Goal: Task Accomplishment & Management: Manage account settings

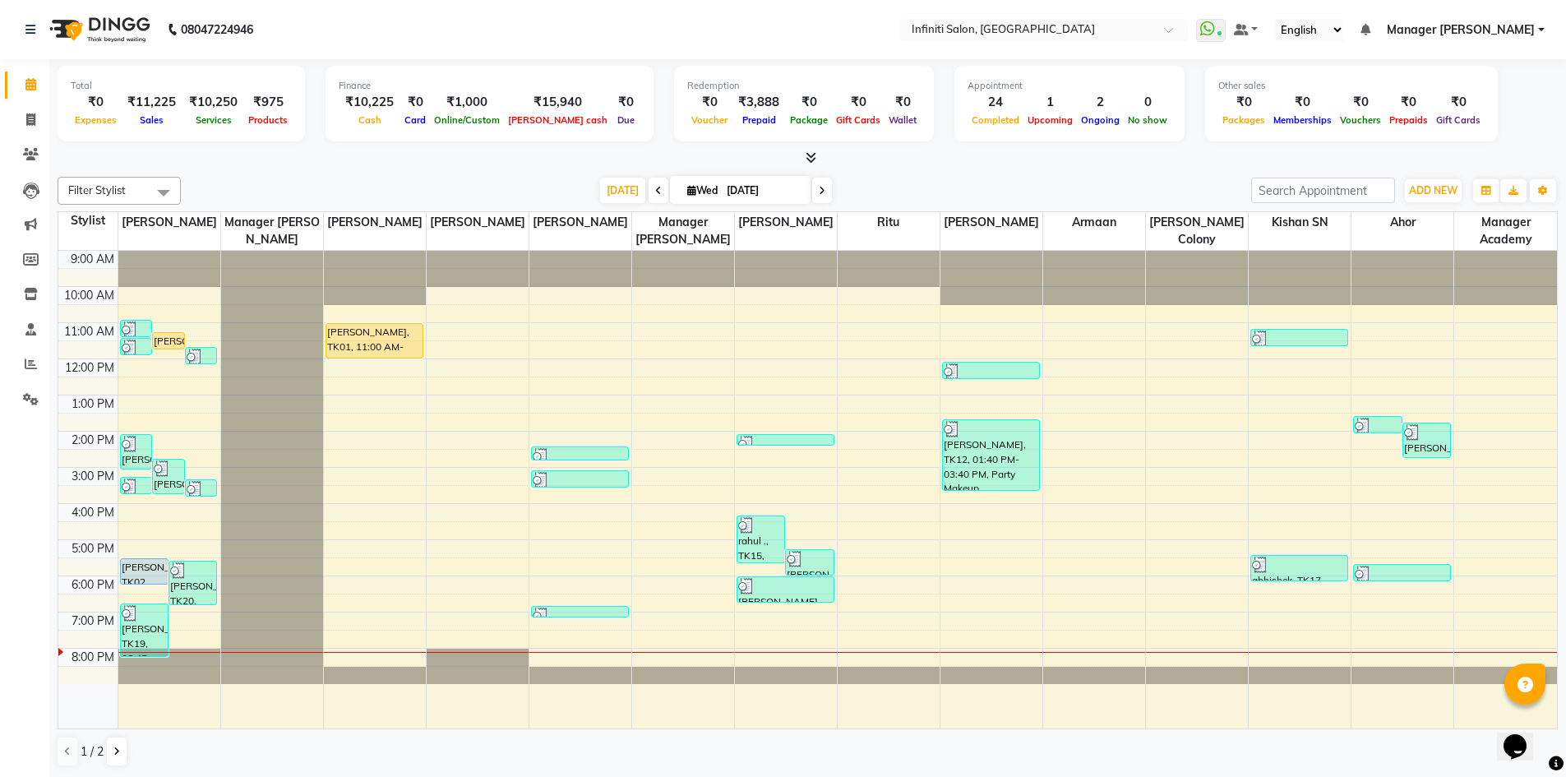
scroll to position [1, 0]
click at [36, 282] on link "Inventory" at bounding box center [24, 293] width 39 height 27
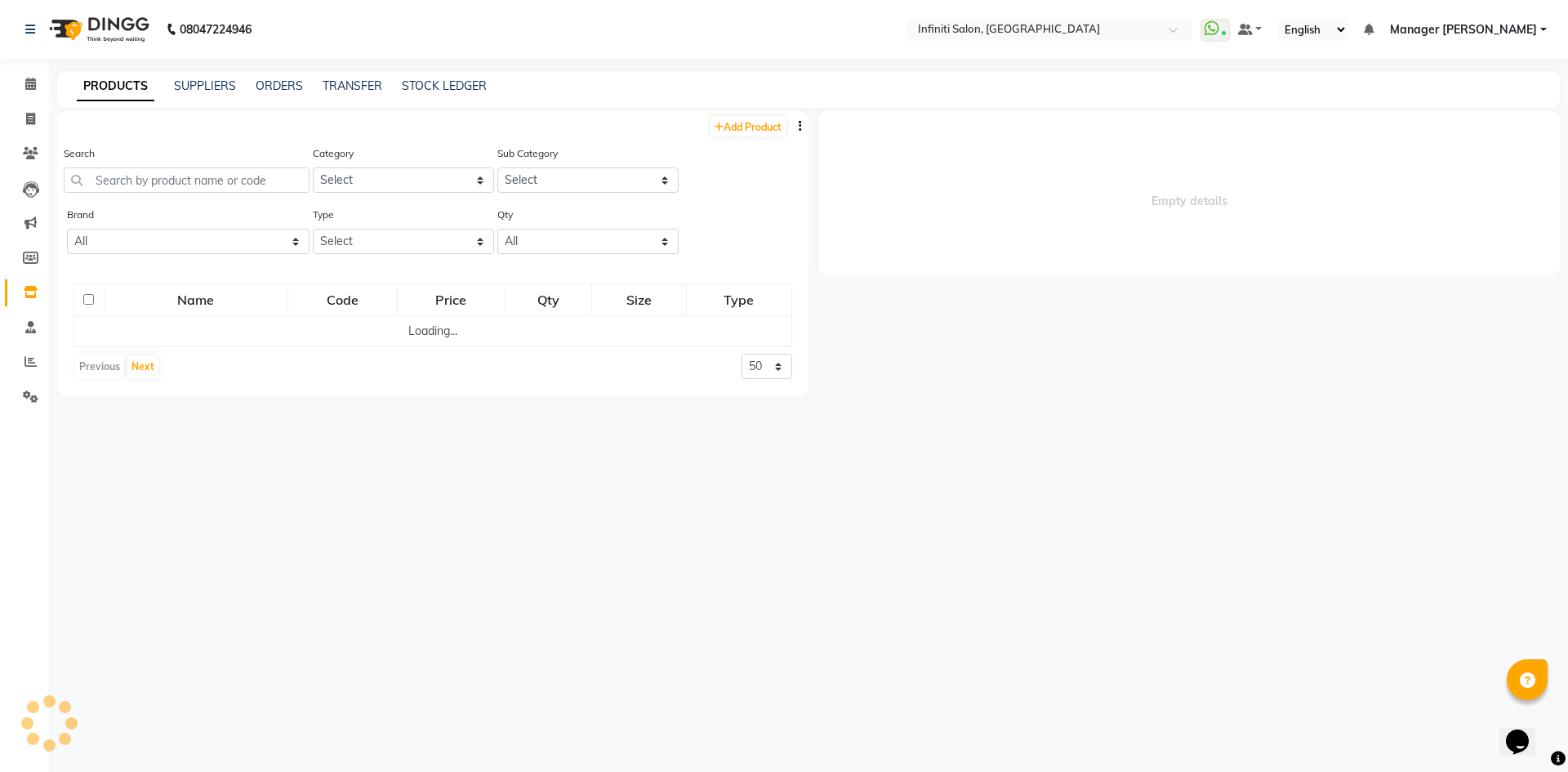
select select
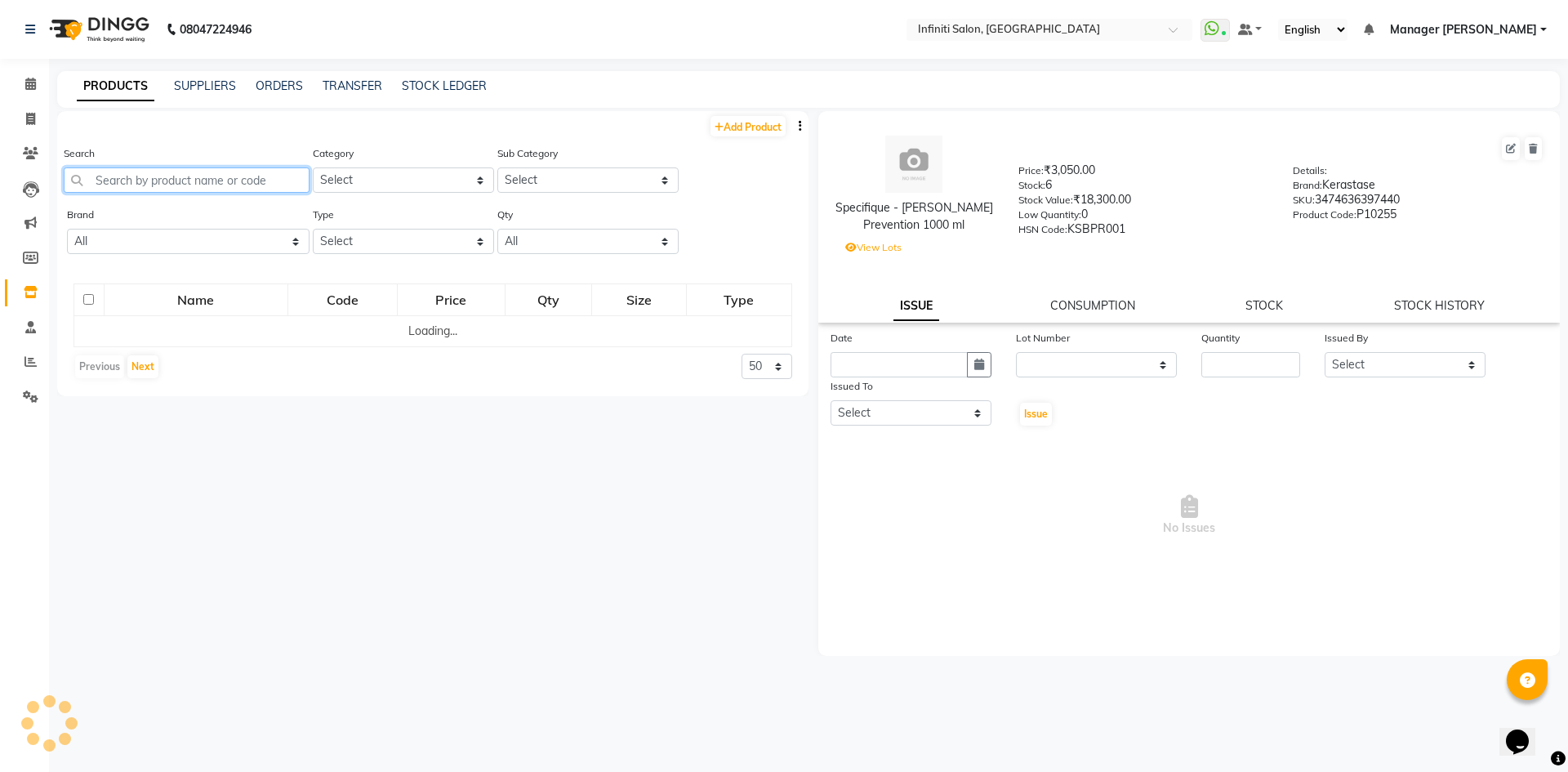
click at [148, 185] on input "text" at bounding box center [186, 180] width 245 height 25
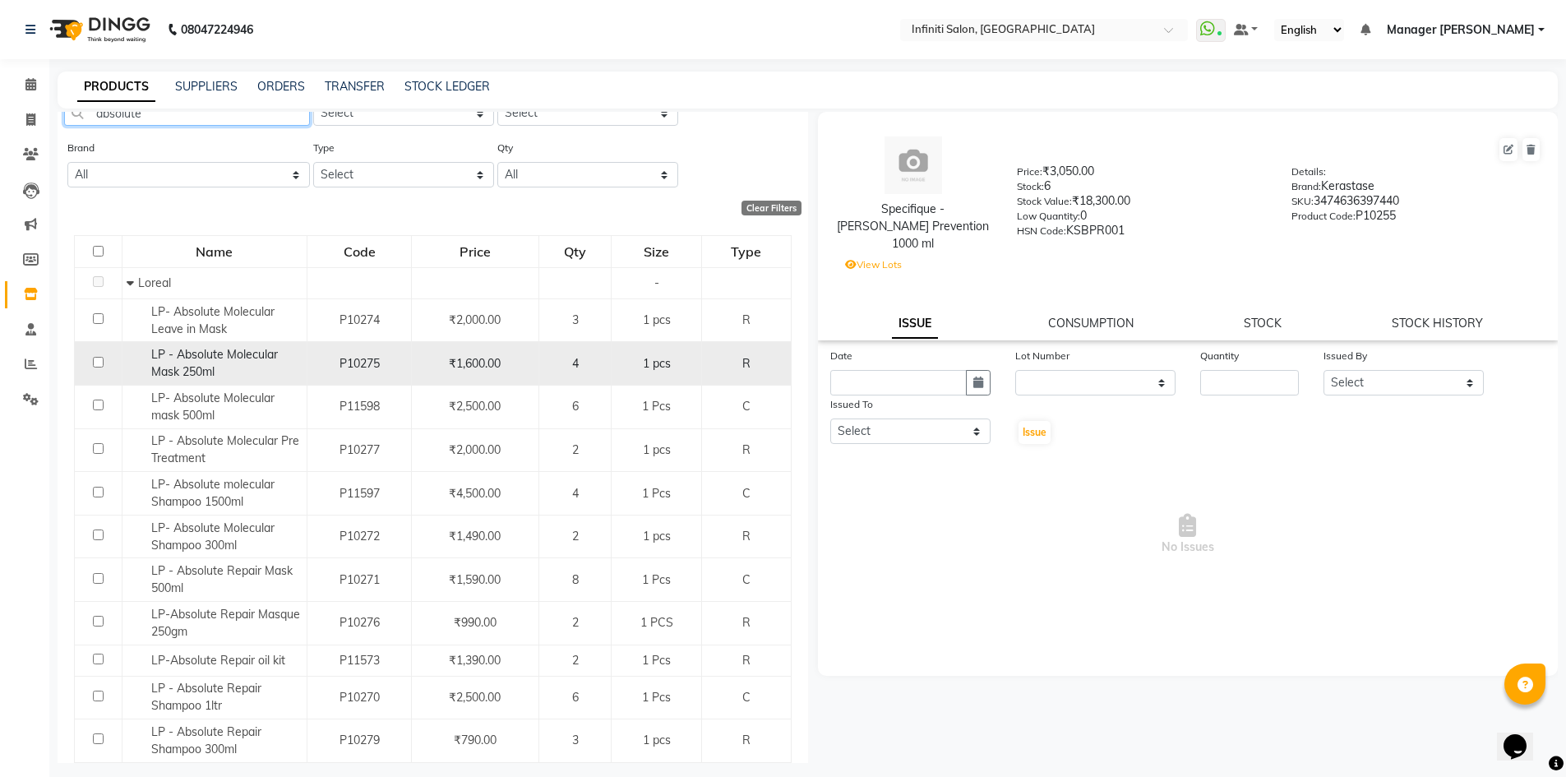
scroll to position [118, 0]
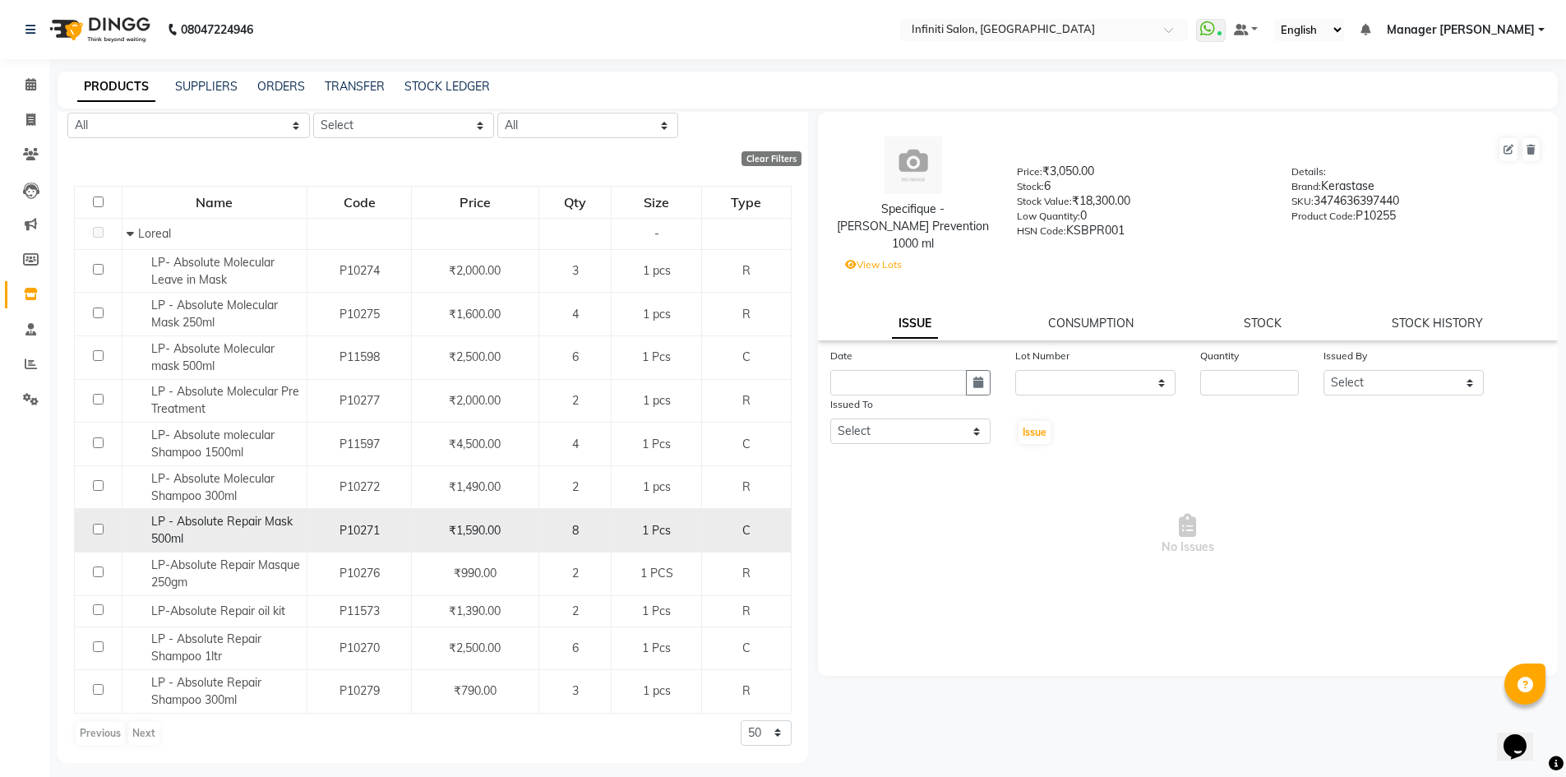
type input "absolute"
click at [275, 531] on div "LP - Absolute Repair Mask 500ml" at bounding box center [215, 530] width 176 height 35
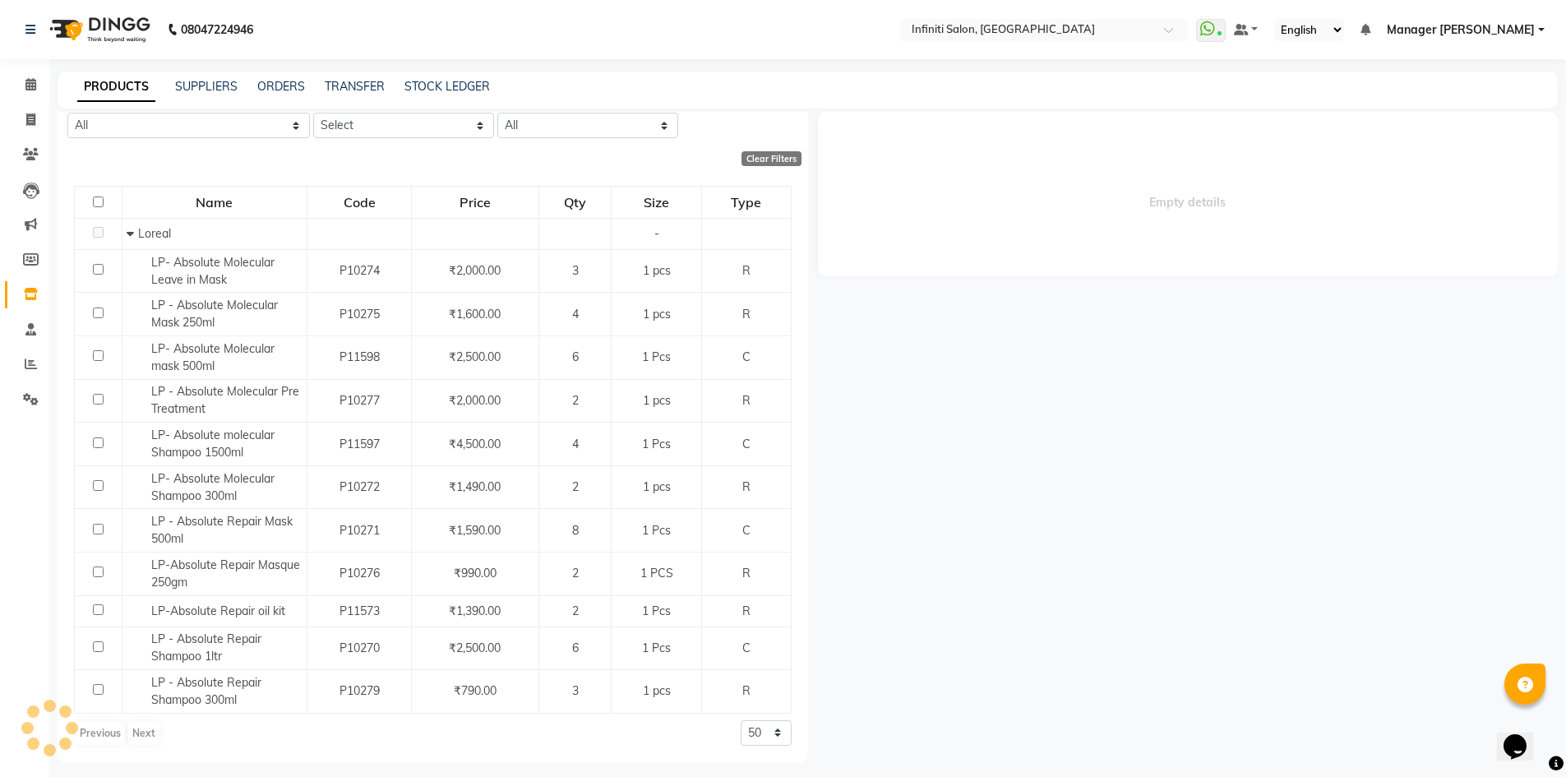
select select
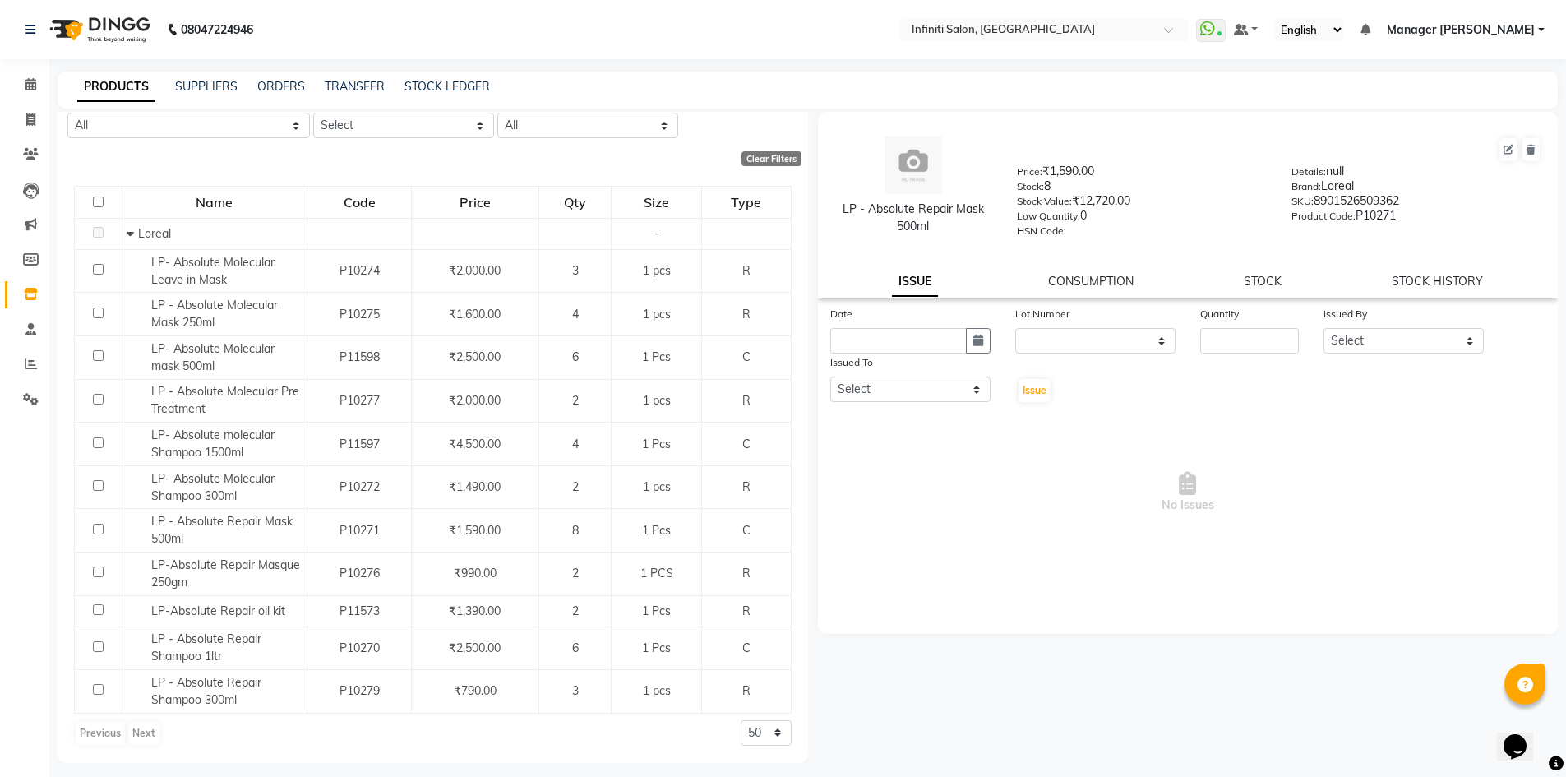
click at [1433, 272] on div "LP - Absolute Repair Mask 500ml Price: ₹1,590.00 Stock: 8 Stock Value: ₹12,720.…" at bounding box center [1188, 205] width 741 height 187
click at [1436, 284] on link "STOCK HISTORY" at bounding box center [1437, 281] width 91 height 15
select select "all"
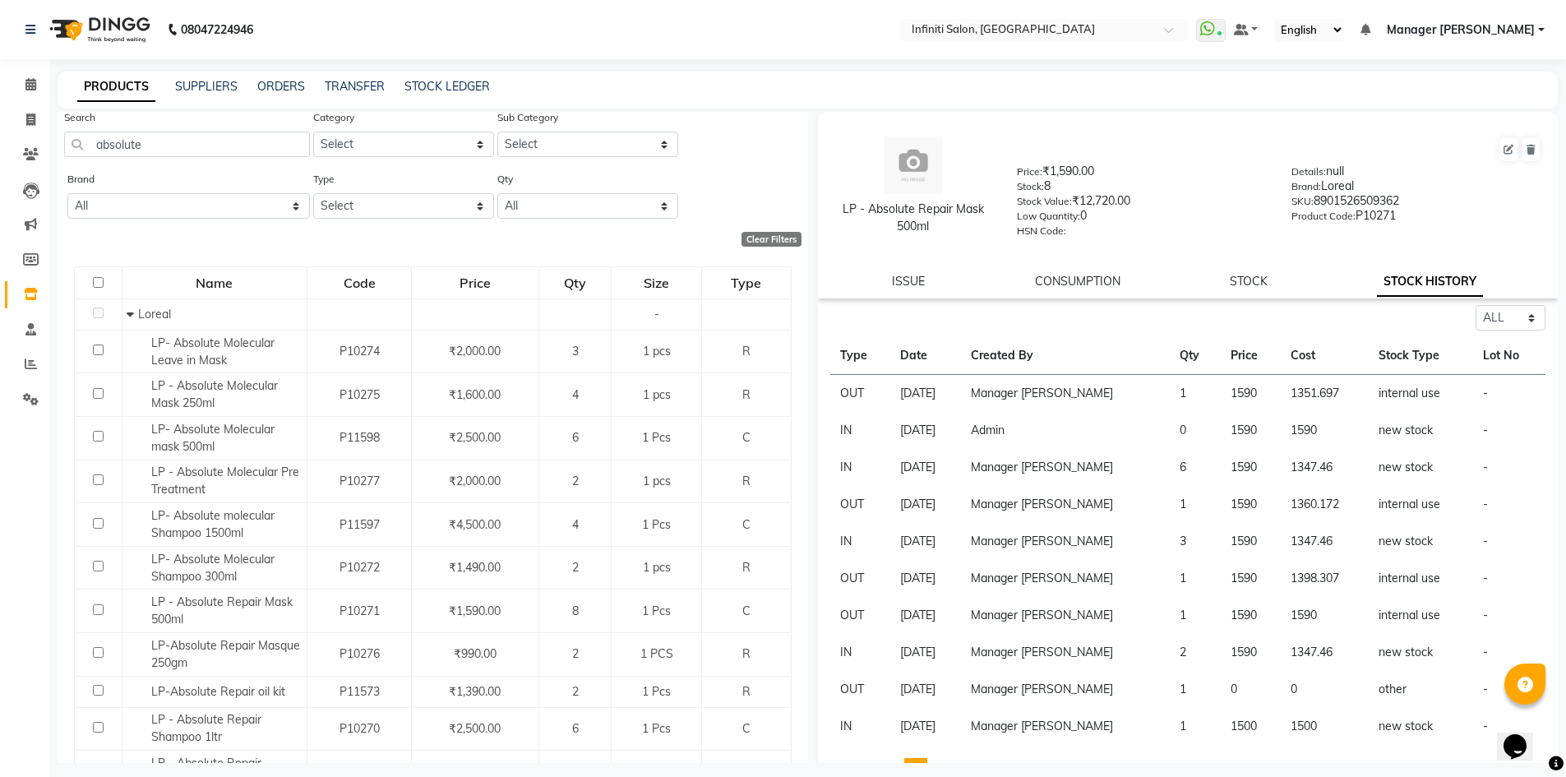
scroll to position [0, 0]
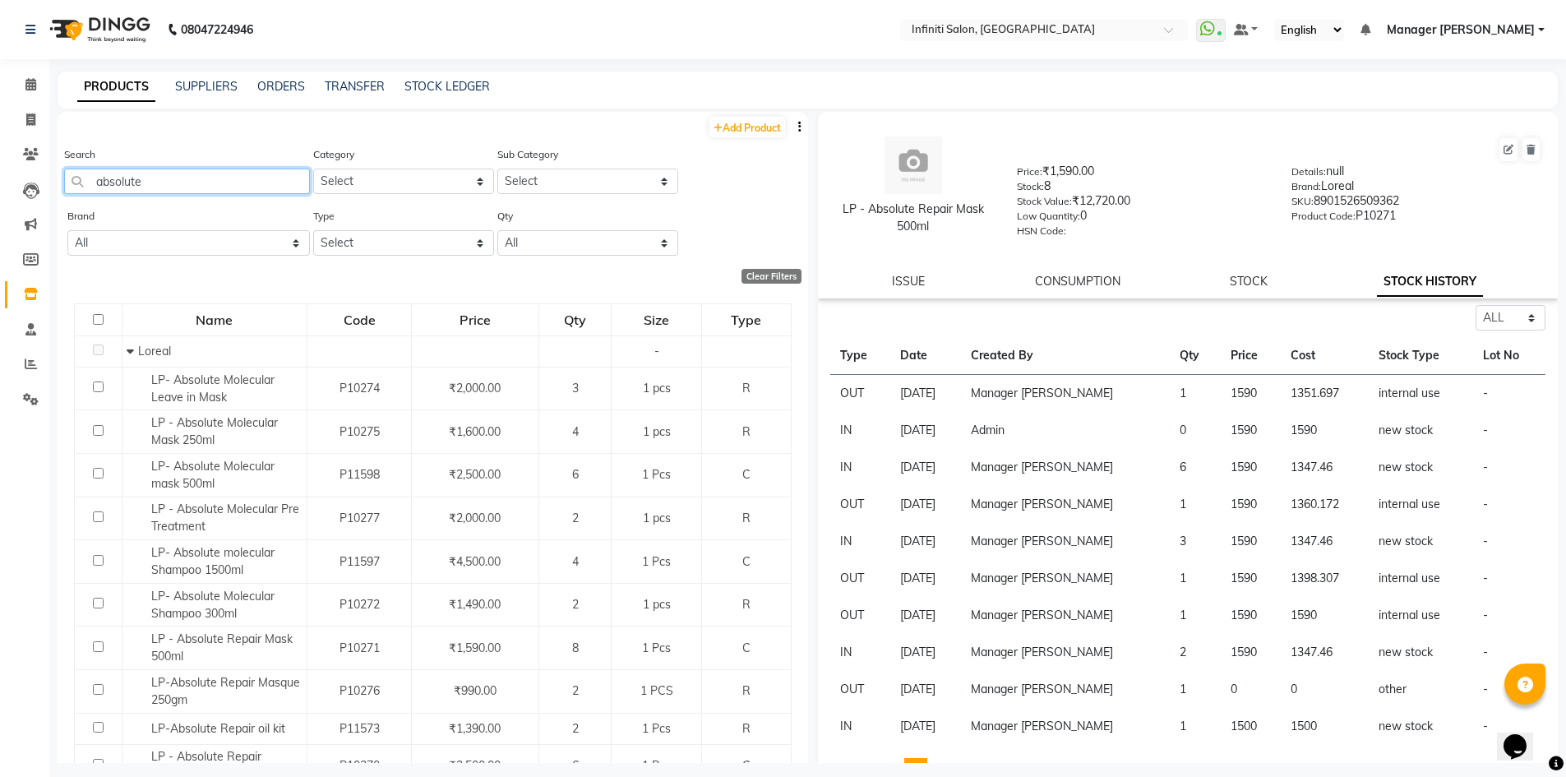
drag, startPoint x: 159, startPoint y: 186, endPoint x: 0, endPoint y: 202, distance: 159.5
click at [0, 202] on app-home "08047224946 Select Location × Infiniti Salon, Shankar Nagar WhatsApp Status ✕ S…" at bounding box center [783, 394] width 1566 height 788
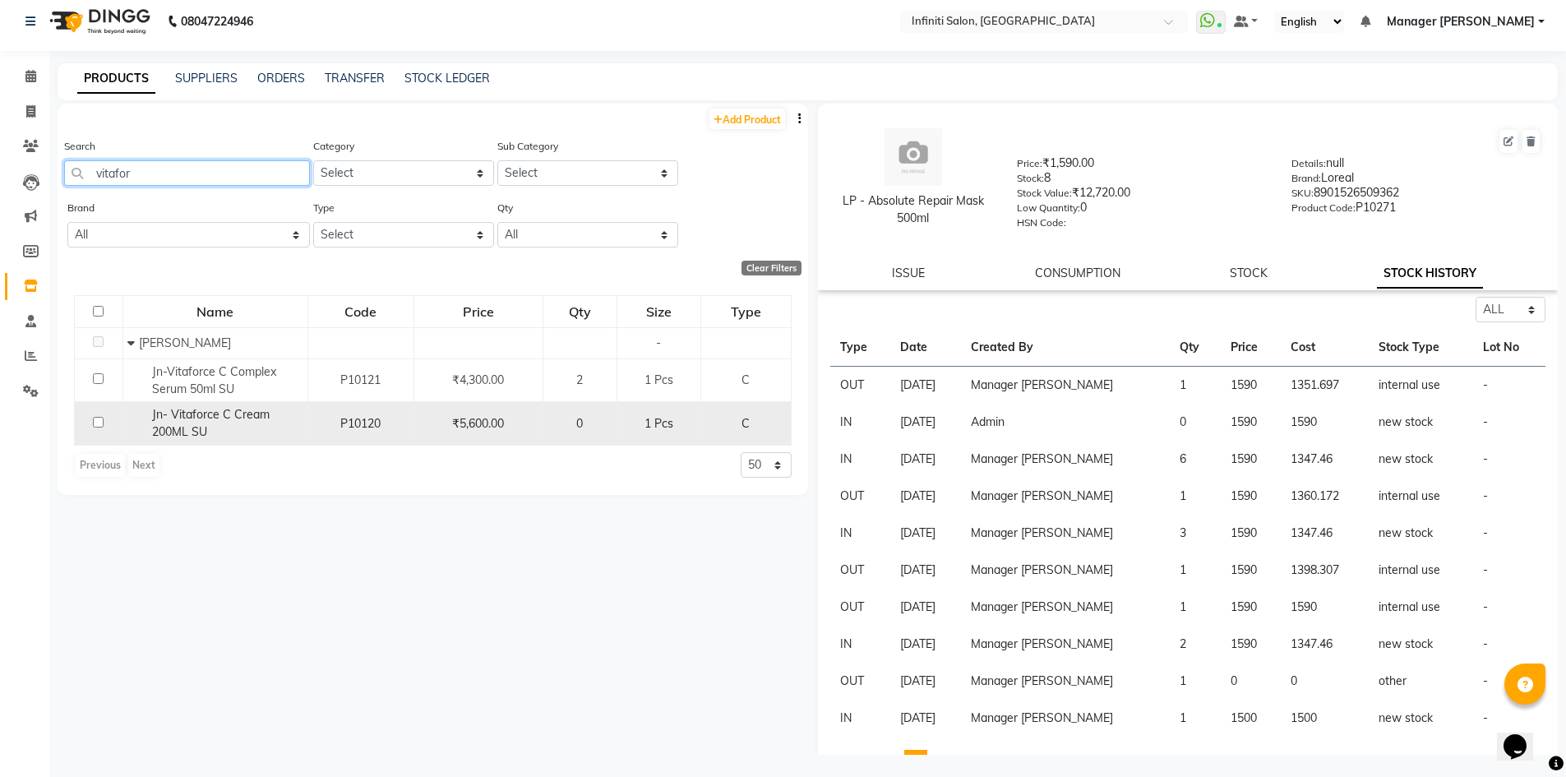
scroll to position [11, 0]
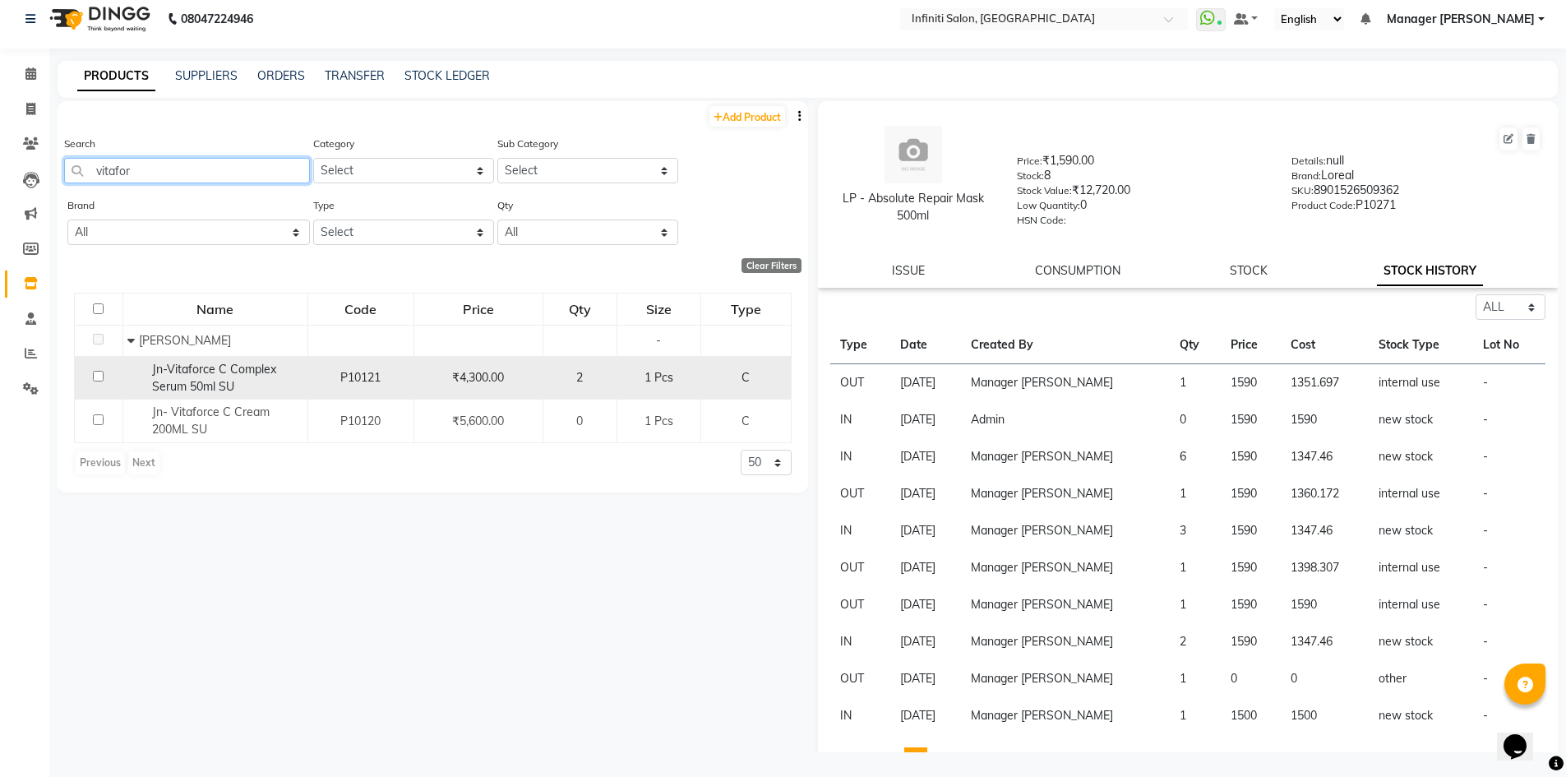
type input "vitafor"
drag, startPoint x: 235, startPoint y: 369, endPoint x: 248, endPoint y: 369, distance: 13.2
click at [235, 369] on span "Jn-Vitaforce C Complex Serum 50ml SU" at bounding box center [214, 378] width 124 height 32
select select "all"
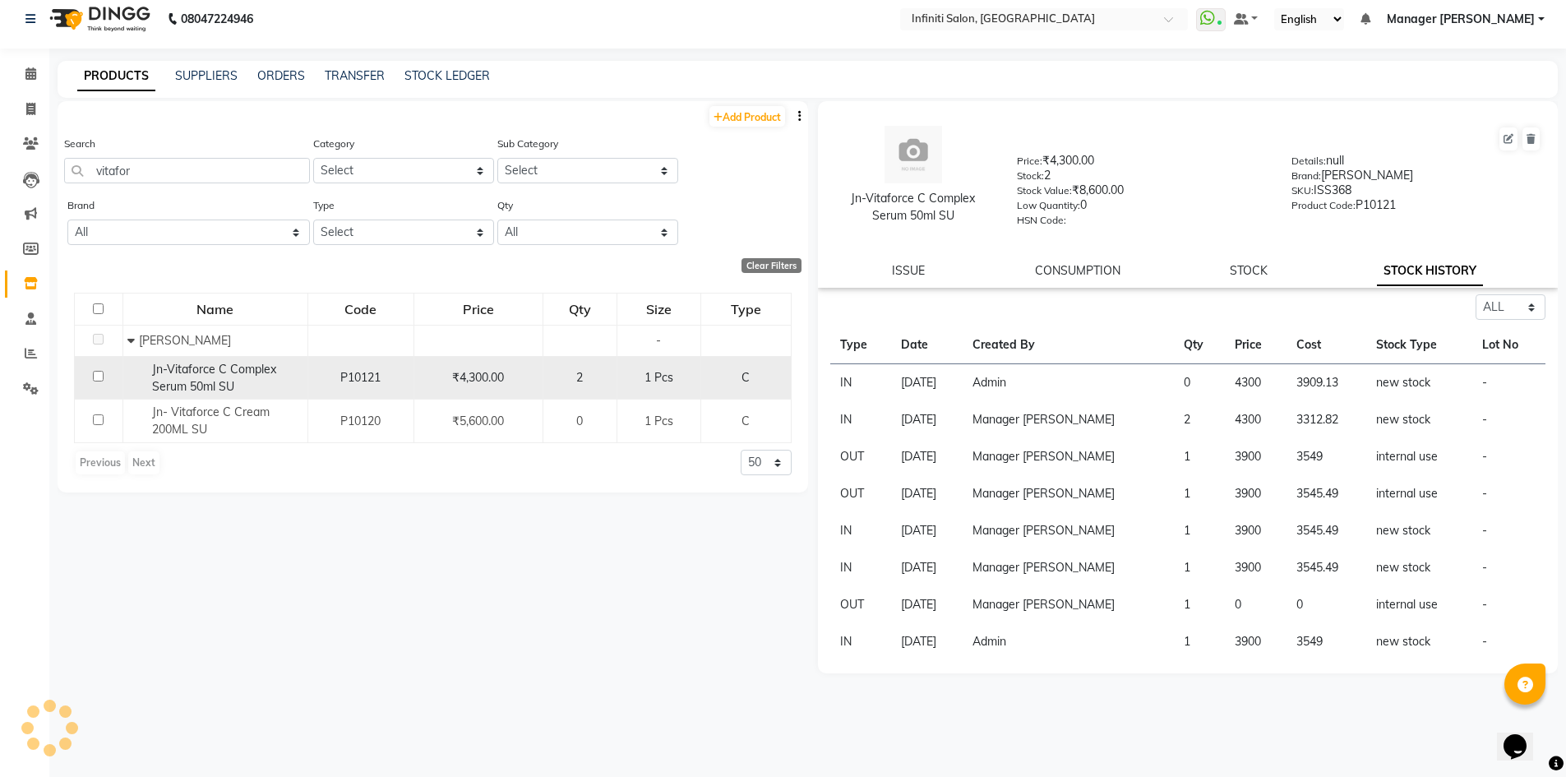
click at [278, 374] on div "Jn-Vitaforce C Complex Serum 50ml SU" at bounding box center [215, 378] width 176 height 35
click at [205, 372] on span "Jn-Vitaforce C Complex Serum 50ml SU" at bounding box center [214, 378] width 124 height 32
click at [222, 363] on span "Jn-Vitaforce C Complex Serum 50ml SU" at bounding box center [214, 378] width 124 height 32
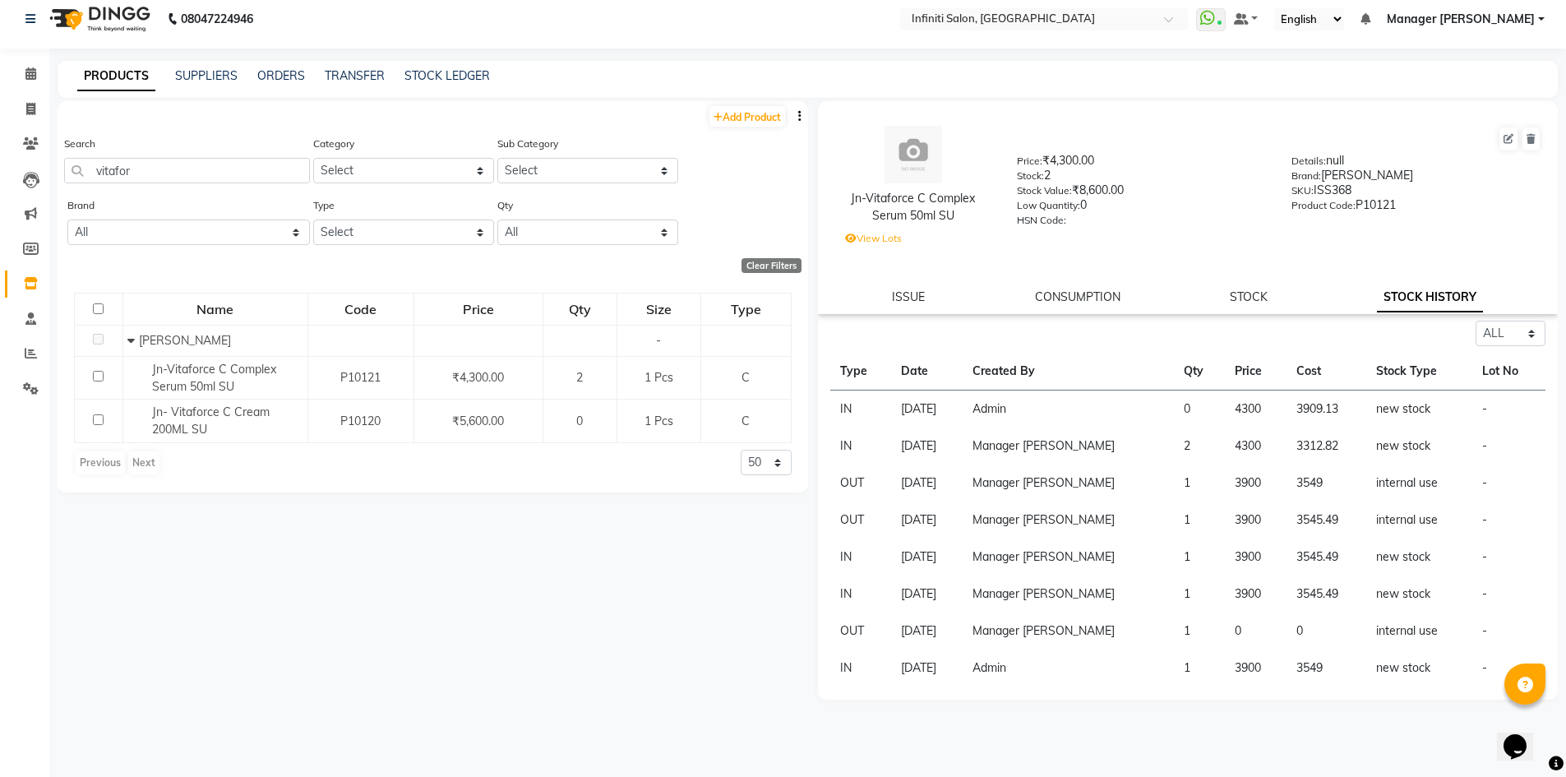
click at [76, 25] on img at bounding box center [98, 19] width 113 height 46
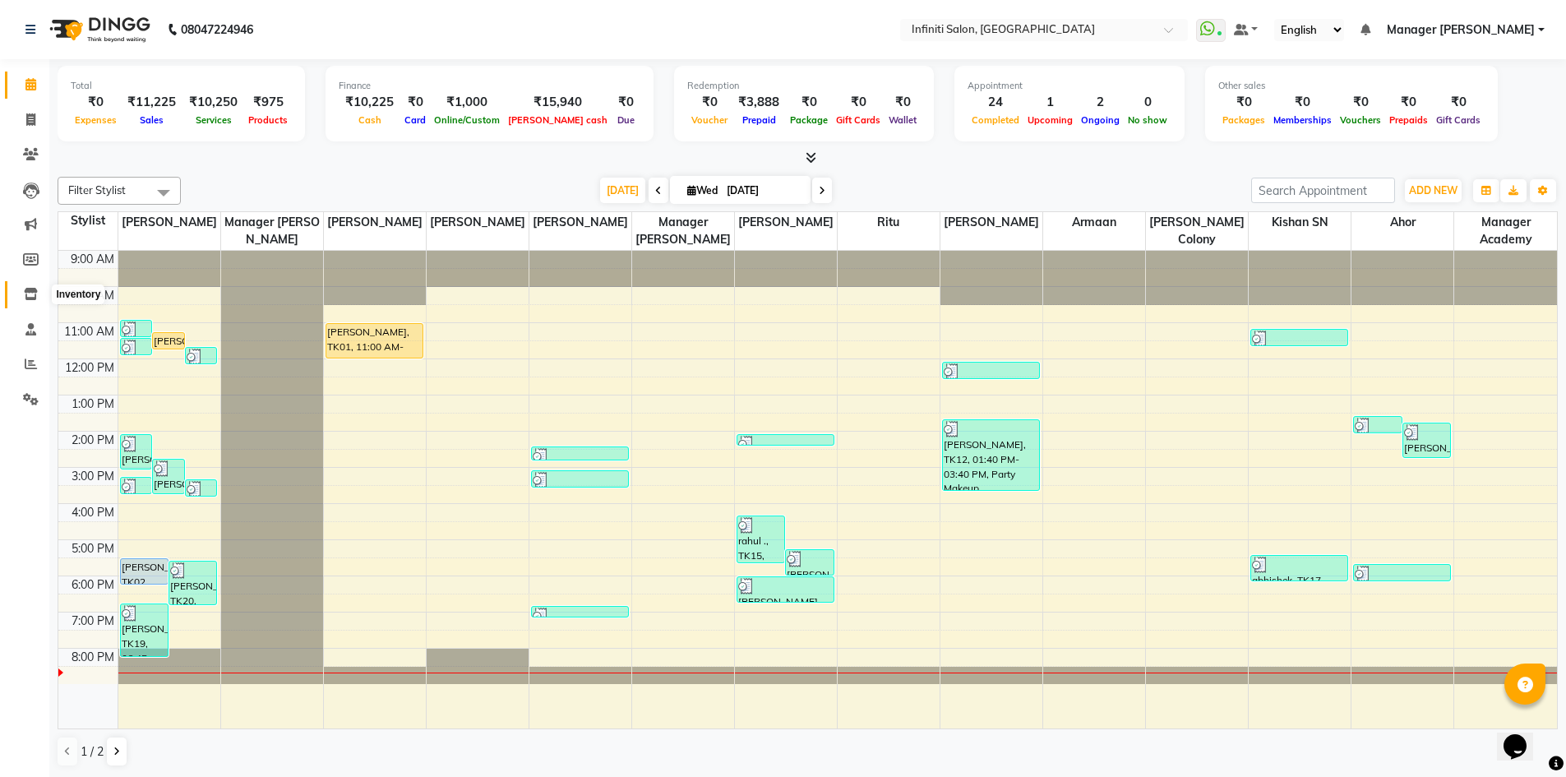
click at [29, 300] on span at bounding box center [30, 294] width 29 height 19
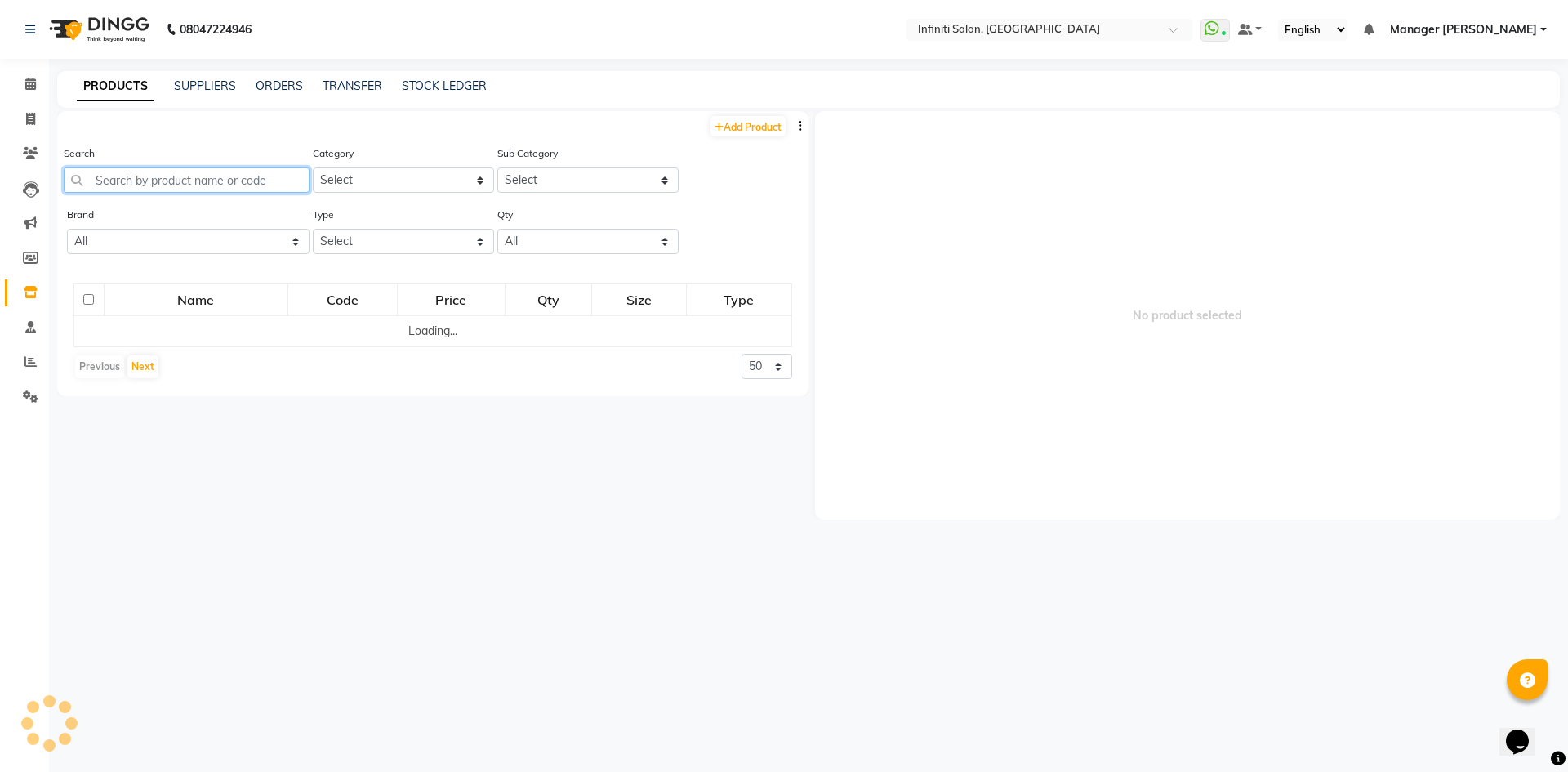
click at [296, 186] on input "text" at bounding box center [186, 180] width 245 height 25
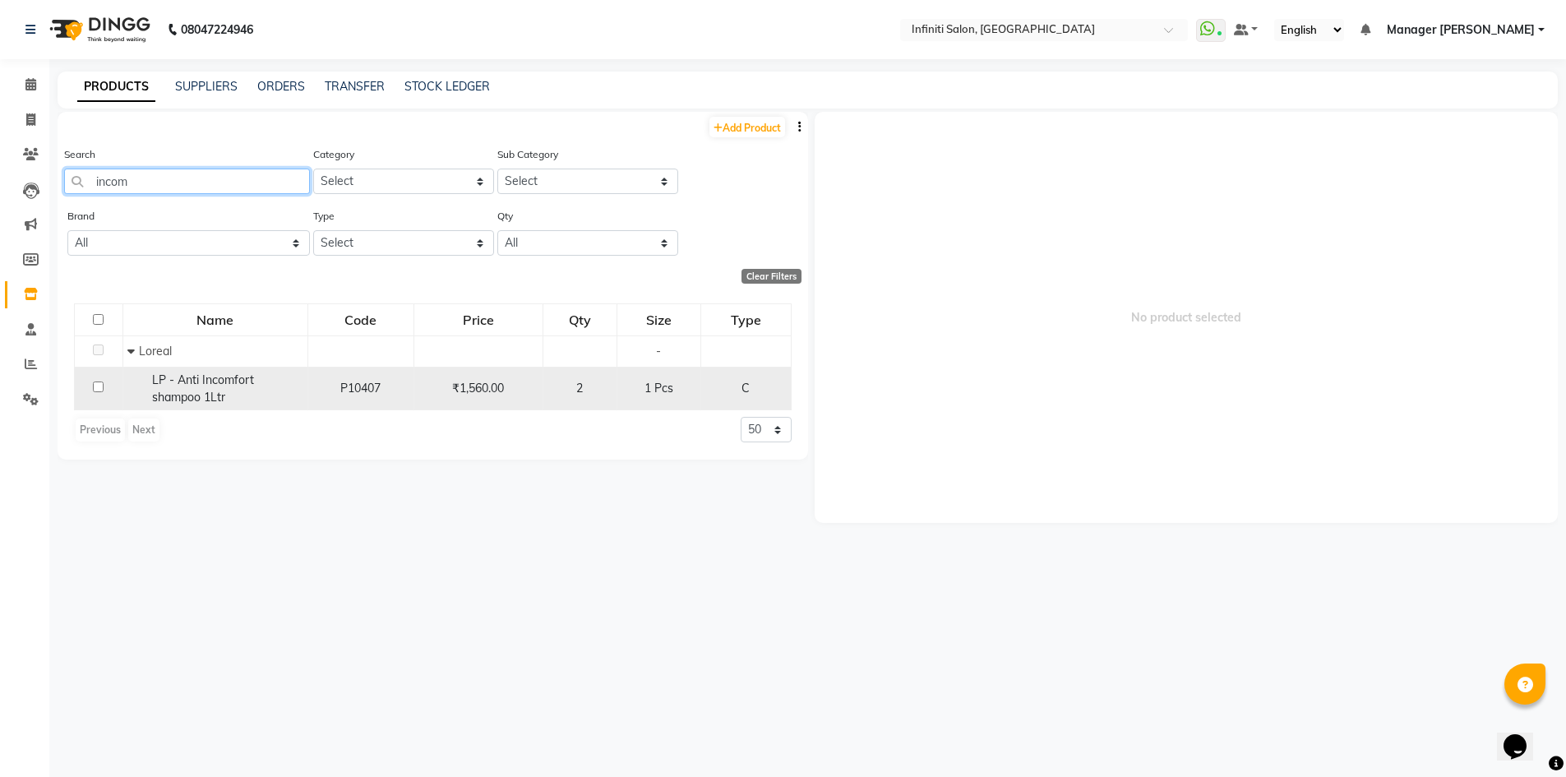
type input "incom"
click at [279, 393] on div "LP - Anti Incomfort shampoo 1Ltr" at bounding box center [215, 389] width 176 height 35
select select
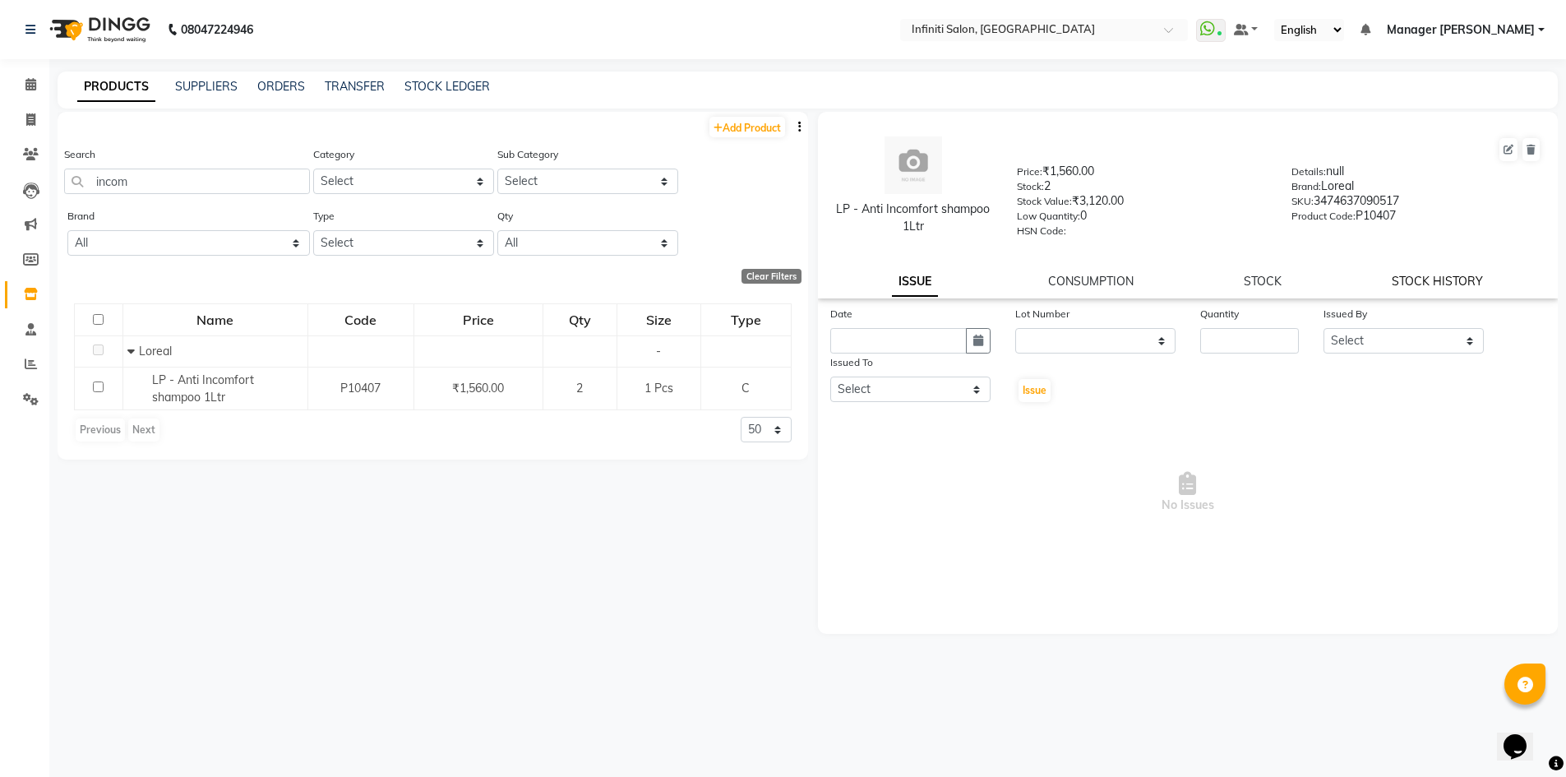
click at [1425, 281] on link "STOCK HISTORY" at bounding box center [1437, 281] width 91 height 15
select select "all"
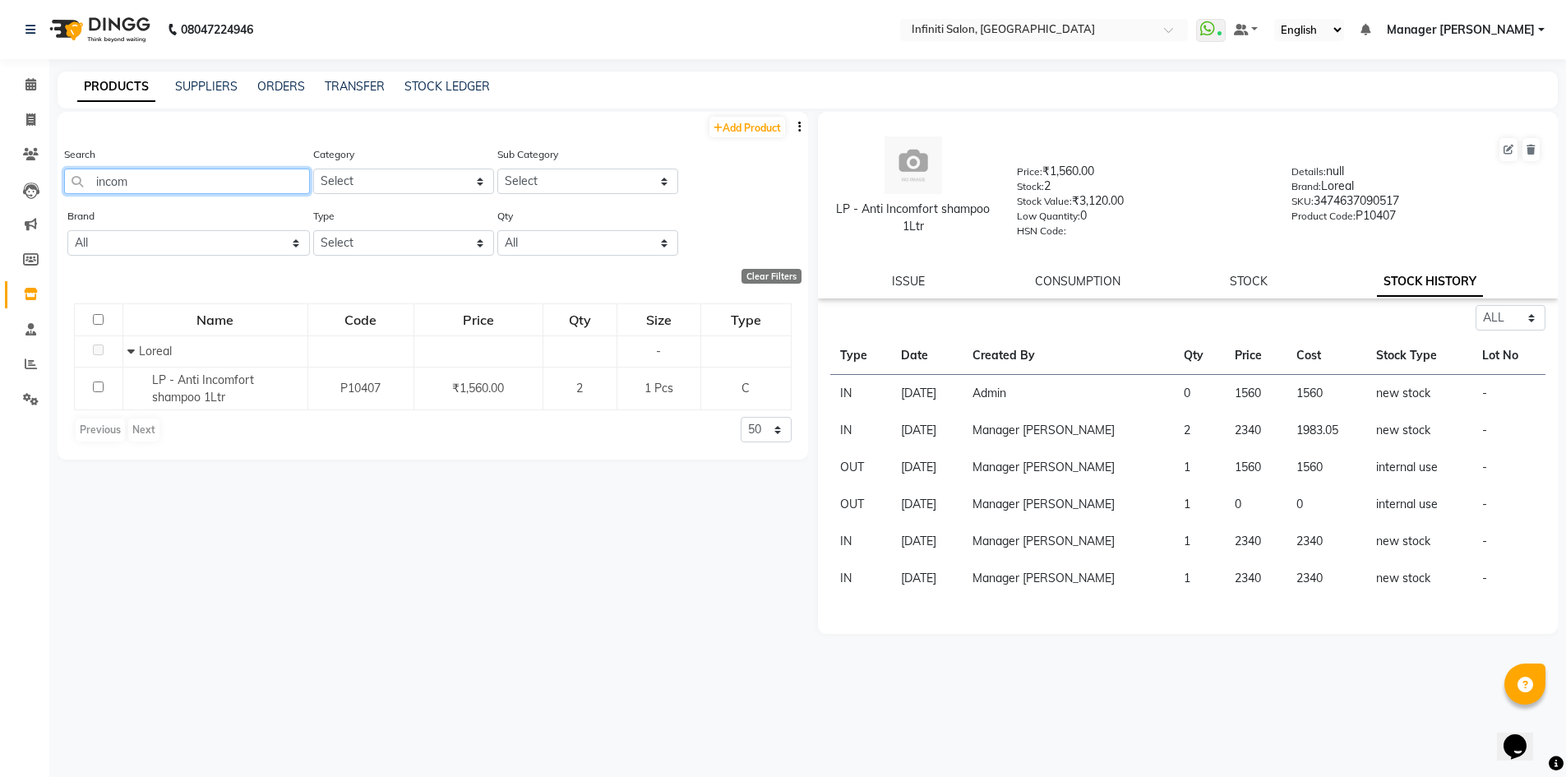
drag, startPoint x: 239, startPoint y: 183, endPoint x: 721, endPoint y: 299, distance: 495.7
click at [12, 193] on app-home "08047224946 Select Location × Infiniti Salon, Shankar Nagar WhatsApp Status ✕ S…" at bounding box center [783, 394] width 1566 height 788
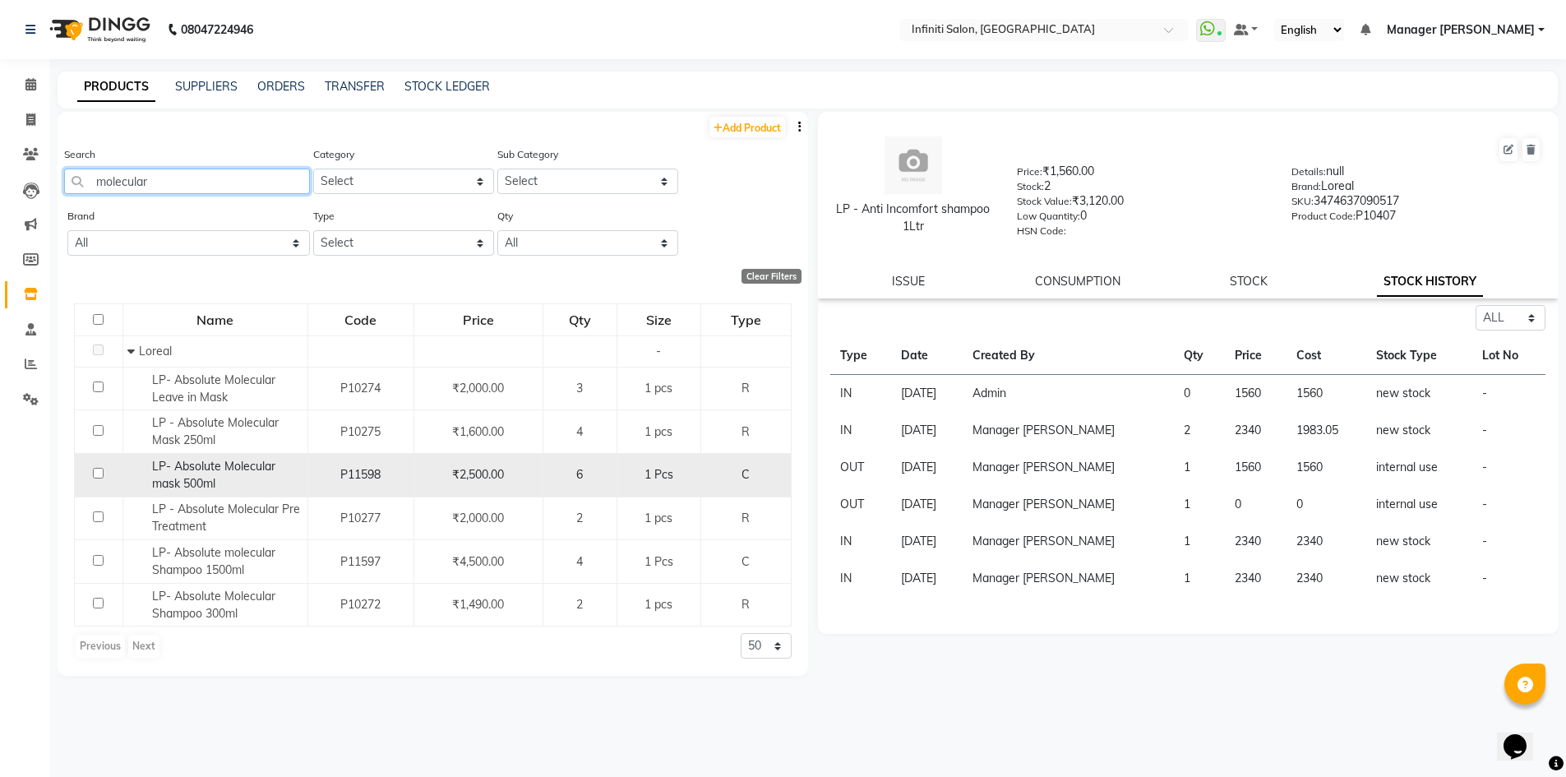
type input "molecular"
click at [201, 484] on span "LP- Absolute Molecular mask 500ml" at bounding box center [213, 475] width 123 height 32
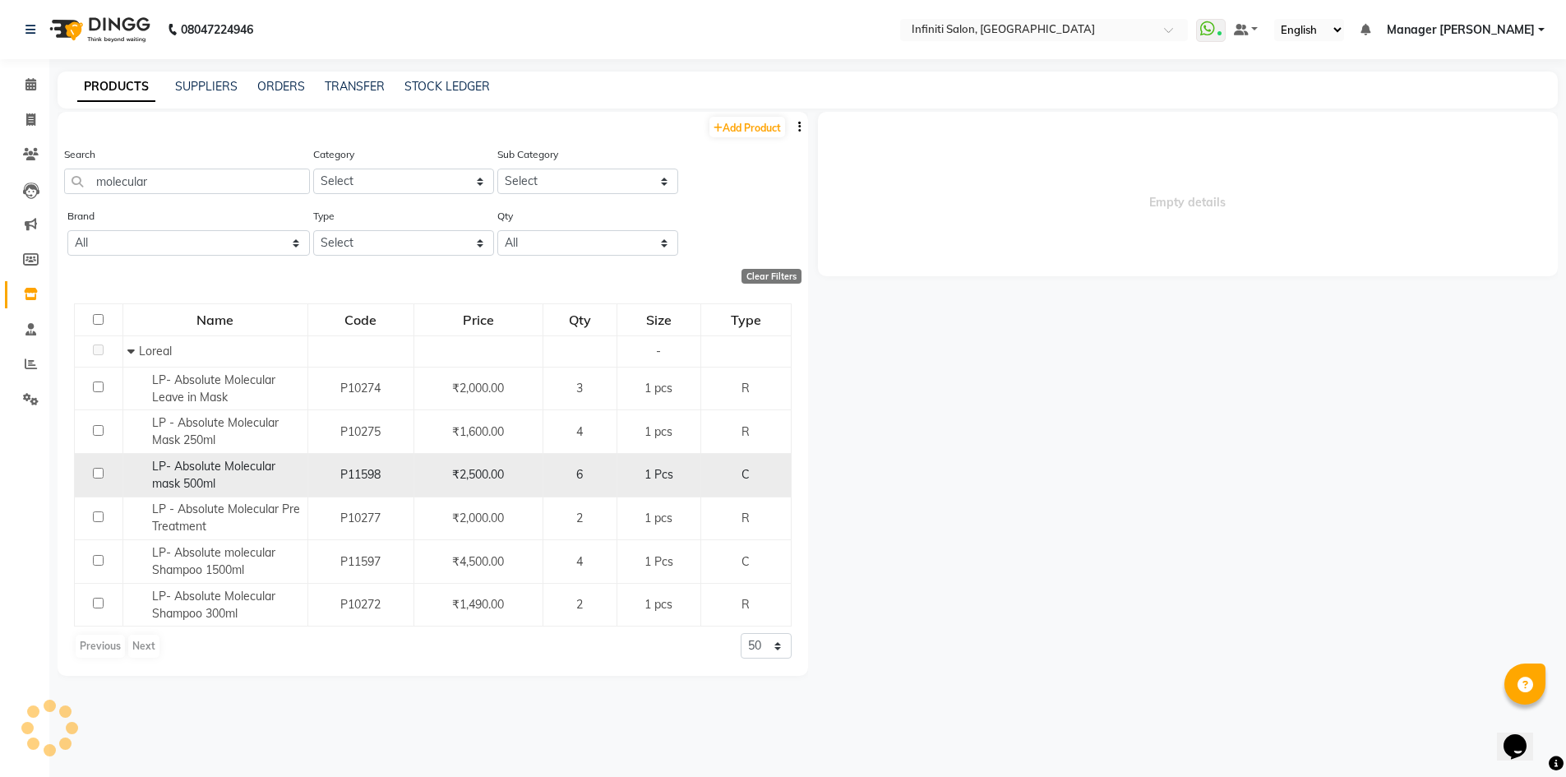
select select "all"
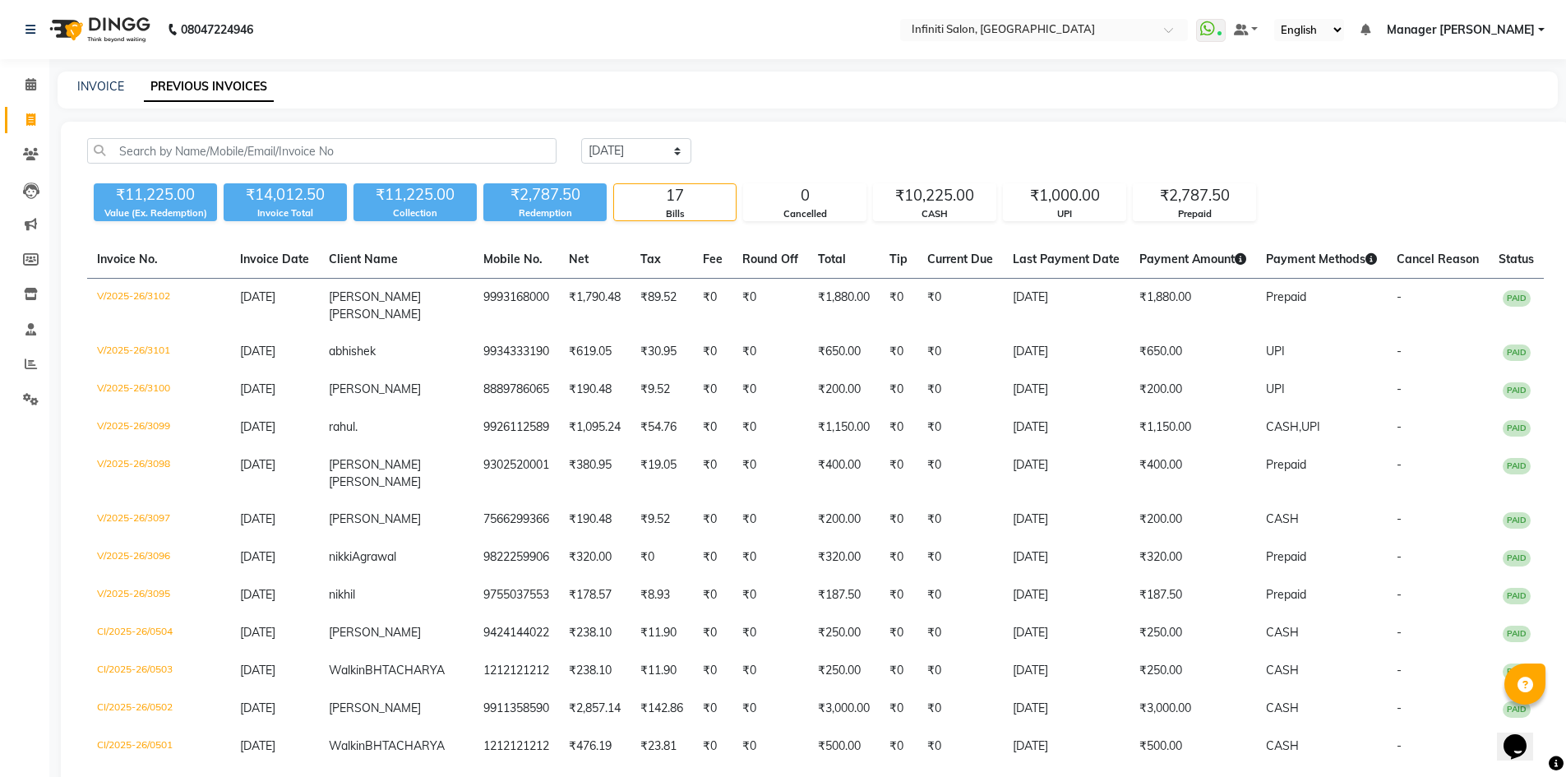
click at [124, 88] on div "INVOICE PREVIOUS INVOICES" at bounding box center [798, 86] width 1481 height 17
click at [113, 85] on link "INVOICE" at bounding box center [100, 86] width 47 height 15
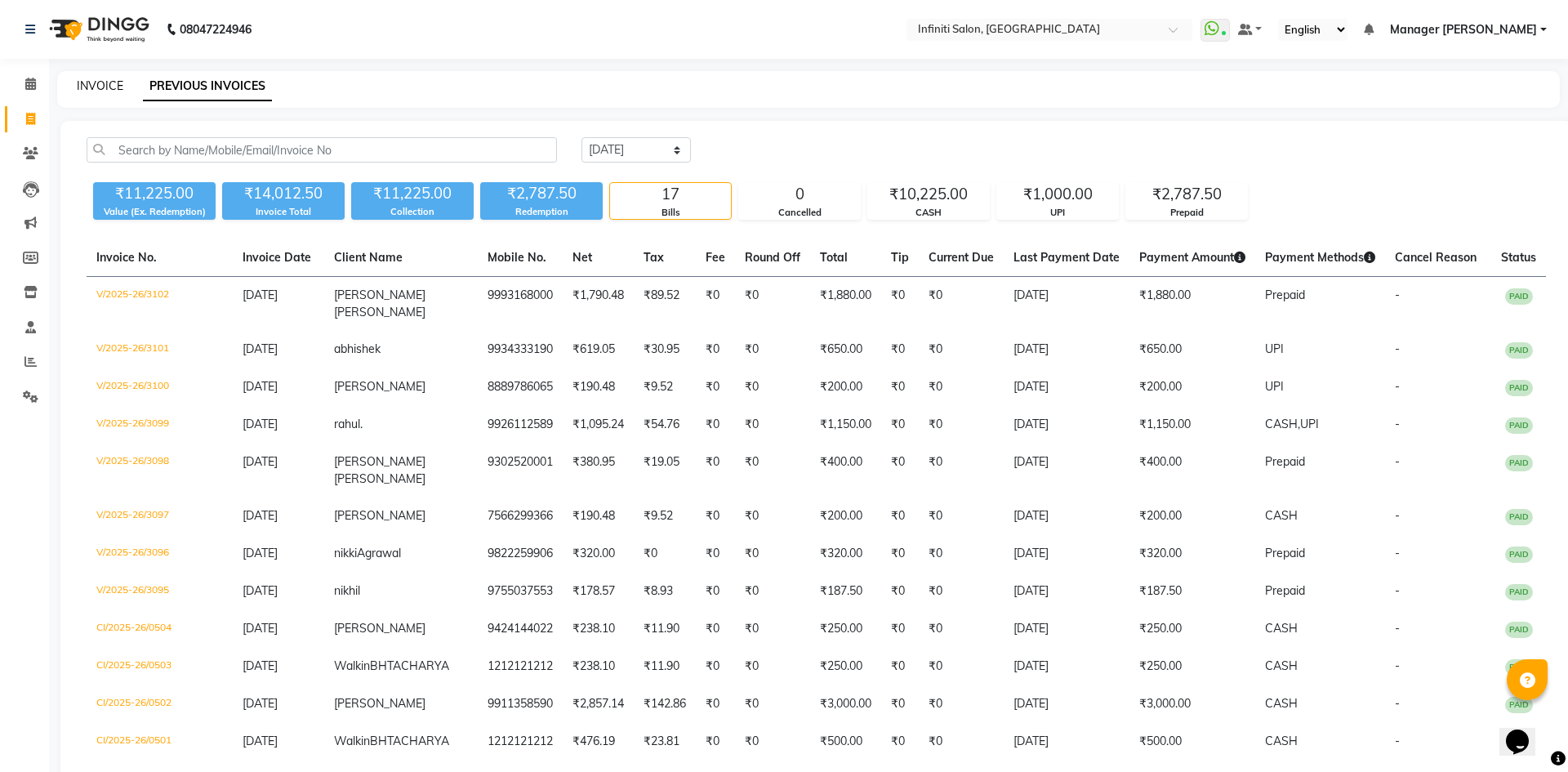
select select "service"
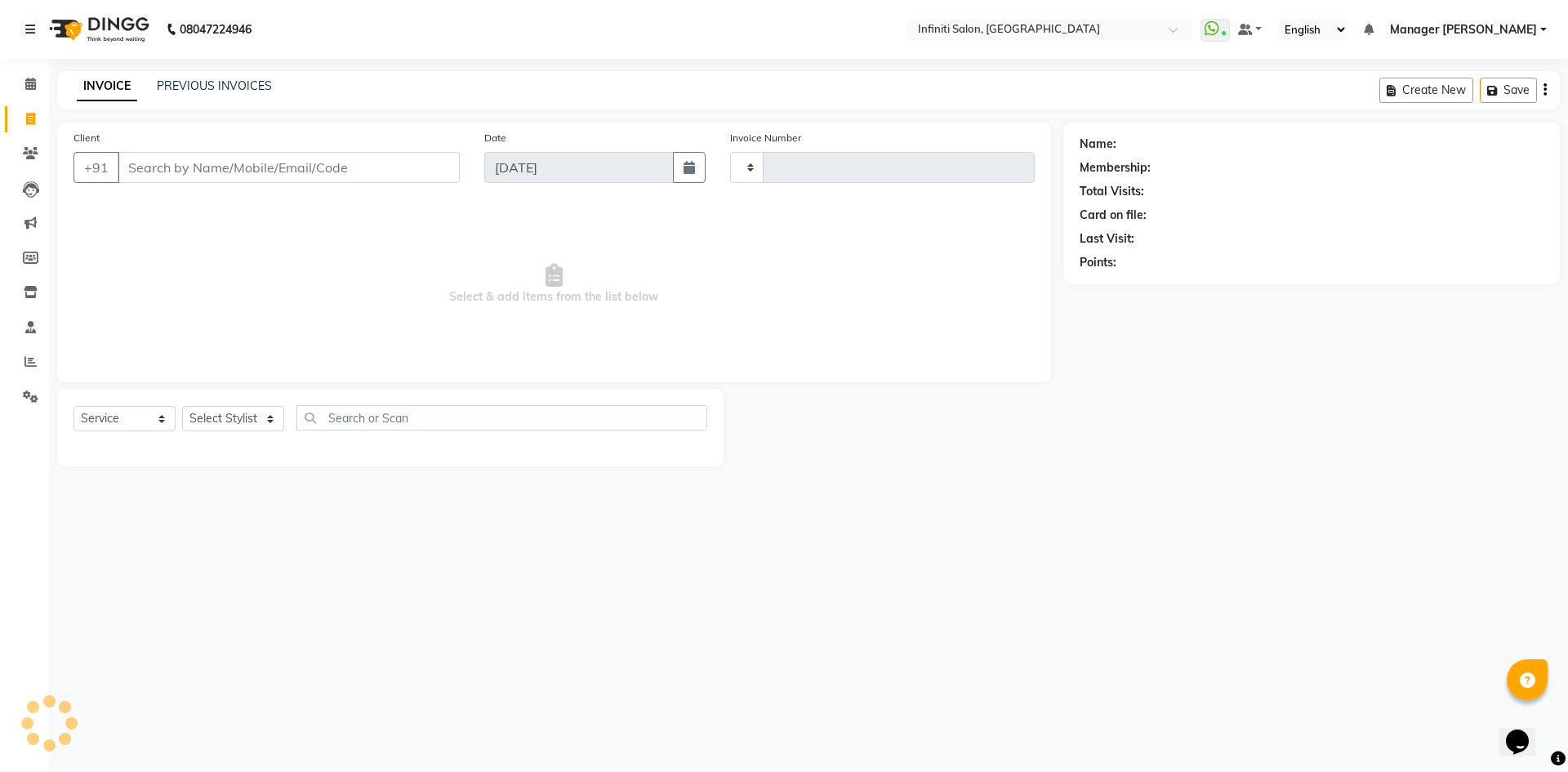
type input "3104"
select select "5804"
click at [268, 395] on div "Select Service Product Membership Package Voucher Prepaid Gift Card Select Styl…" at bounding box center [390, 427] width 666 height 77
click at [264, 402] on div "Select Service Product Membership Package Voucher Prepaid Gift Card Select Styl…" at bounding box center [390, 427] width 666 height 77
click at [267, 408] on select "Select Stylist Abhi singh Ahor Armaan Chandu Ishwar Jaspreet Khilesh Kishan SN …" at bounding box center [236, 418] width 109 height 25
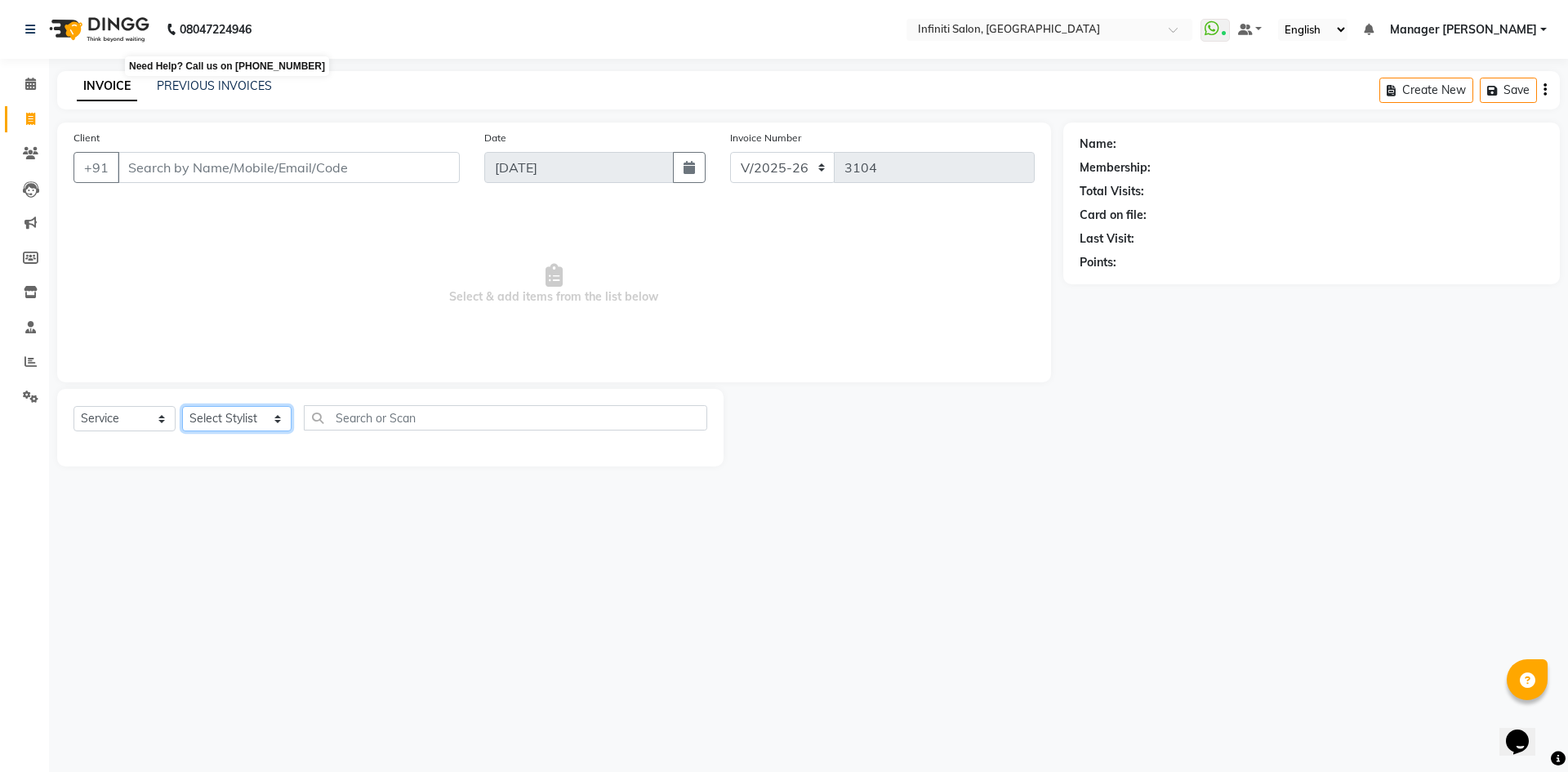
select select "85646"
click at [182, 406] on select "Select Stylist Abhi singh Ahor Armaan Chandu Ishwar Jaspreet Khilesh Kishan SN …" at bounding box center [236, 418] width 109 height 25
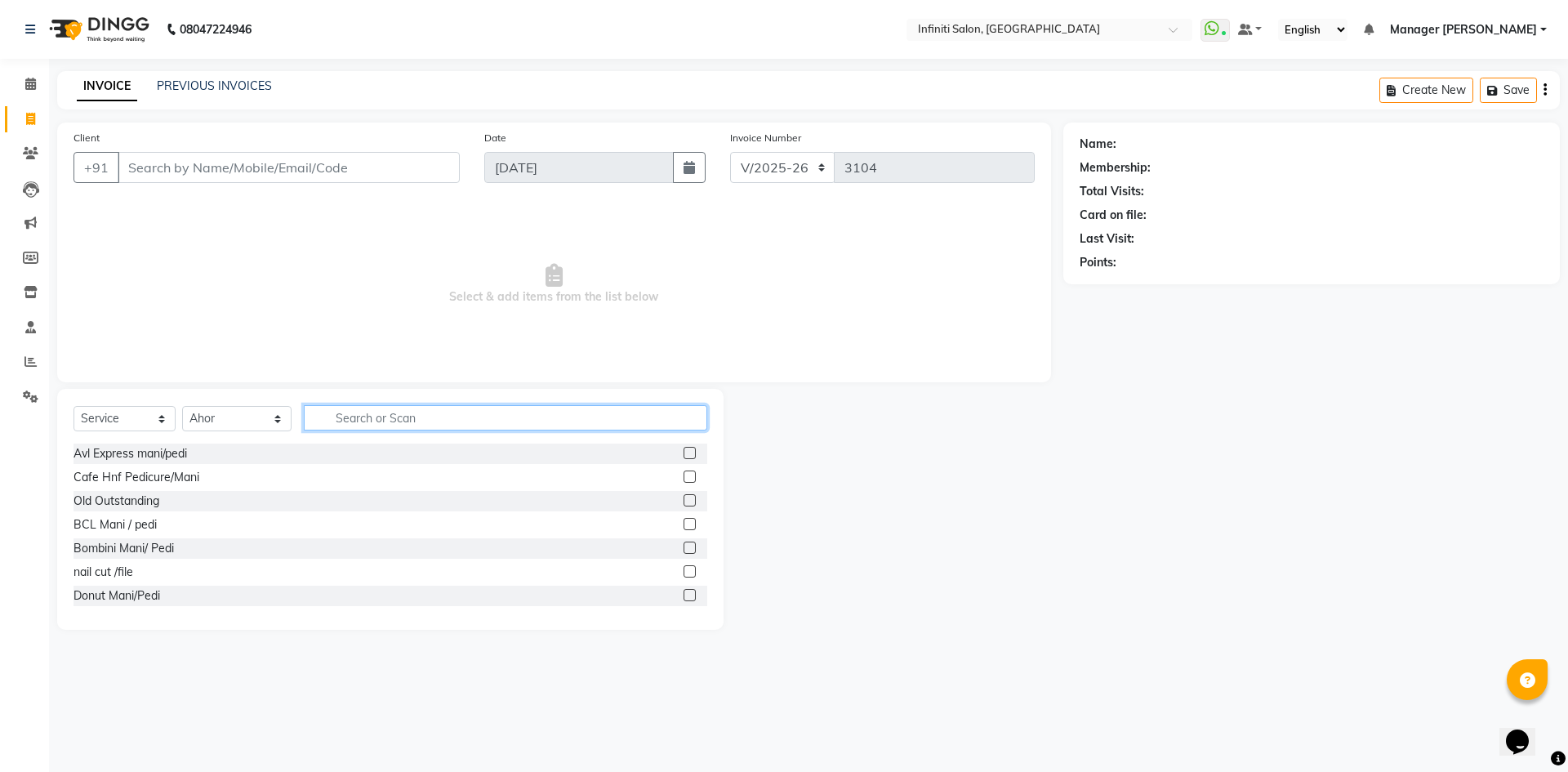
click at [399, 412] on input "text" at bounding box center [505, 417] width 403 height 25
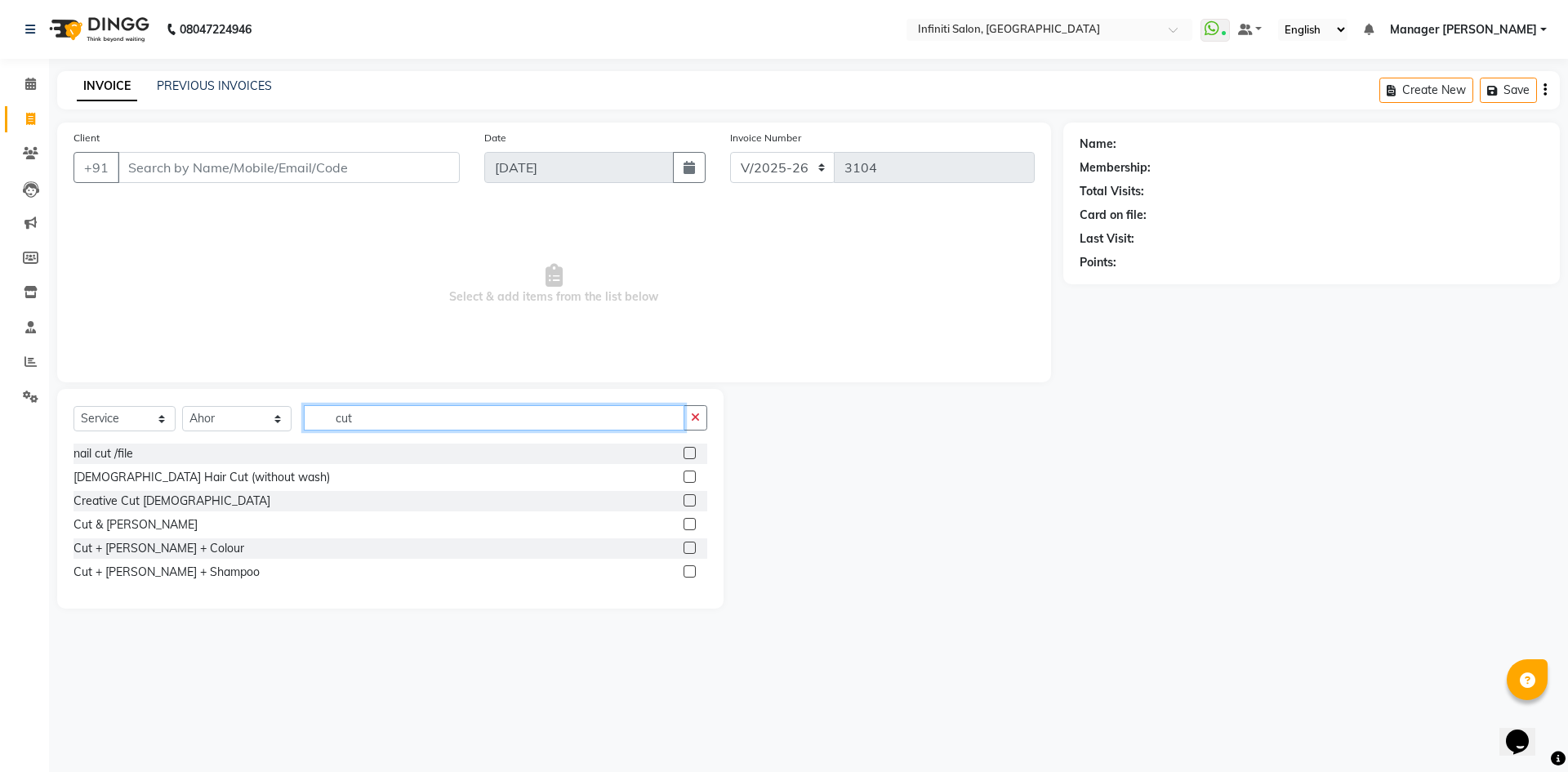
type input "cut"
click at [688, 479] on label at bounding box center [689, 477] width 12 height 12
click at [688, 479] on input "checkbox" at bounding box center [688, 477] width 11 height 11
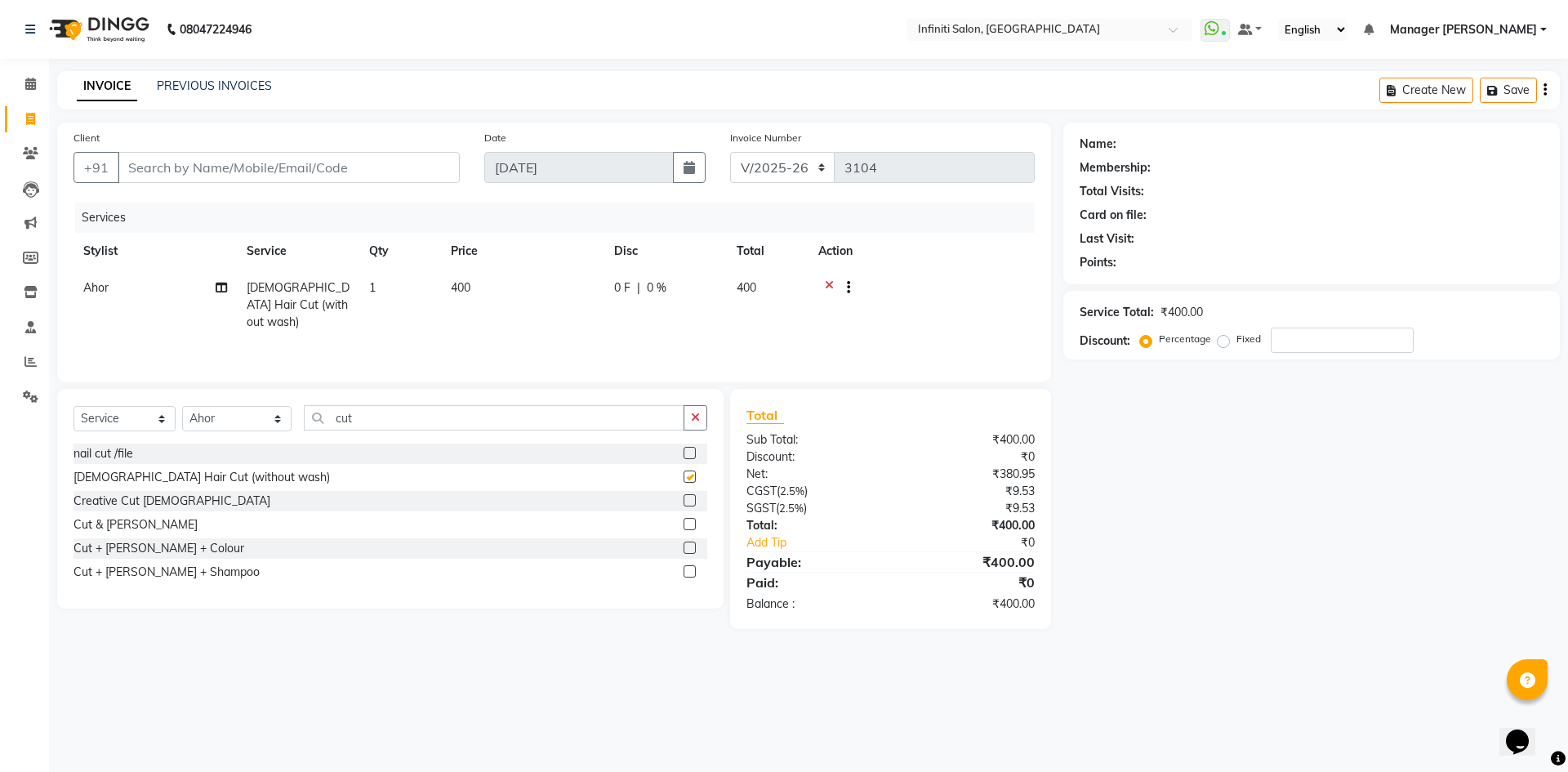
checkbox input "false"
drag, startPoint x: 372, startPoint y: 424, endPoint x: 257, endPoint y: 438, distance: 115.8
click at [257, 438] on div "Select Service Product Membership Package Voucher Prepaid Gift Card Select Styl…" at bounding box center [390, 424] width 634 height 39
click at [252, 420] on select "Select Stylist Abhi singh Ahor Armaan Chandu Ishwar Jaspreet Khilesh Kishan SN …" at bounding box center [236, 418] width 109 height 25
select select "43592"
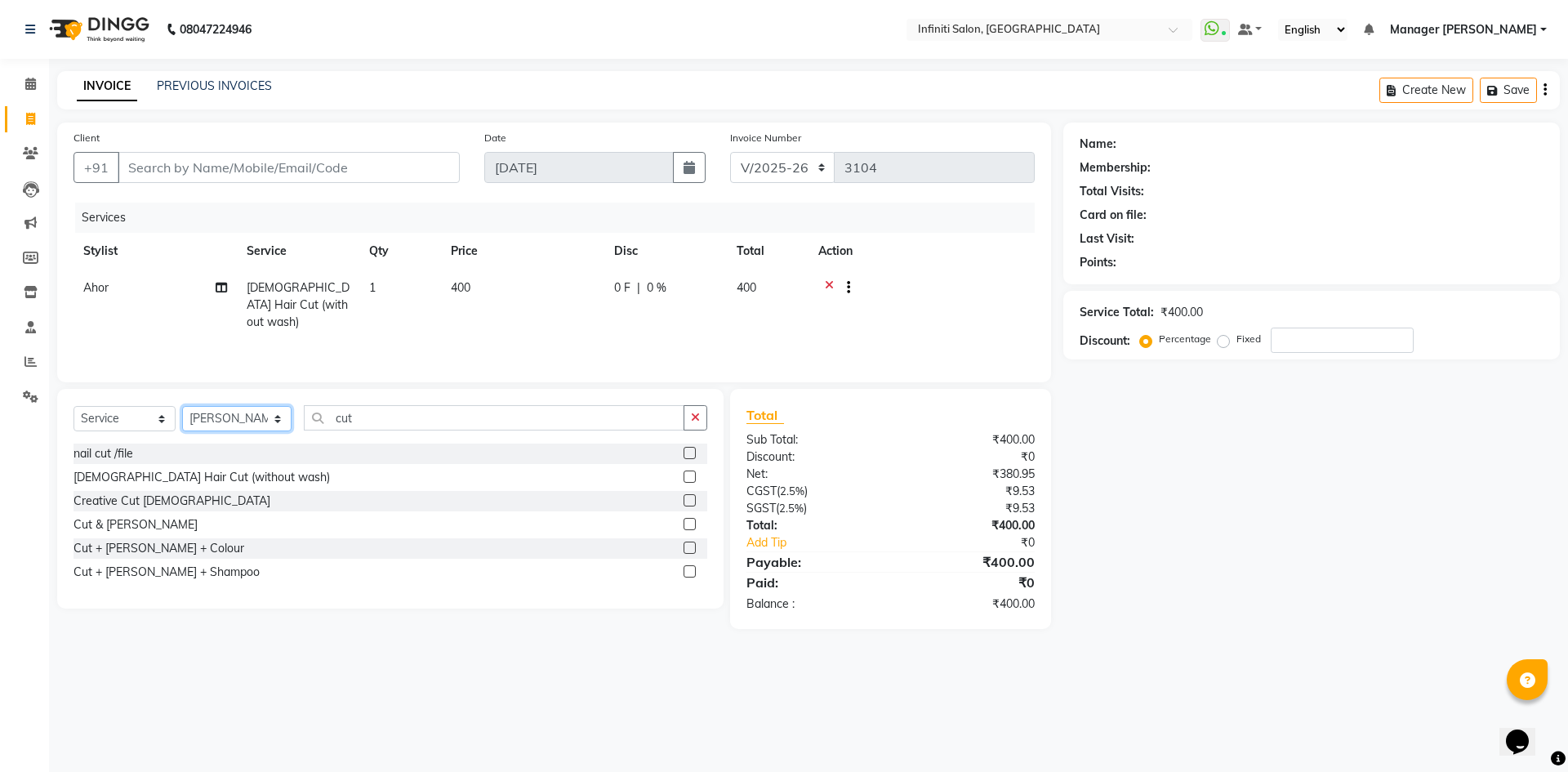
click at [182, 406] on select "Select Stylist Abhi singh Ahor Armaan Chandu Ishwar Jaspreet Khilesh Kishan SN …" at bounding box center [236, 418] width 109 height 25
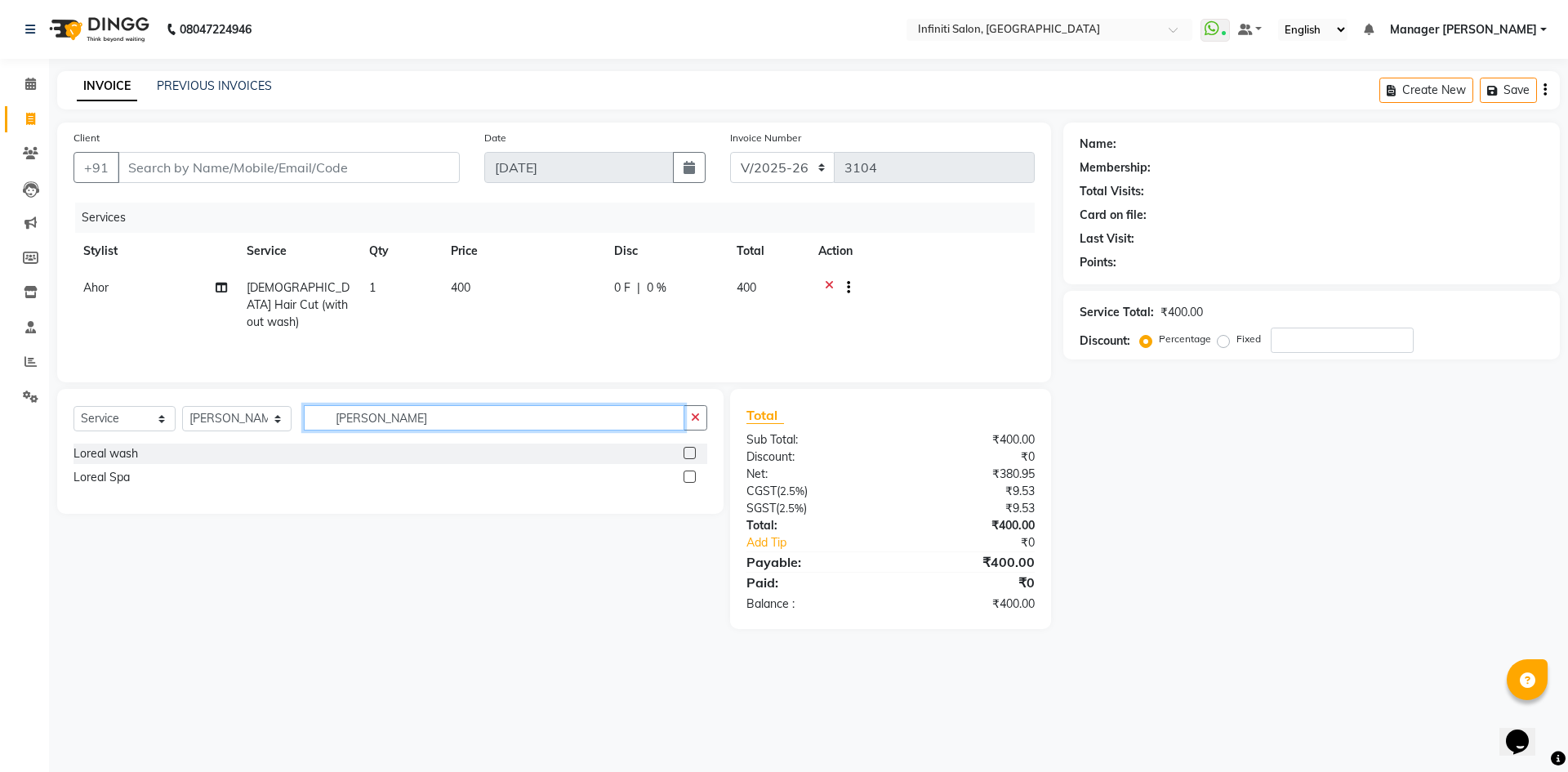
type input "lorea"
click at [695, 454] on label at bounding box center [689, 453] width 12 height 12
click at [694, 454] on input "checkbox" at bounding box center [688, 453] width 11 height 11
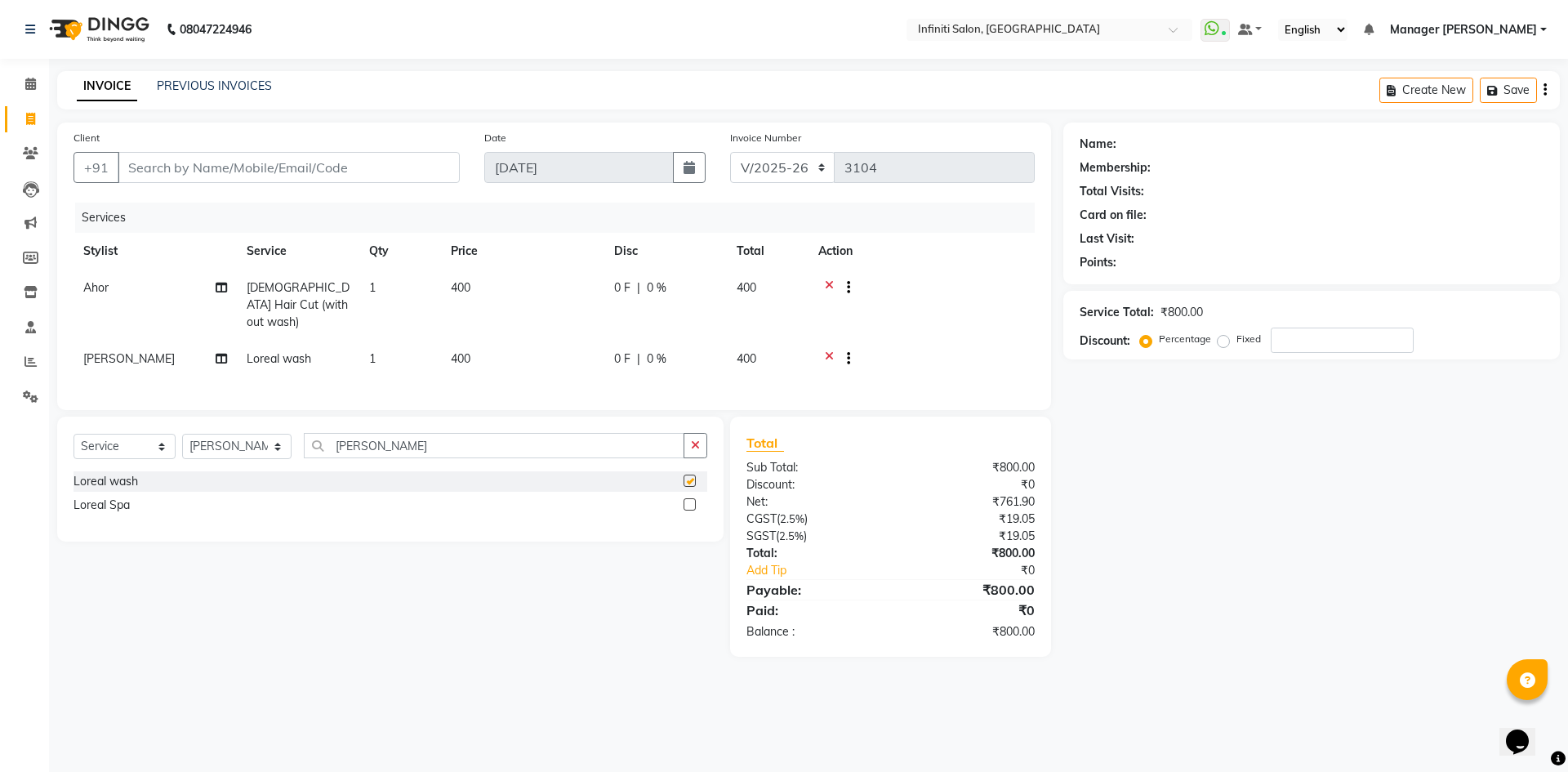
click at [484, 350] on td "400" at bounding box center [522, 361] width 163 height 40
checkbox input "false"
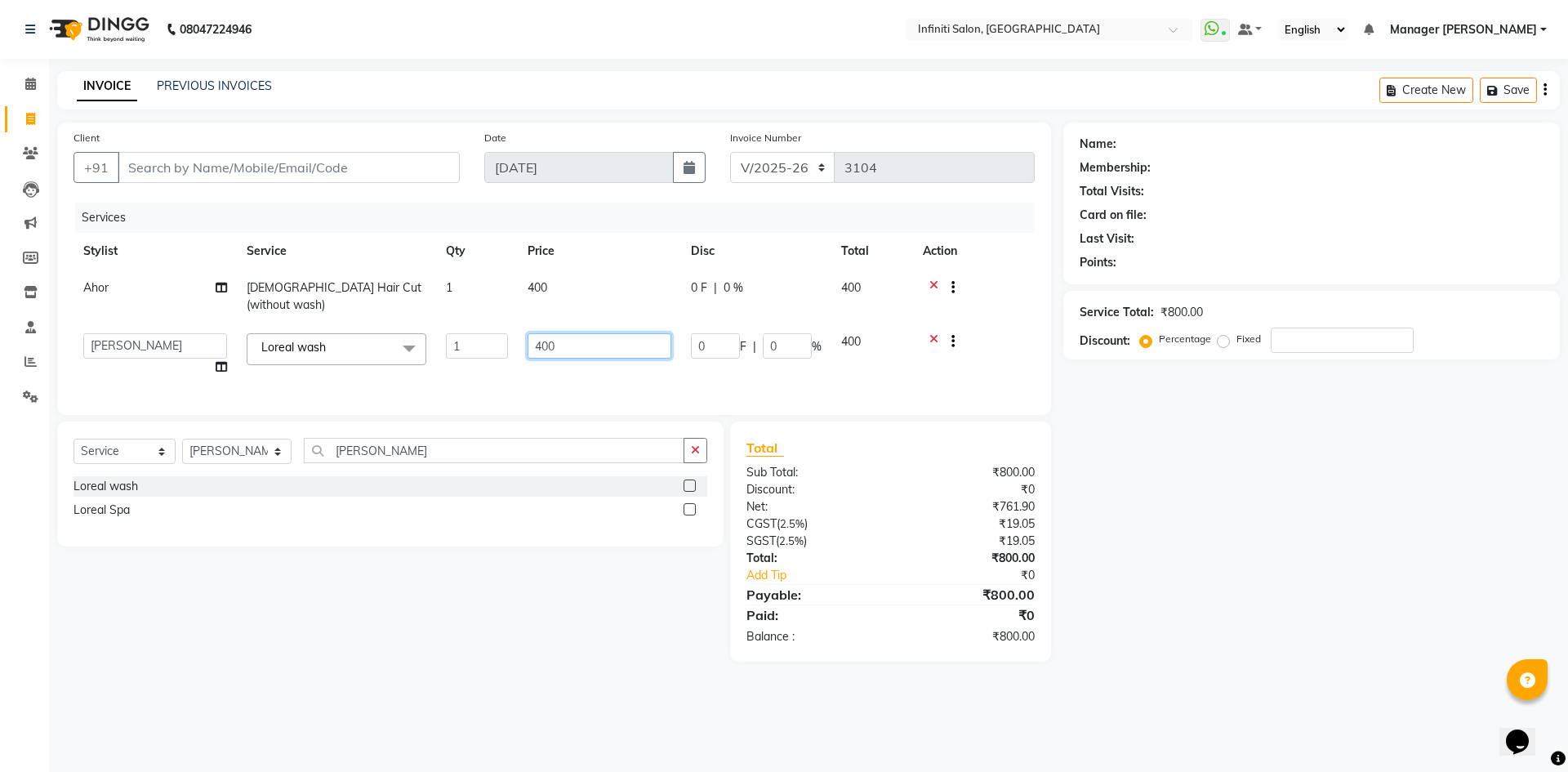
drag, startPoint x: 484, startPoint y: 350, endPoint x: 418, endPoint y: 327, distance: 69.9
click at [418, 327] on tr "Abhi singh Ahor Armaan Chandu Ishwar Jaspreet Khilesh Kishan SN Manager Academy…" at bounding box center [554, 355] width 961 height 62
type input "150"
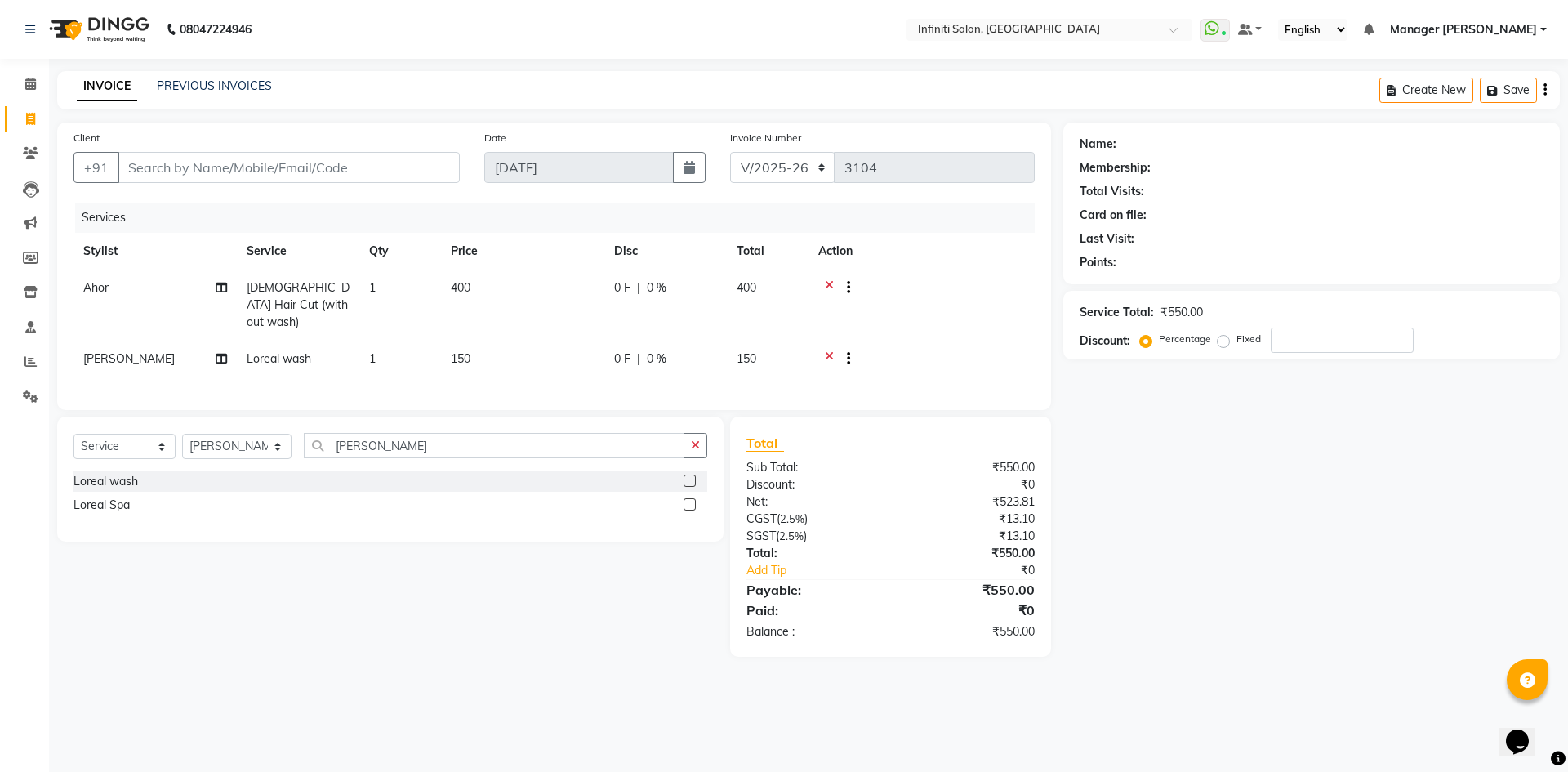
click at [632, 375] on div "Services Stylist Service Qty Price Disc Total Action Ahor Male Hair Cut (withou…" at bounding box center [554, 298] width 961 height 191
click at [229, 175] on input "Client" at bounding box center [288, 167] width 342 height 31
type input "8"
type input "0"
type input "8839137266"
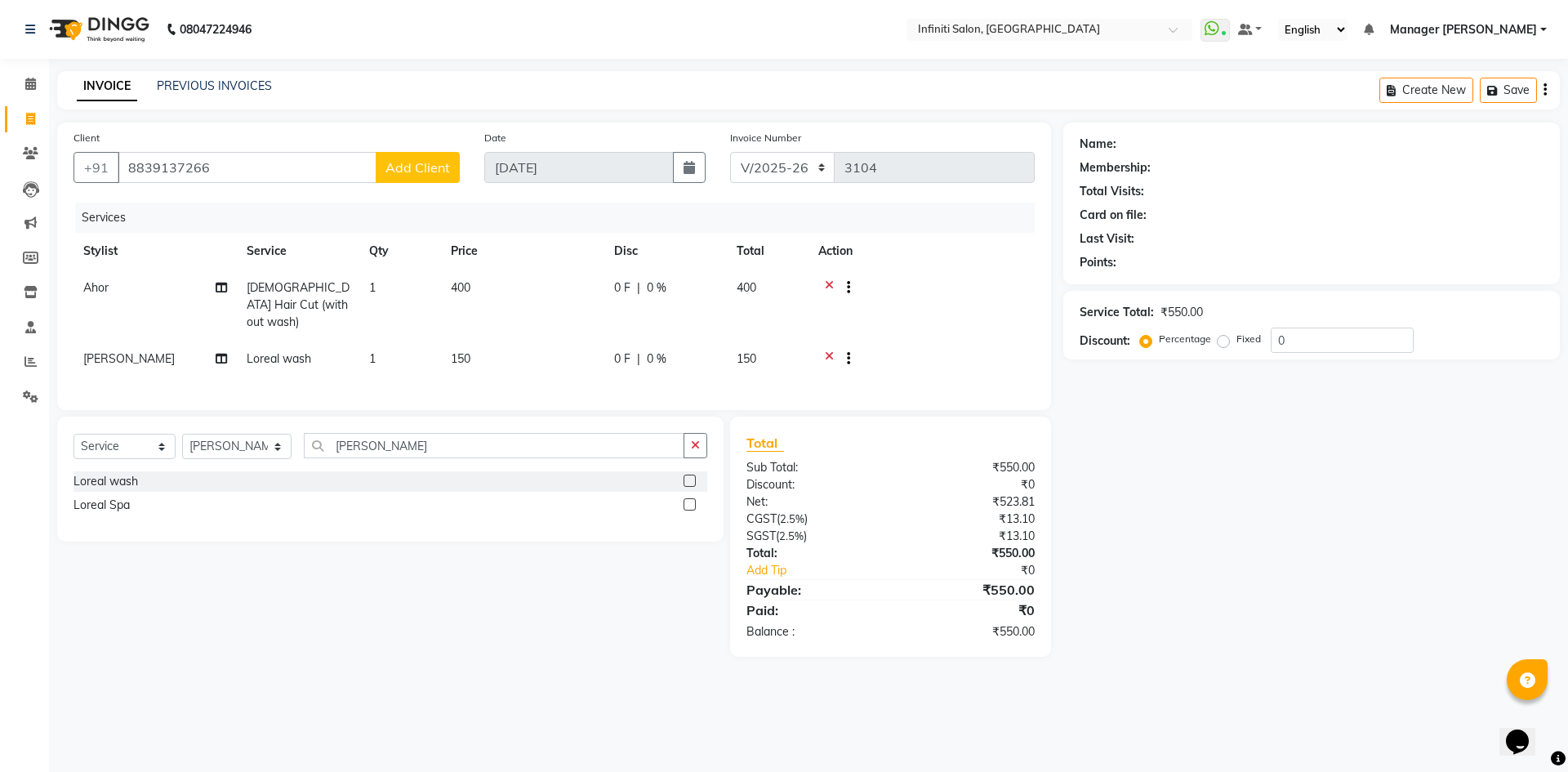
click at [422, 174] on span "Add Client" at bounding box center [417, 167] width 65 height 16
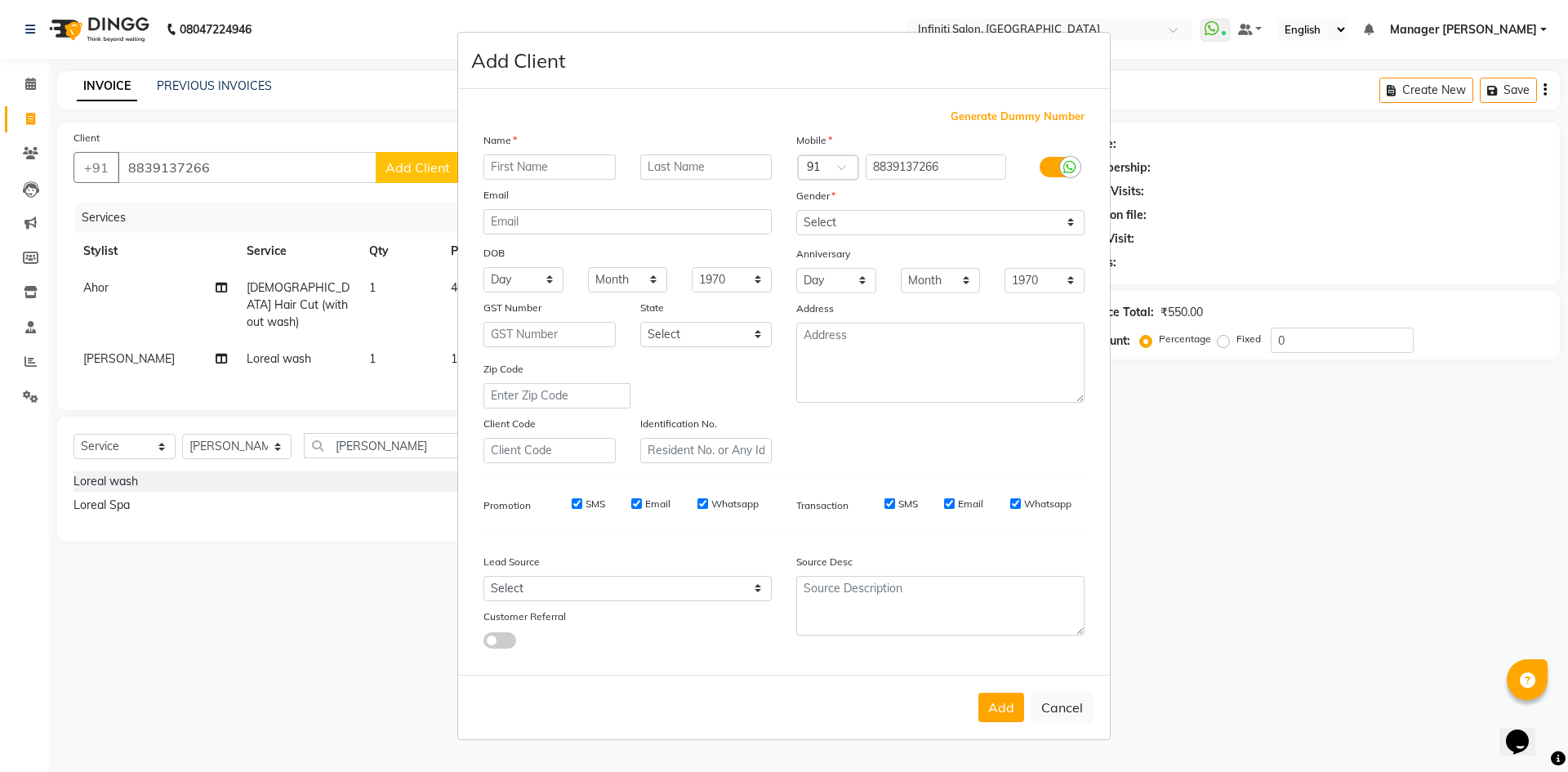
click at [545, 175] on input "text" at bounding box center [549, 166] width 132 height 25
type input "Mayank Kedia"
click at [946, 225] on select "Select Male Female Other Prefer Not To Say" at bounding box center [940, 222] width 288 height 25
select select "male"
click at [796, 210] on select "Select Male Female Other Prefer Not To Say" at bounding box center [940, 222] width 288 height 25
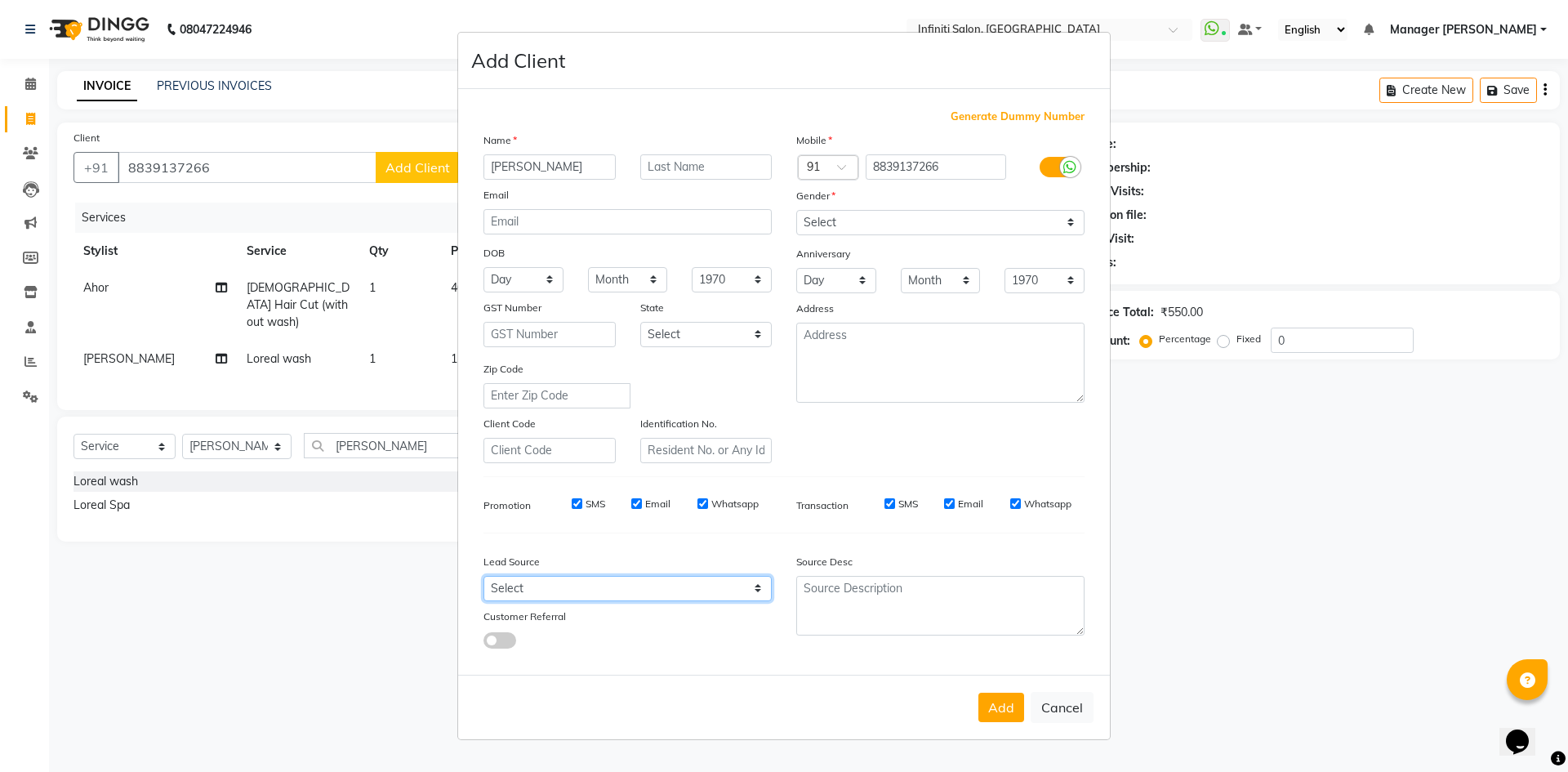
drag, startPoint x: 709, startPoint y: 593, endPoint x: 711, endPoint y: 583, distance: 10.2
click at [709, 593] on select "Select Walk-in Facebook JustDial Google Other Instagram Repeated YouTube Referr…" at bounding box center [628, 588] width 288 height 25
select select "37048"
click at [484, 576] on select "Select Walk-in Facebook JustDial Google Other Instagram Repeated YouTube Referr…" at bounding box center [628, 588] width 288 height 25
click at [628, 273] on select "Month January February March April May June July August September October Novem…" at bounding box center [628, 279] width 80 height 25
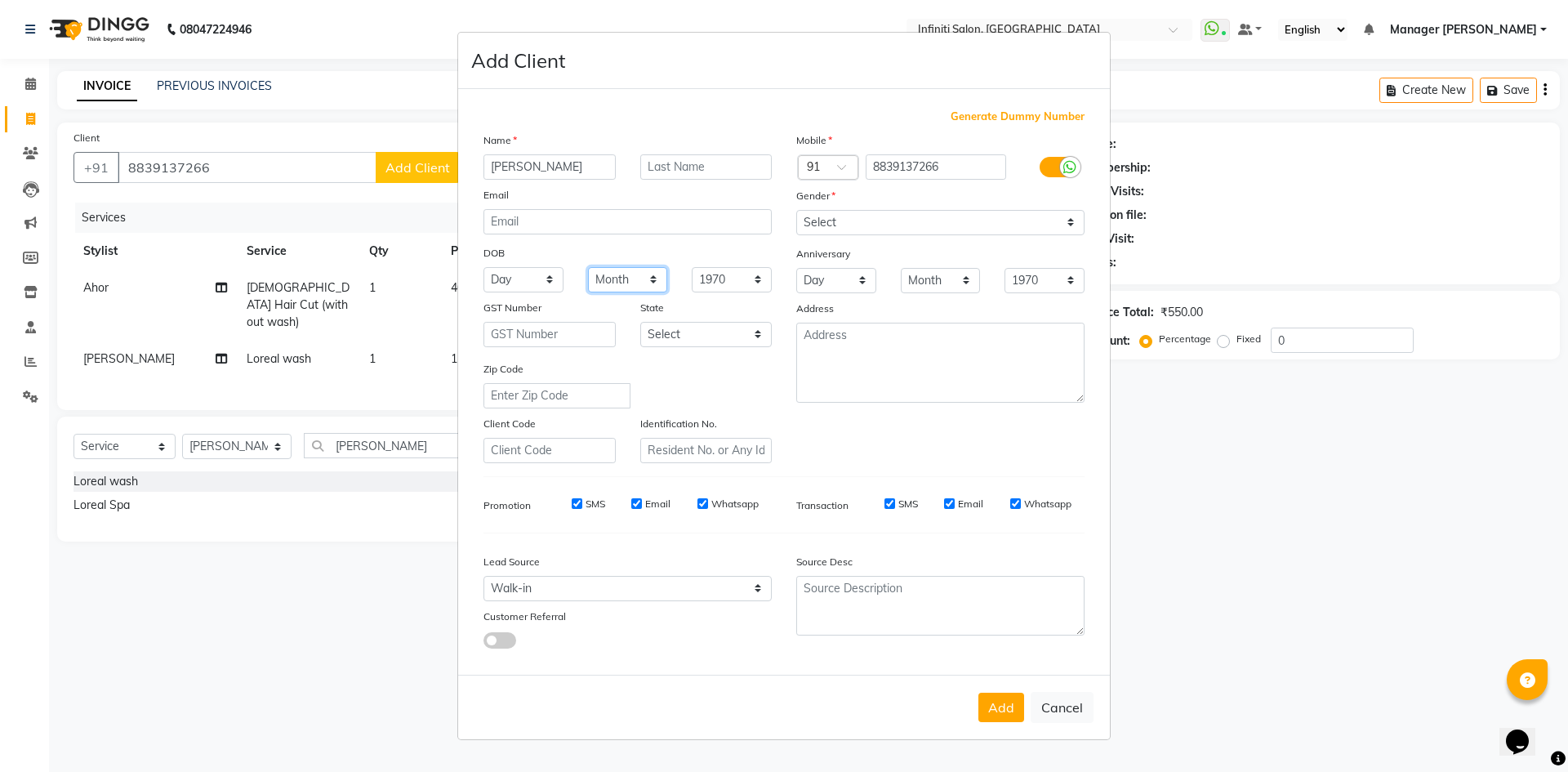
select select "12"
click at [588, 267] on select "Month January February March April May June July August September October Novem…" at bounding box center [628, 279] width 80 height 25
click at [552, 289] on select "Day 01 02 03 04 05 06 07 08 09 10 11 12 13 14 15 16 17 18 19 20 21 22 23 24 25 …" at bounding box center [523, 279] width 80 height 25
select select "11"
click at [484, 267] on select "Day 01 02 03 04 05 06 07 08 09 10 11 12 13 14 15 16 17 18 19 20 21 22 23 24 25 …" at bounding box center [523, 279] width 80 height 25
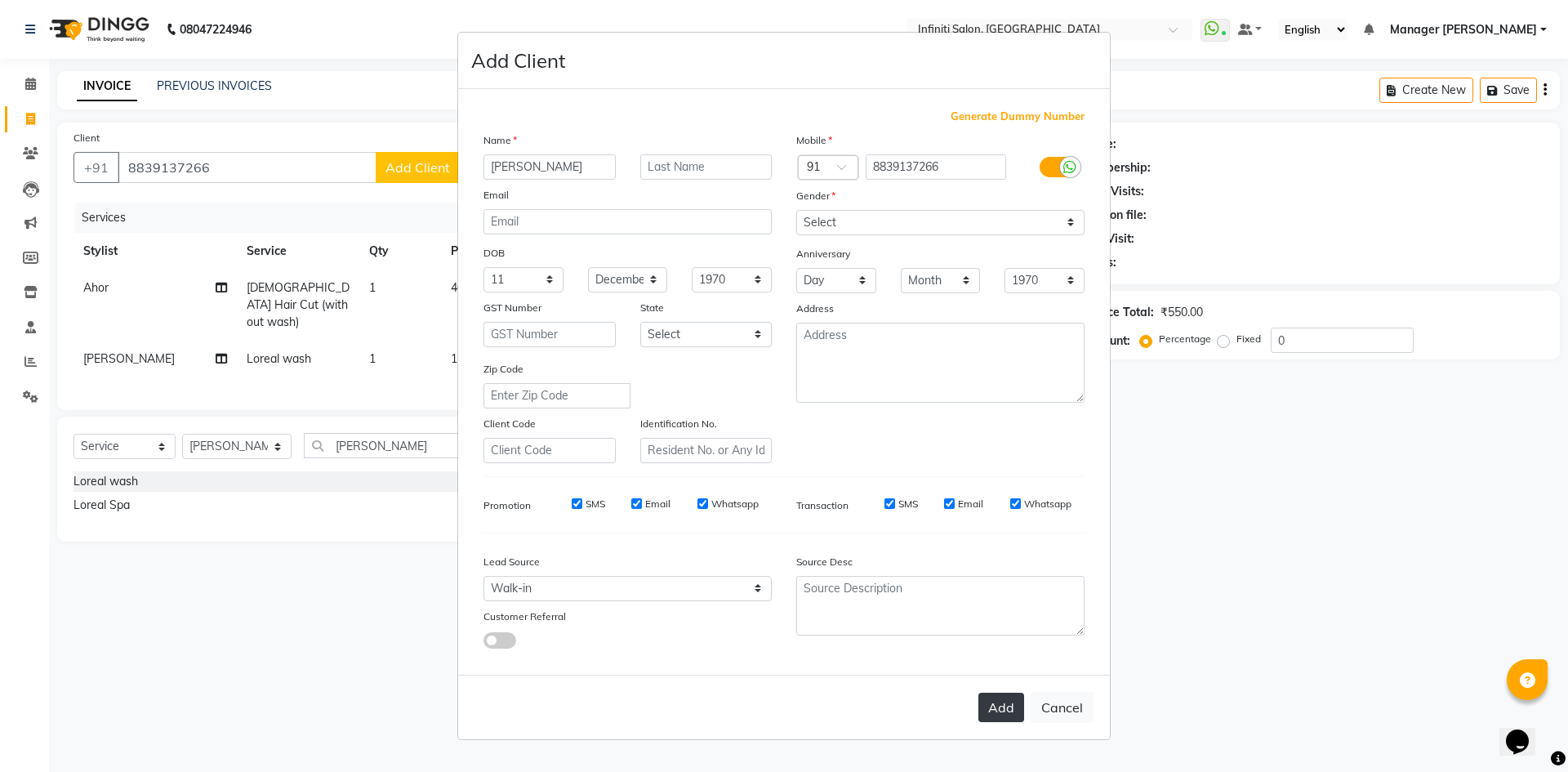
click at [1005, 705] on button "Add" at bounding box center [1001, 707] width 46 height 30
select select
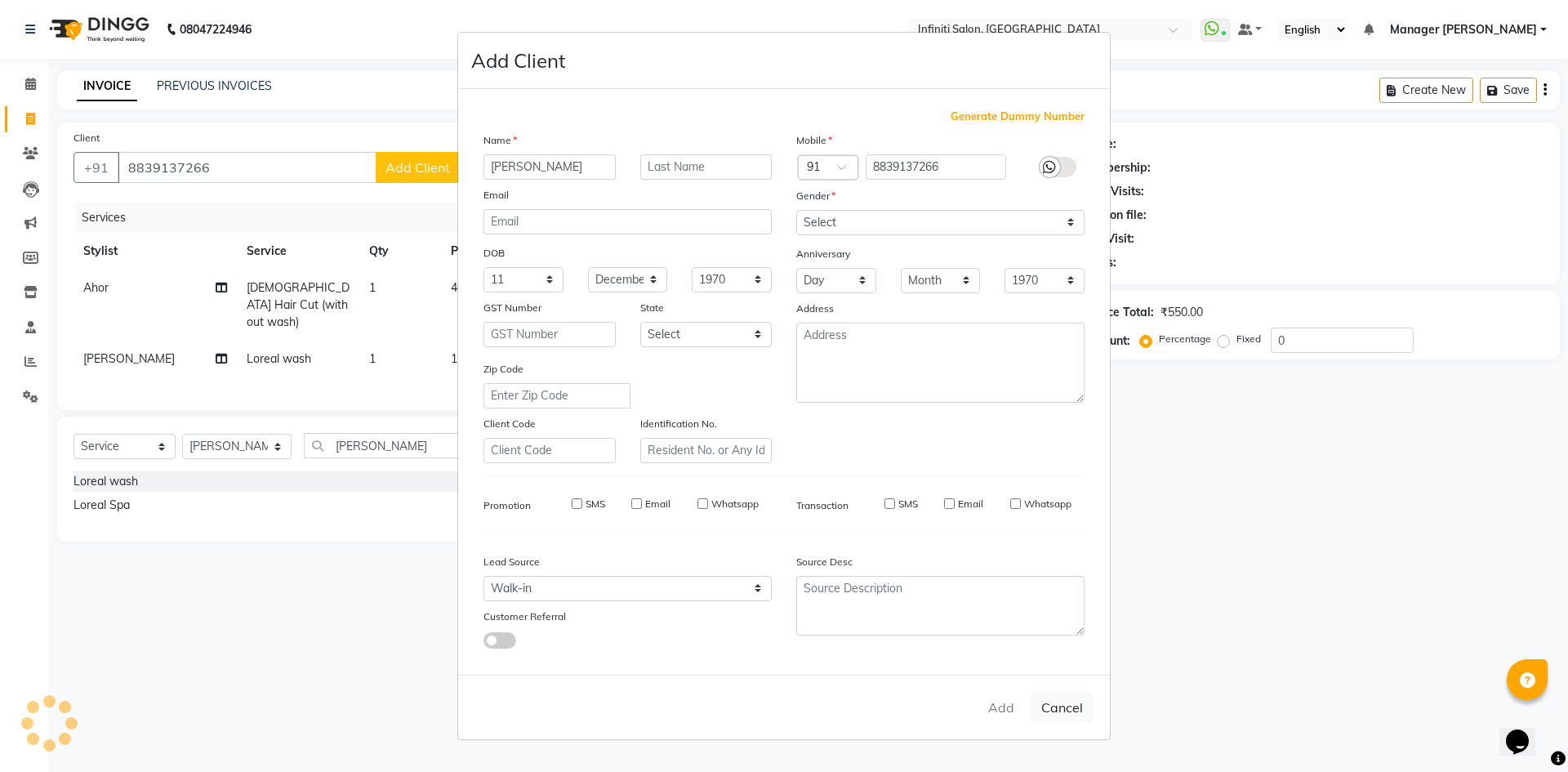
select select
checkbox input "false"
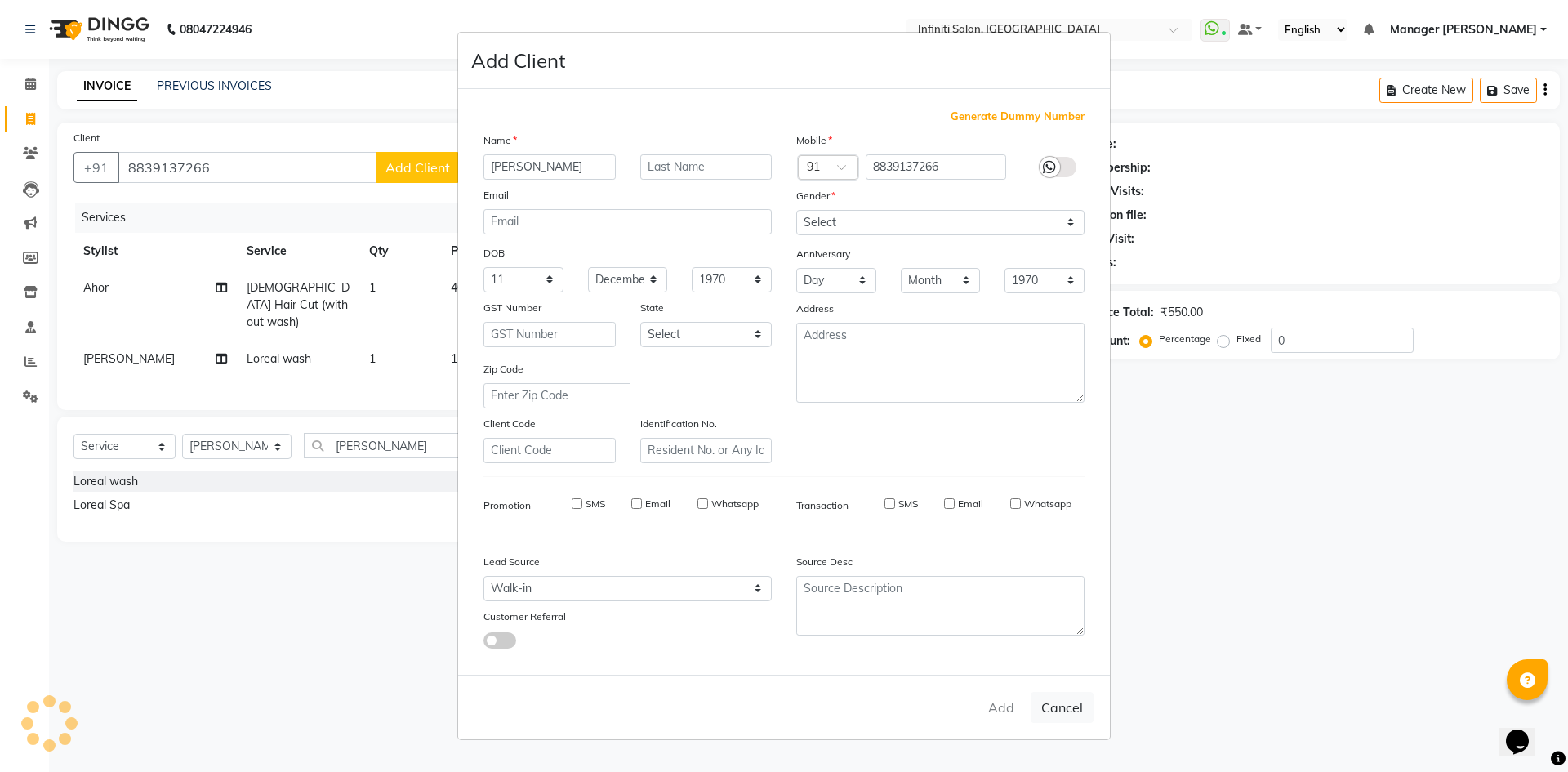
checkbox input "false"
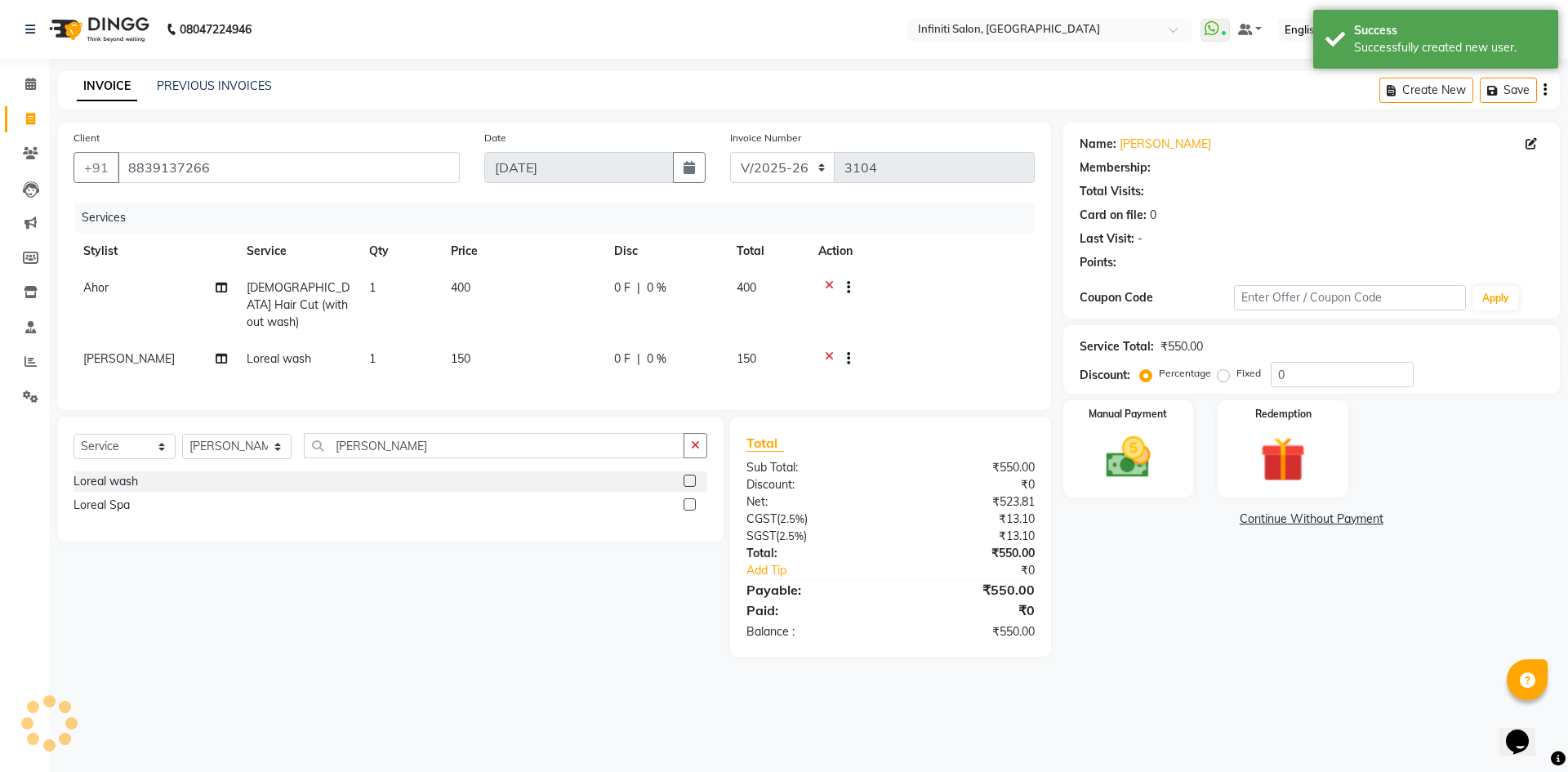
select select "1: Object"
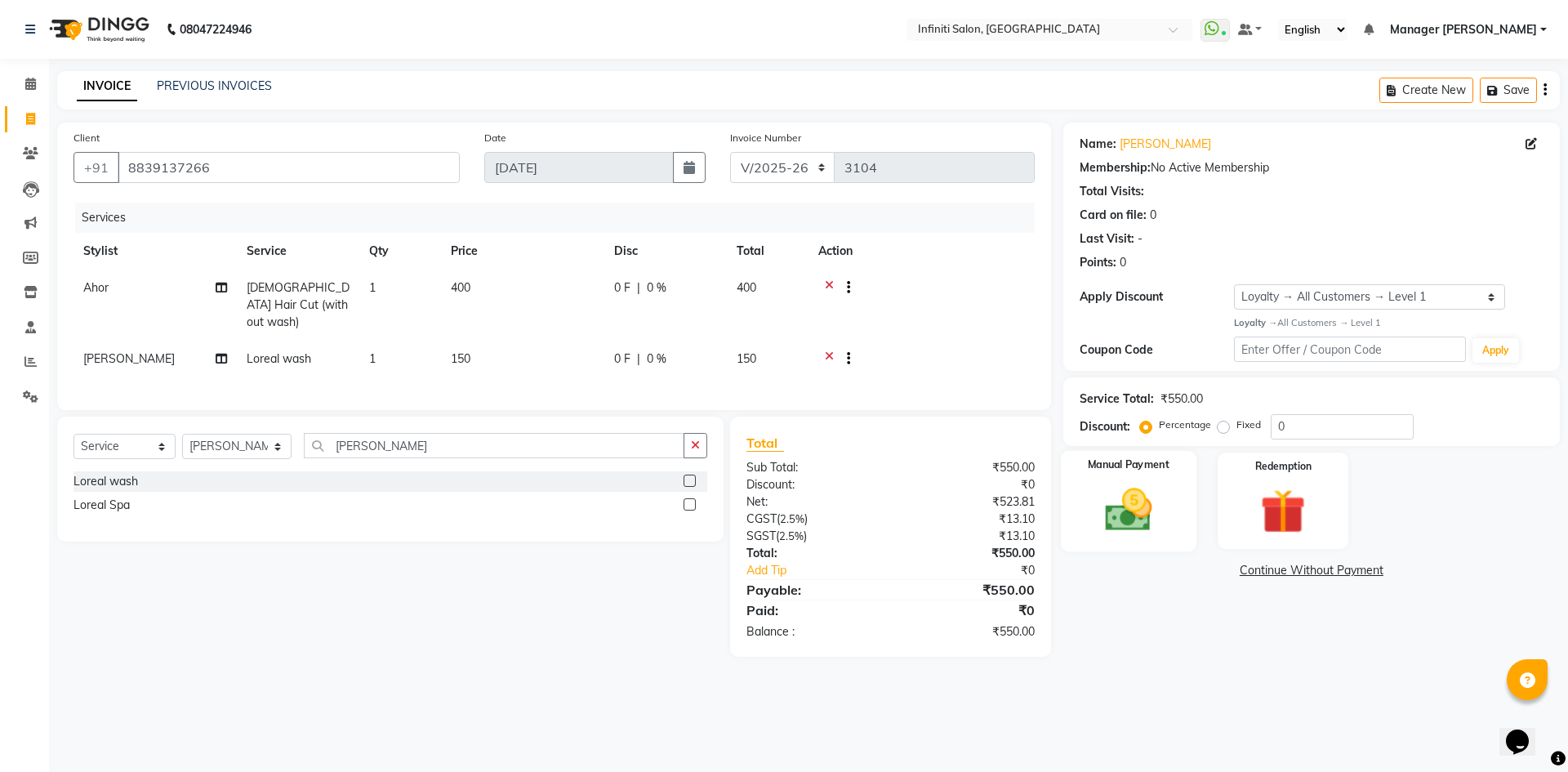
click at [1182, 467] on div "Manual Payment" at bounding box center [1127, 500] width 135 height 100
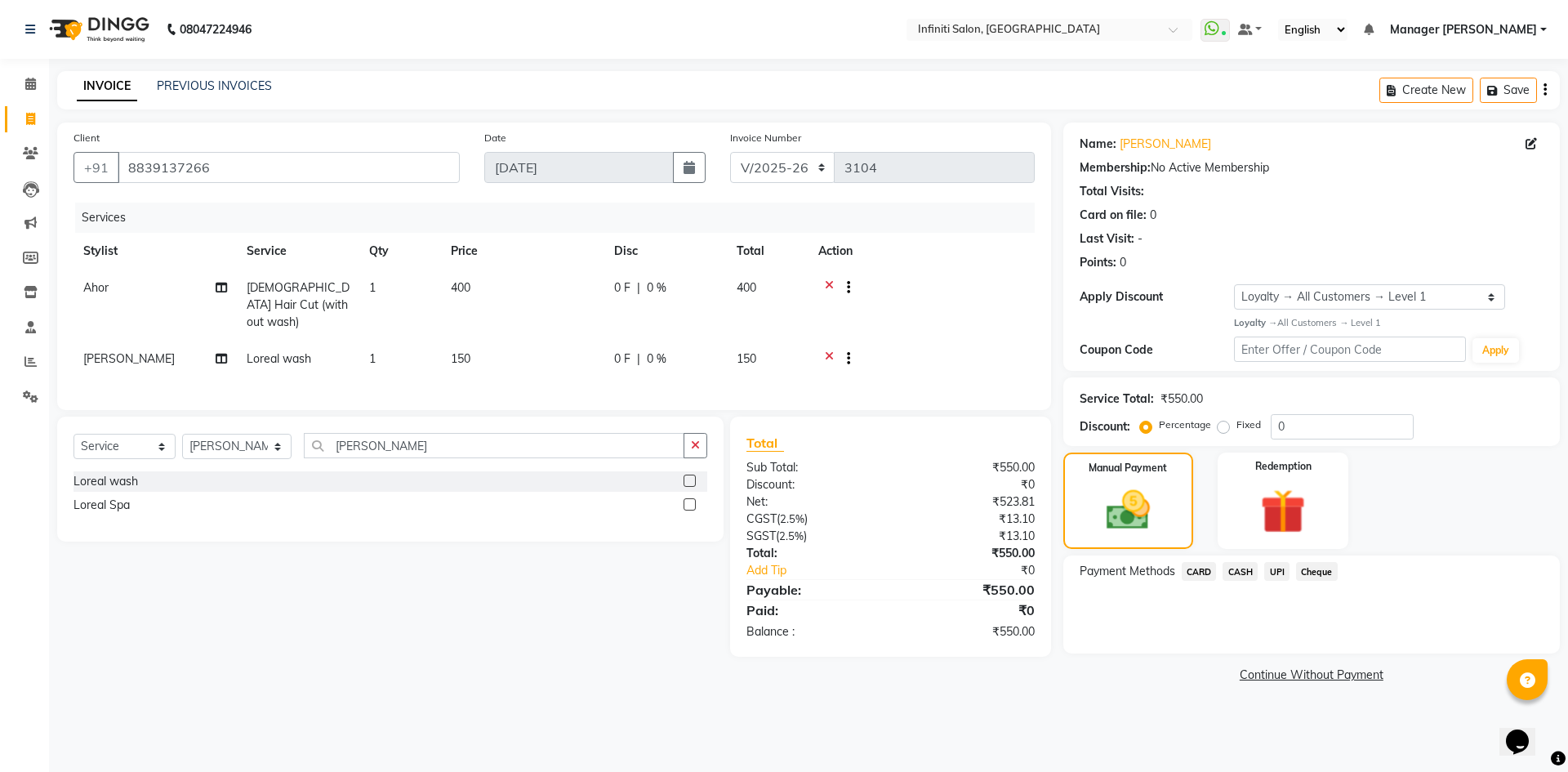
click at [1282, 574] on span "UPI" at bounding box center [1276, 571] width 25 height 19
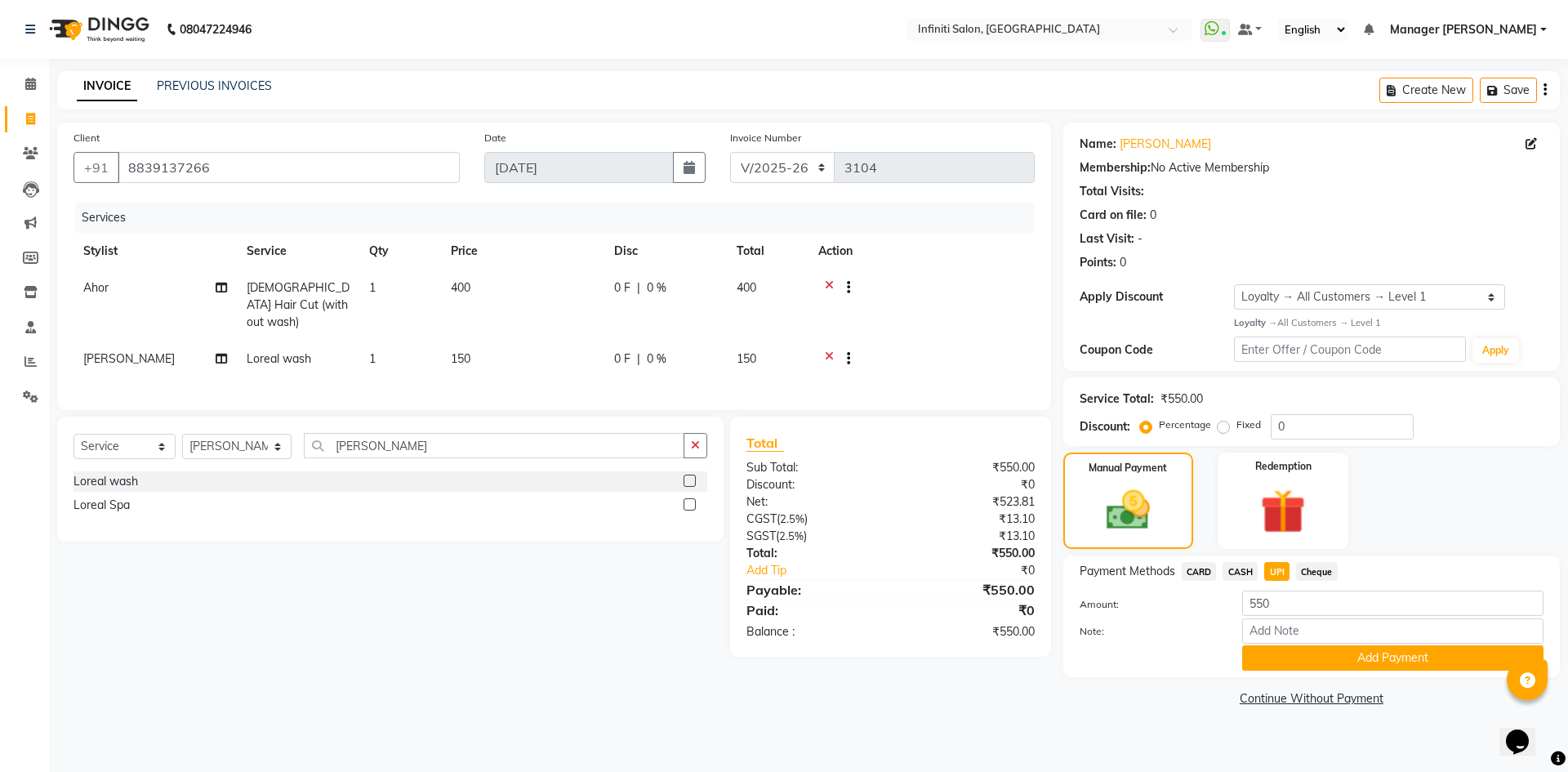
click at [1314, 674] on div "Payment Methods CARD CASH UPI Cheque Amount: 550 Note: Add Payment" at bounding box center [1311, 616] width 497 height 122
click at [1322, 650] on button "Add Payment" at bounding box center [1391, 657] width 301 height 25
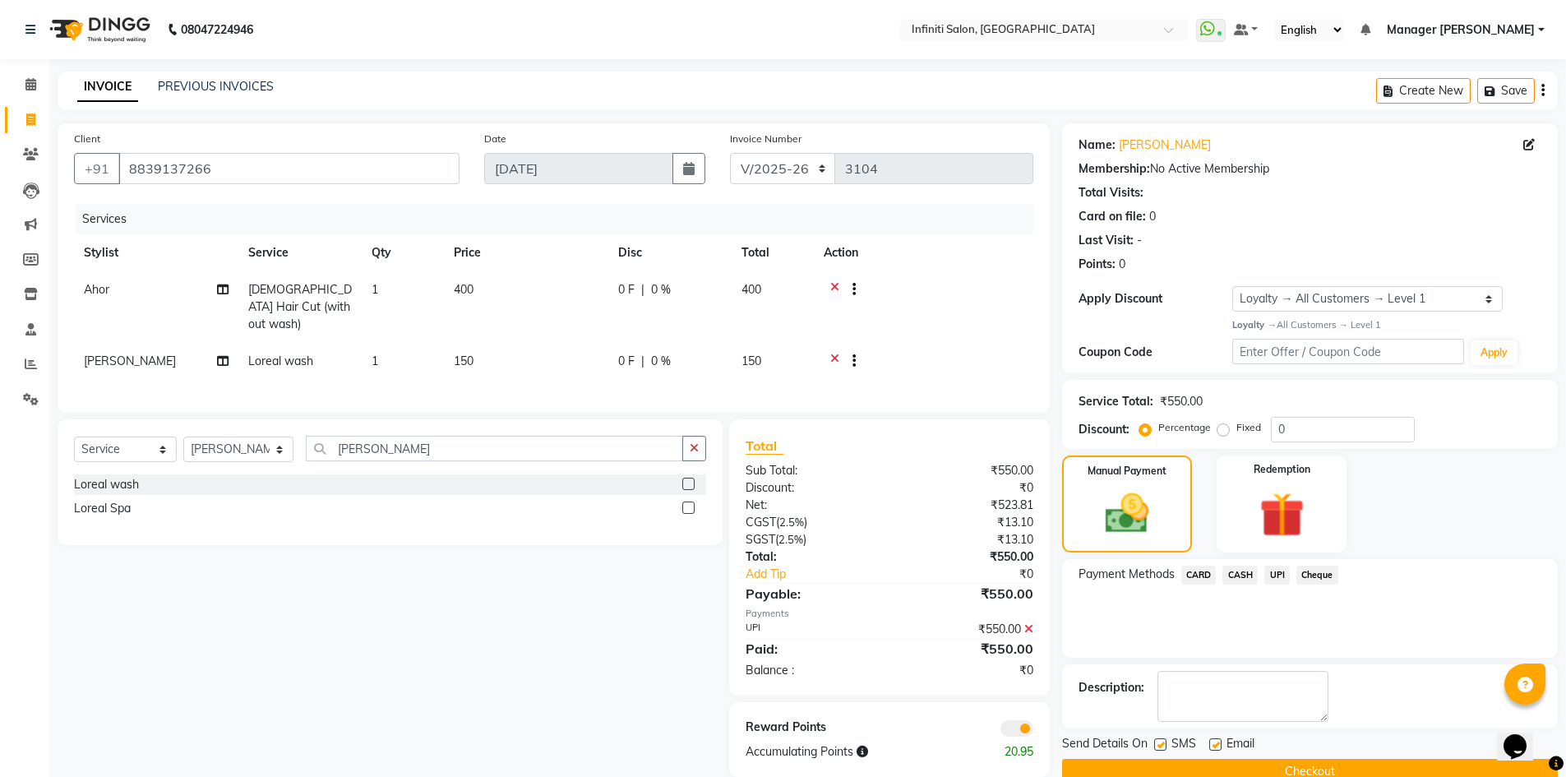
scroll to position [32, 0]
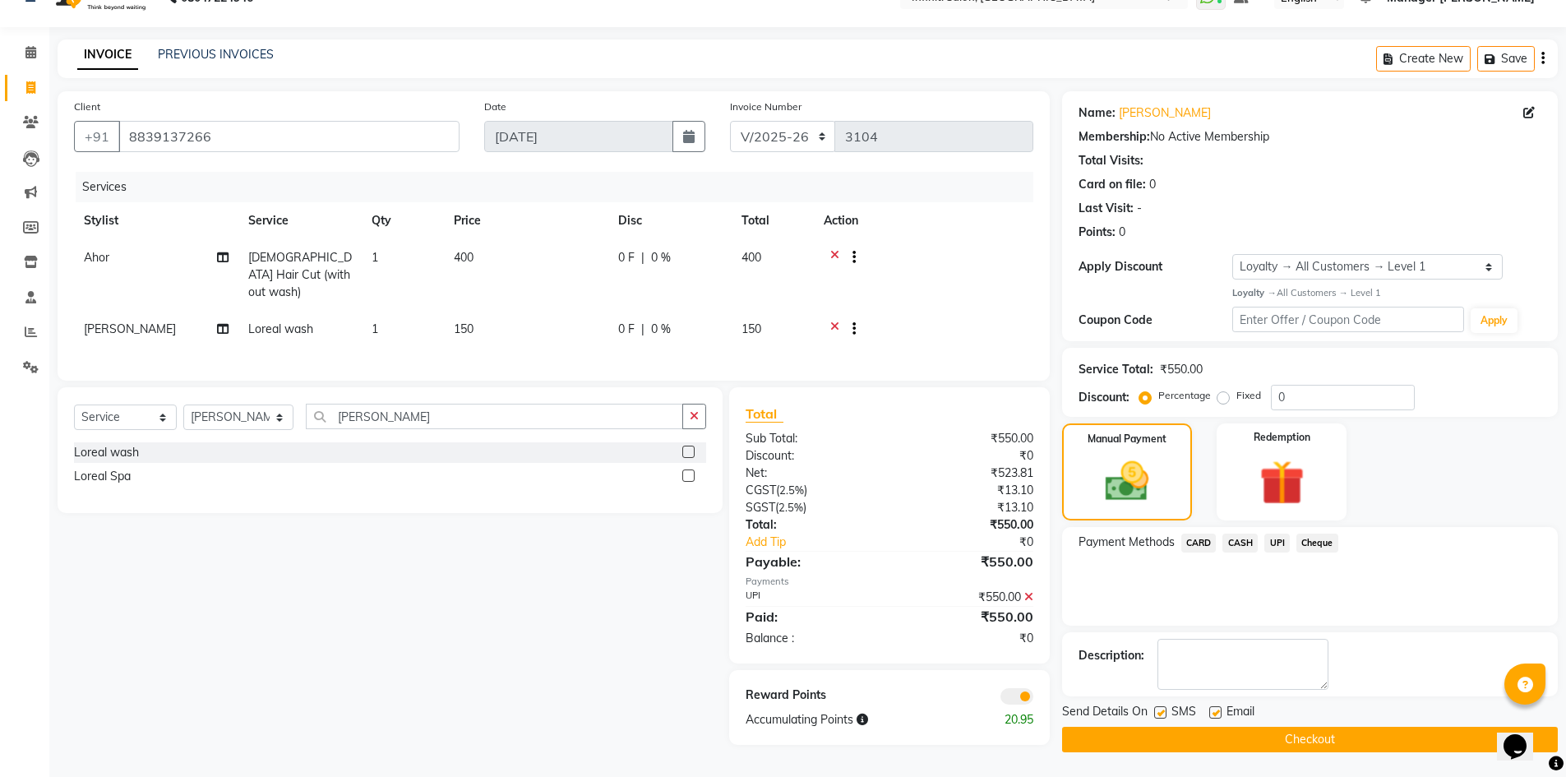
click at [1360, 737] on button "Checkout" at bounding box center [1310, 739] width 496 height 25
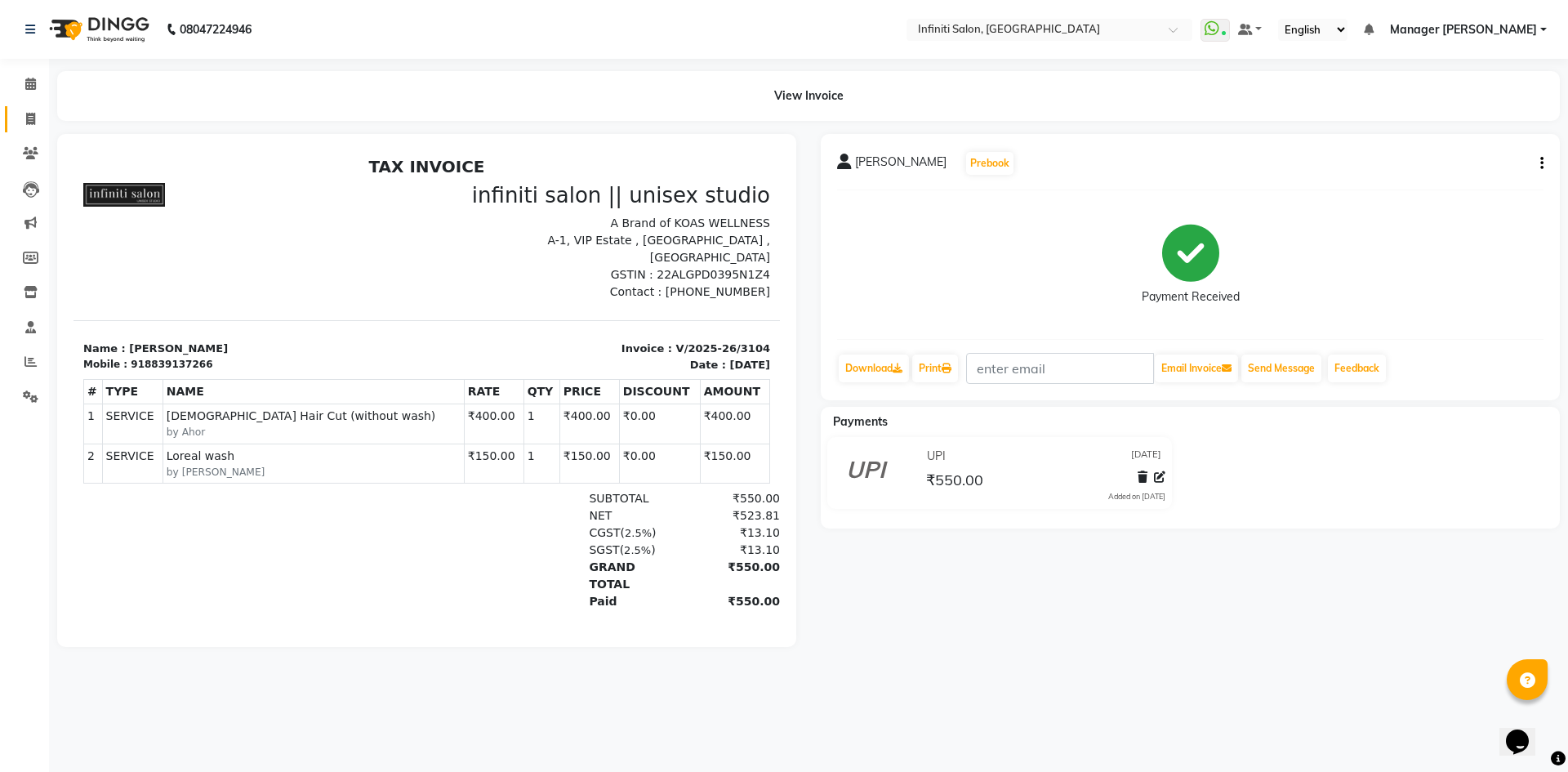
drag, startPoint x: 0, startPoint y: 113, endPoint x: 15, endPoint y: 122, distance: 17.5
click at [0, 113] on li "Invoice" at bounding box center [24, 119] width 49 height 35
click at [22, 124] on span at bounding box center [30, 119] width 29 height 19
select select "service"
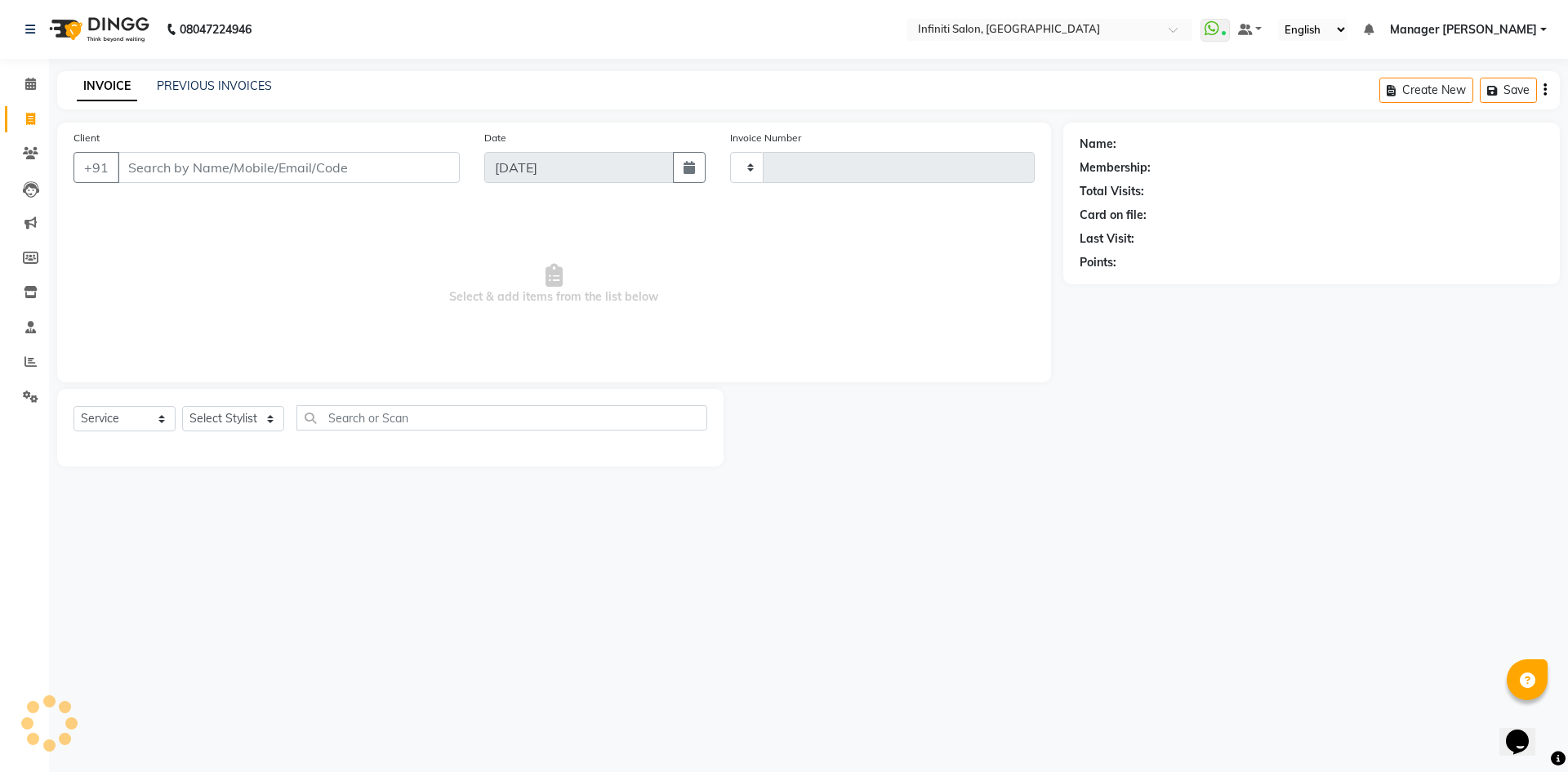
click at [156, 159] on input "Client" at bounding box center [288, 167] width 342 height 31
select select "5804"
type input "3105"
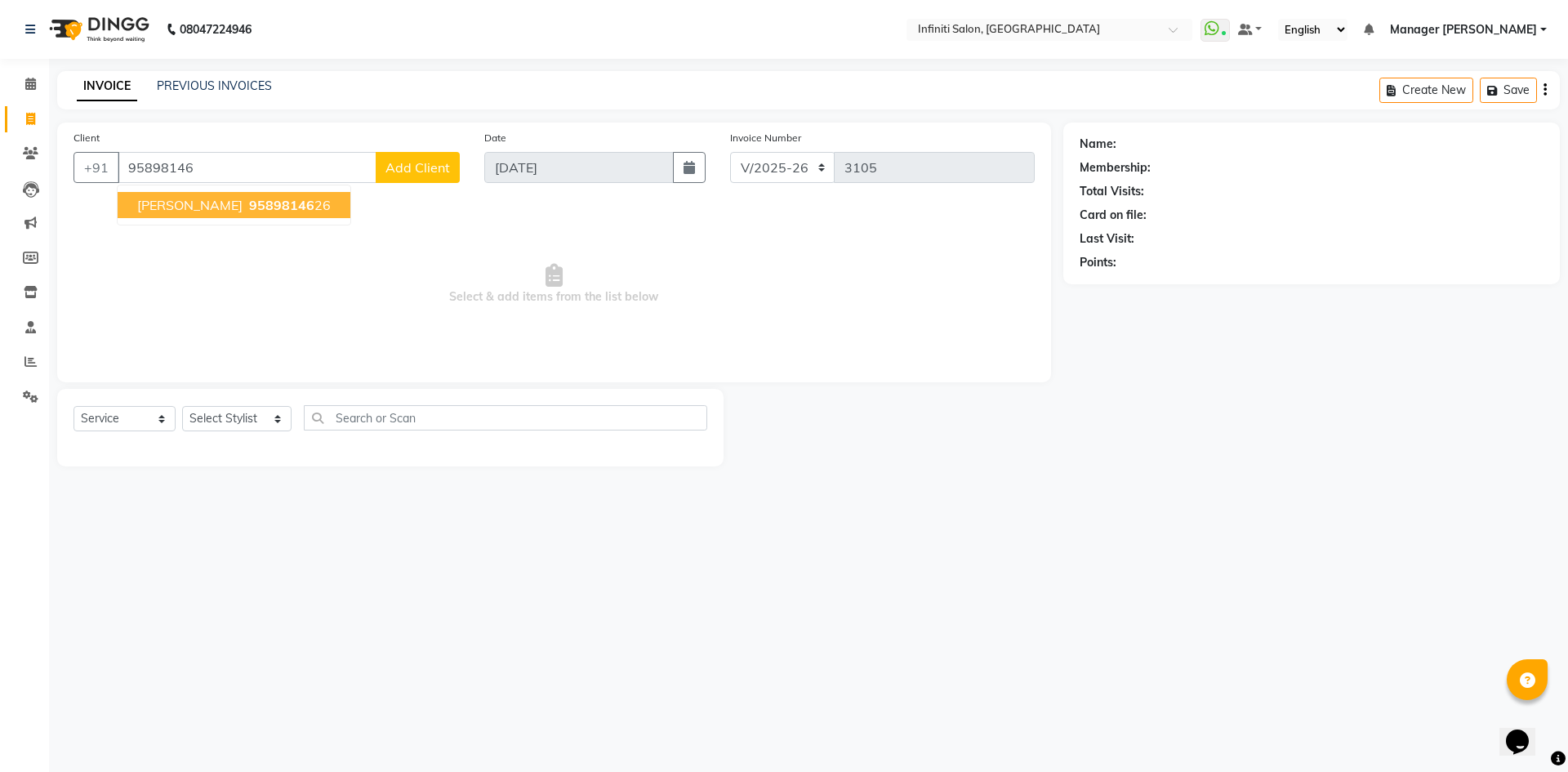
click at [256, 205] on ngb-highlight "95898146 26" at bounding box center [288, 205] width 85 height 16
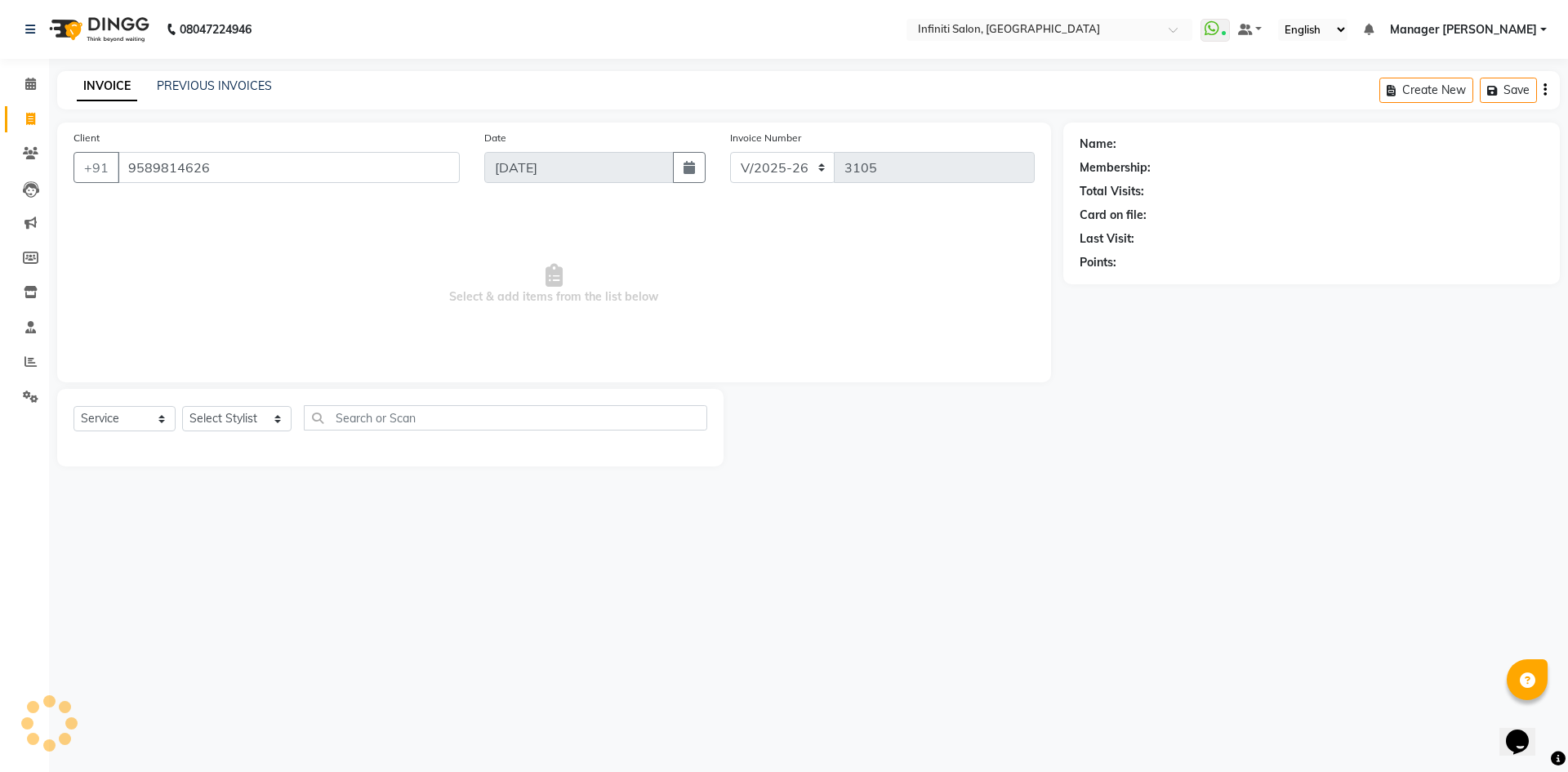
type input "9589814626"
click at [251, 418] on select "Select Stylist Abhi singh Ahor Armaan Chandu Ishwar Jaspreet Khilesh Kishan SN …" at bounding box center [236, 418] width 109 height 25
select select "1: Object"
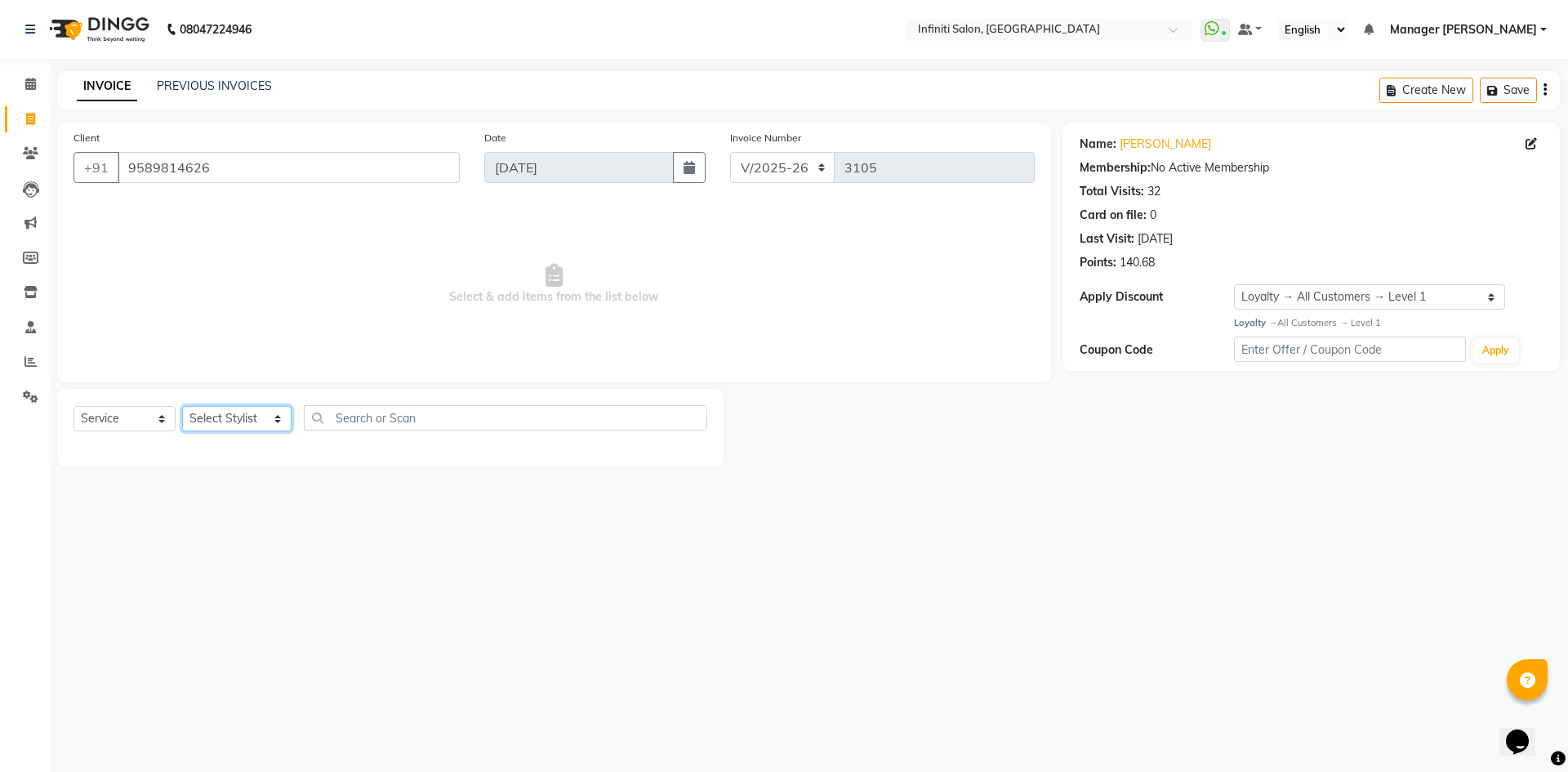
select select "85146"
click at [182, 406] on select "Select Stylist Abhi singh Ahor Armaan Chandu Ishwar Jaspreet Khilesh Kishan SN …" at bounding box center [236, 418] width 109 height 25
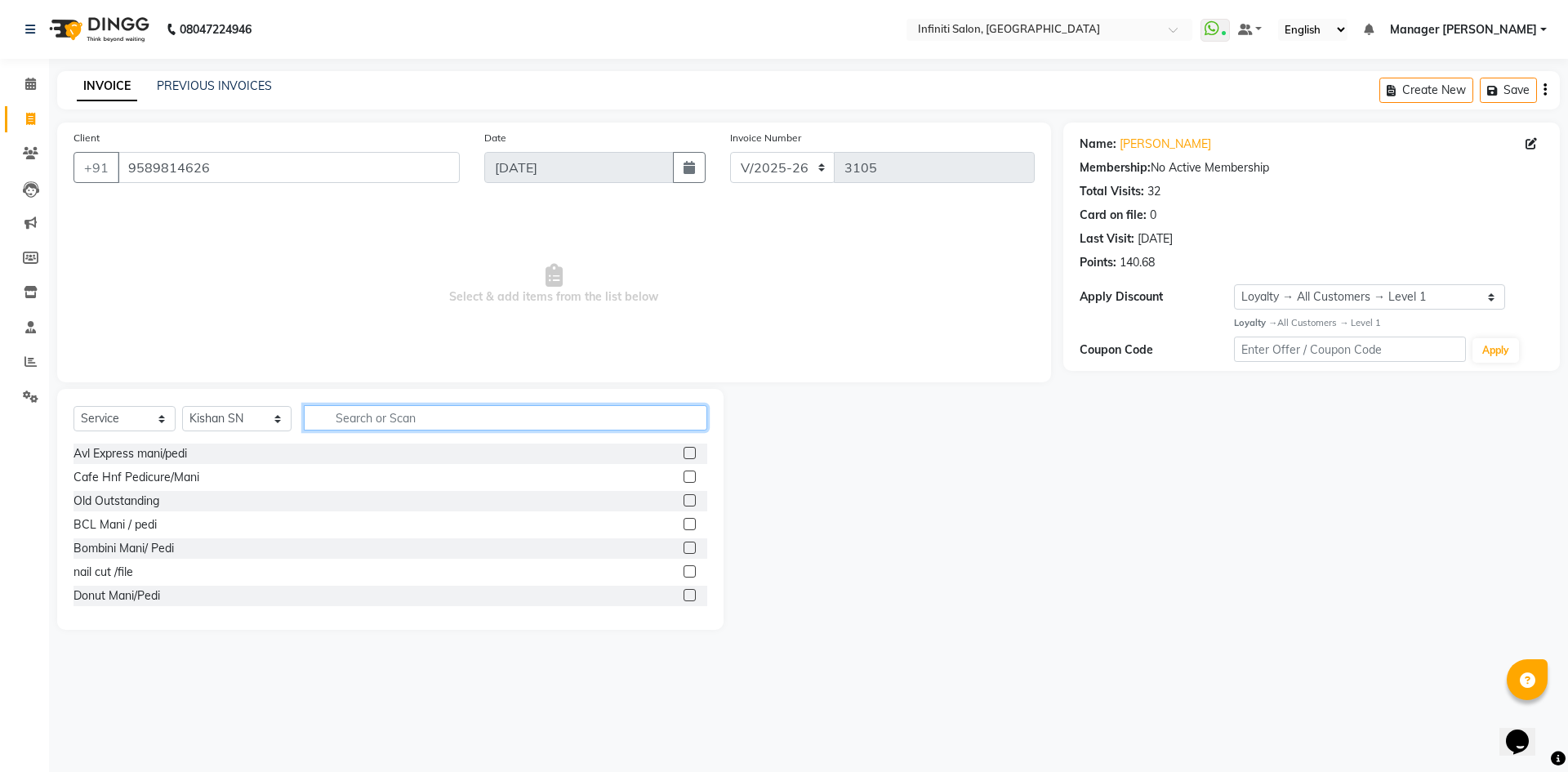
click at [448, 416] on input "text" at bounding box center [505, 417] width 403 height 25
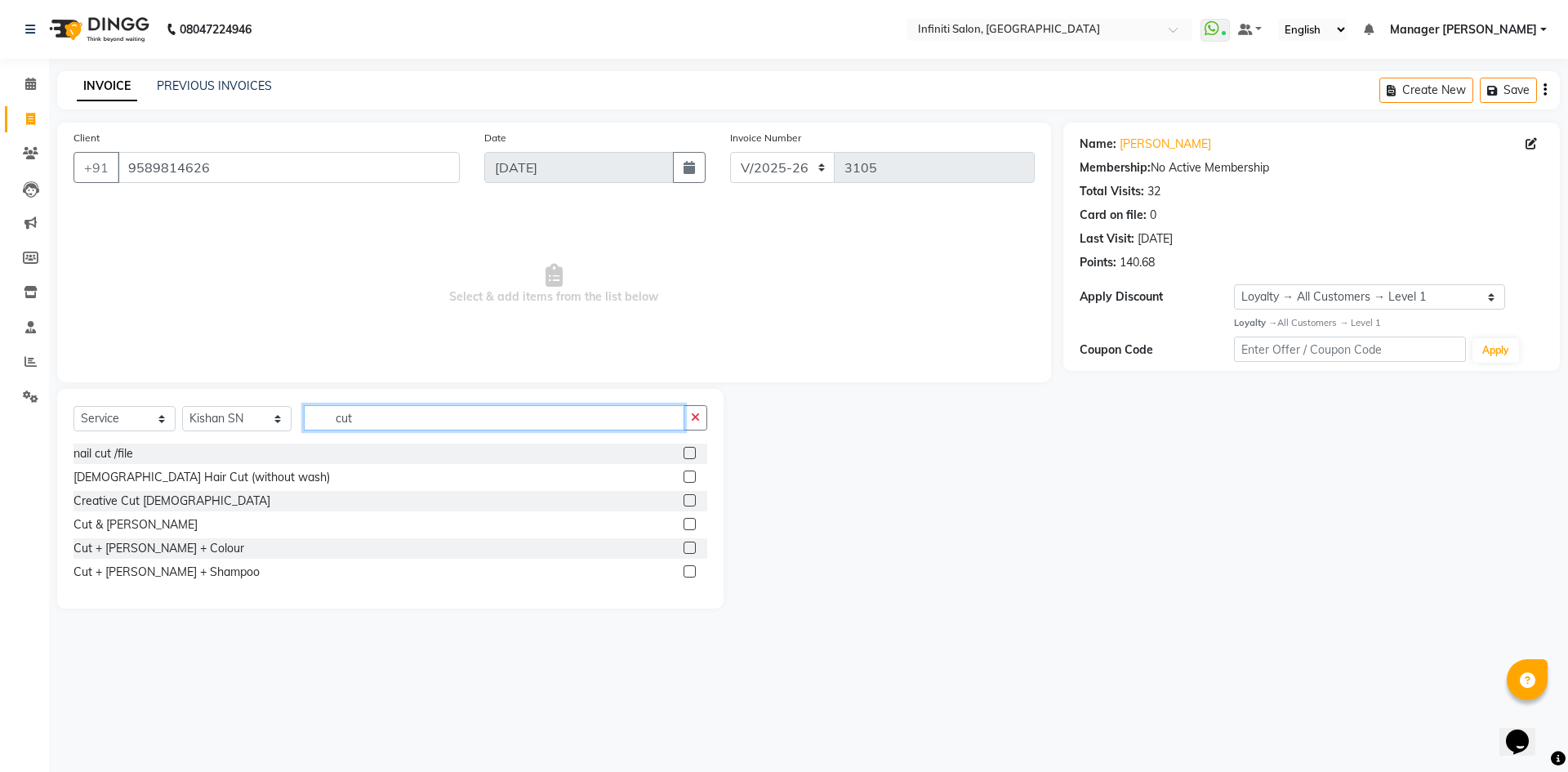
type input "cut"
click at [695, 525] on label at bounding box center [689, 524] width 12 height 12
click at [694, 525] on input "checkbox" at bounding box center [688, 525] width 11 height 11
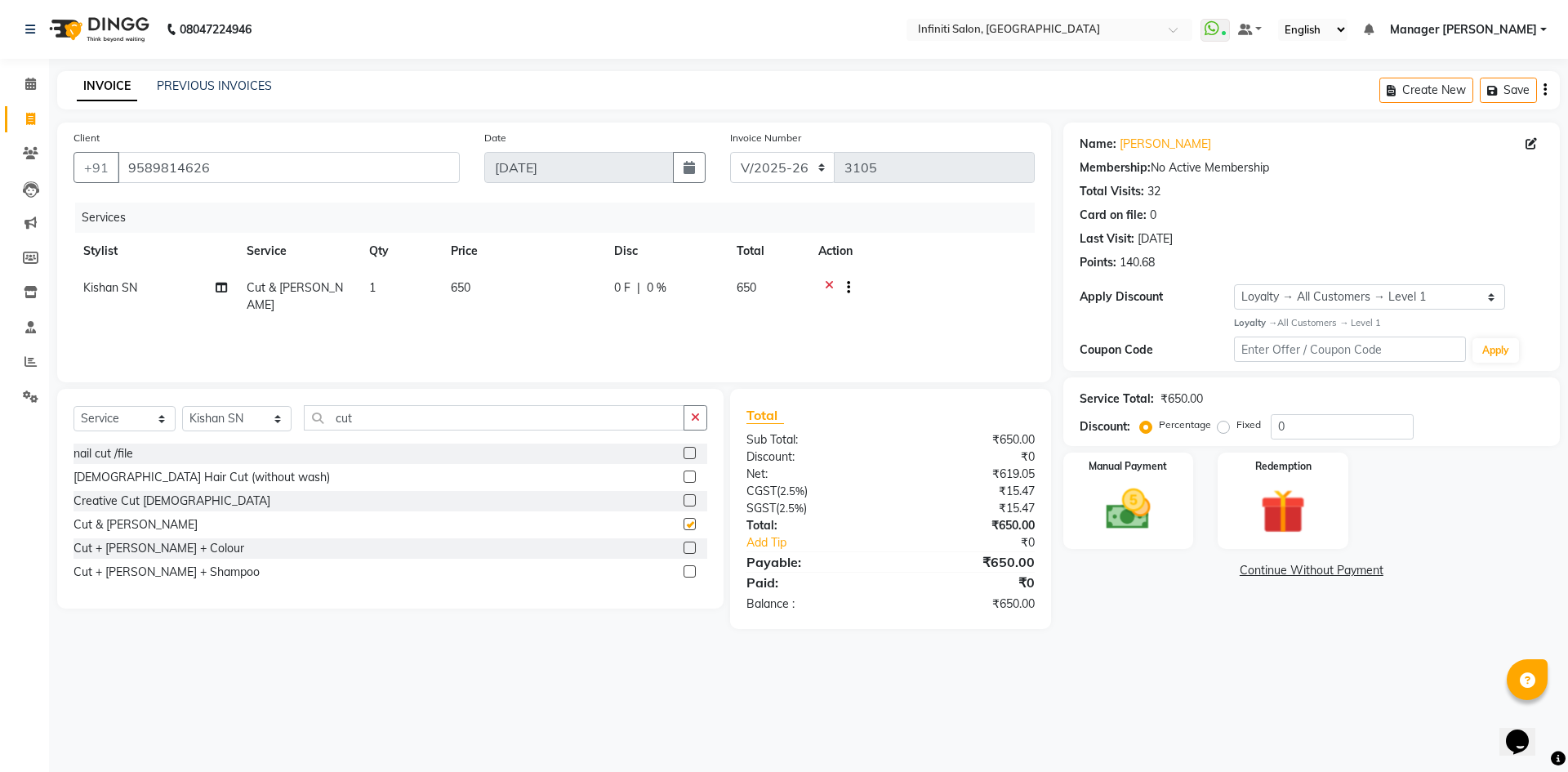
checkbox input "false"
click at [633, 297] on td "0 F | 0 %" at bounding box center [664, 296] width 122 height 54
select select "85146"
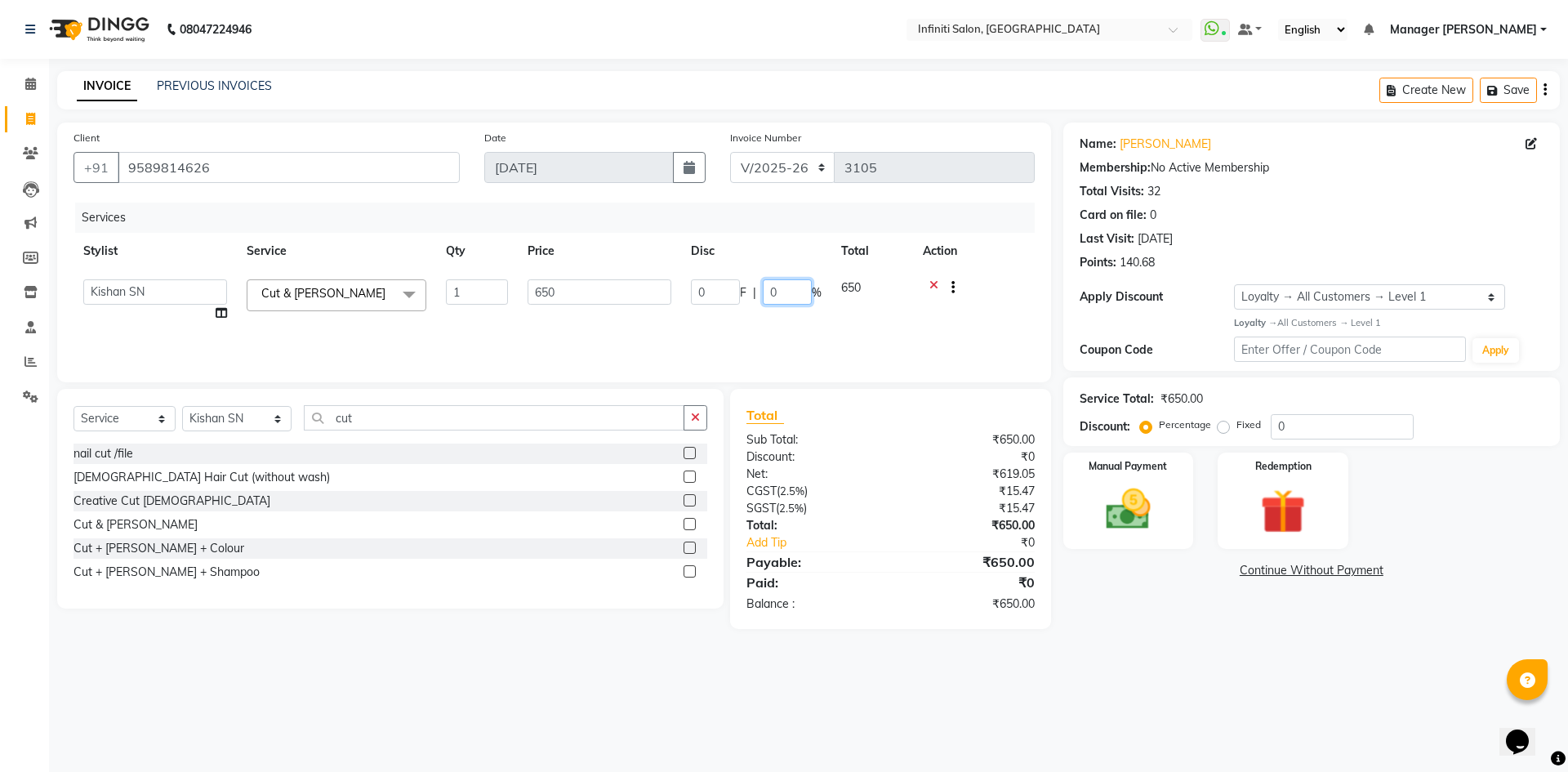
drag, startPoint x: 808, startPoint y: 284, endPoint x: 749, endPoint y: 313, distance: 65.7
click at [749, 313] on td "0 F | 0 %" at bounding box center [756, 300] width 150 height 62
type input "20"
click at [746, 317] on div "Services Stylist Service Qty Price Disc Total Action Abhi singh Ahor Armaan Cha…" at bounding box center [554, 284] width 961 height 163
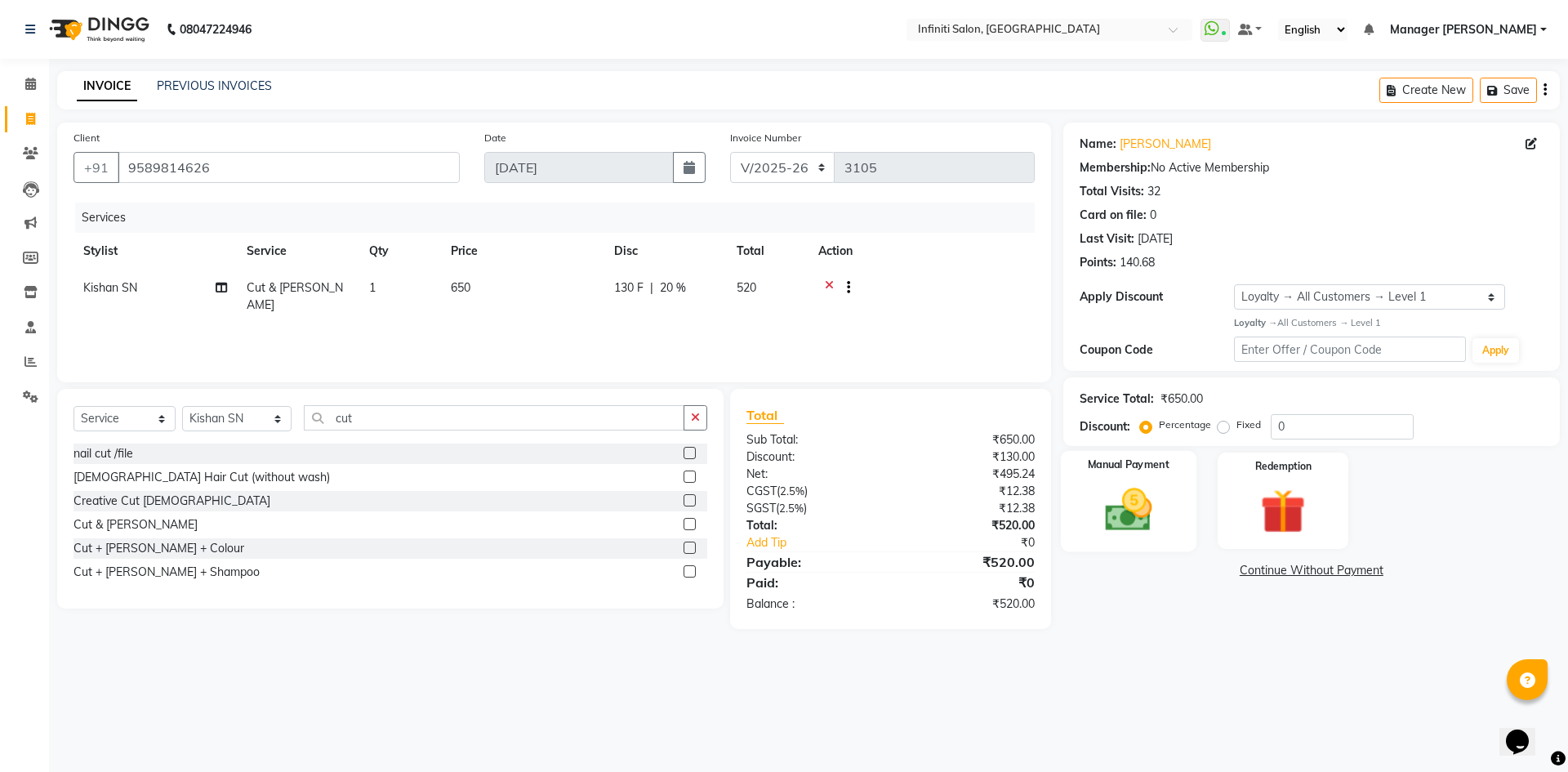
click at [1165, 512] on img at bounding box center [1128, 510] width 75 height 54
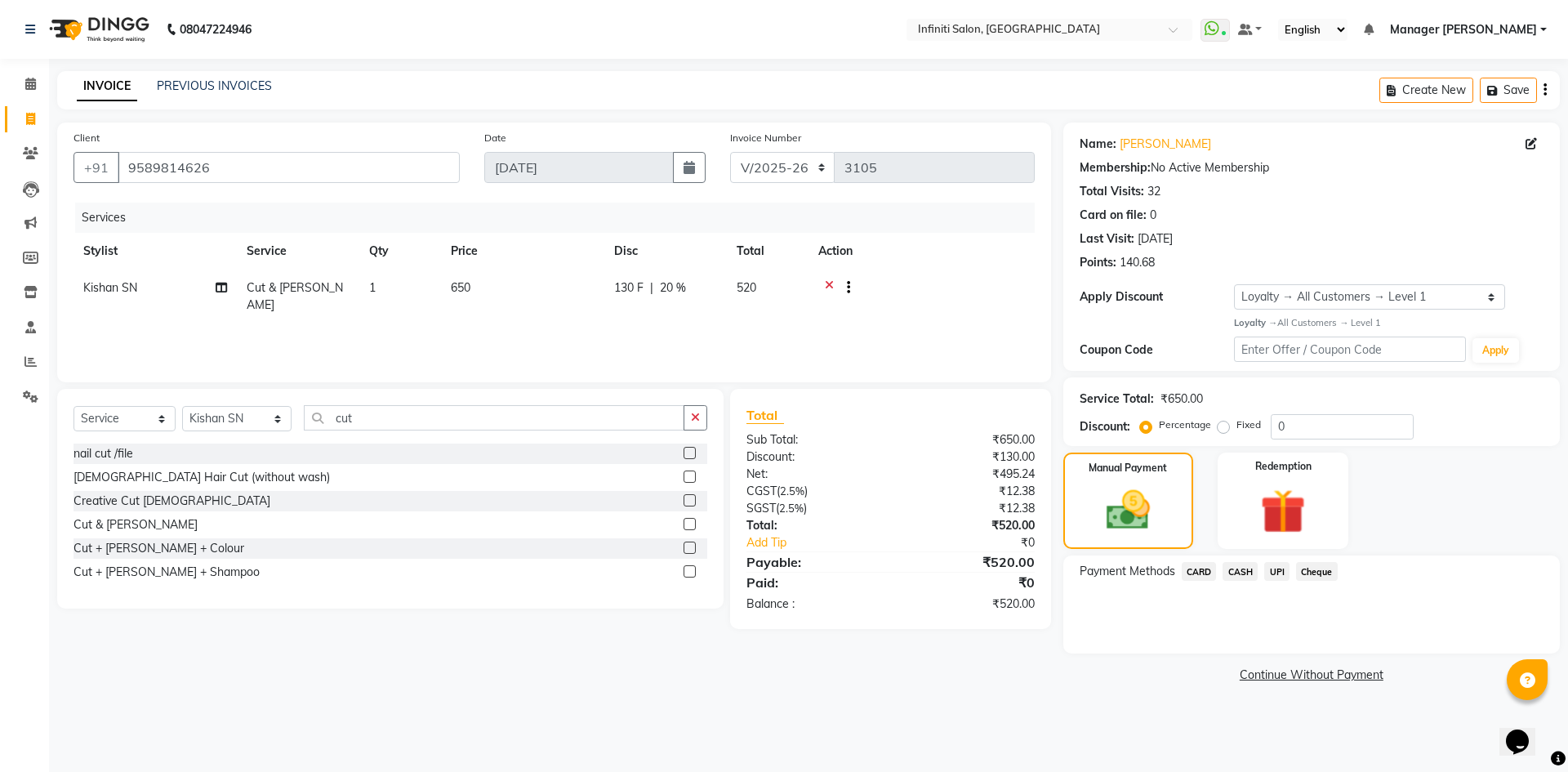
click at [1248, 572] on span "CASH" at bounding box center [1239, 571] width 35 height 19
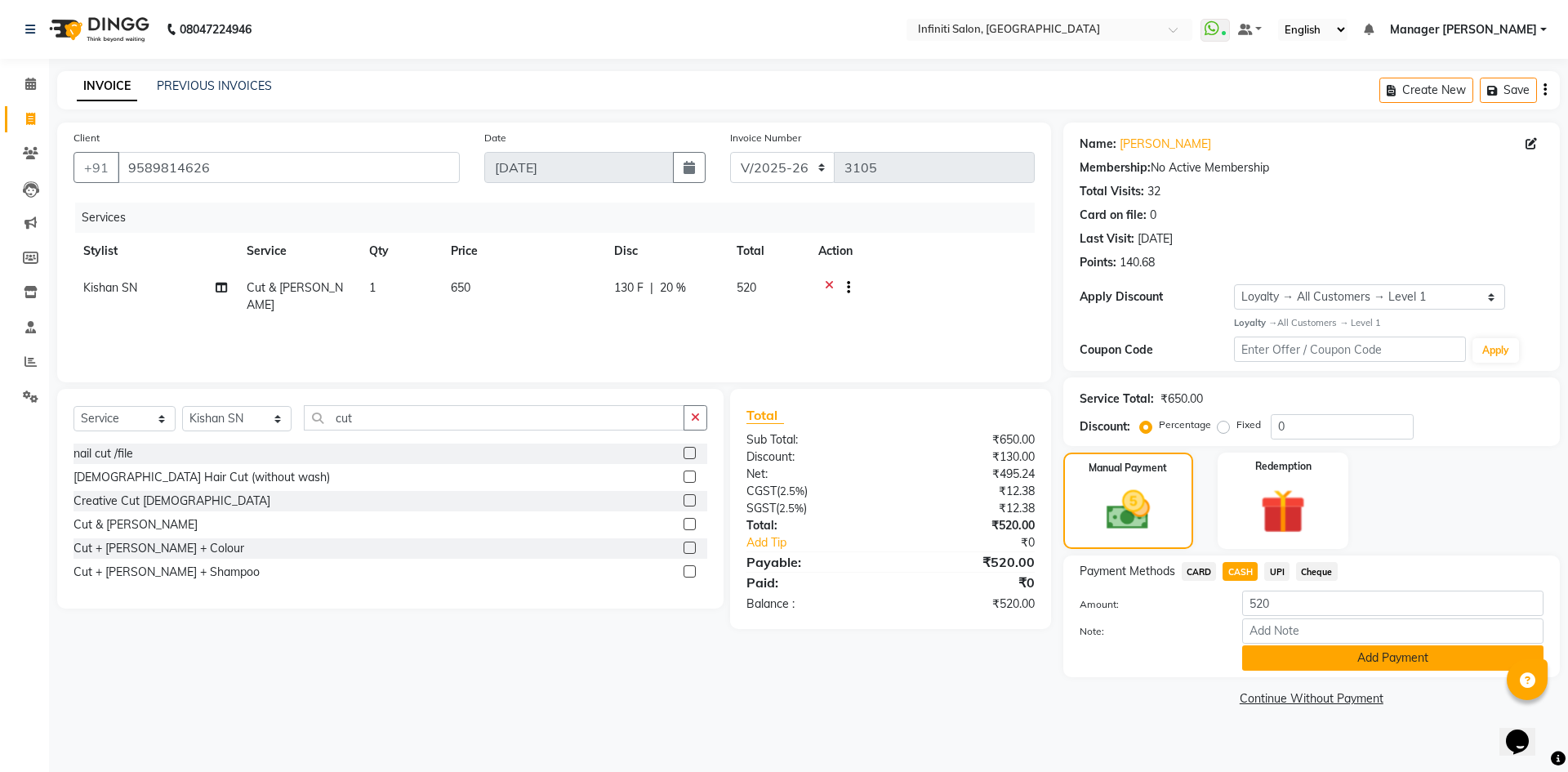
click at [1312, 653] on button "Add Payment" at bounding box center [1391, 657] width 301 height 25
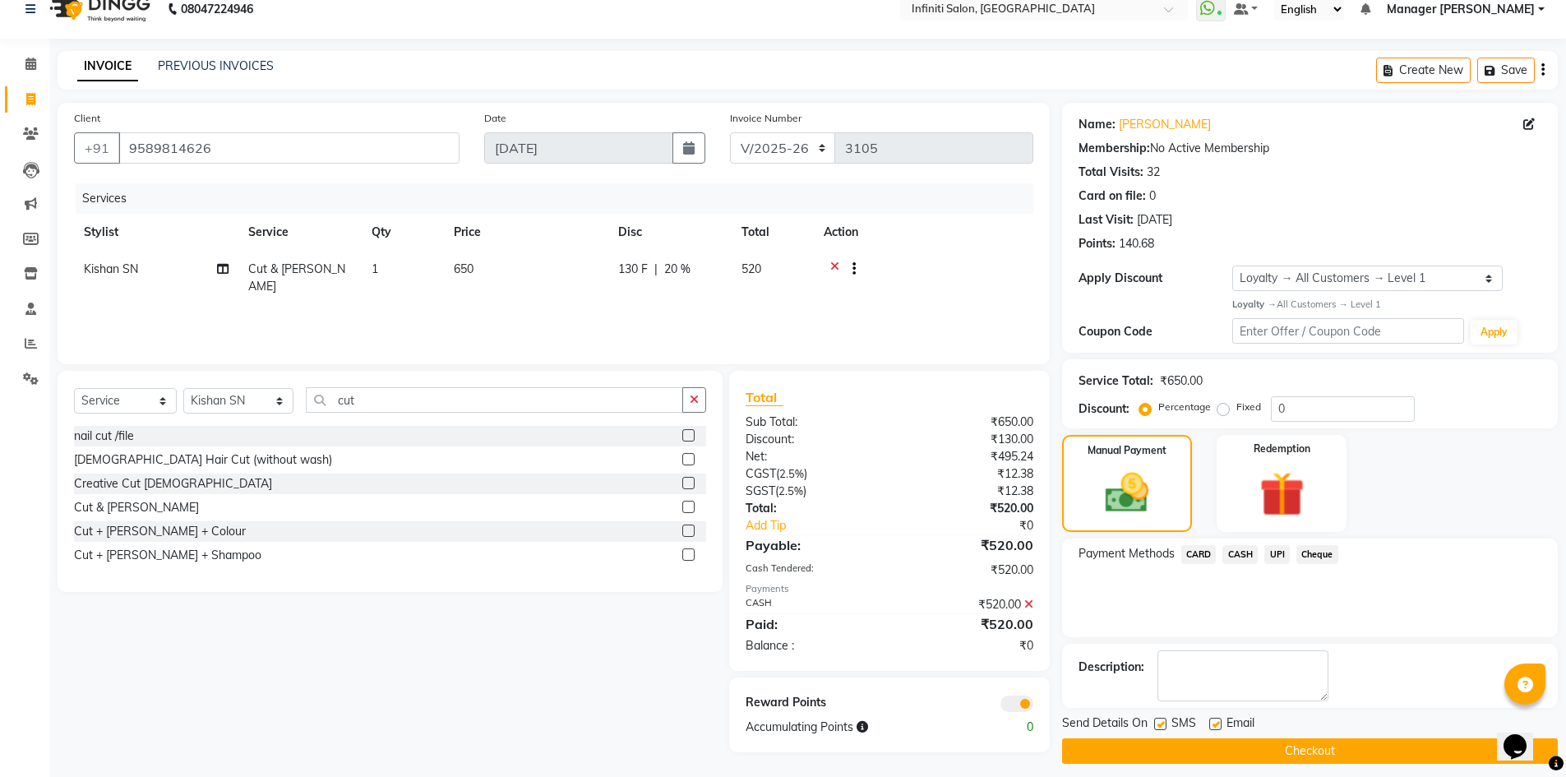
scroll to position [32, 0]
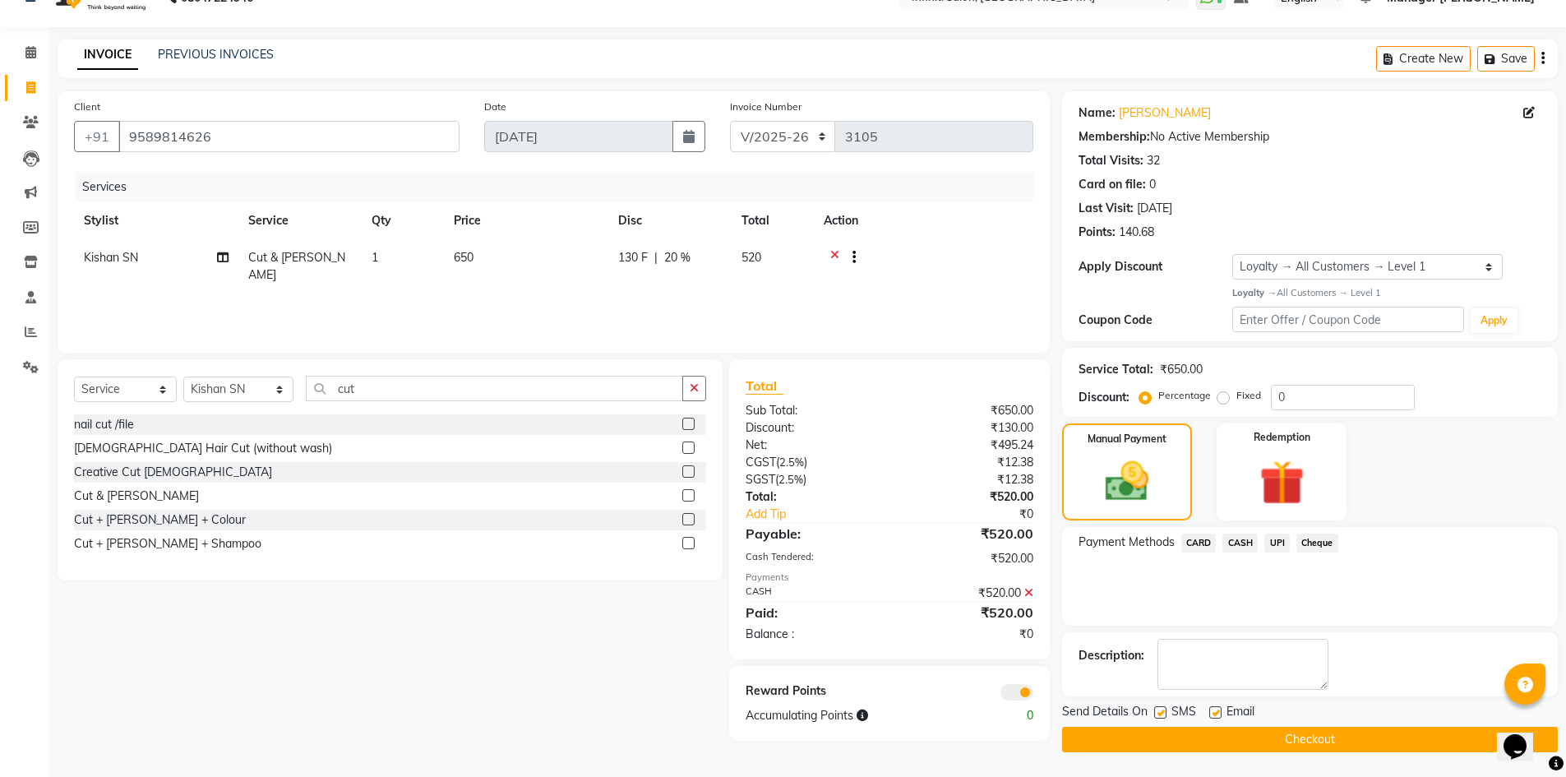
click at [1301, 732] on button "Checkout" at bounding box center [1310, 739] width 496 height 25
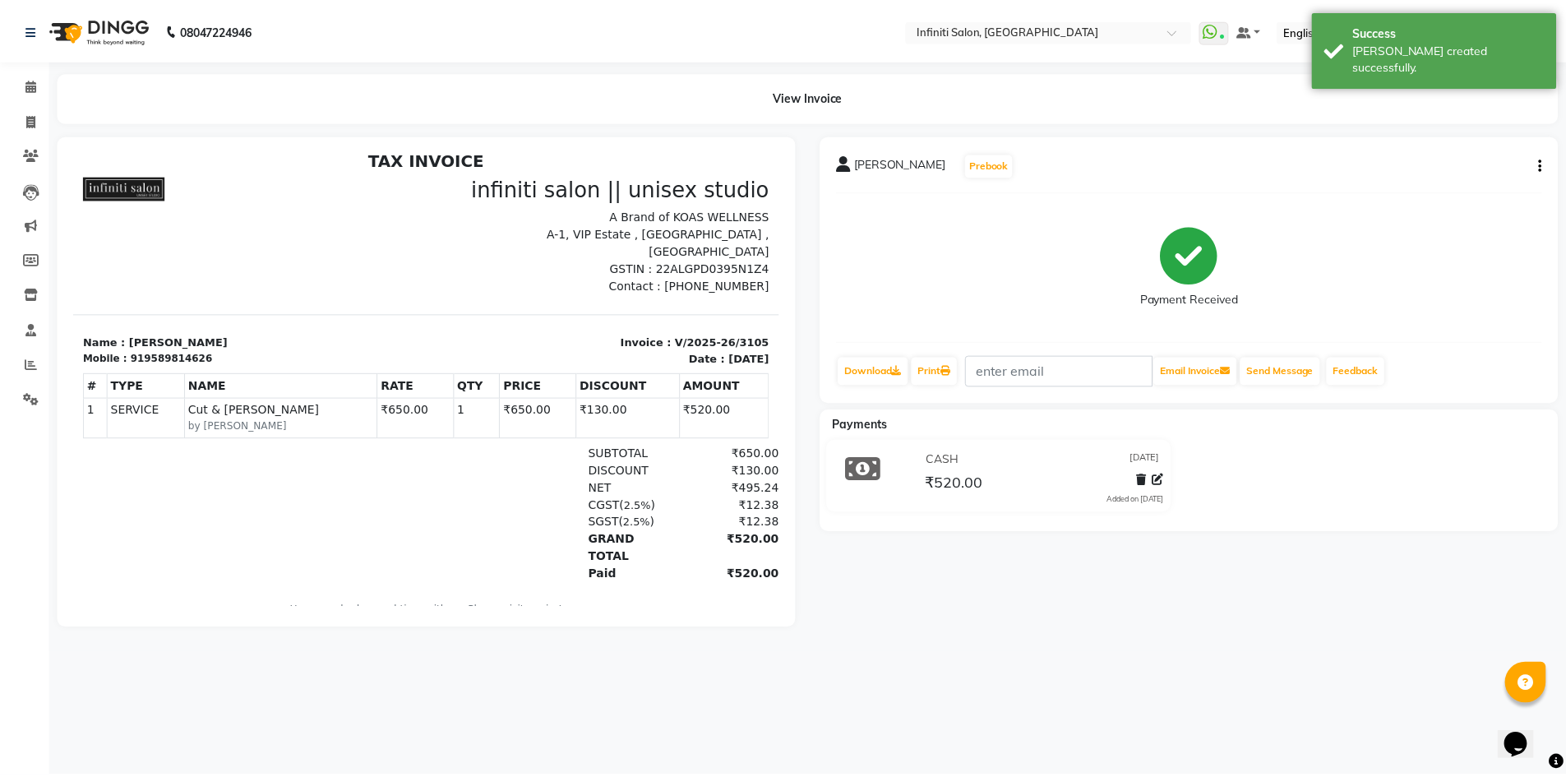
scroll to position [13, 0]
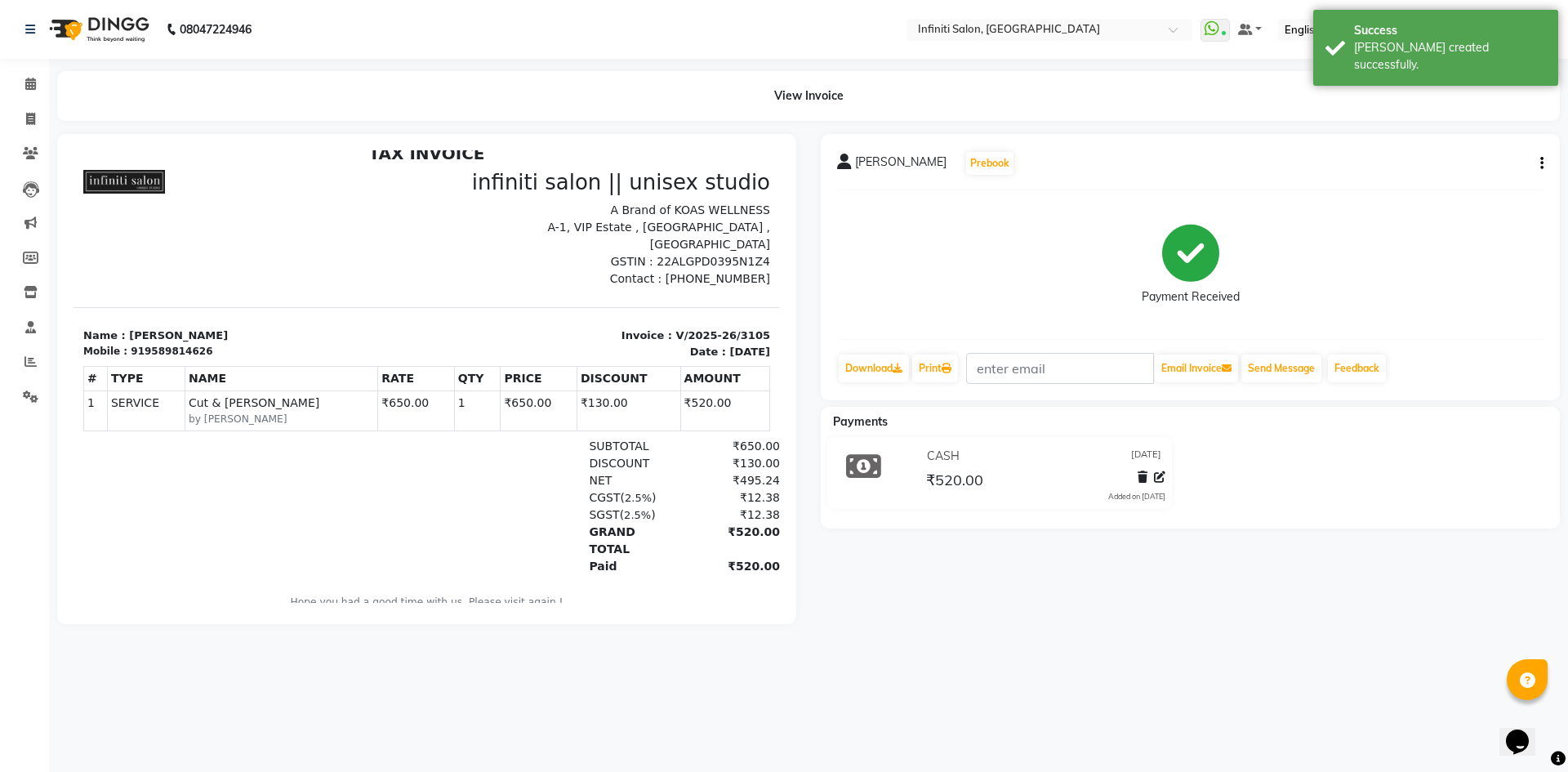
click at [68, 52] on img at bounding box center [97, 30] width 112 height 46
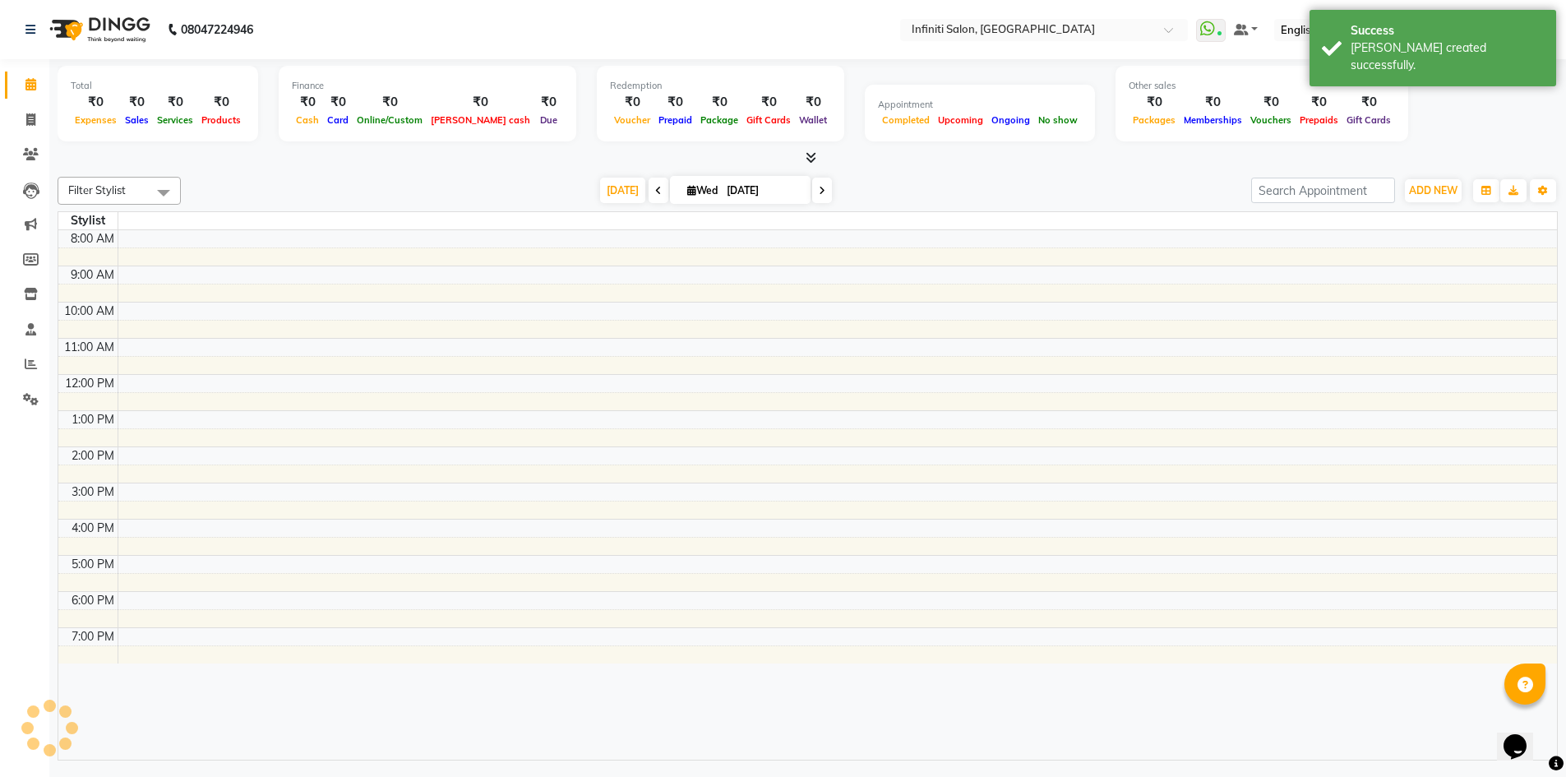
click at [68, 49] on img at bounding box center [98, 30] width 113 height 46
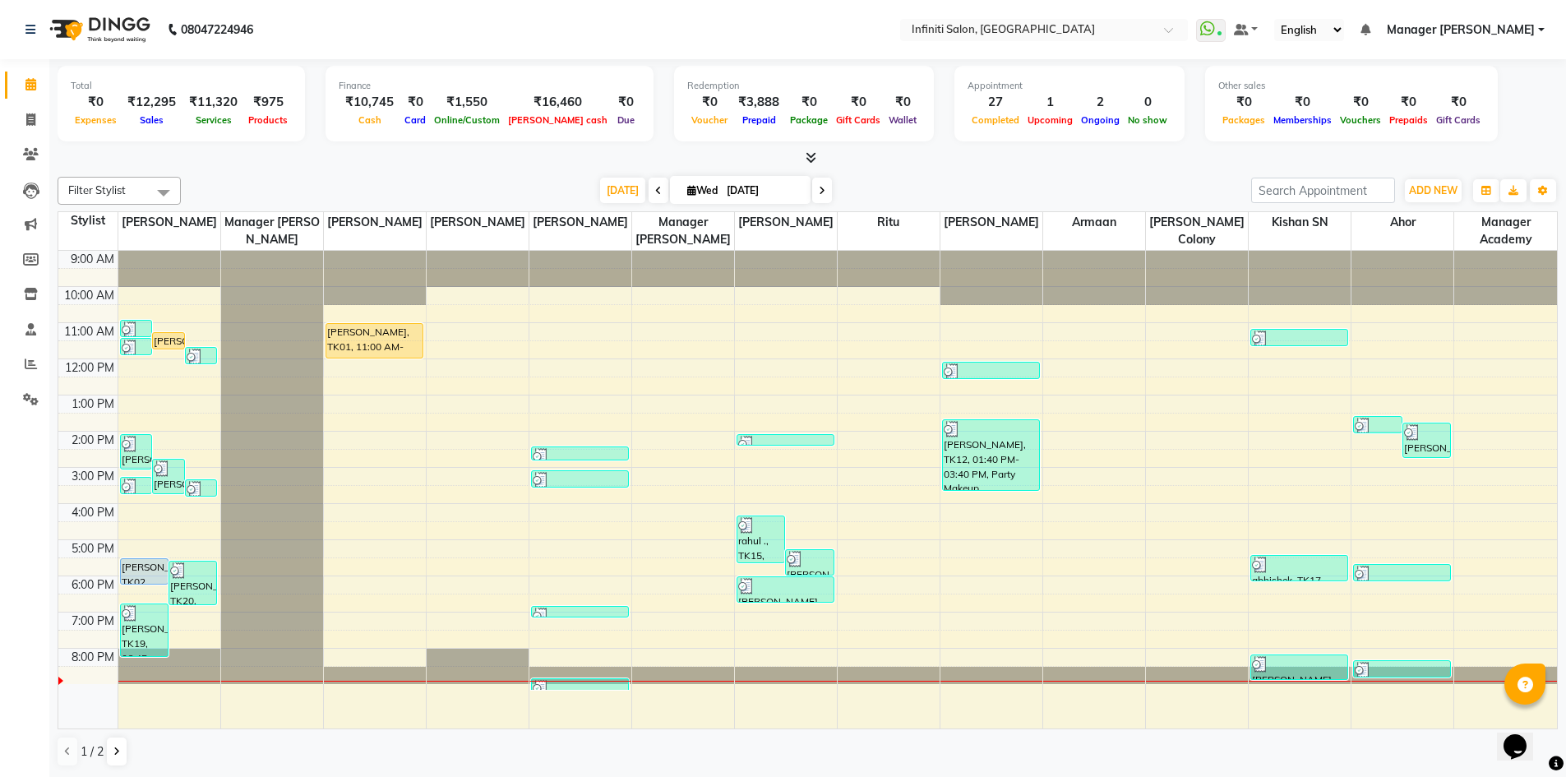
click at [68, 31] on img at bounding box center [98, 30] width 113 height 46
click at [36, 404] on icon at bounding box center [31, 399] width 16 height 12
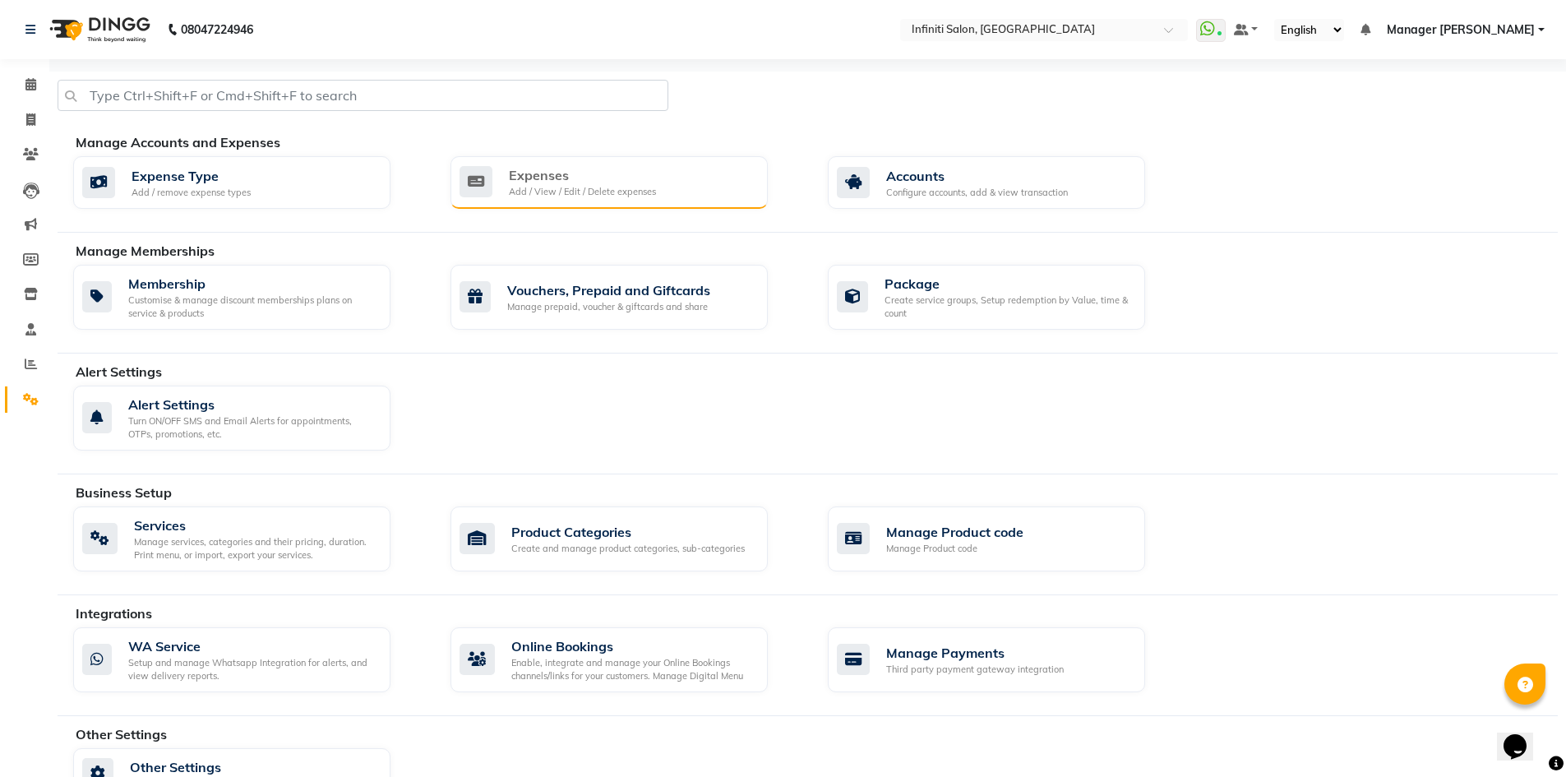
click at [517, 178] on div "Expenses" at bounding box center [582, 175] width 147 height 20
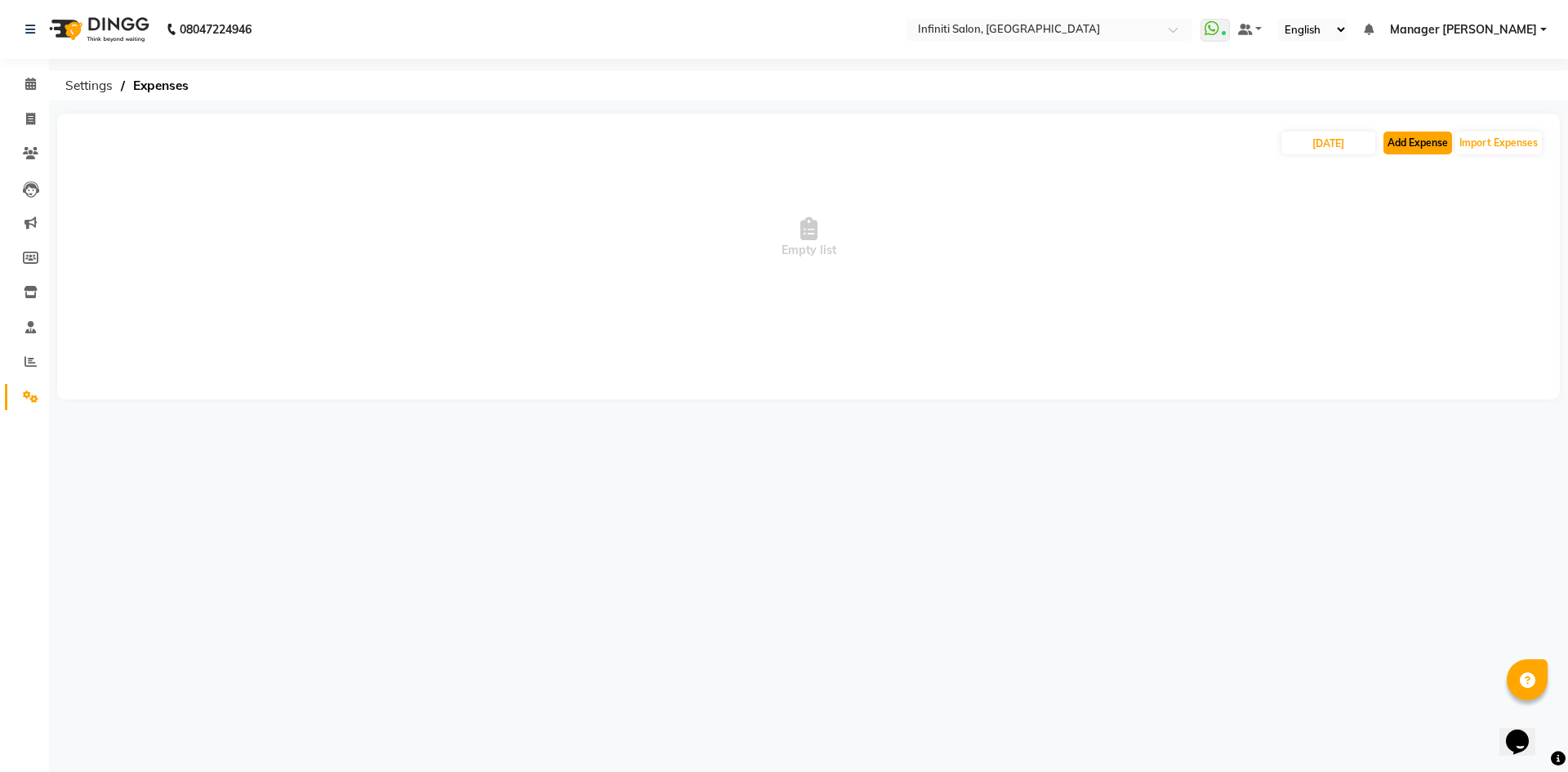
click at [1437, 146] on button "Add Expense" at bounding box center [1417, 142] width 69 height 23
select select "1"
select select "4757"
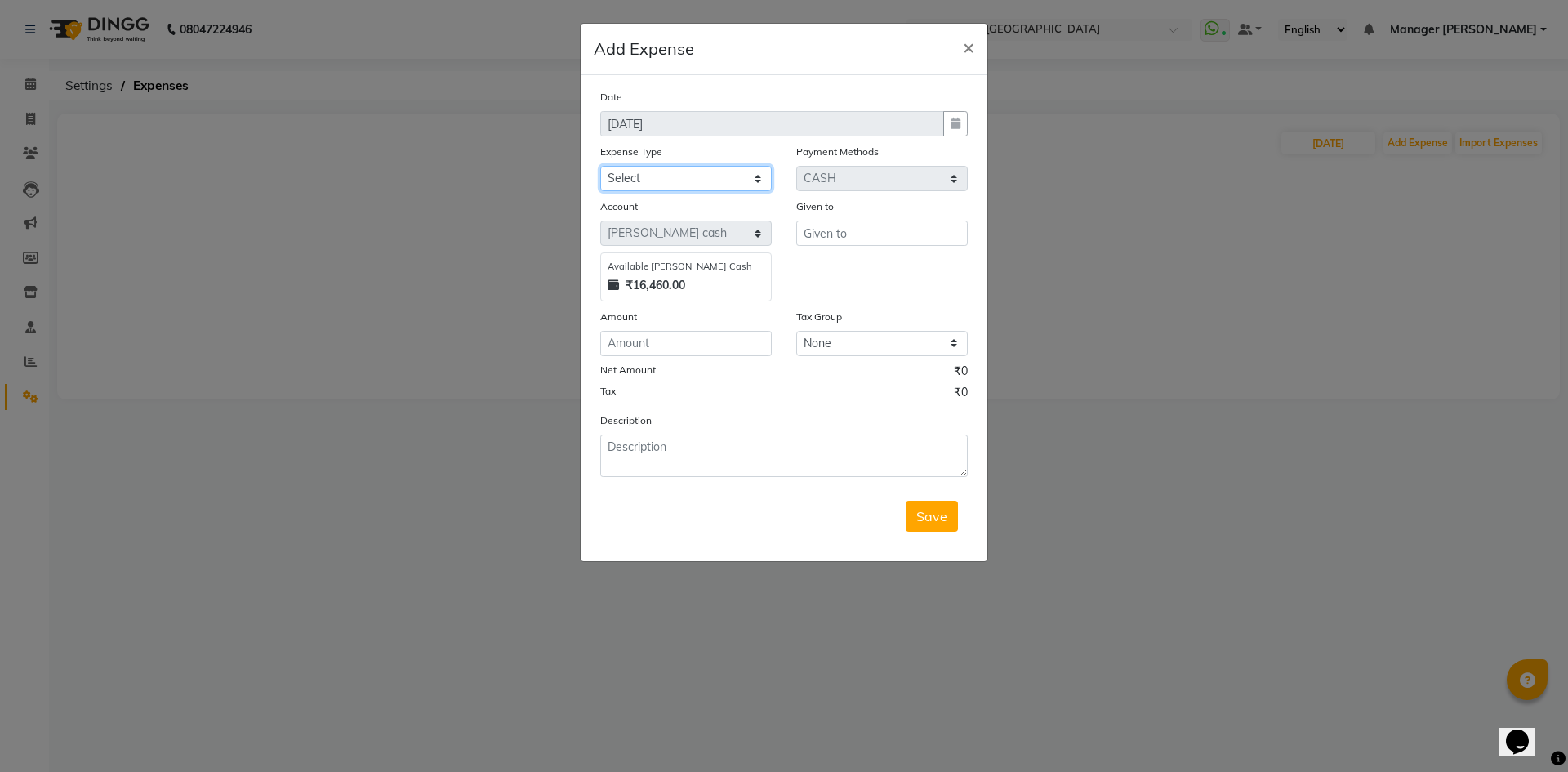
drag, startPoint x: 710, startPoint y: 175, endPoint x: 709, endPoint y: 186, distance: 11.0
click at [710, 175] on select "Select Advance Salary Client Snacks Fuel Incentive Maintenance Miscellaneous Pa…" at bounding box center [685, 178] width 172 height 25
click at [600, 166] on select "Select Advance Salary Client Snacks Fuel Incentive Maintenance Miscellaneous Pa…" at bounding box center [685, 178] width 172 height 25
click at [726, 186] on select "Select Advance Salary Client Snacks Fuel Incentive Maintenance Miscellaneous Pa…" at bounding box center [685, 178] width 172 height 25
select select "12403"
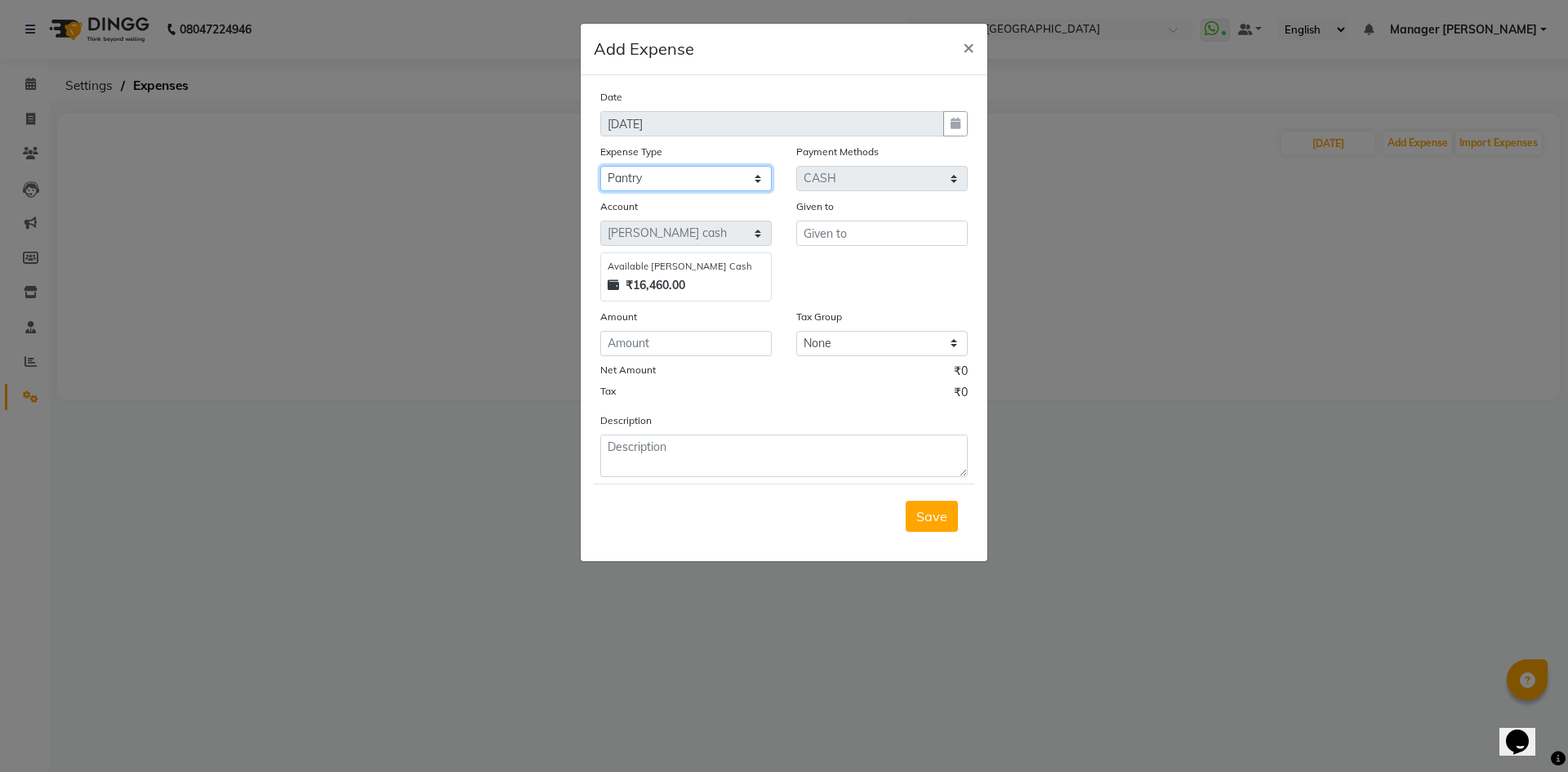
click at [600, 166] on select "Select Advance Salary Client Snacks Fuel Incentive Maintenance Miscellaneous Pa…" at bounding box center [685, 178] width 172 height 25
click at [865, 240] on input "text" at bounding box center [882, 232] width 172 height 25
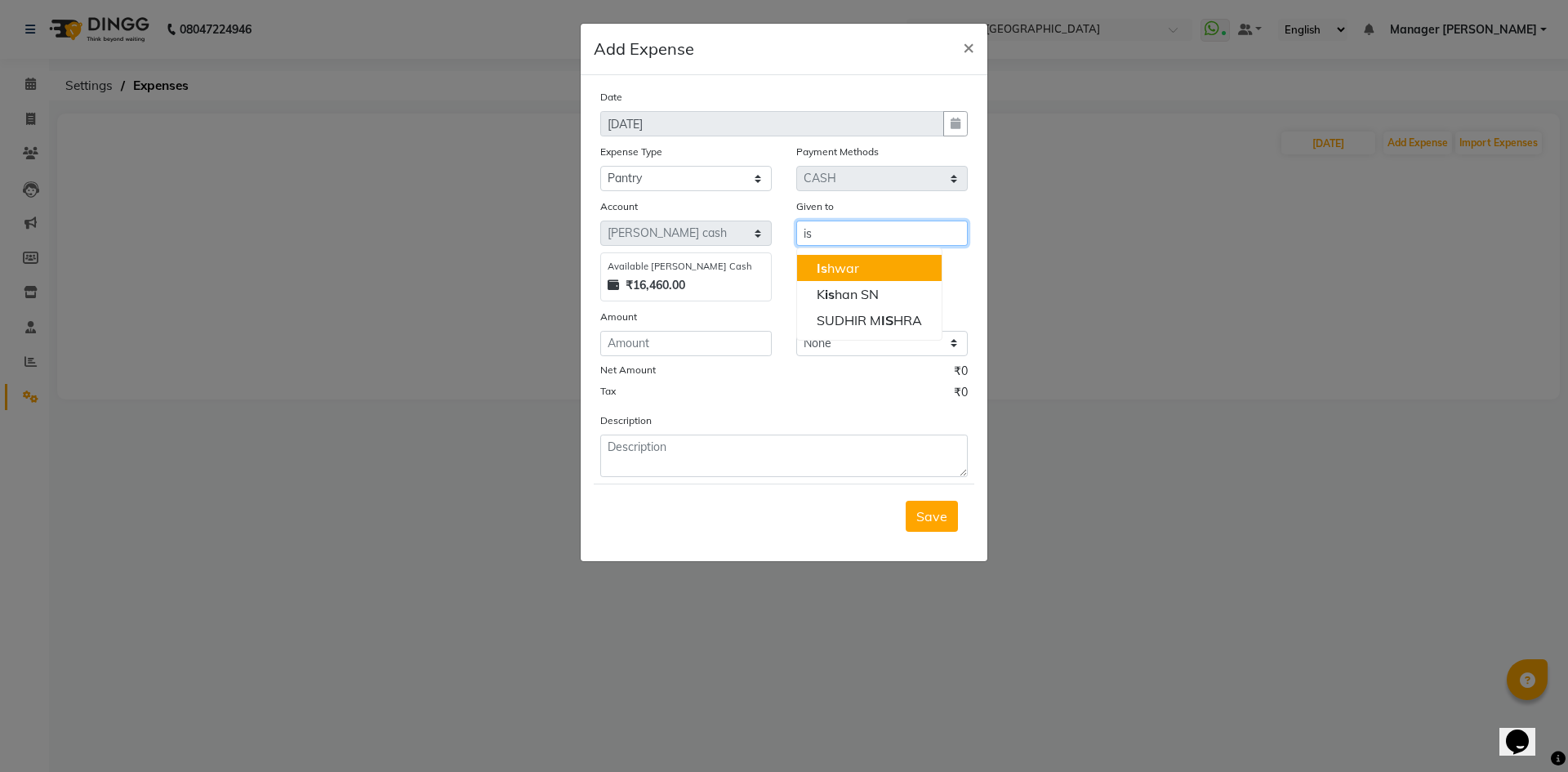
click at [846, 273] on ngb-highlight "Is hwar" at bounding box center [837, 267] width 43 height 16
type input "[PERSON_NAME]"
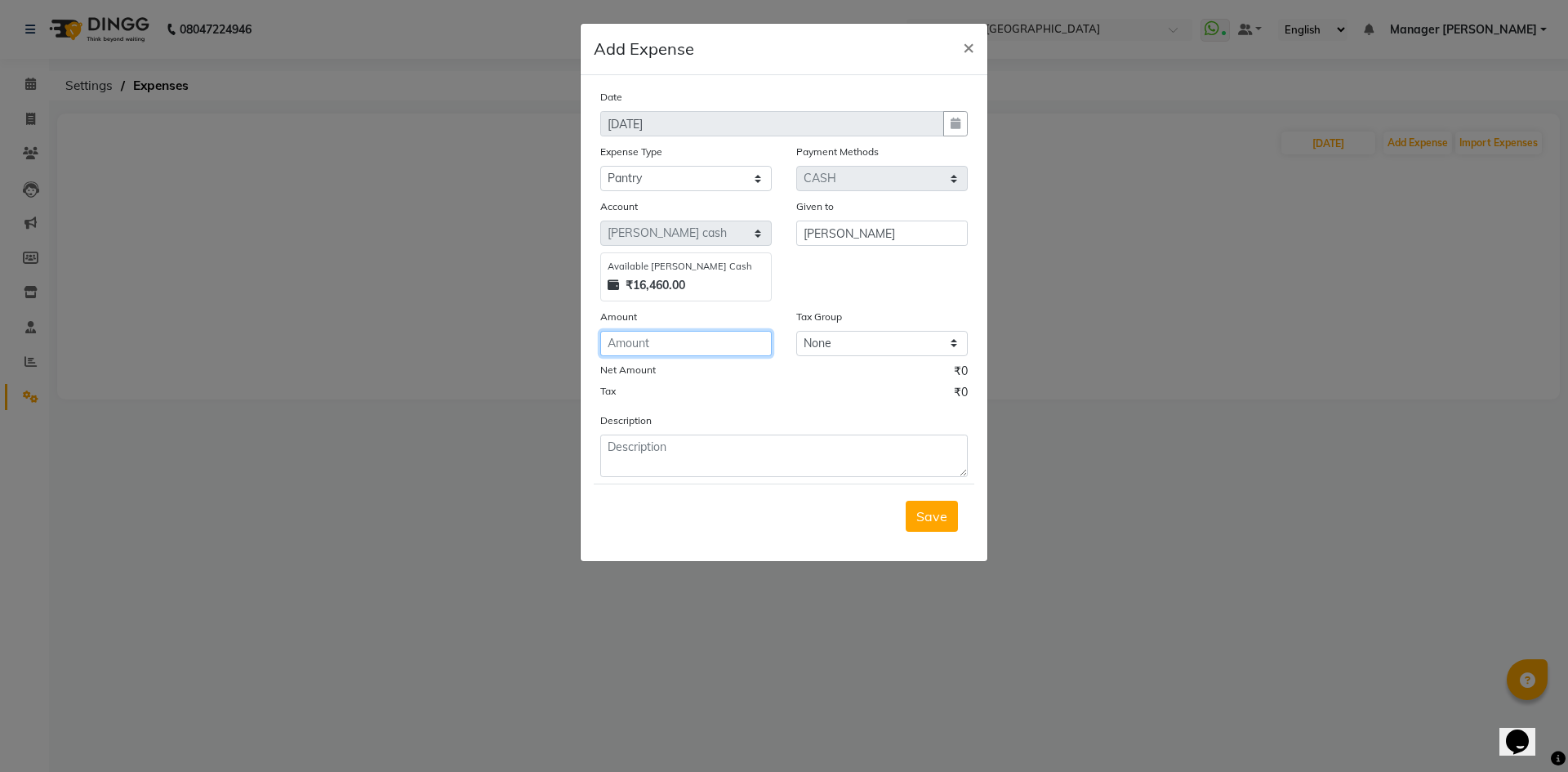
click at [745, 331] on input "number" at bounding box center [685, 343] width 172 height 25
type input "150"
click at [717, 443] on textarea at bounding box center [784, 455] width 367 height 43
type textarea "Milk"
click at [923, 496] on div "Save" at bounding box center [784, 516] width 380 height 65
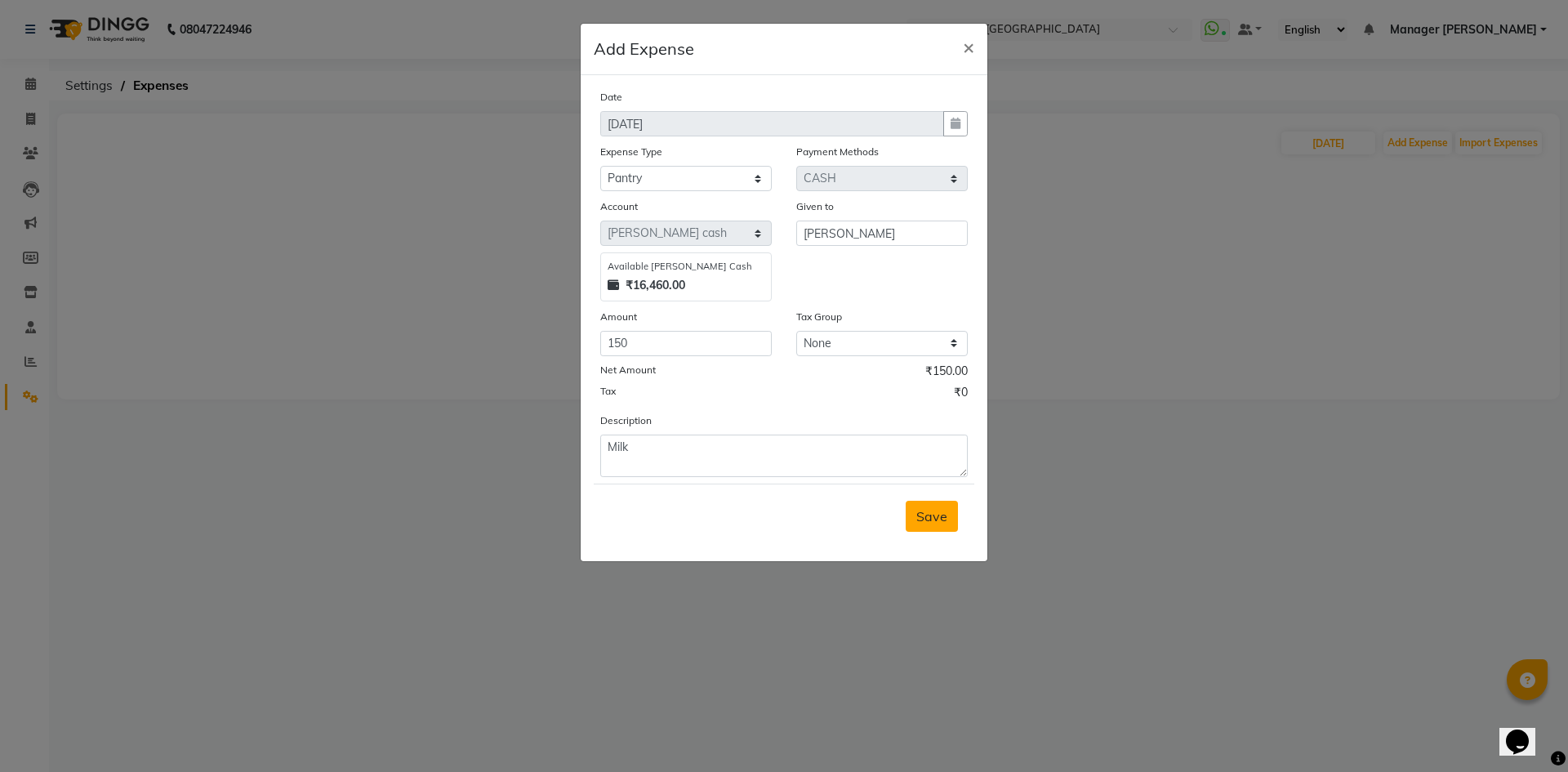
click at [926, 511] on span "Save" at bounding box center [930, 516] width 31 height 16
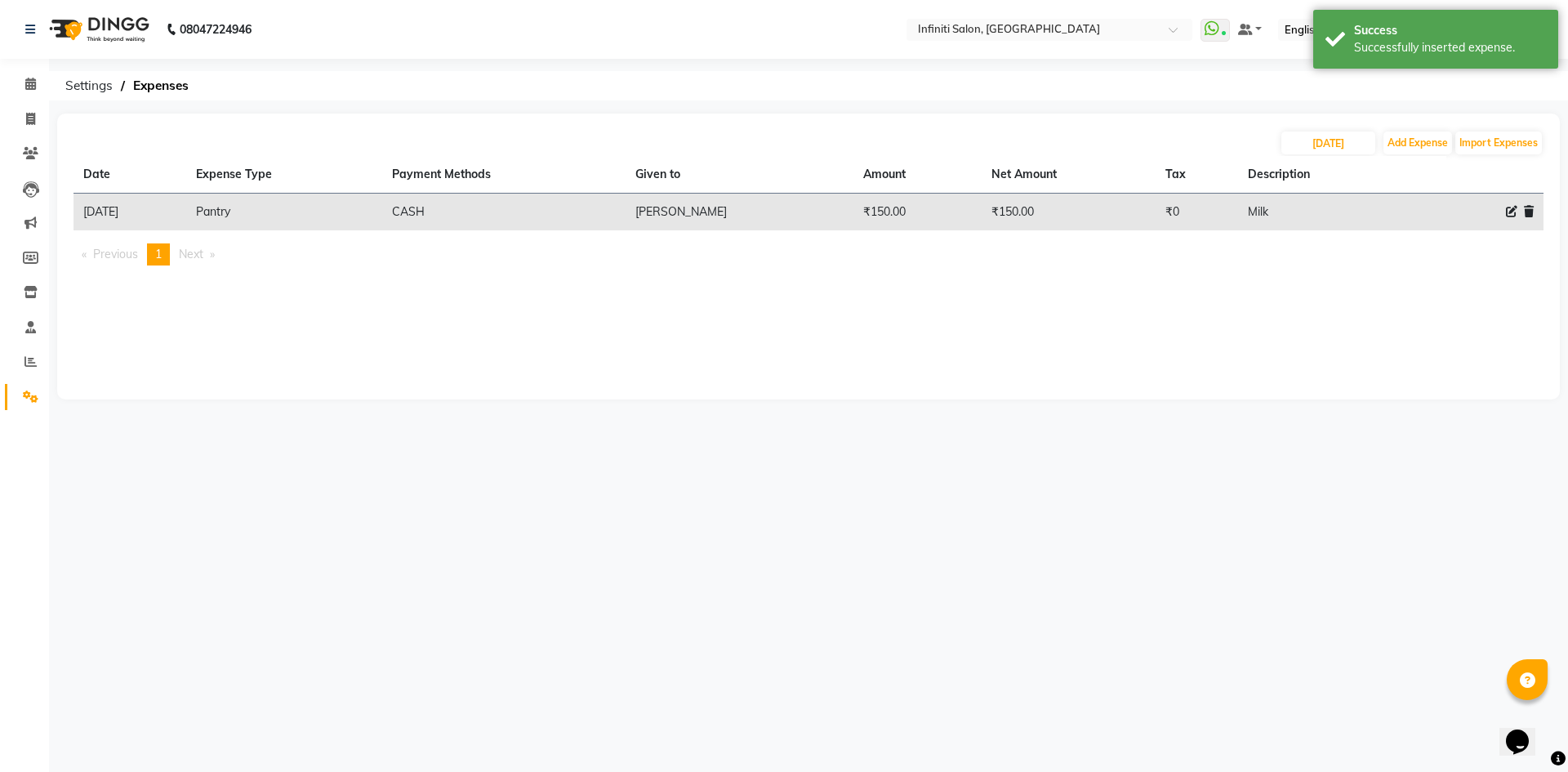
drag, startPoint x: 62, startPoint y: 25, endPoint x: 85, endPoint y: 50, distance: 34.0
click at [62, 25] on img at bounding box center [97, 30] width 112 height 46
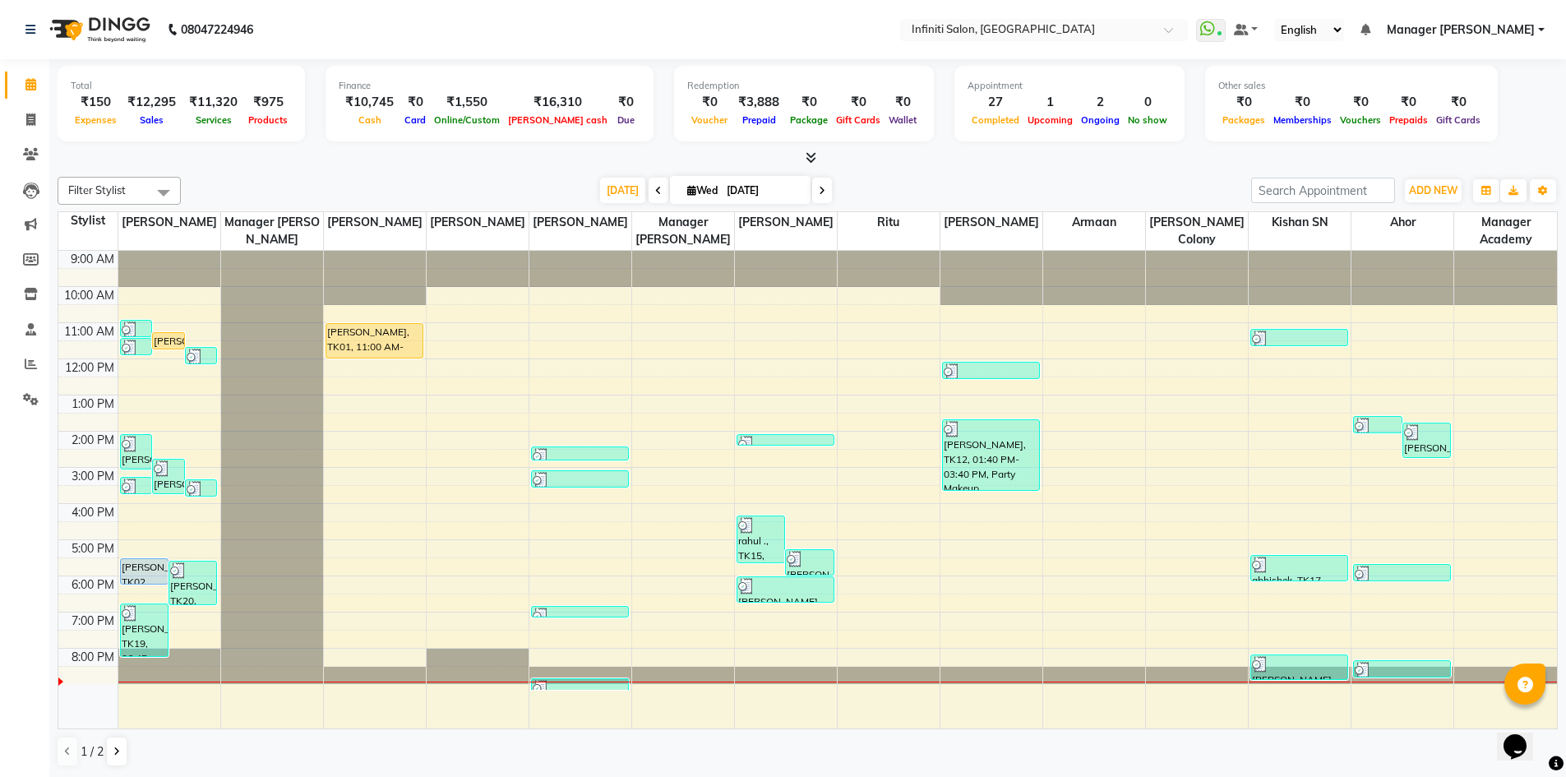
click at [1480, 166] on div at bounding box center [808, 158] width 1500 height 17
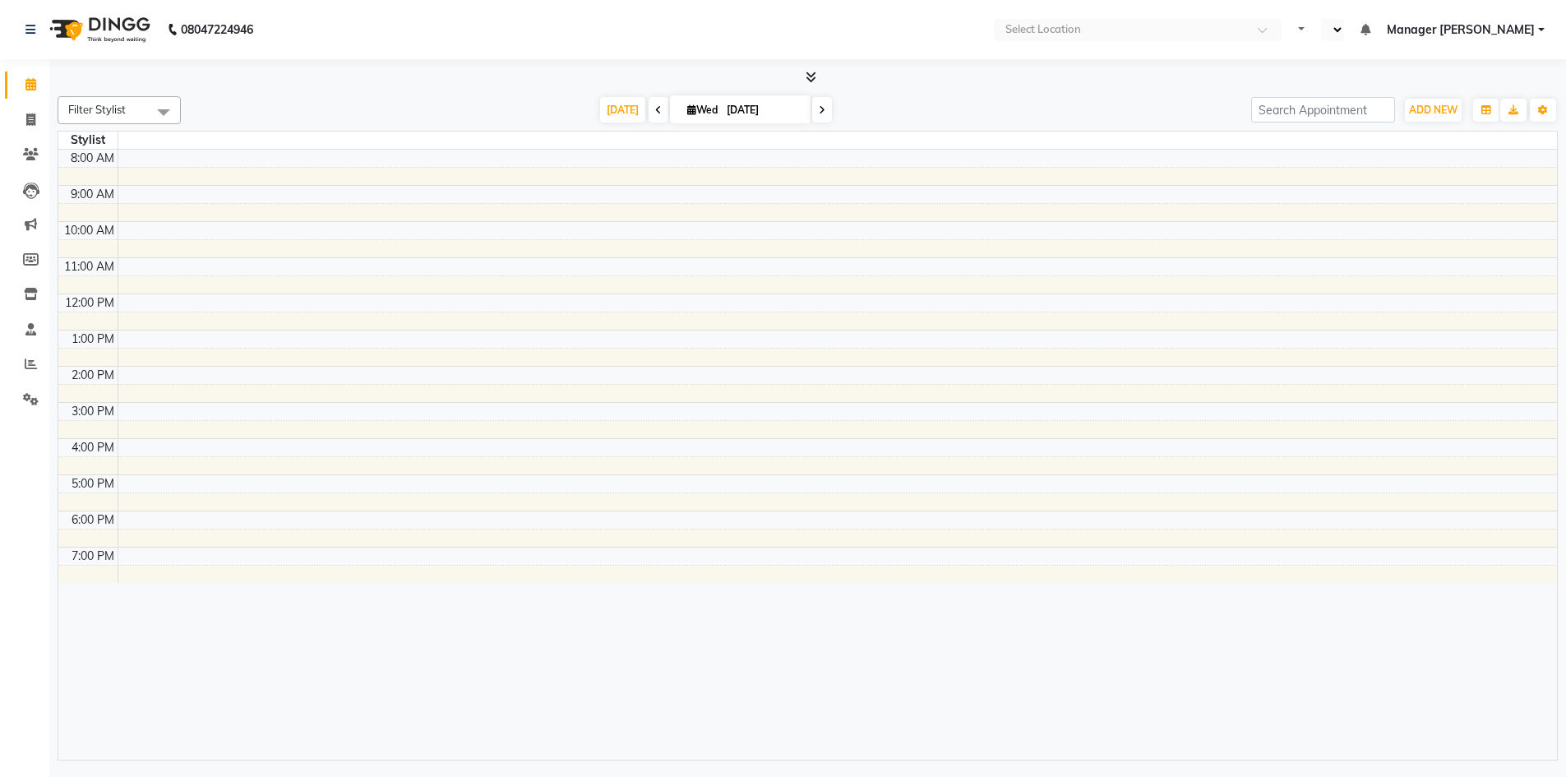
select select "en"
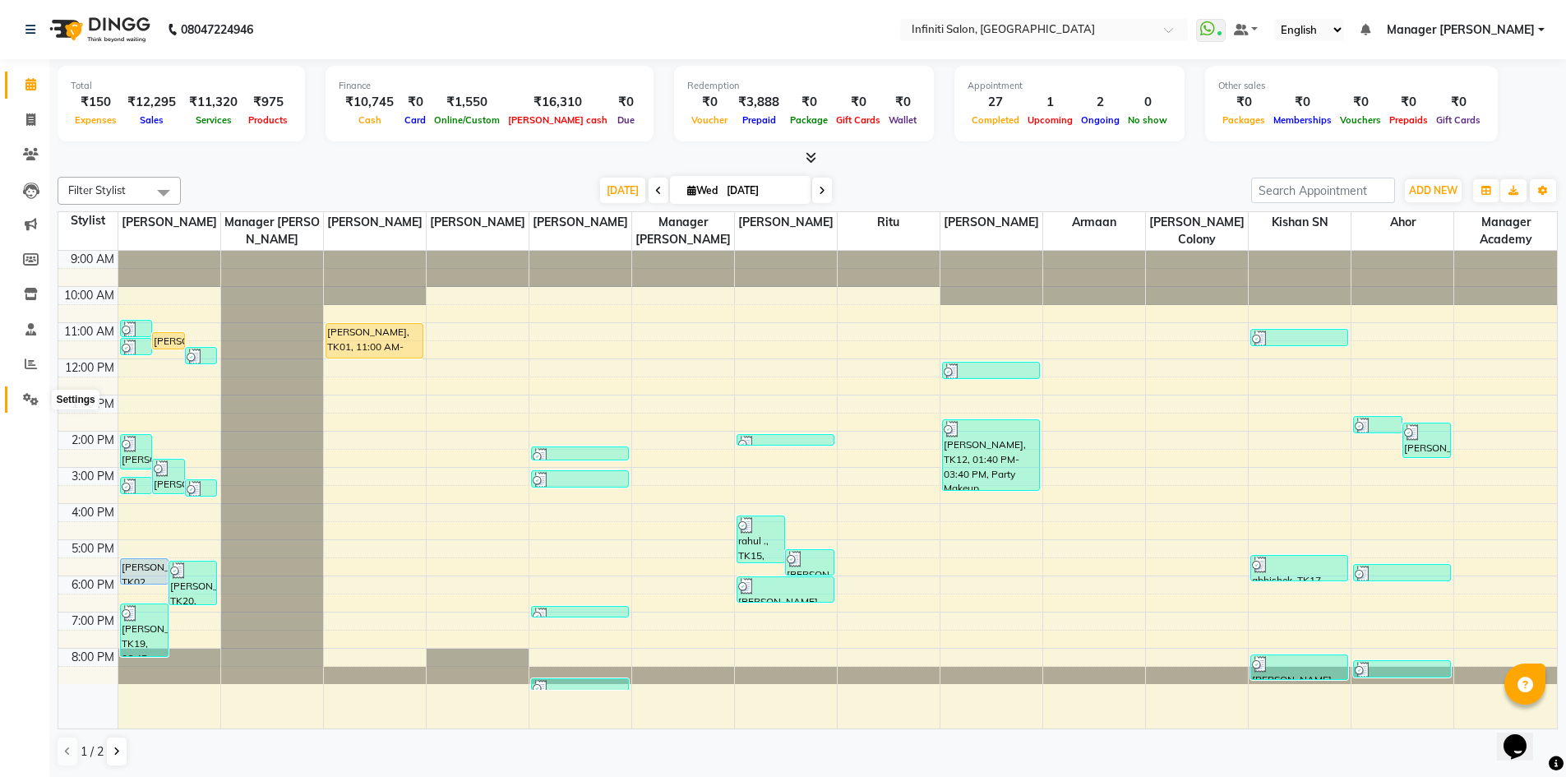
click at [29, 405] on span at bounding box center [30, 400] width 29 height 19
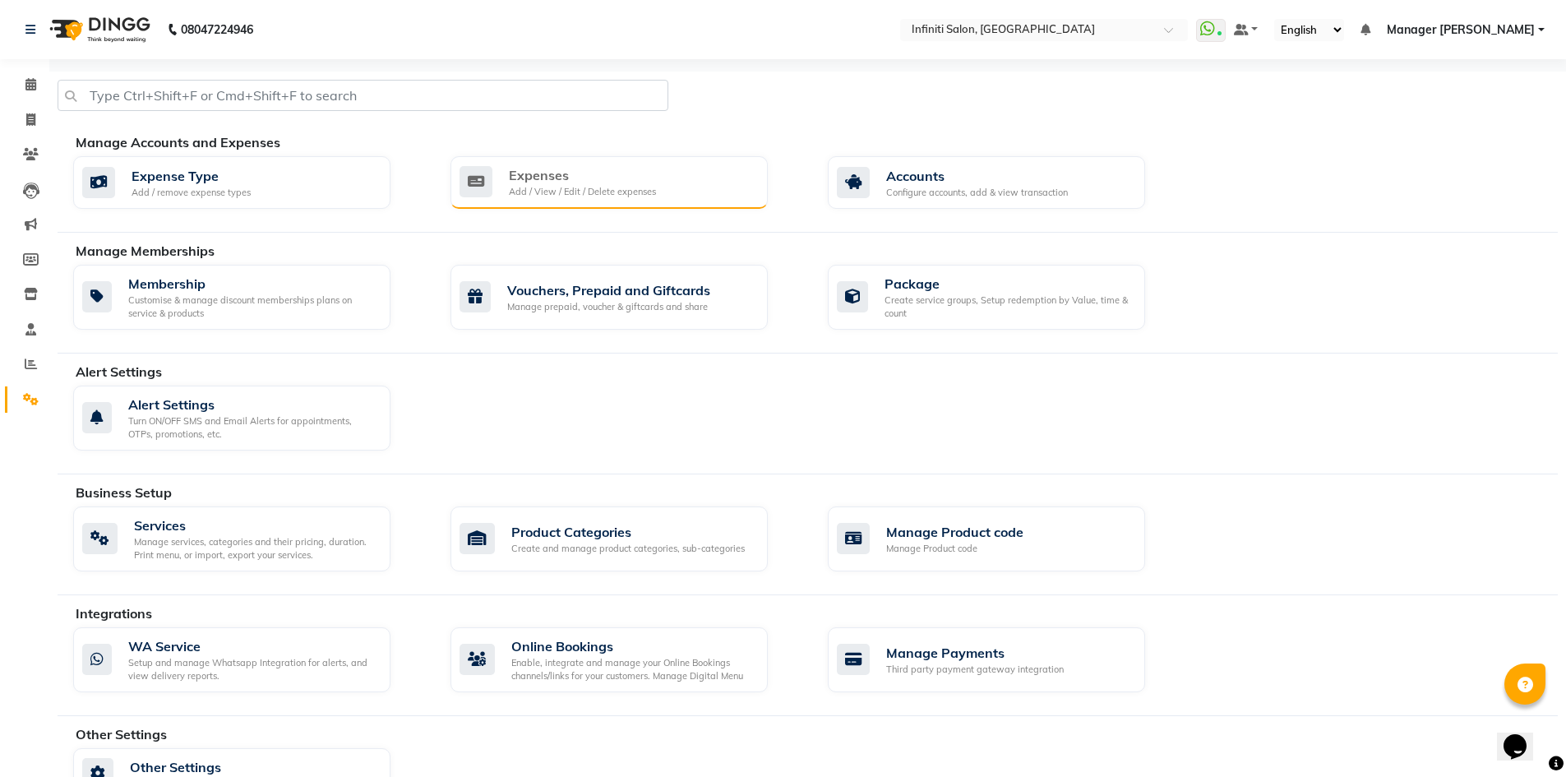
click at [570, 195] on div "Add / View / Edit / Delete expenses" at bounding box center [582, 192] width 147 height 14
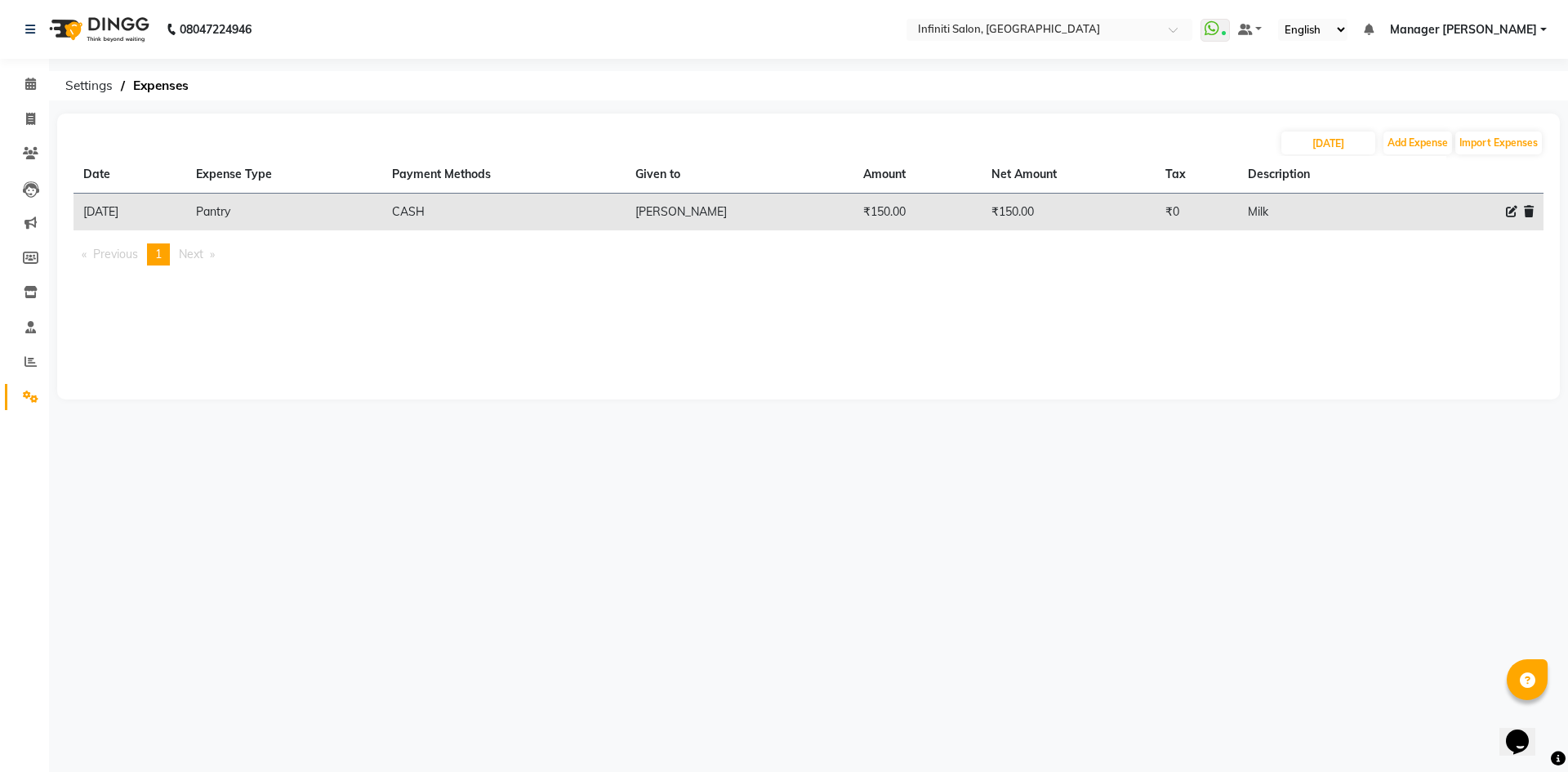
click at [1438, 115] on div "[DATE] Add Expense Import Expenses Date Expense Type Payment Methods Given to A…" at bounding box center [808, 256] width 1502 height 286
click at [1428, 132] on button "Add Expense" at bounding box center [1417, 142] width 69 height 23
select select "1"
select select "4757"
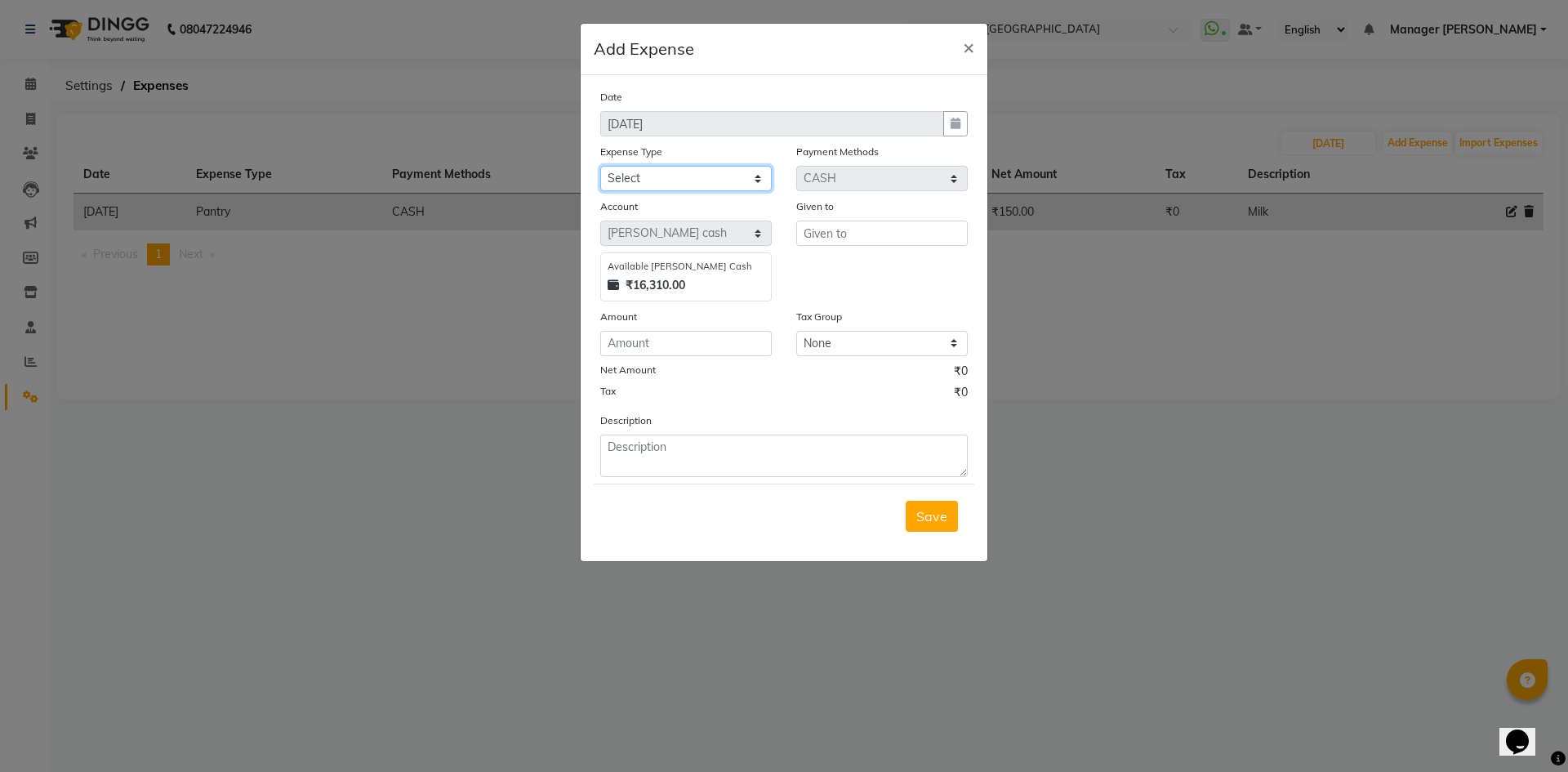
click at [626, 175] on select "Select Advance Salary Client Snacks Fuel Incentive Maintenance Miscellaneous Pa…" at bounding box center [685, 178] width 172 height 25
select select "12394"
click at [600, 166] on select "Select Advance Salary Client Snacks Fuel Incentive Maintenance Miscellaneous Pa…" at bounding box center [685, 178] width 172 height 25
click at [846, 212] on div "Given to" at bounding box center [882, 209] width 172 height 23
click at [842, 225] on input "text" at bounding box center [882, 232] width 172 height 25
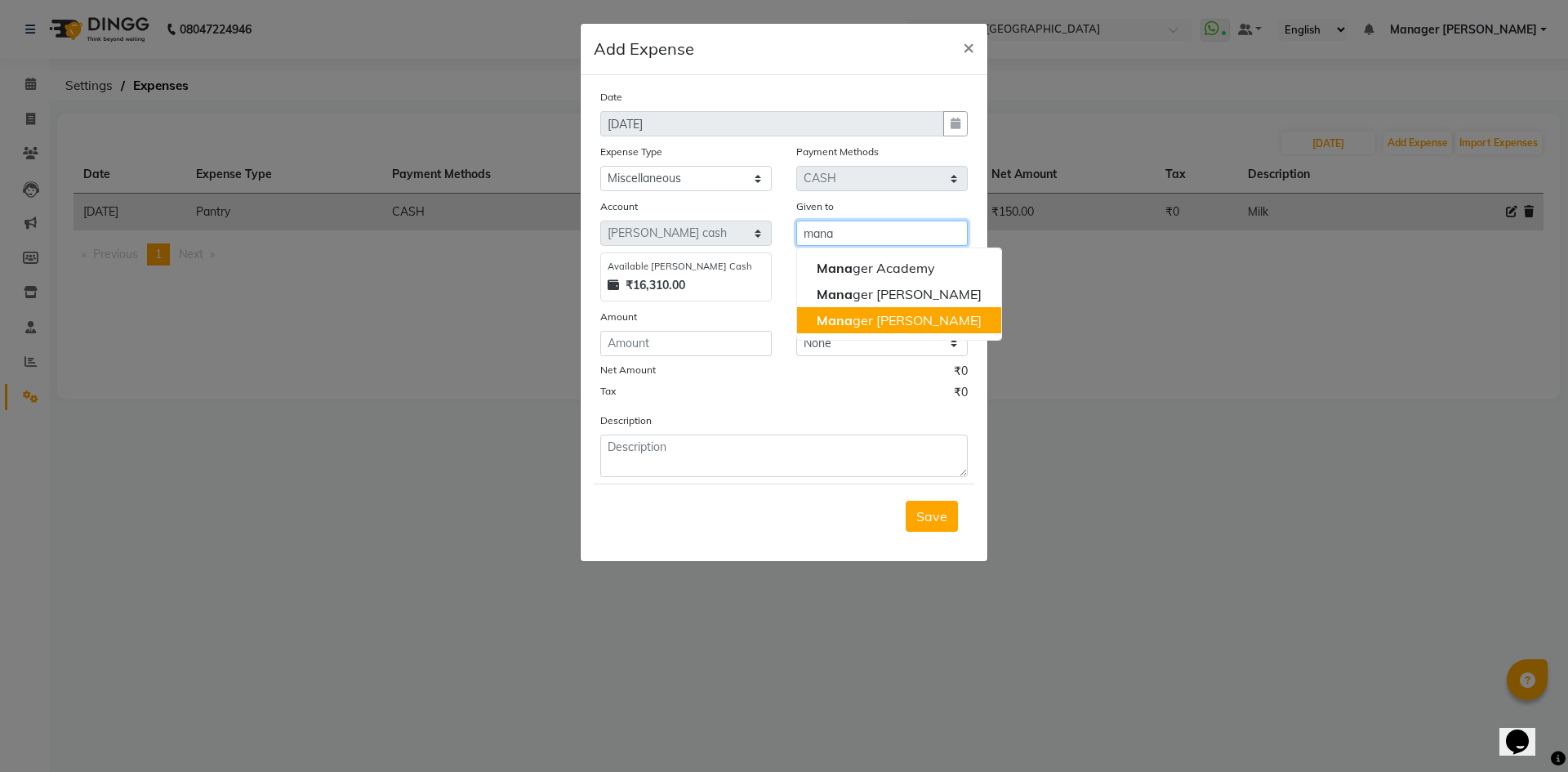
click at [893, 320] on ngb-highlight "[PERSON_NAME]" at bounding box center [899, 320] width 165 height 16
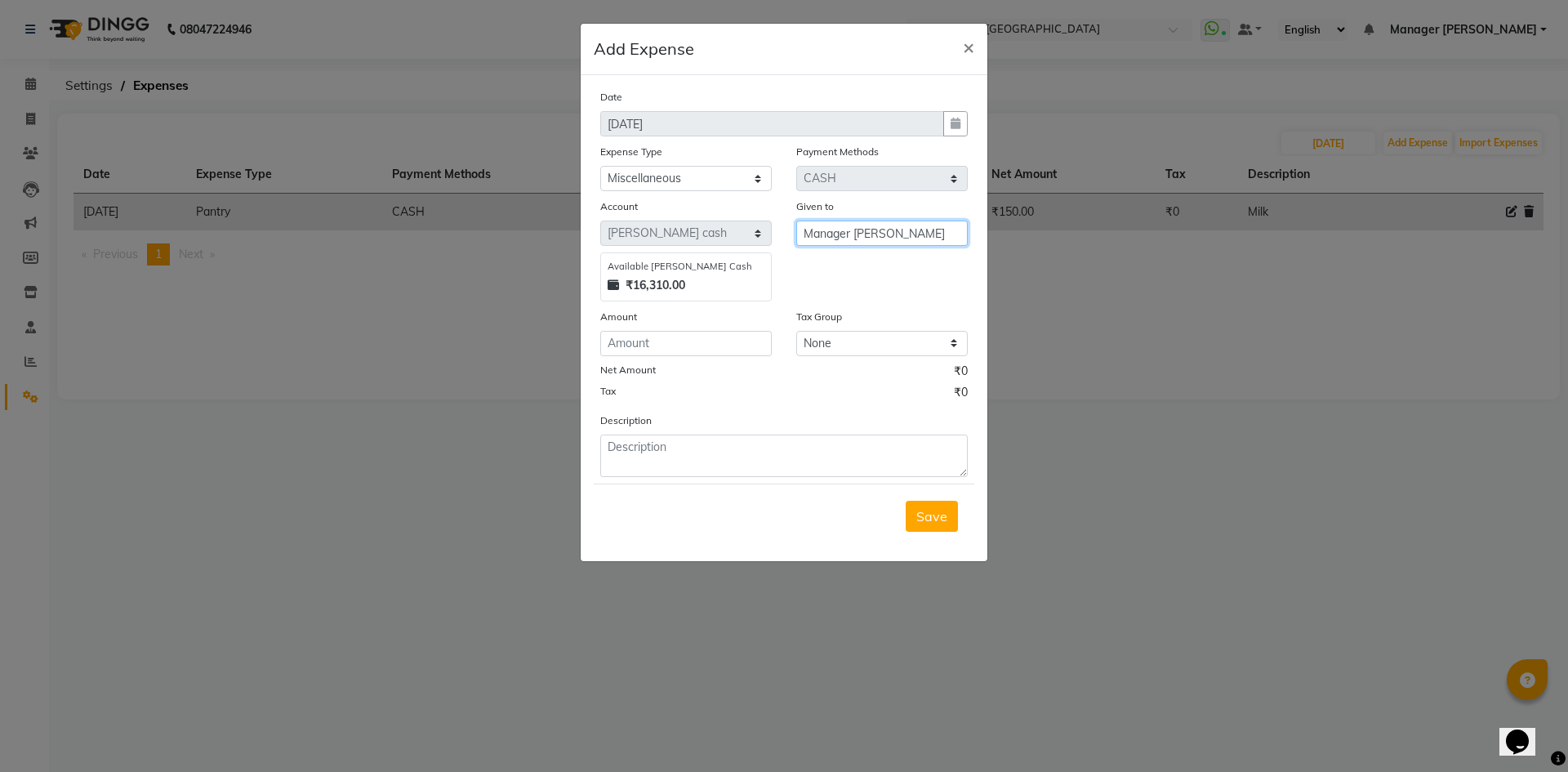
type input "Manager [PERSON_NAME]"
drag, startPoint x: 700, startPoint y: 172, endPoint x: 696, endPoint y: 182, distance: 10.8
click at [700, 172] on select "Select Advance Salary Client Snacks Fuel Incentive Maintenance Miscellaneous Pa…" at bounding box center [685, 178] width 172 height 25
select select "12411"
click at [600, 166] on select "Select Advance Salary Client Snacks Fuel Incentive Maintenance Miscellaneous Pa…" at bounding box center [685, 178] width 172 height 25
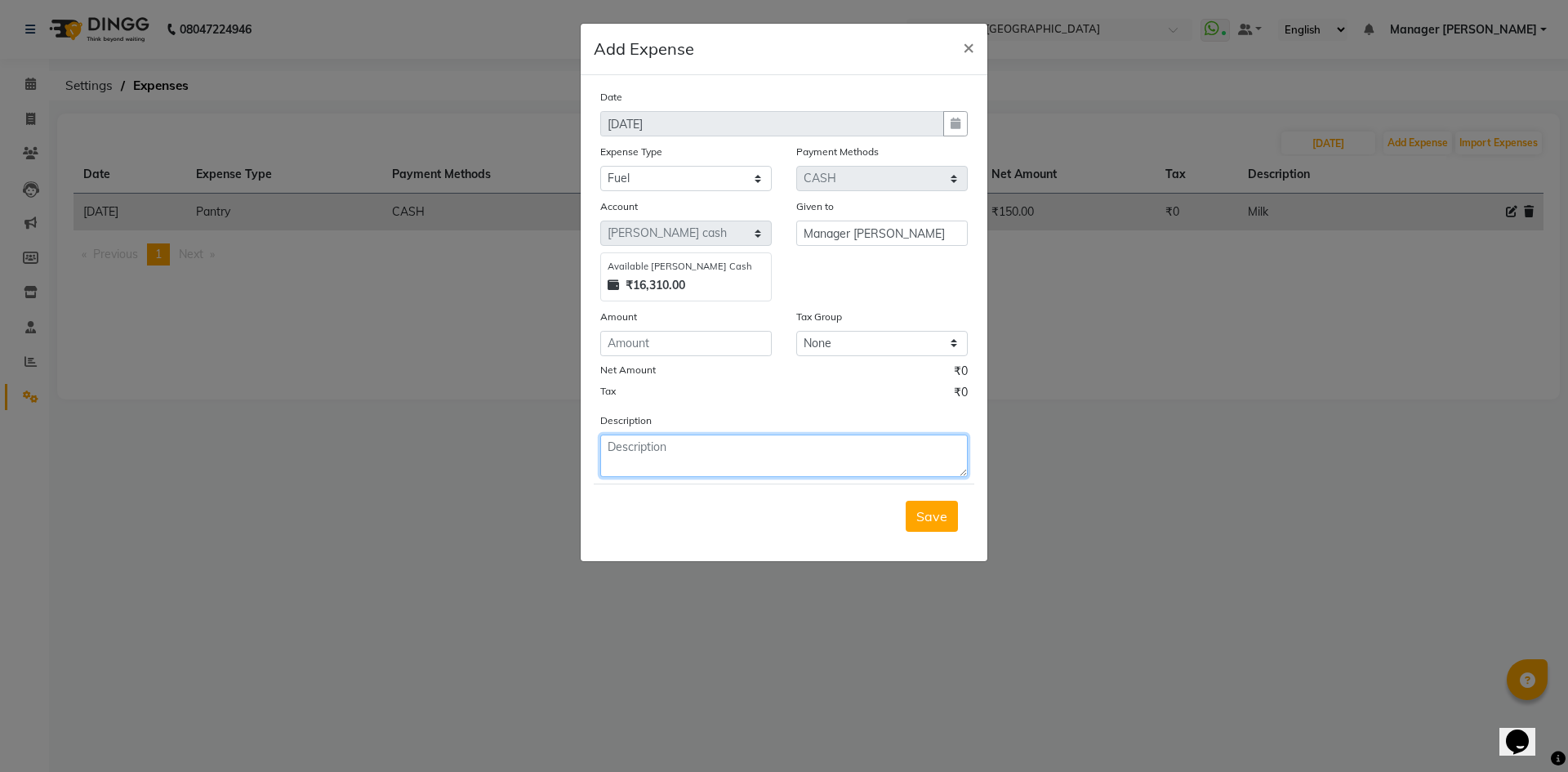
click at [719, 447] on textarea at bounding box center [784, 455] width 367 height 43
type textarea "generator diesel"
click at [919, 507] on button "Save" at bounding box center [931, 516] width 53 height 31
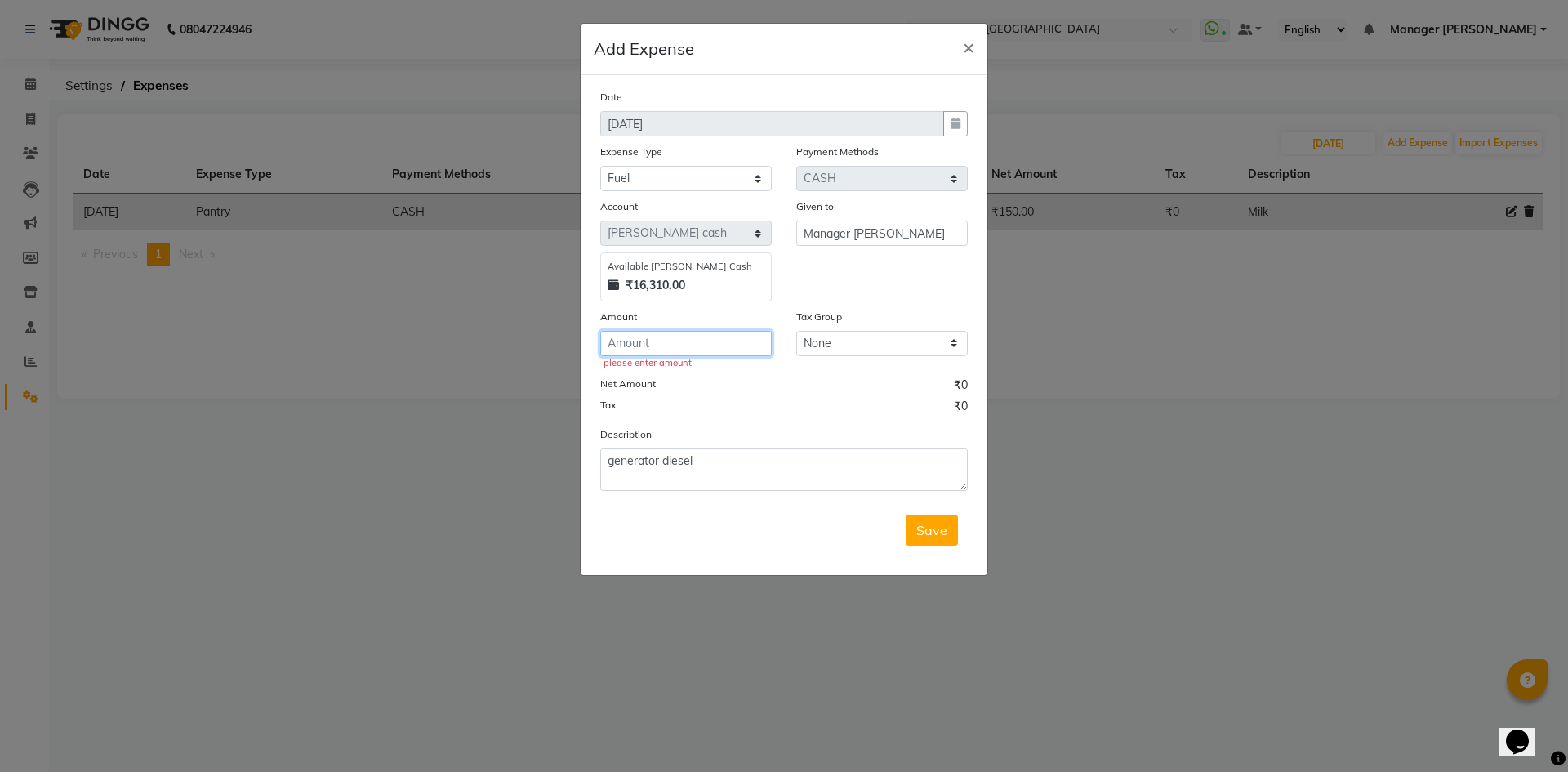
click at [651, 351] on input "number" at bounding box center [685, 343] width 172 height 25
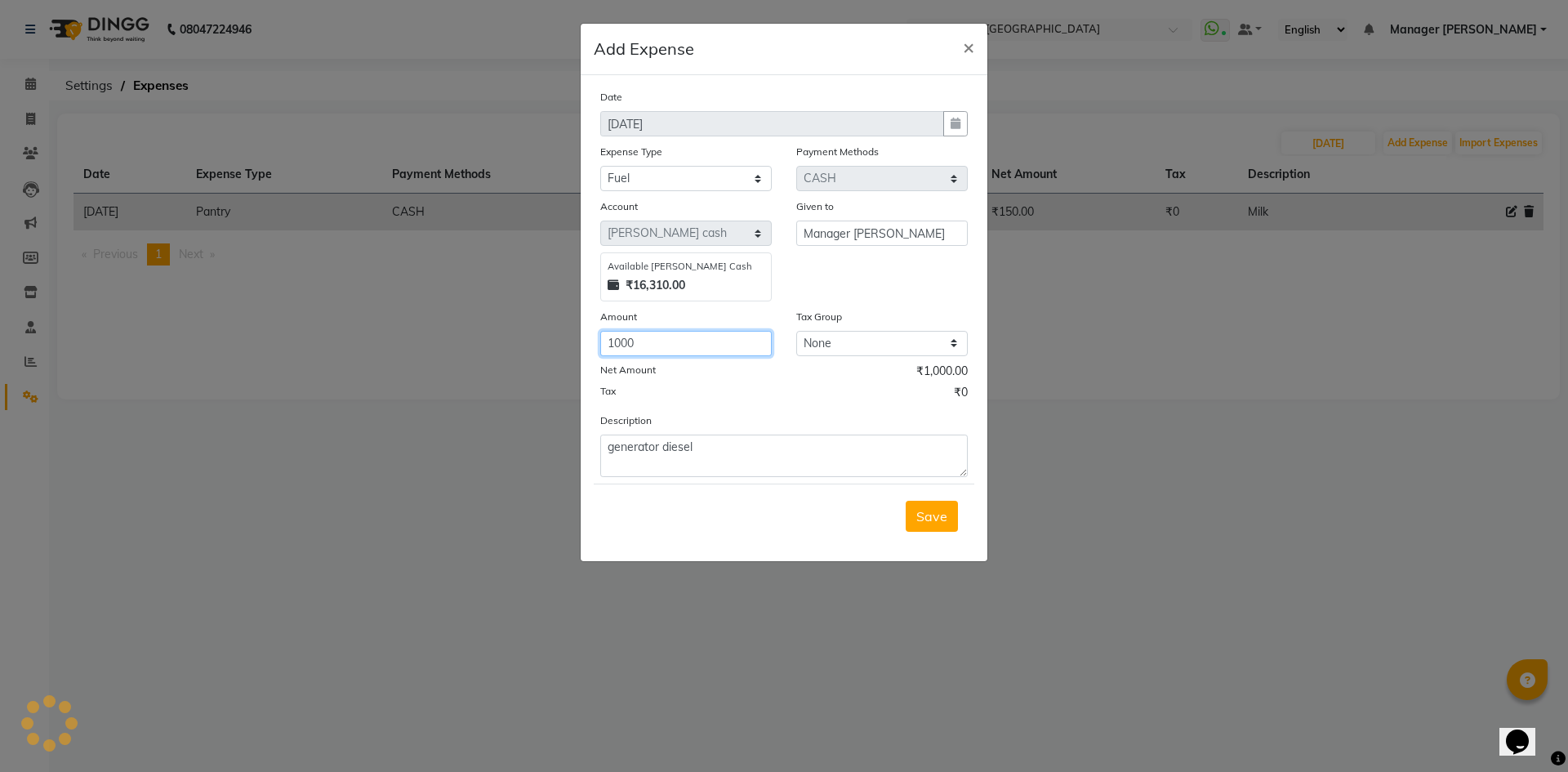
type input "1000"
click at [942, 535] on div "Save" at bounding box center [784, 516] width 380 height 65
click at [931, 515] on span "Save" at bounding box center [930, 516] width 31 height 16
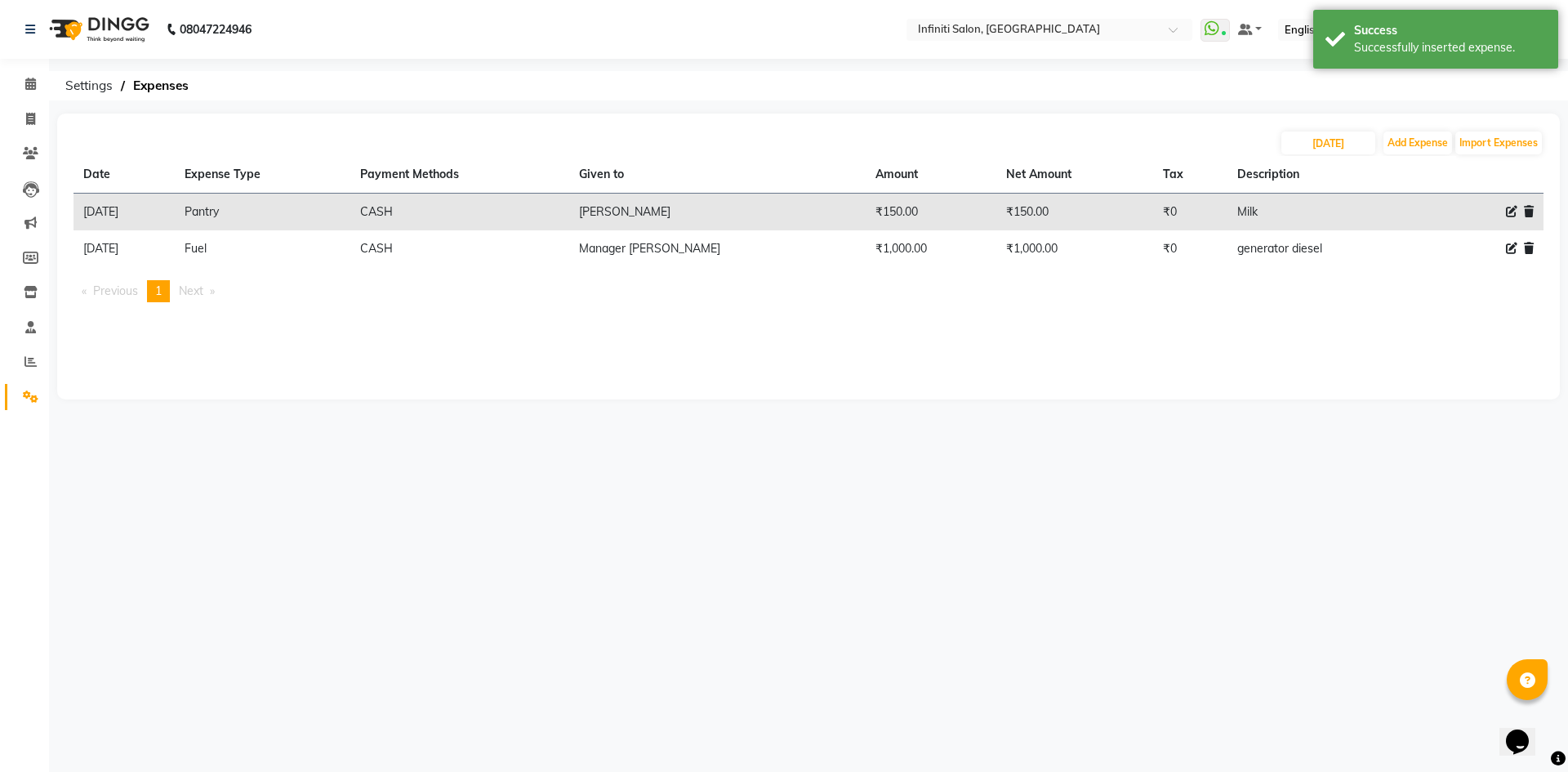
click at [65, 25] on img at bounding box center [97, 30] width 112 height 46
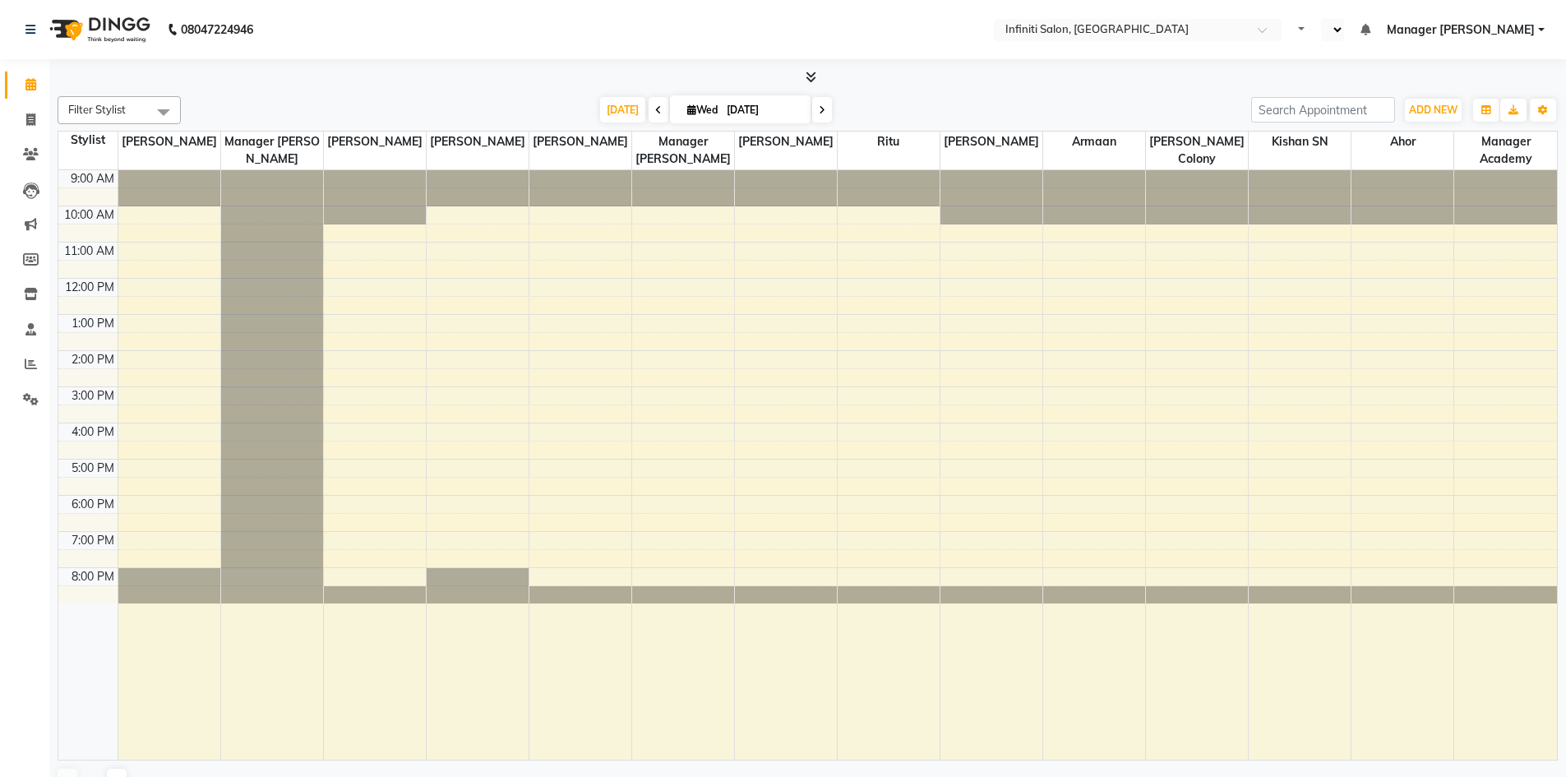
select select "en"
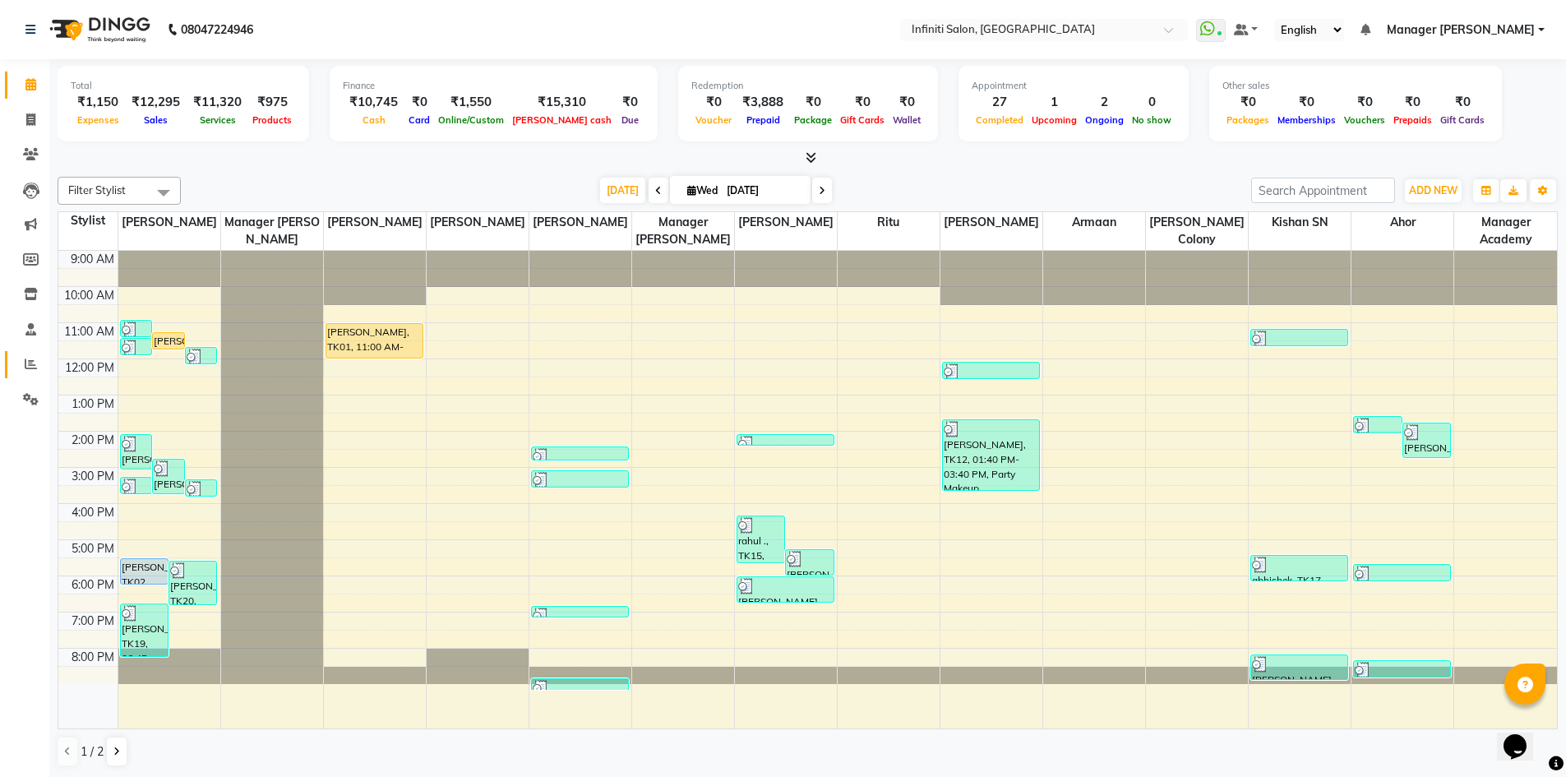
click at [27, 377] on link "Reports" at bounding box center [24, 364] width 39 height 27
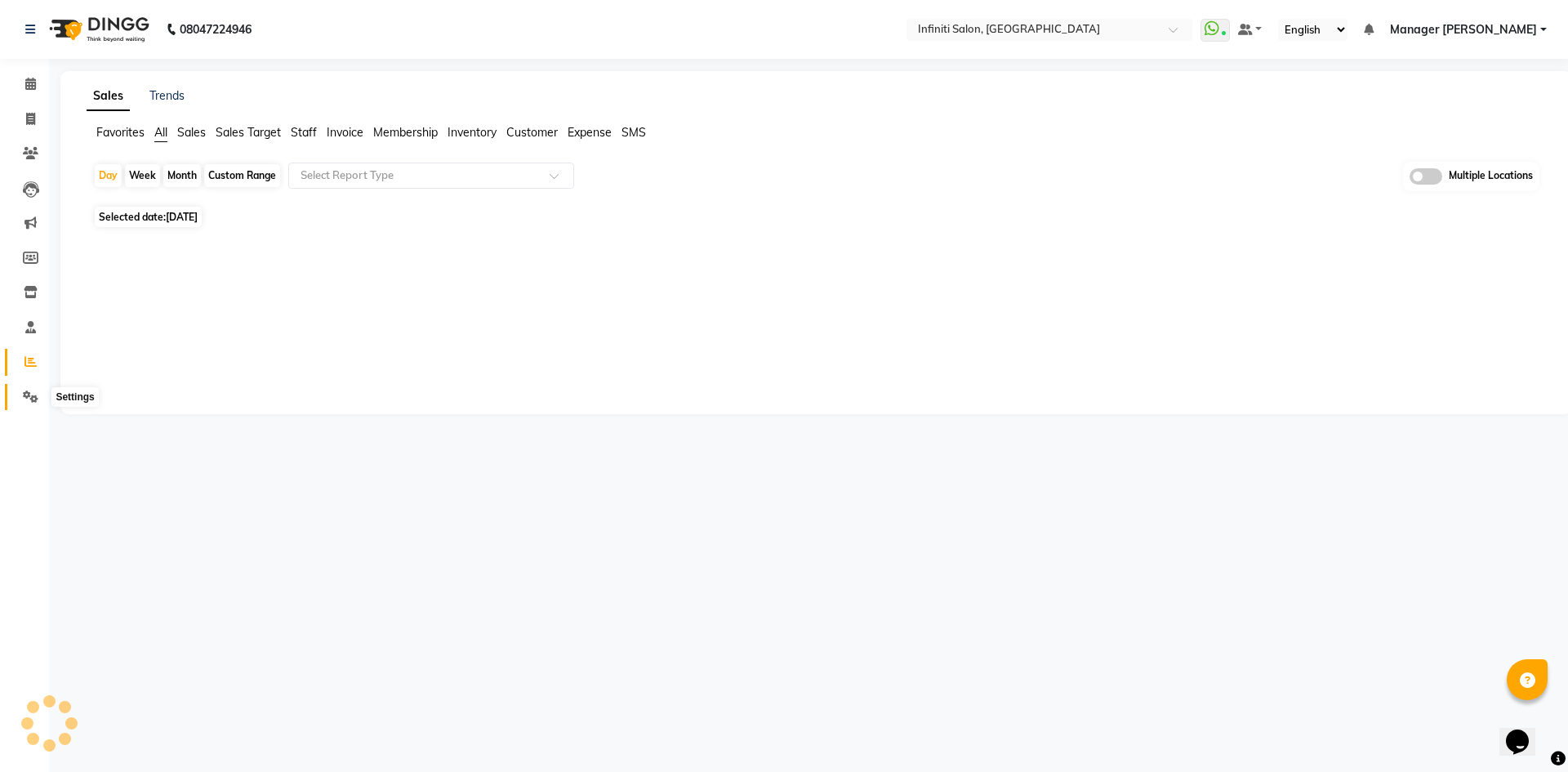
click at [33, 397] on icon at bounding box center [31, 396] width 16 height 12
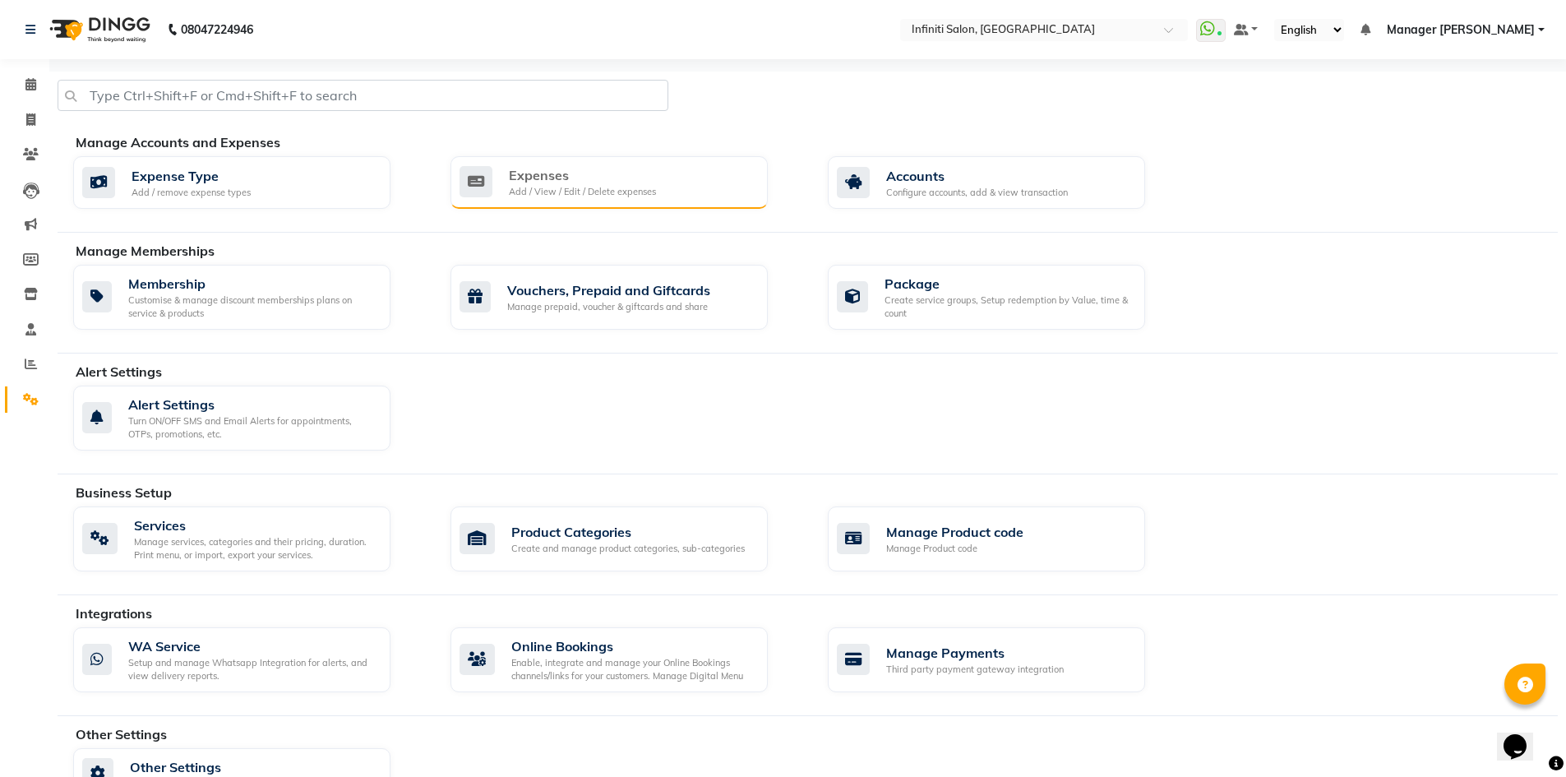
click at [591, 187] on div "Add / View / Edit / Delete expenses" at bounding box center [582, 192] width 147 height 14
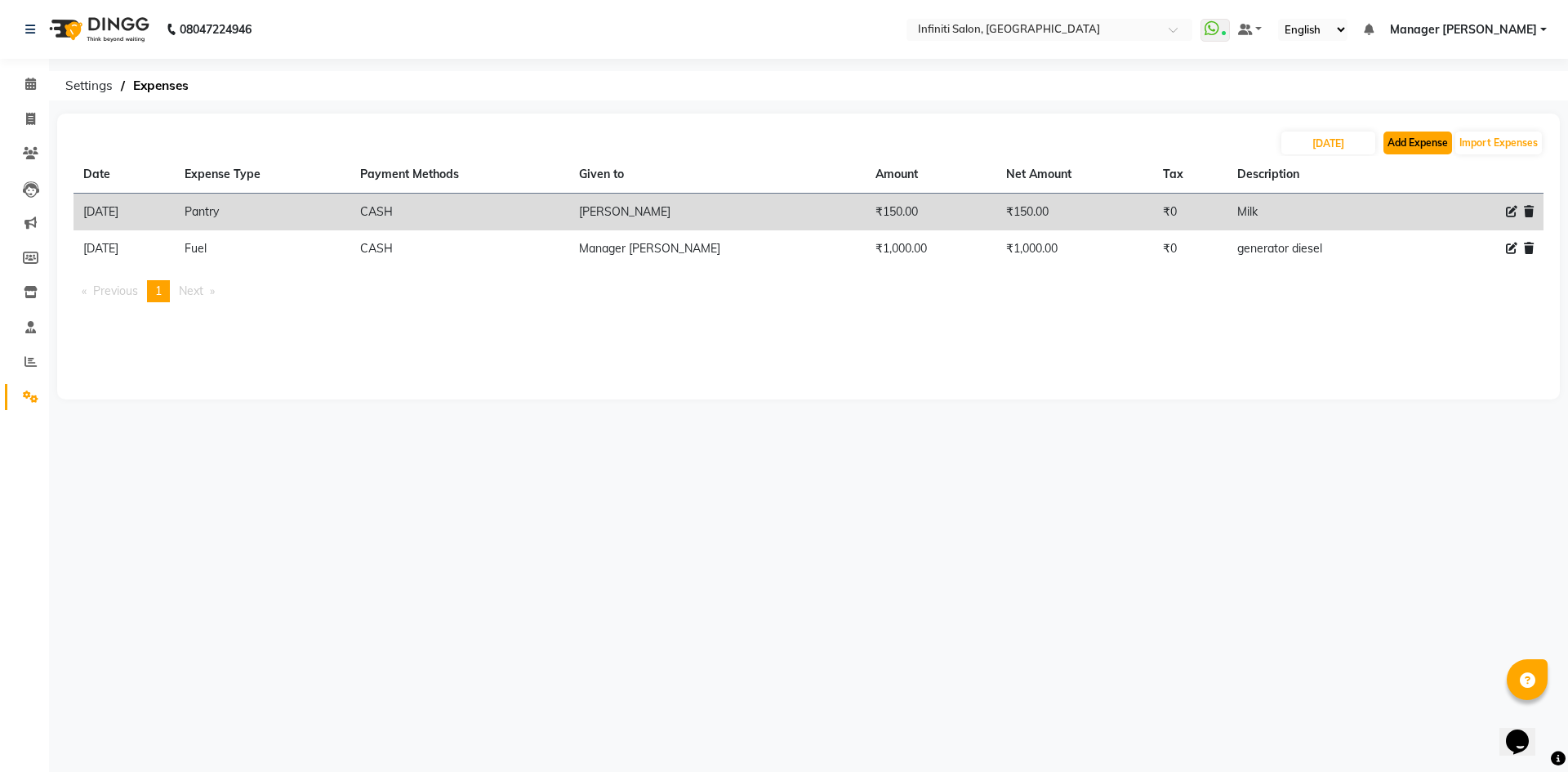
click at [1450, 147] on button "Add Expense" at bounding box center [1417, 142] width 69 height 23
select select "1"
select select "4757"
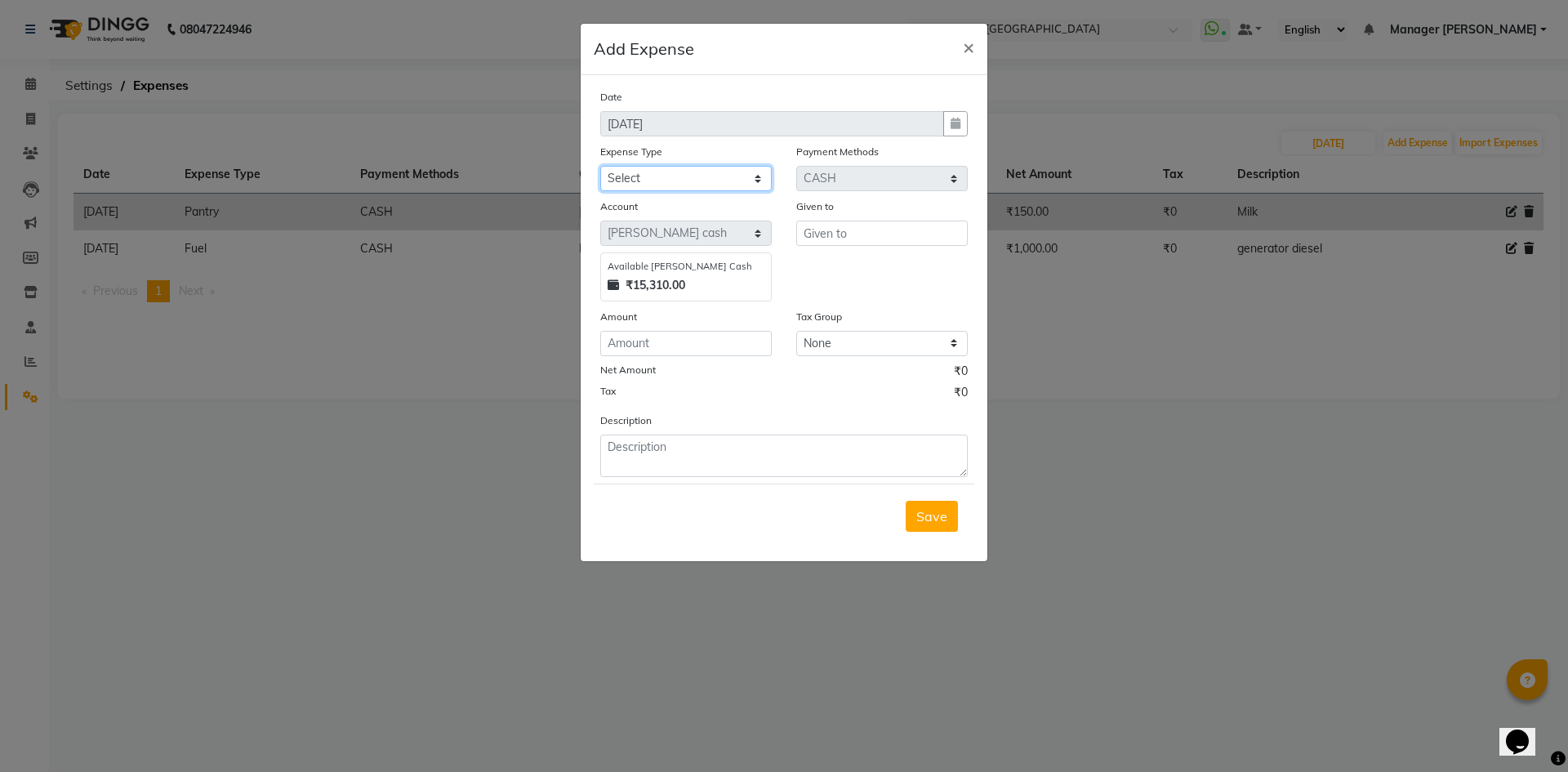
drag, startPoint x: 770, startPoint y: 182, endPoint x: 729, endPoint y: 182, distance: 41.0
click at [770, 182] on select "Select Advance Salary Client Snacks Fuel Incentive Maintenance Miscellaneous Pa…" at bounding box center [685, 178] width 172 height 25
select select "12393"
click at [600, 166] on select "Select Advance Salary Client Snacks Fuel Incentive Maintenance Miscellaneous Pa…" at bounding box center [685, 178] width 172 height 25
click at [868, 245] on div "Given to" at bounding box center [881, 249] width 196 height 103
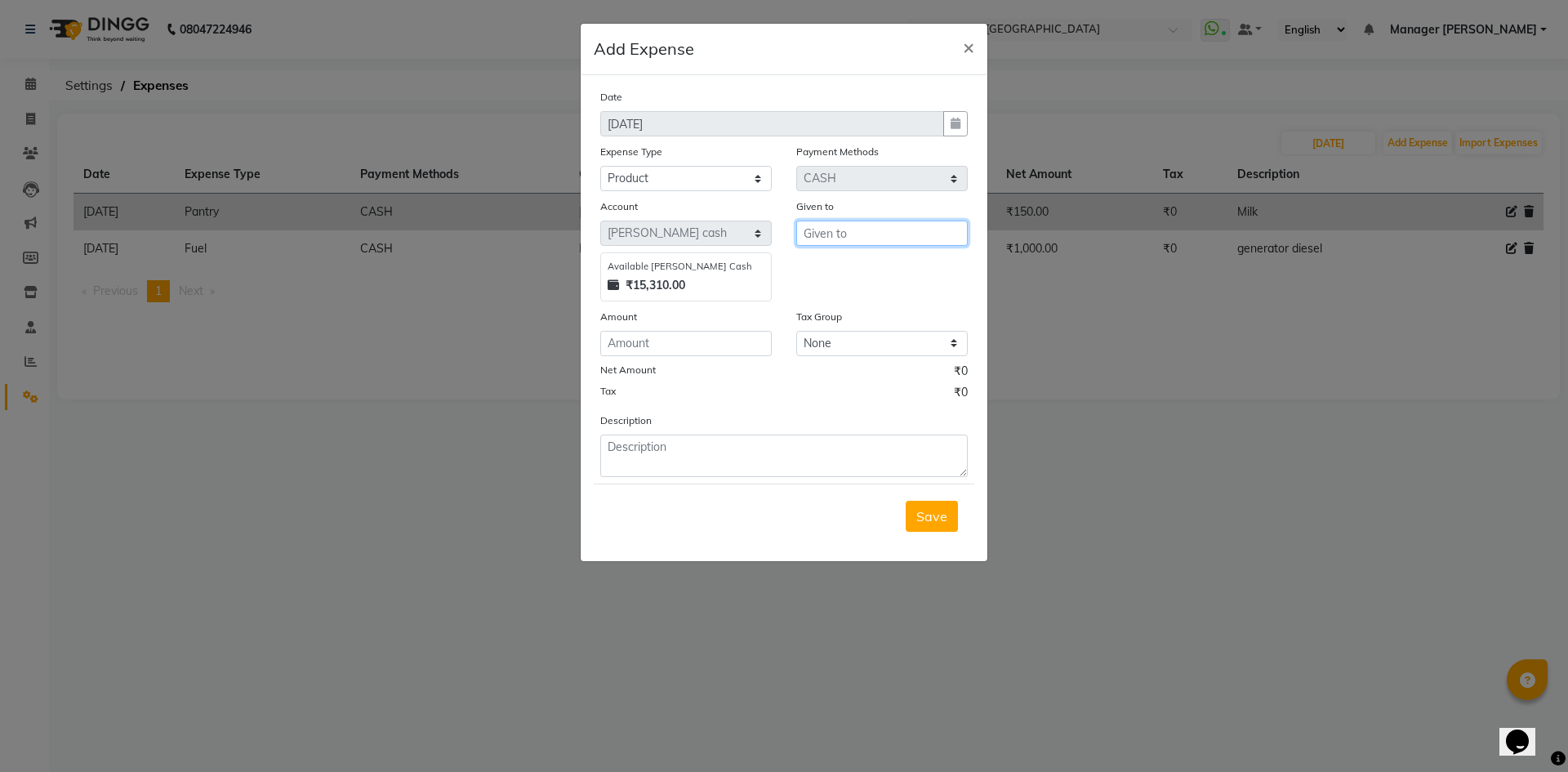
click at [867, 245] on input "text" at bounding box center [882, 232] width 172 height 25
click at [879, 319] on ngb-highlight "Mana ger Shankar Nagar" at bounding box center [899, 320] width 165 height 16
type input "Manager [PERSON_NAME]"
click at [649, 346] on input "number" at bounding box center [685, 343] width 172 height 25
type input "817"
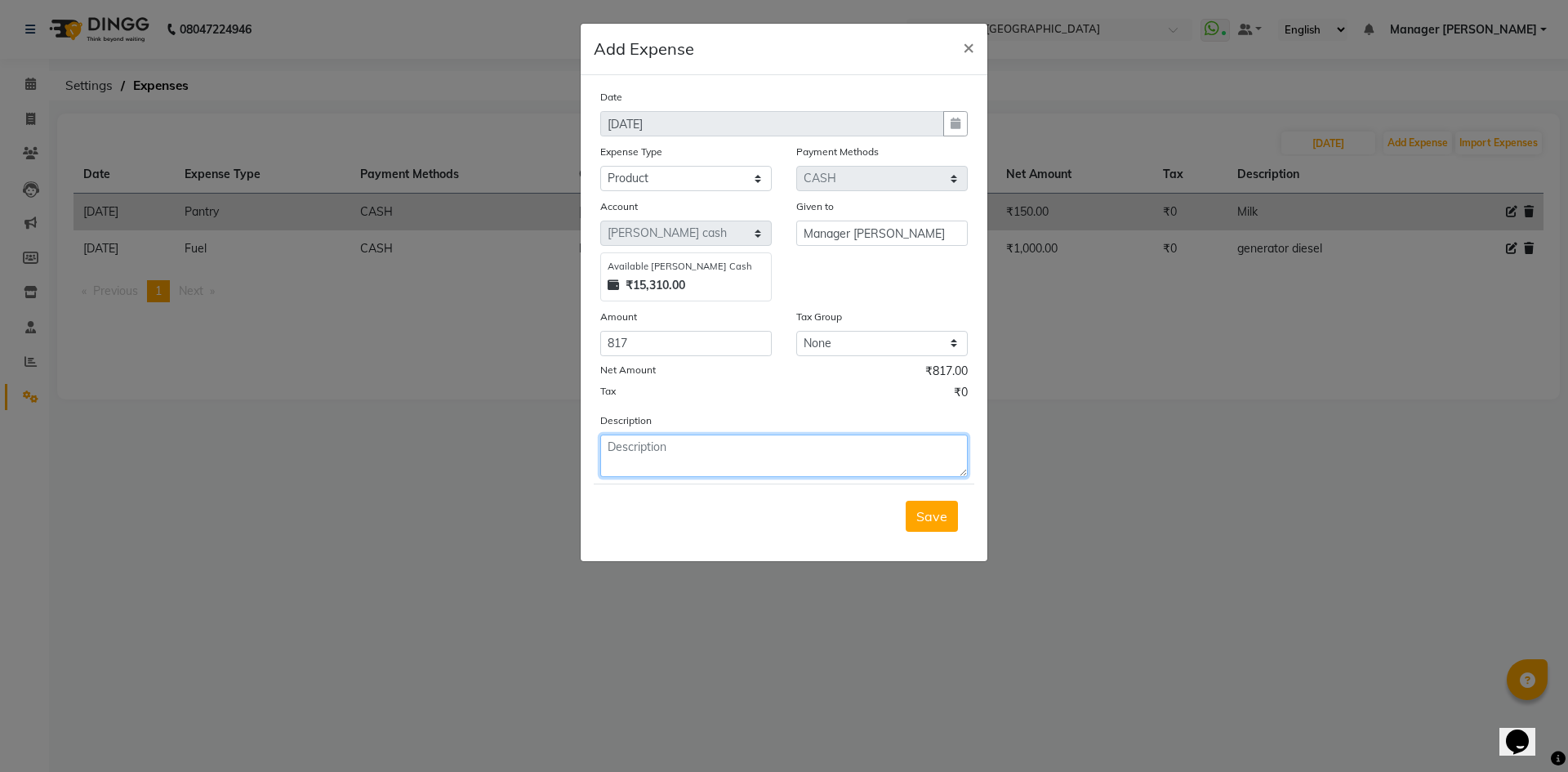
click at [776, 460] on textarea at bounding box center [784, 455] width 367 height 43
type textarea "spatula , cotton , small section clip colourful;"
click at [925, 512] on span "Save" at bounding box center [930, 516] width 31 height 16
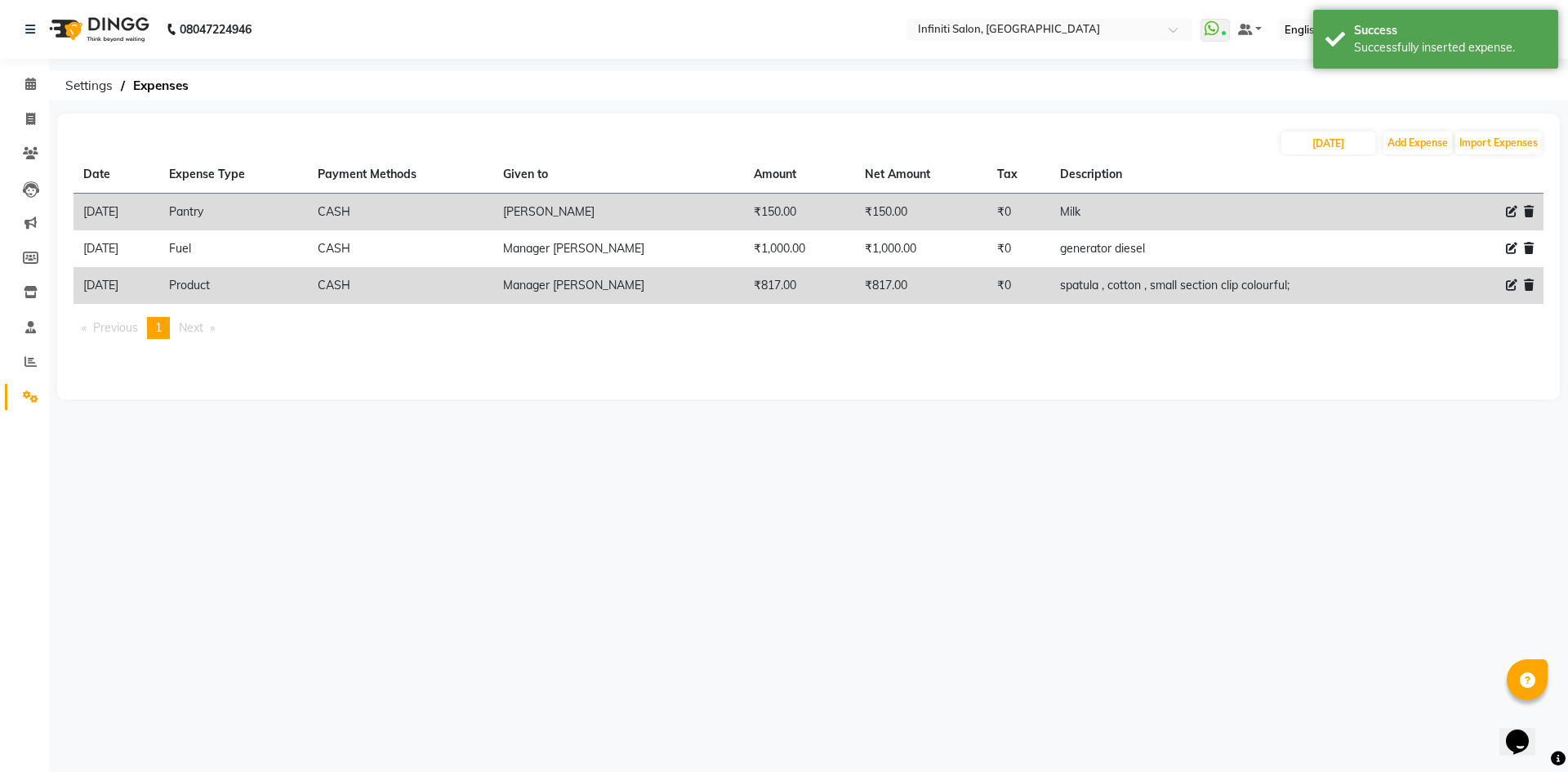
click at [80, 46] on img at bounding box center [97, 30] width 112 height 46
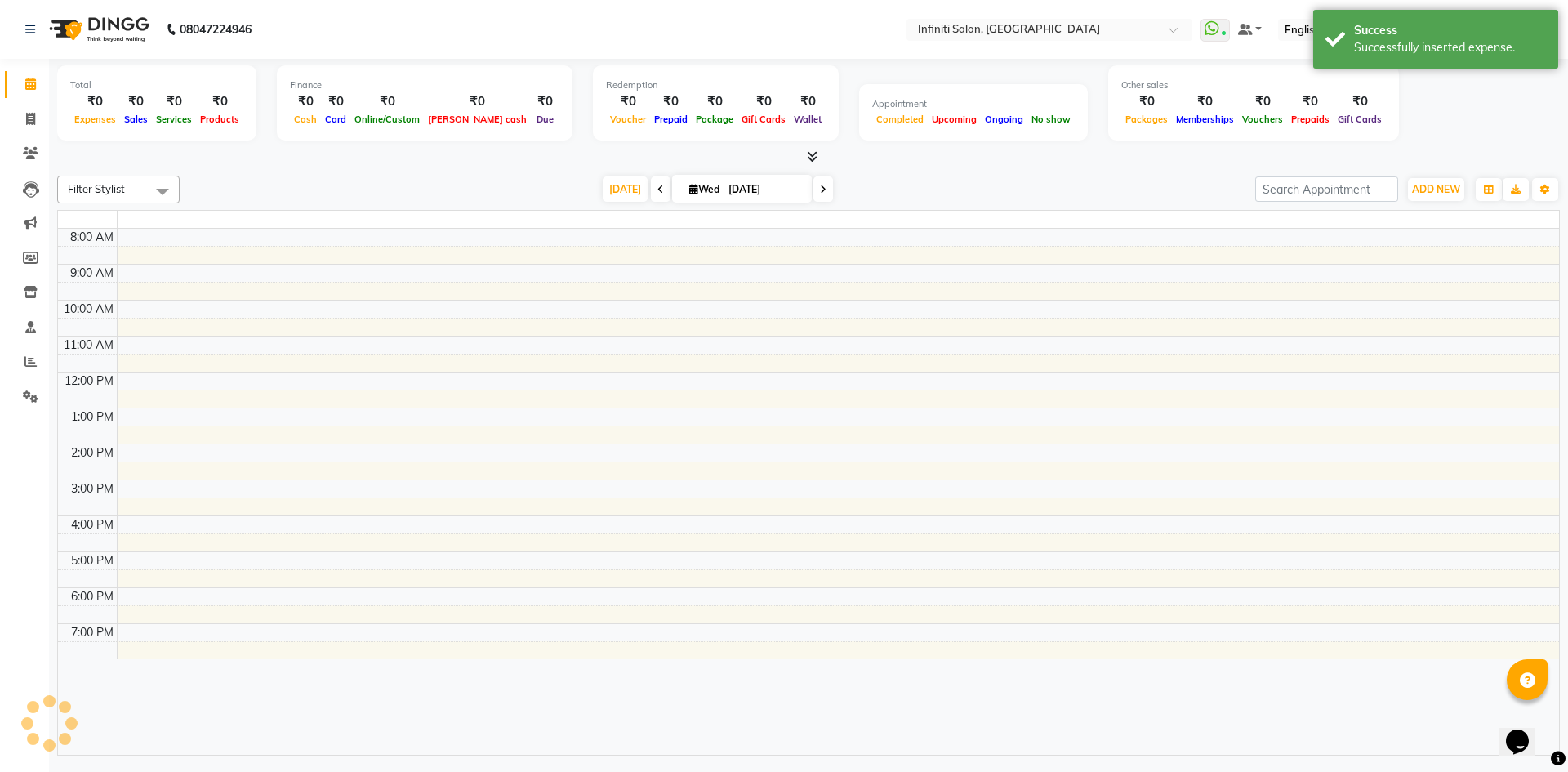
click at [77, 31] on img at bounding box center [97, 30] width 112 height 46
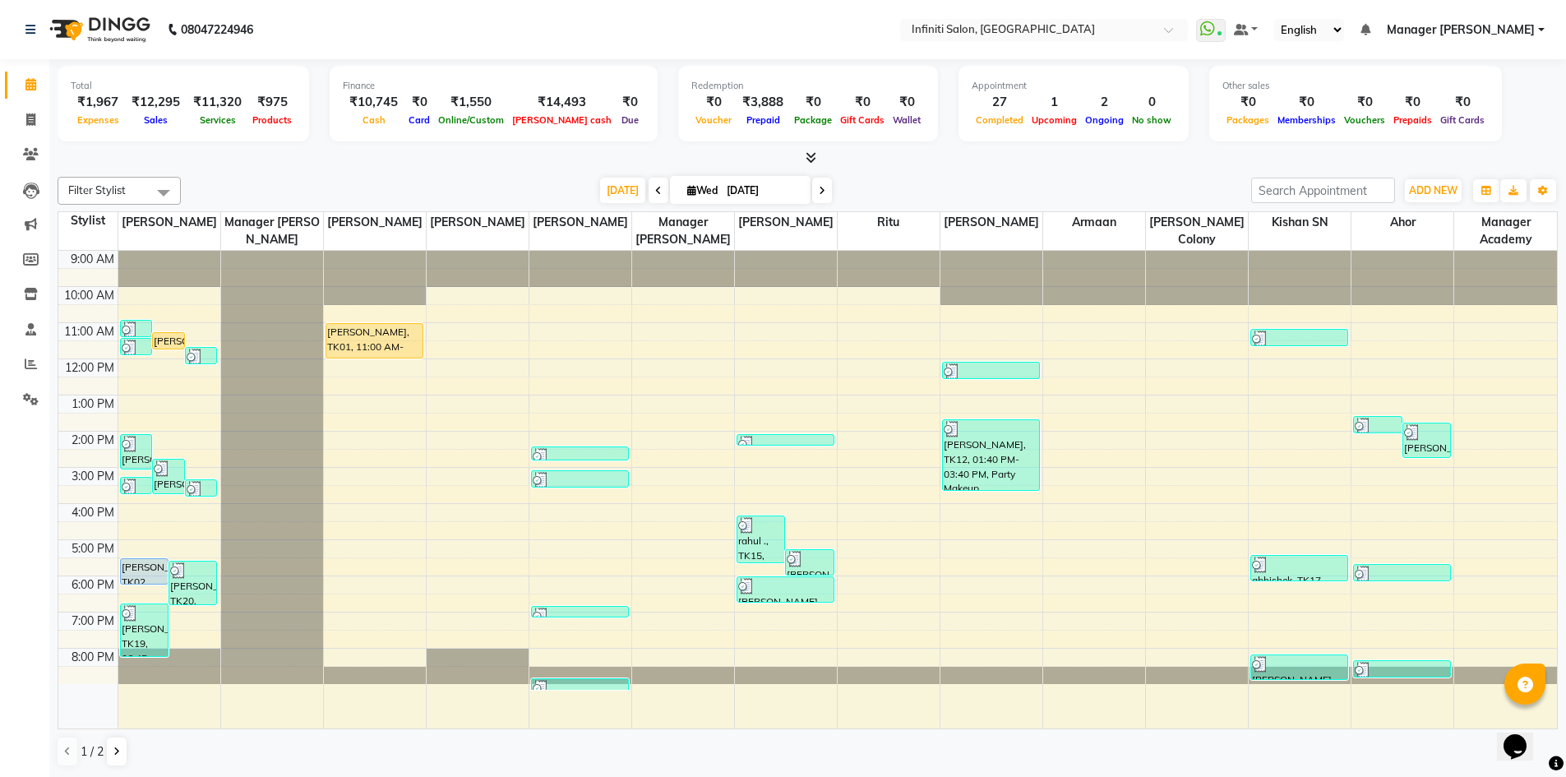
click at [823, 156] on div at bounding box center [808, 158] width 1500 height 17
click at [807, 164] on span at bounding box center [807, 158] width 17 height 17
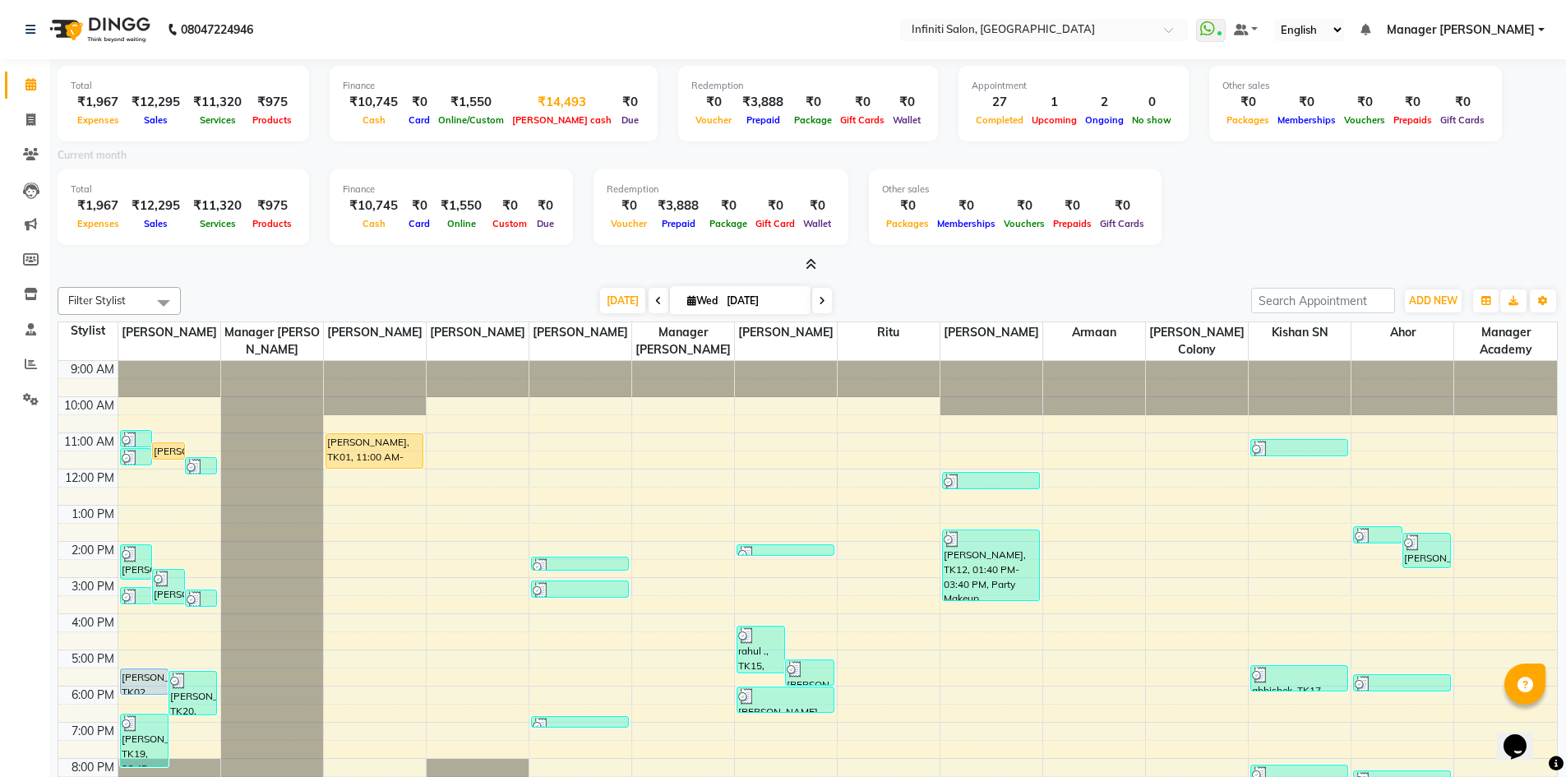
click at [508, 110] on div "₹14,493" at bounding box center [562, 102] width 108 height 19
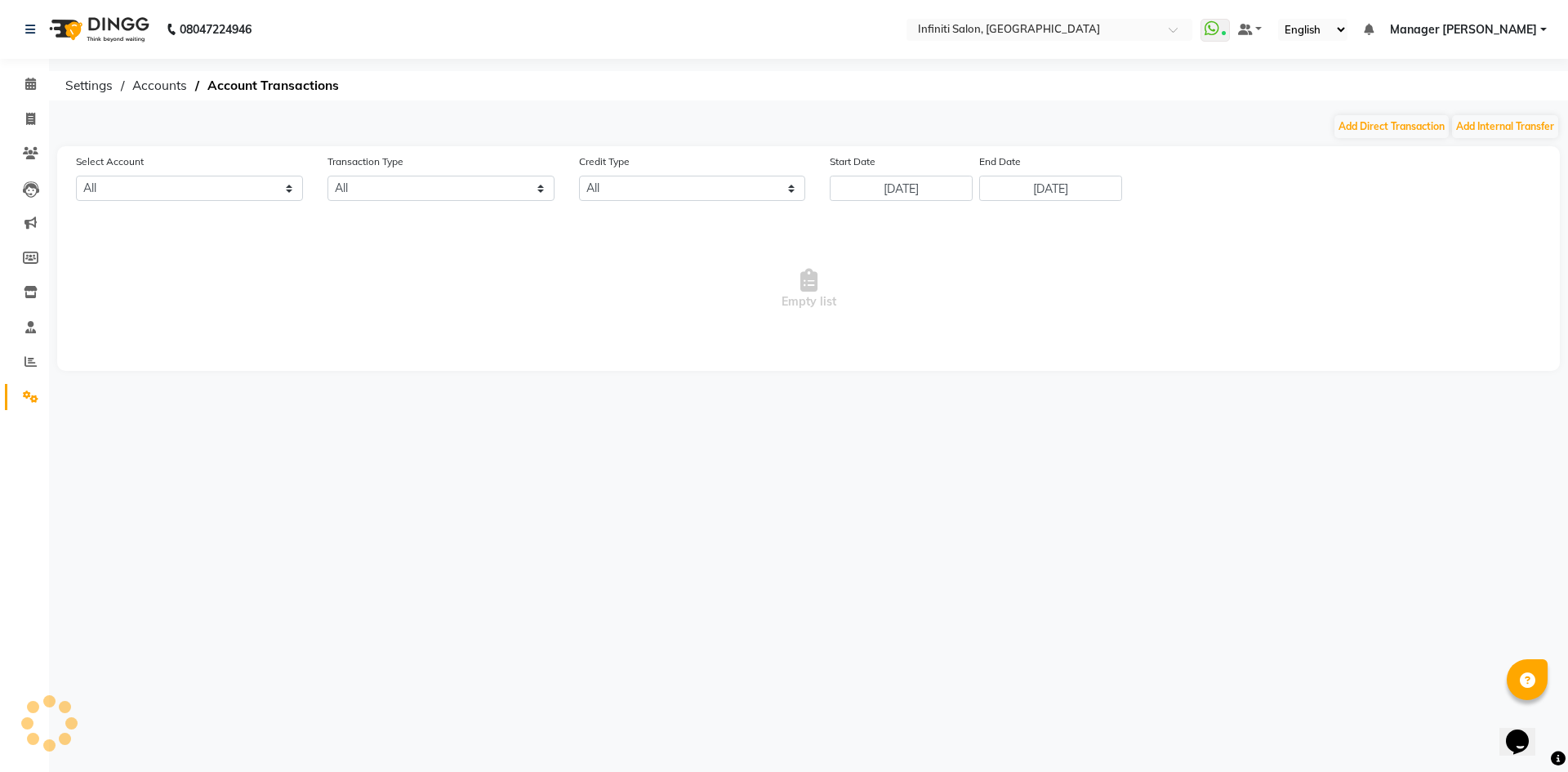
select select "4757"
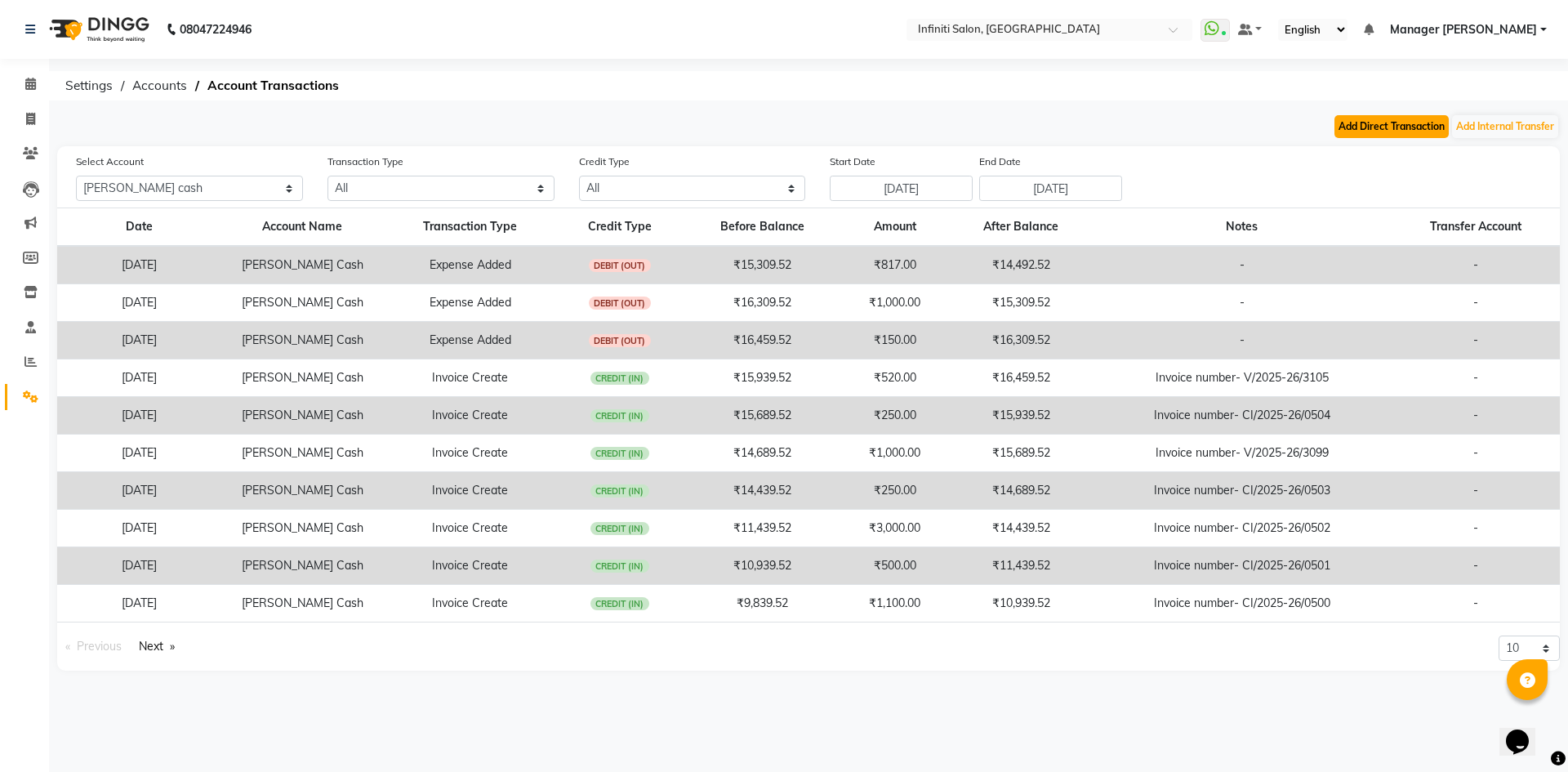
click at [1416, 132] on button "Add Direct Transaction" at bounding box center [1390, 126] width 114 height 23
select select "direct"
select select "4757"
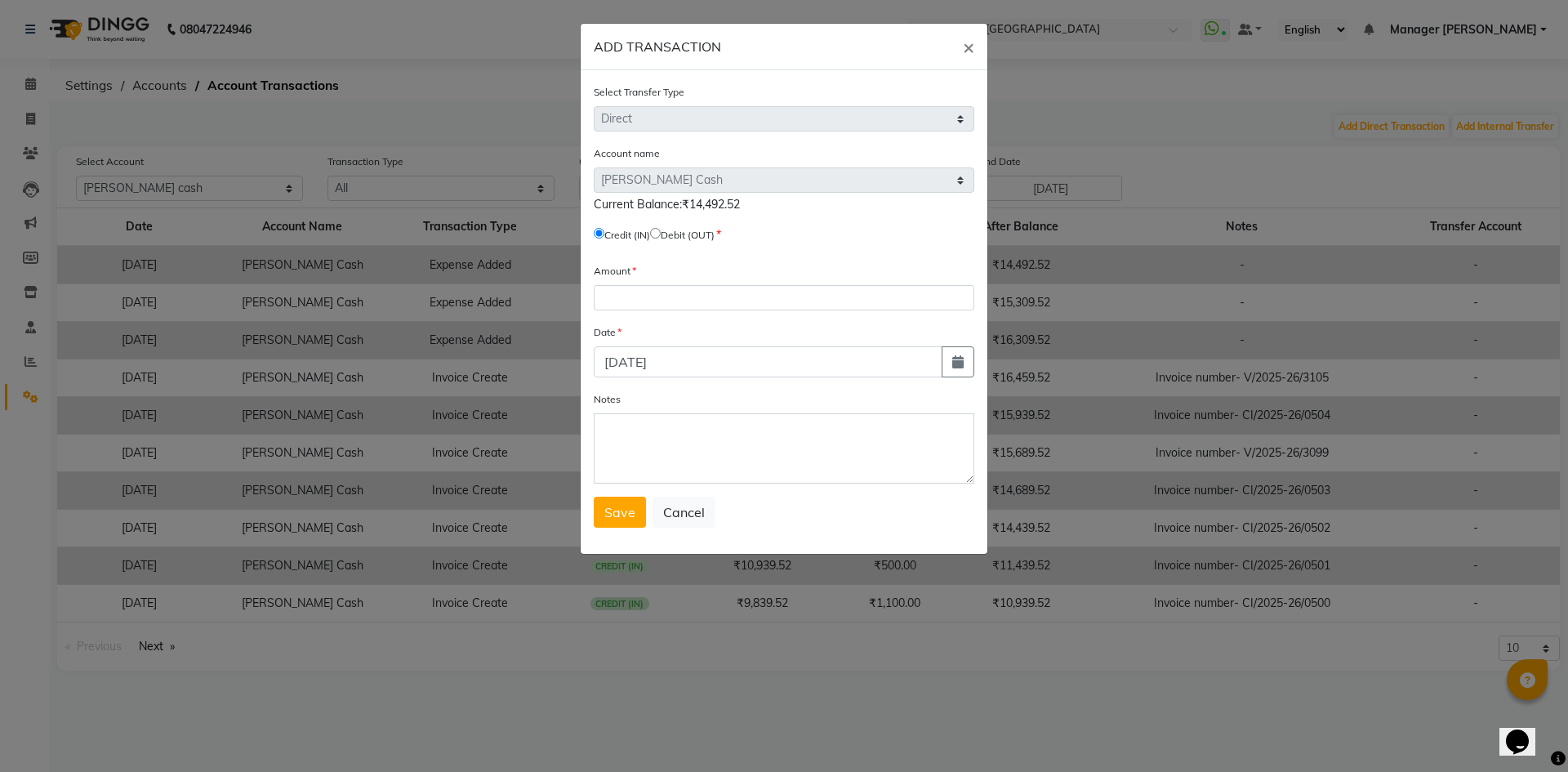
click at [660, 232] on input "radio" at bounding box center [654, 232] width 11 height 11
radio input "true"
click at [681, 296] on input "number" at bounding box center [784, 297] width 380 height 25
type input "9000"
click at [668, 417] on textarea "Notes" at bounding box center [784, 448] width 380 height 71
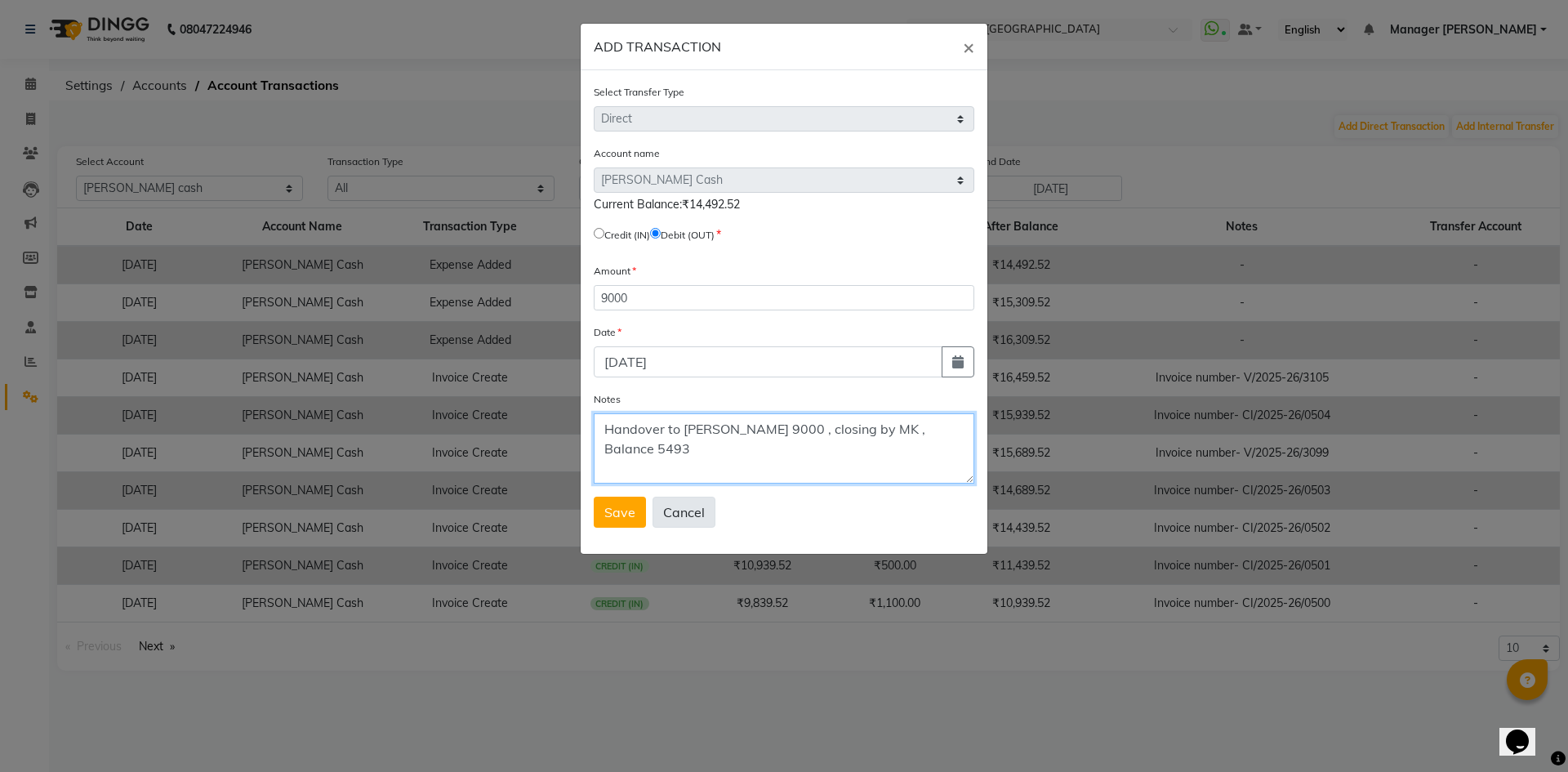
type textarea "Handover to ishwar bhaiya 9000 , closing by MK , Balance 5493"
click at [668, 506] on button "Cancel" at bounding box center [683, 512] width 63 height 31
select select
radio input "false"
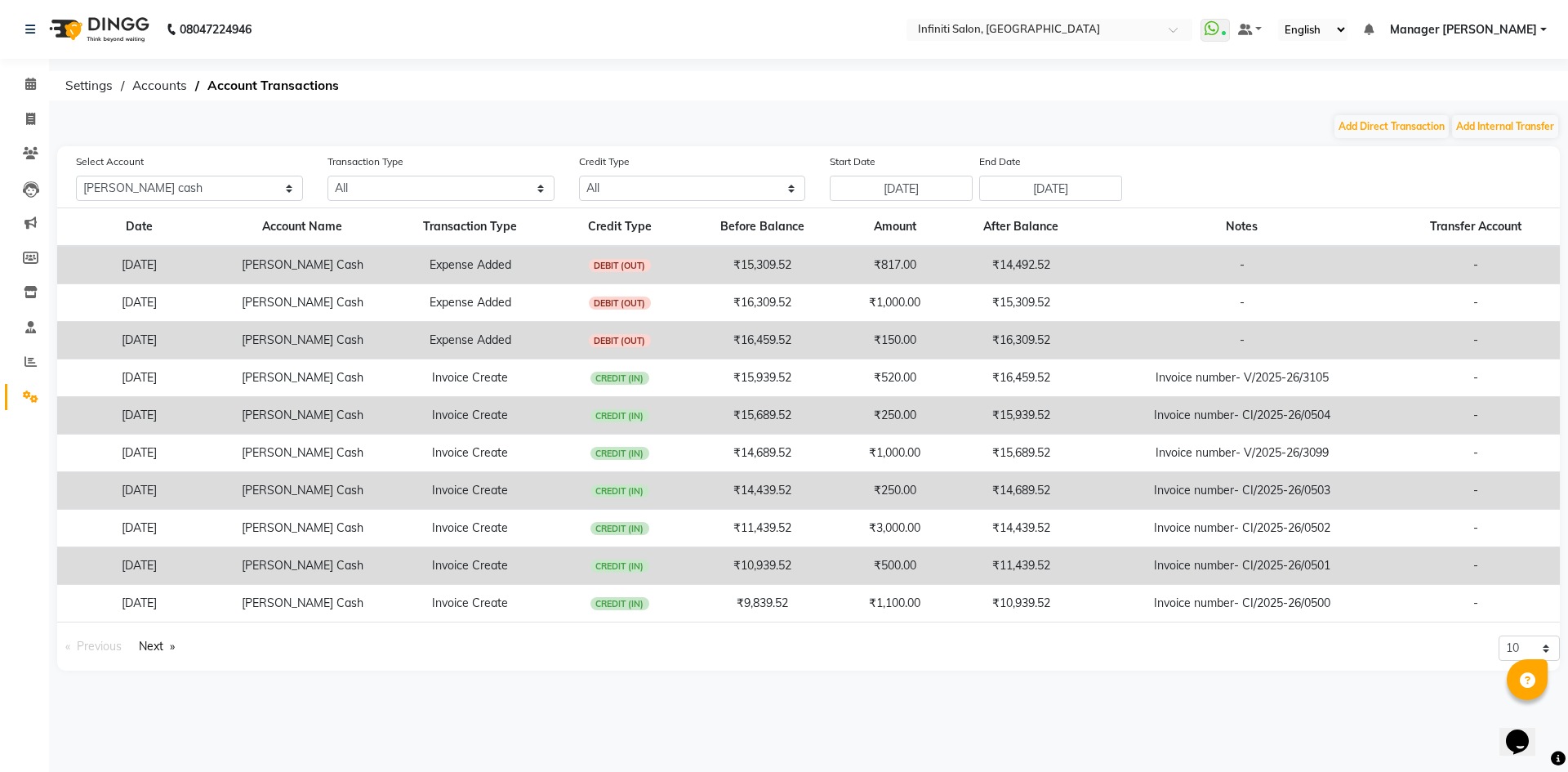
click at [79, 16] on img at bounding box center [97, 30] width 112 height 46
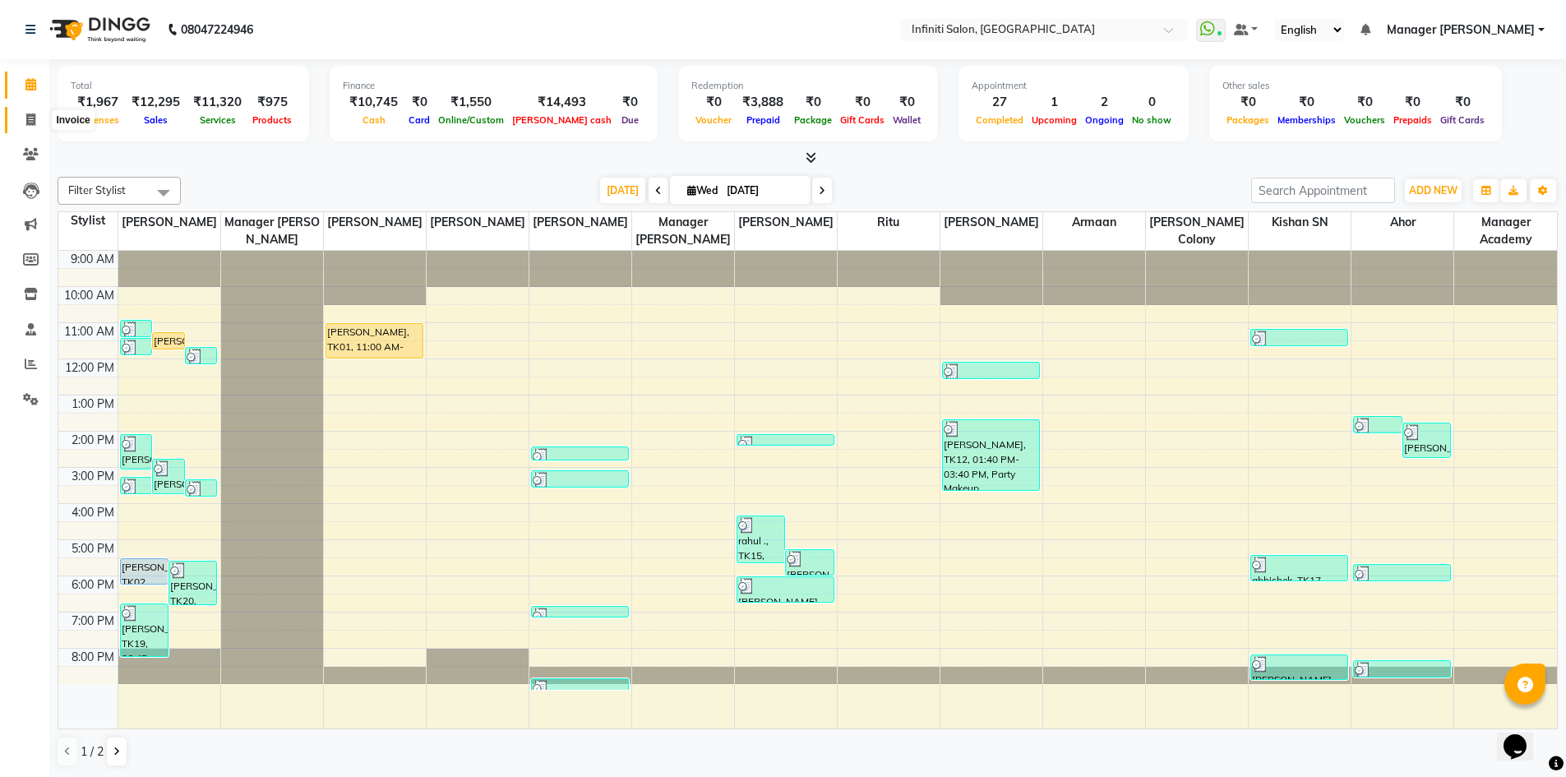
click at [27, 120] on icon at bounding box center [30, 119] width 9 height 12
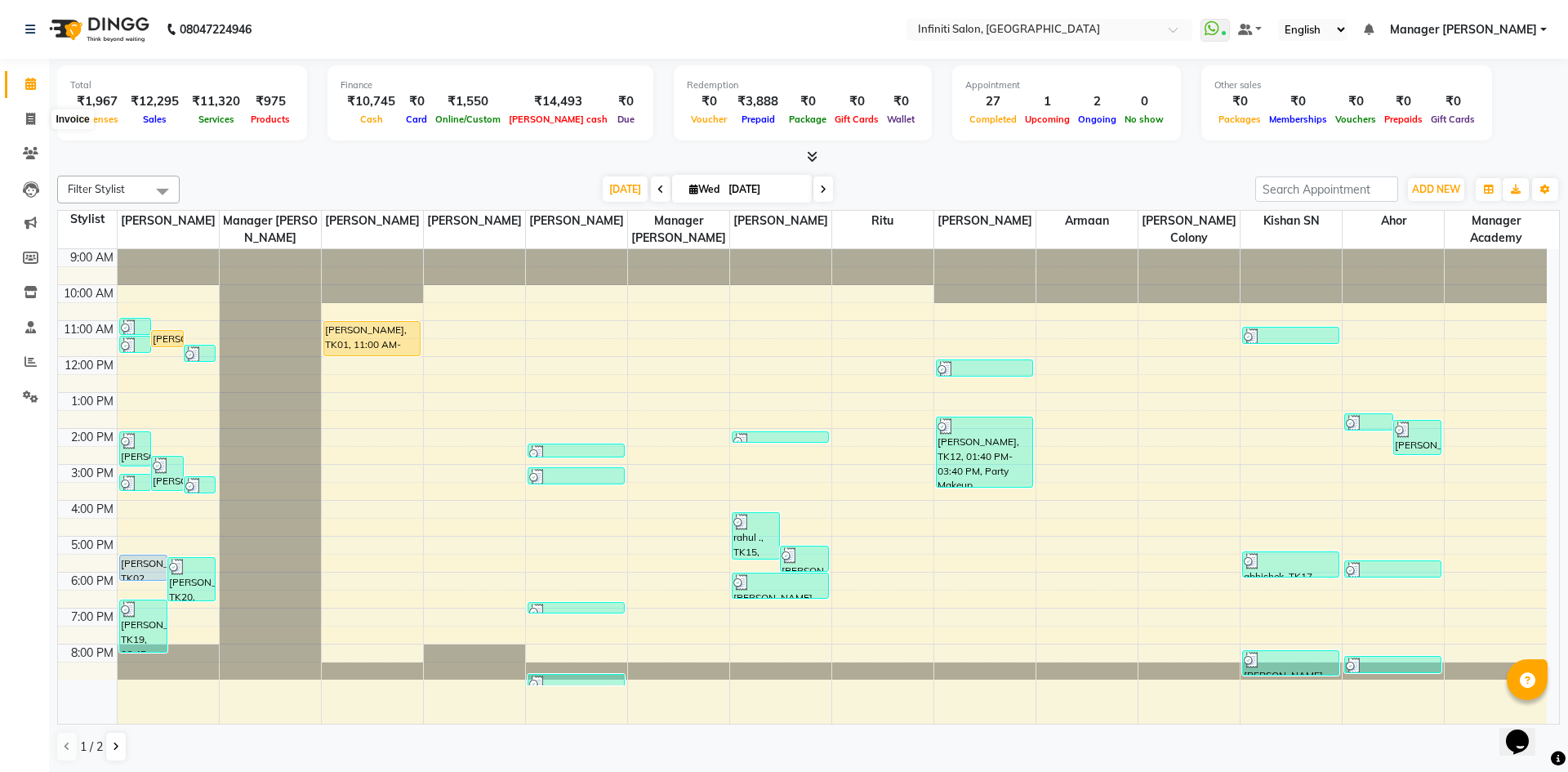
select select "5804"
select select "service"
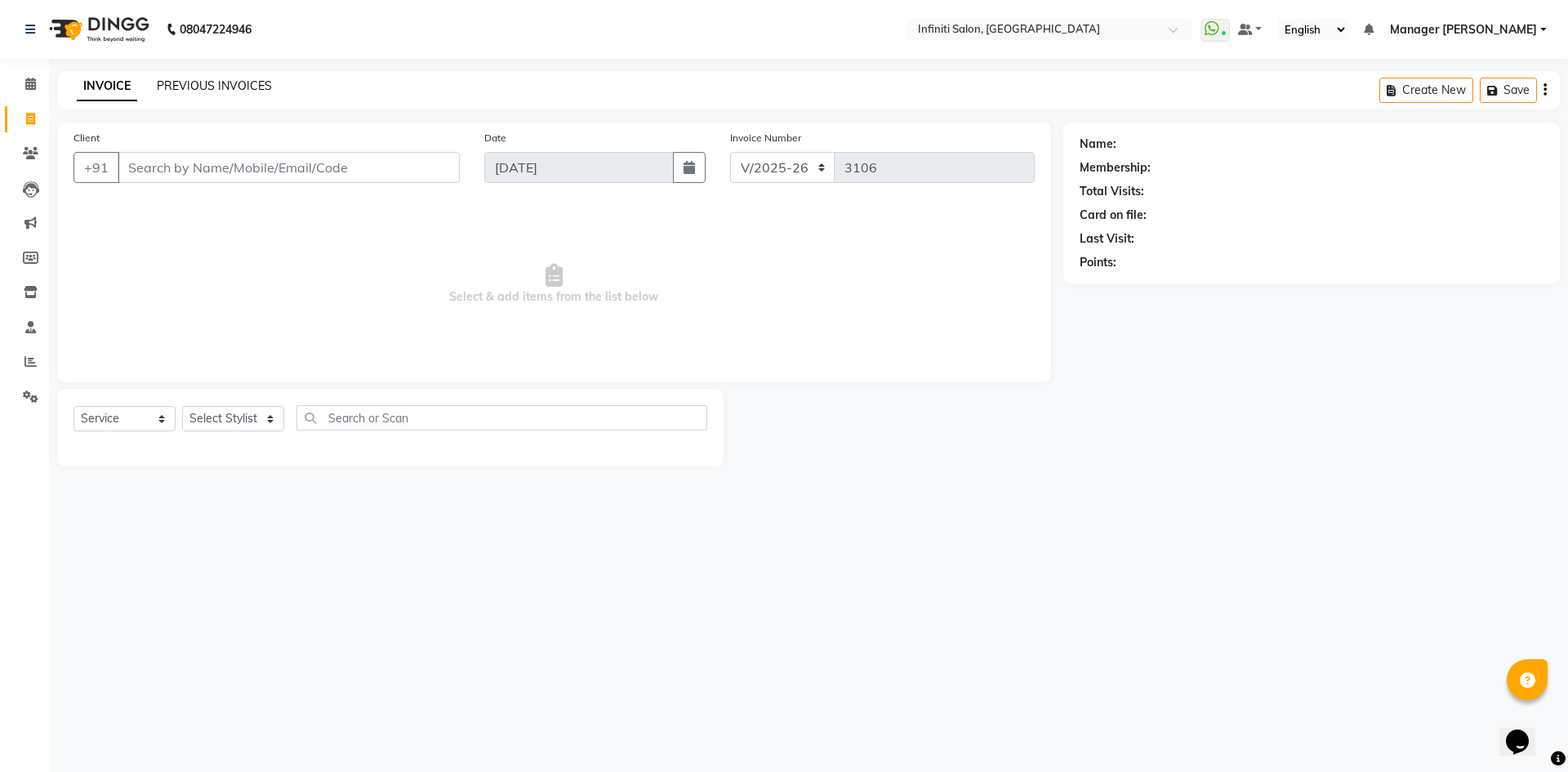
click at [189, 87] on link "PREVIOUS INVOICES" at bounding box center [214, 85] width 115 height 15
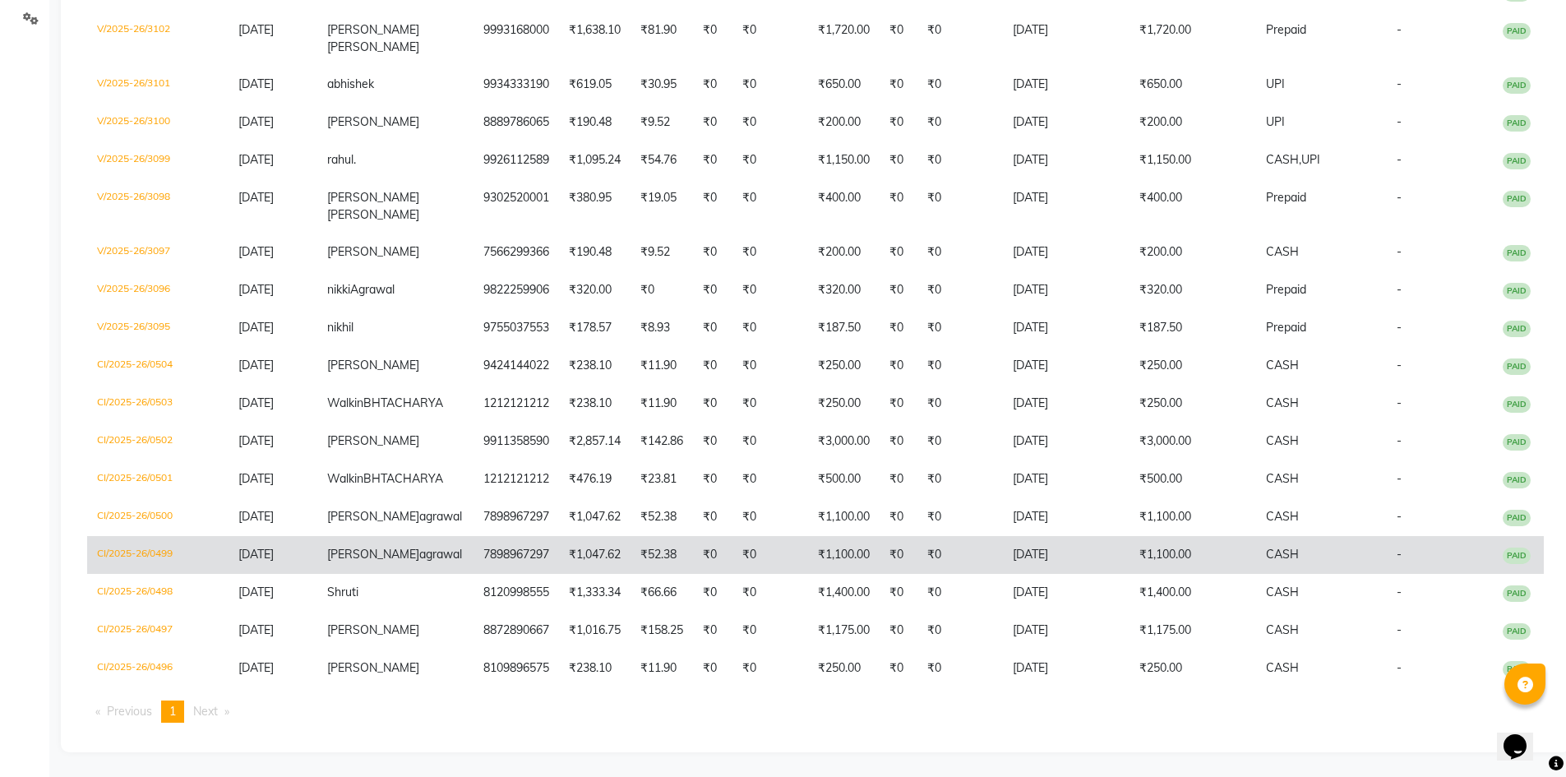
scroll to position [446, 0]
click at [1266, 547] on span "CASH" at bounding box center [1282, 554] width 33 height 15
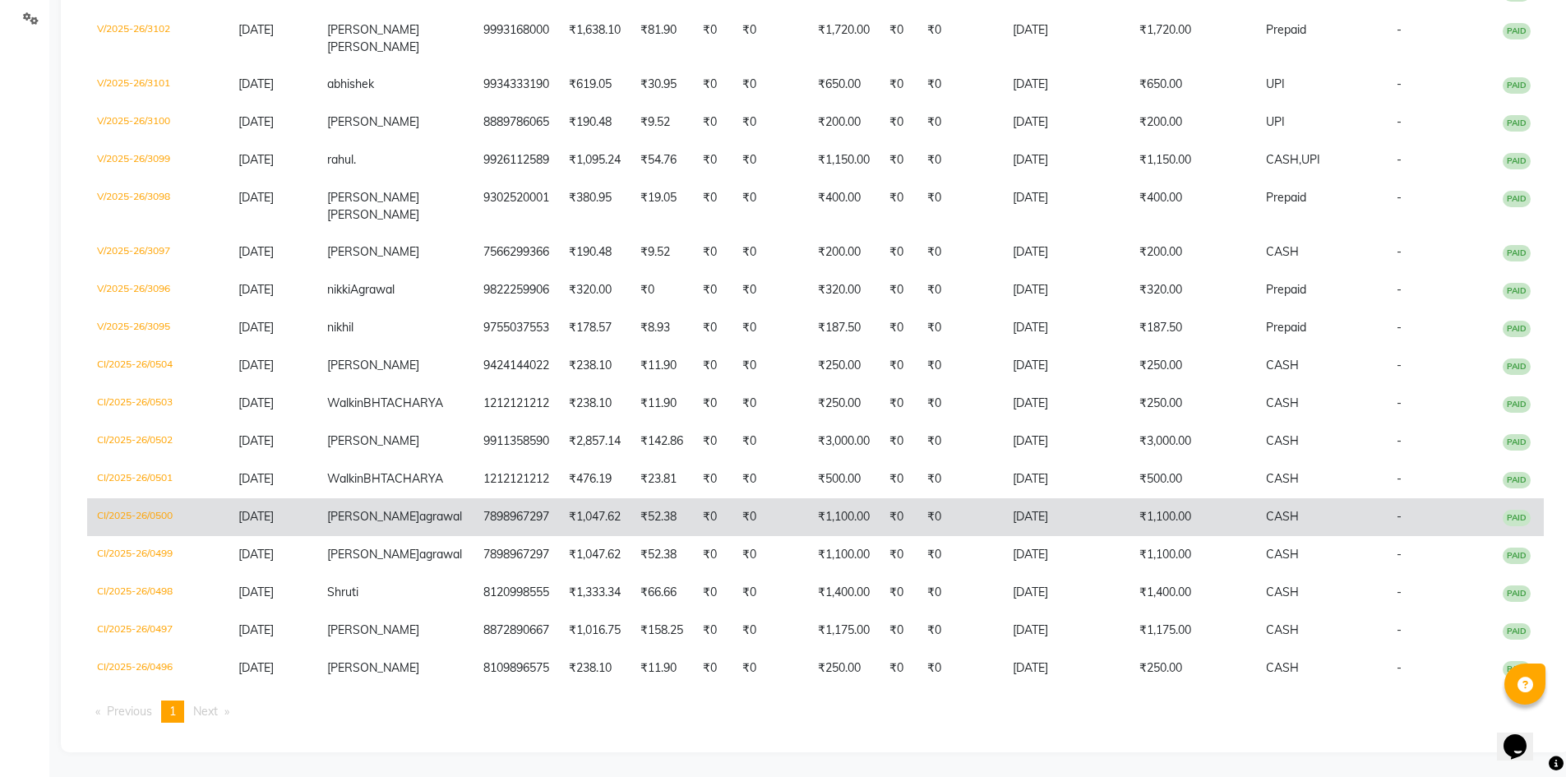
click at [588, 507] on td "₹1,047.62" at bounding box center [595, 517] width 72 height 38
drag, startPoint x: 773, startPoint y: 475, endPoint x: 1454, endPoint y: 491, distance: 681.7
click at [1454, 498] on td "-" at bounding box center [1438, 517] width 102 height 38
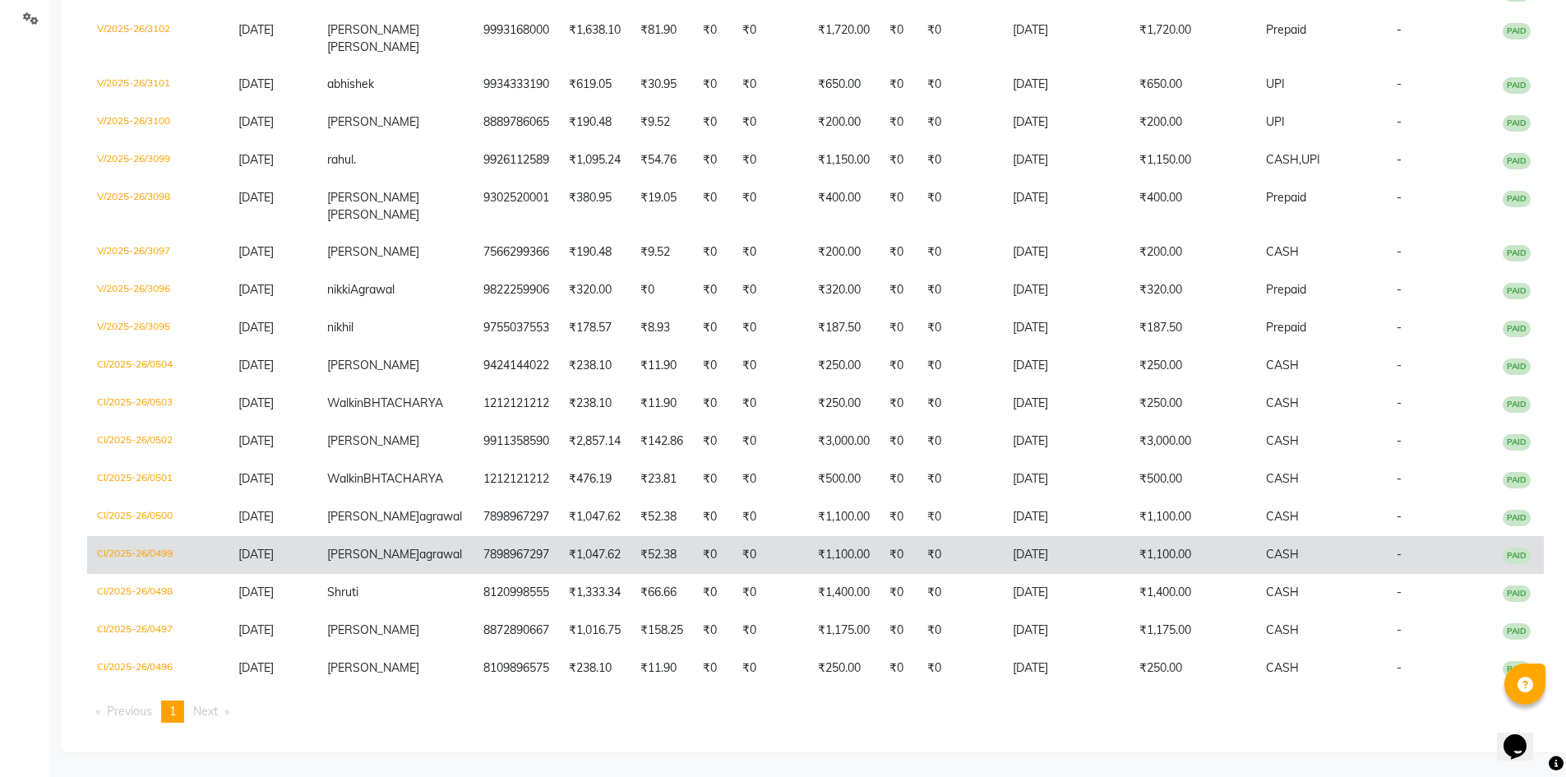
click at [511, 549] on td "7898967297" at bounding box center [517, 555] width 86 height 38
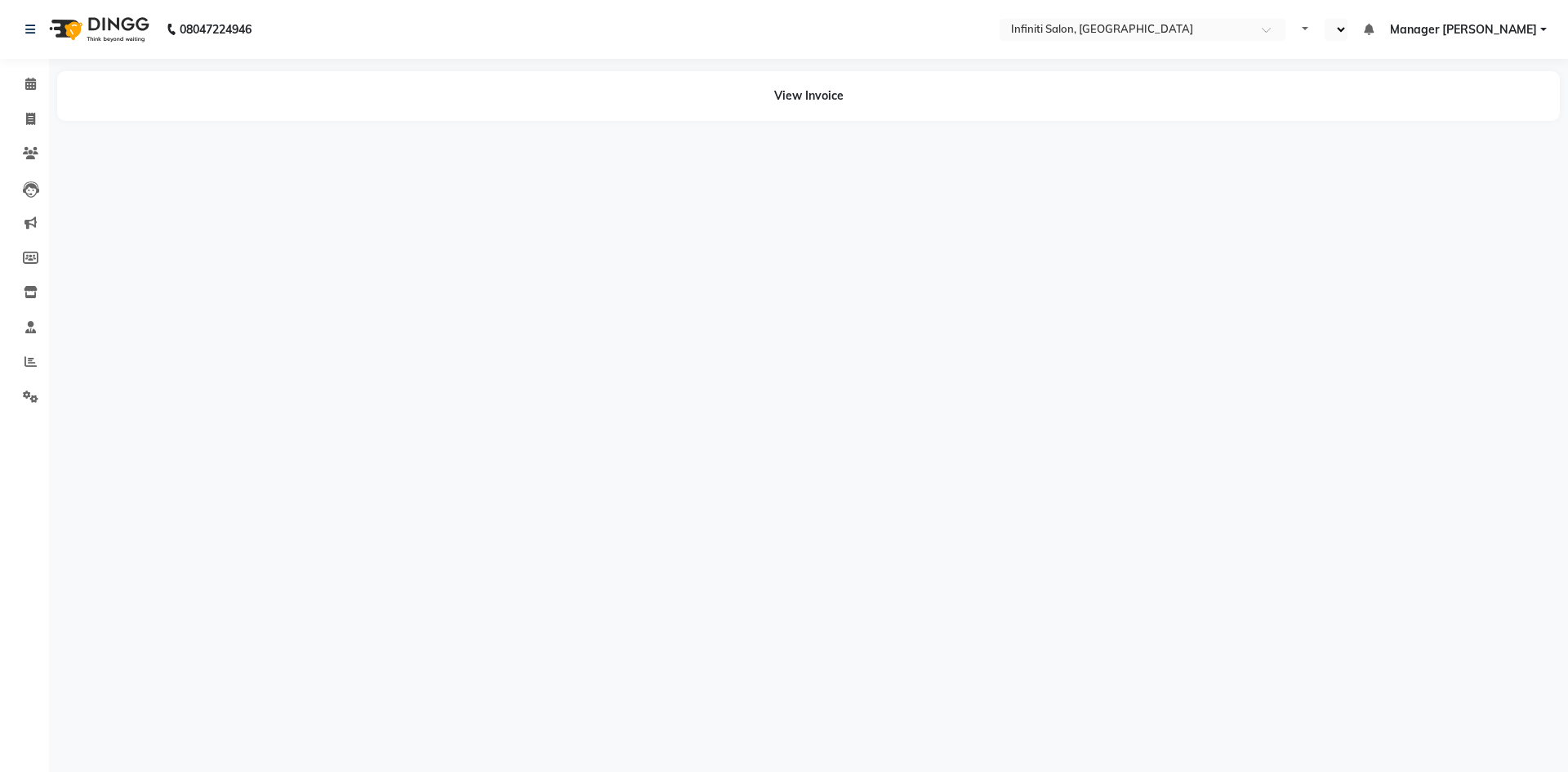
select select "en"
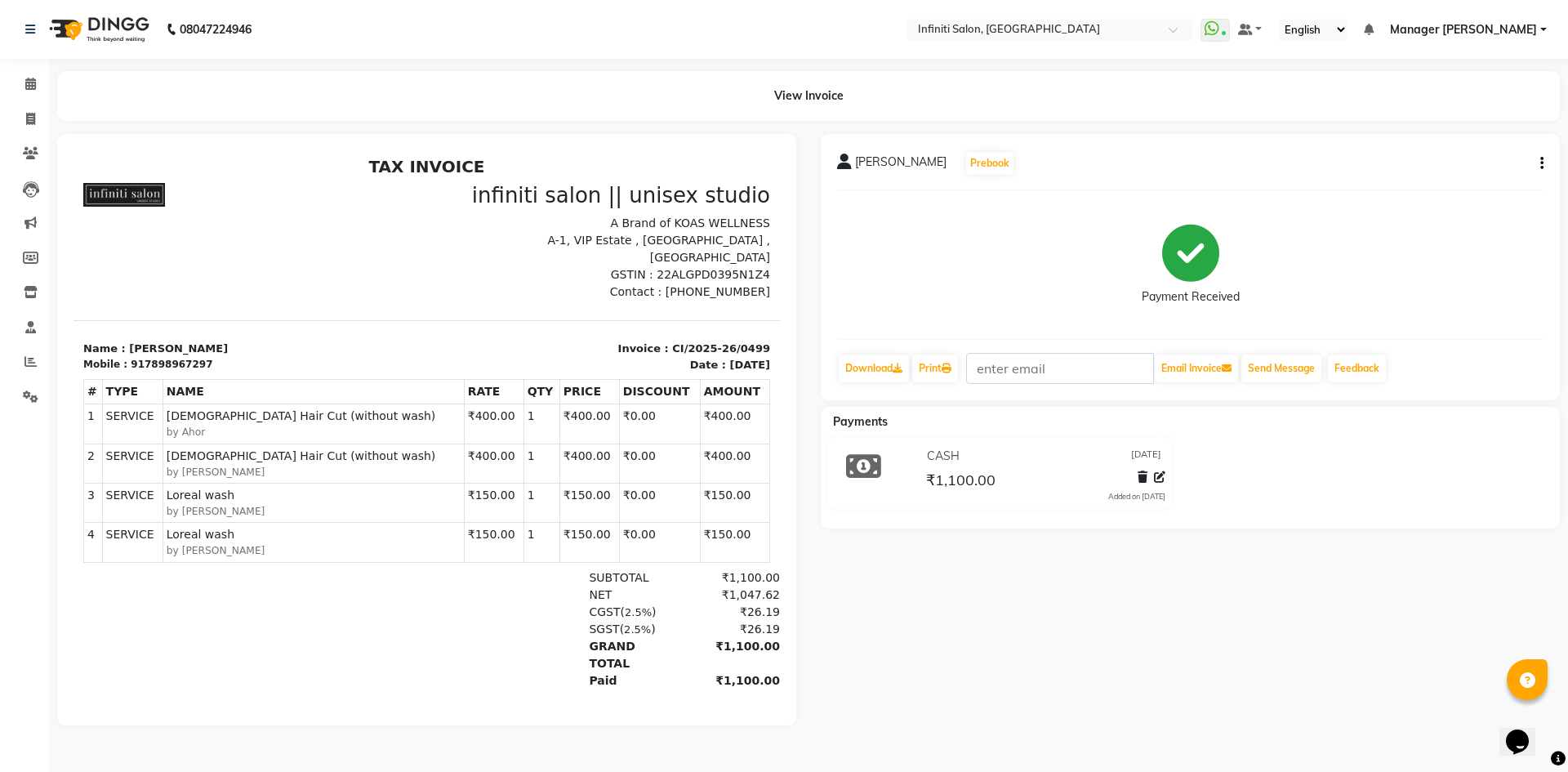
click at [1523, 153] on div "[PERSON_NAME] Prebook" at bounding box center [1190, 163] width 706 height 26
click at [1545, 165] on div "[PERSON_NAME] Prebook Payment Received Download Print Email Invoice Send Messag…" at bounding box center [1190, 267] width 739 height 266
click at [1545, 169] on div "[PERSON_NAME] Prebook Payment Received Download Print Email Invoice Send Messag…" at bounding box center [1190, 267] width 739 height 266
click at [1542, 164] on icon "button" at bounding box center [1541, 163] width 3 height 1
click at [1435, 140] on div "Cancel Invoice" at bounding box center [1460, 132] width 112 height 21
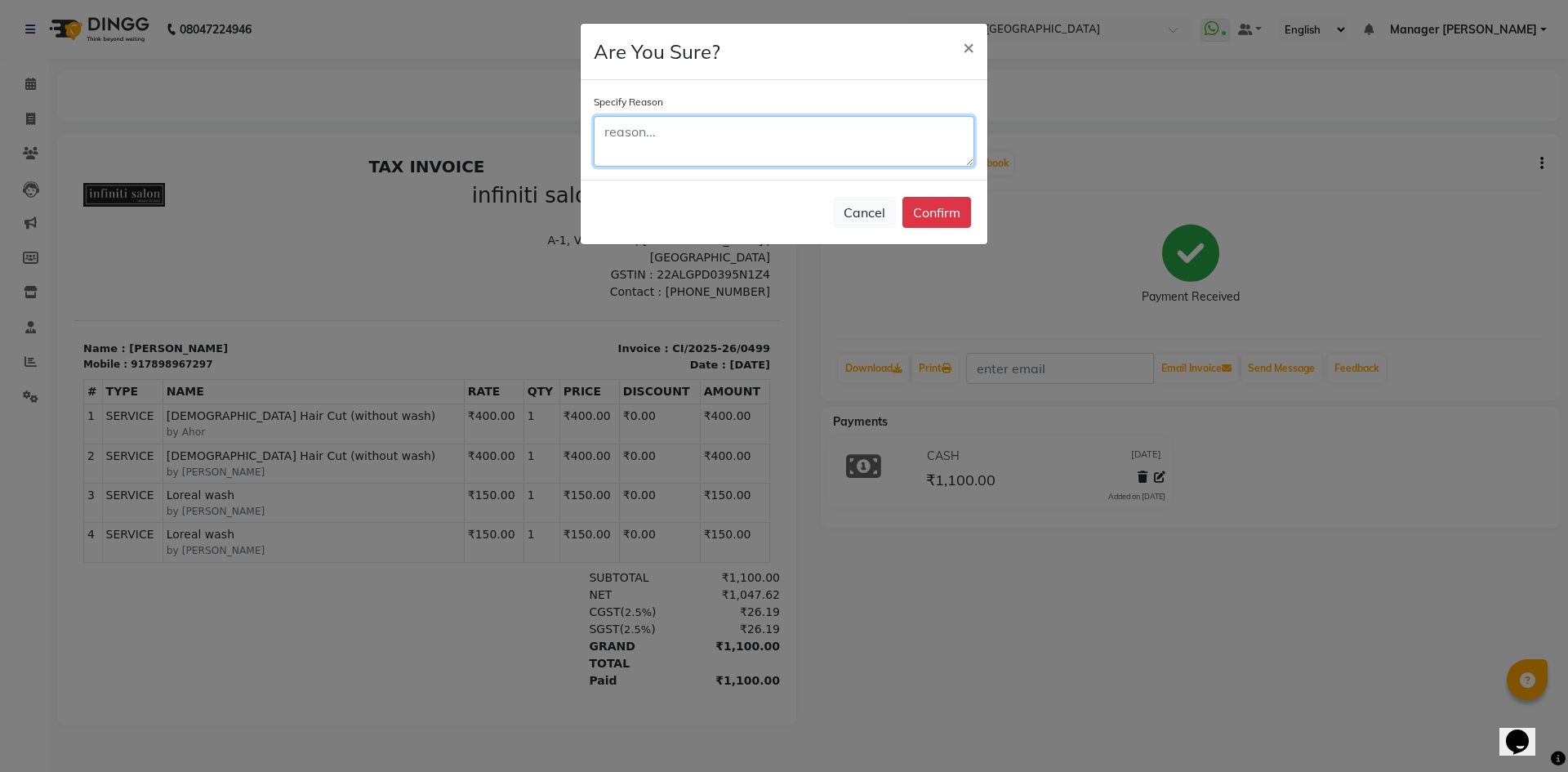
click at [687, 128] on textarea at bounding box center [784, 141] width 380 height 51
type textarea "double bill"
click at [975, 204] on div "Cancel Confirm" at bounding box center [784, 212] width 406 height 65
click at [955, 216] on button "Confirm" at bounding box center [935, 212] width 69 height 31
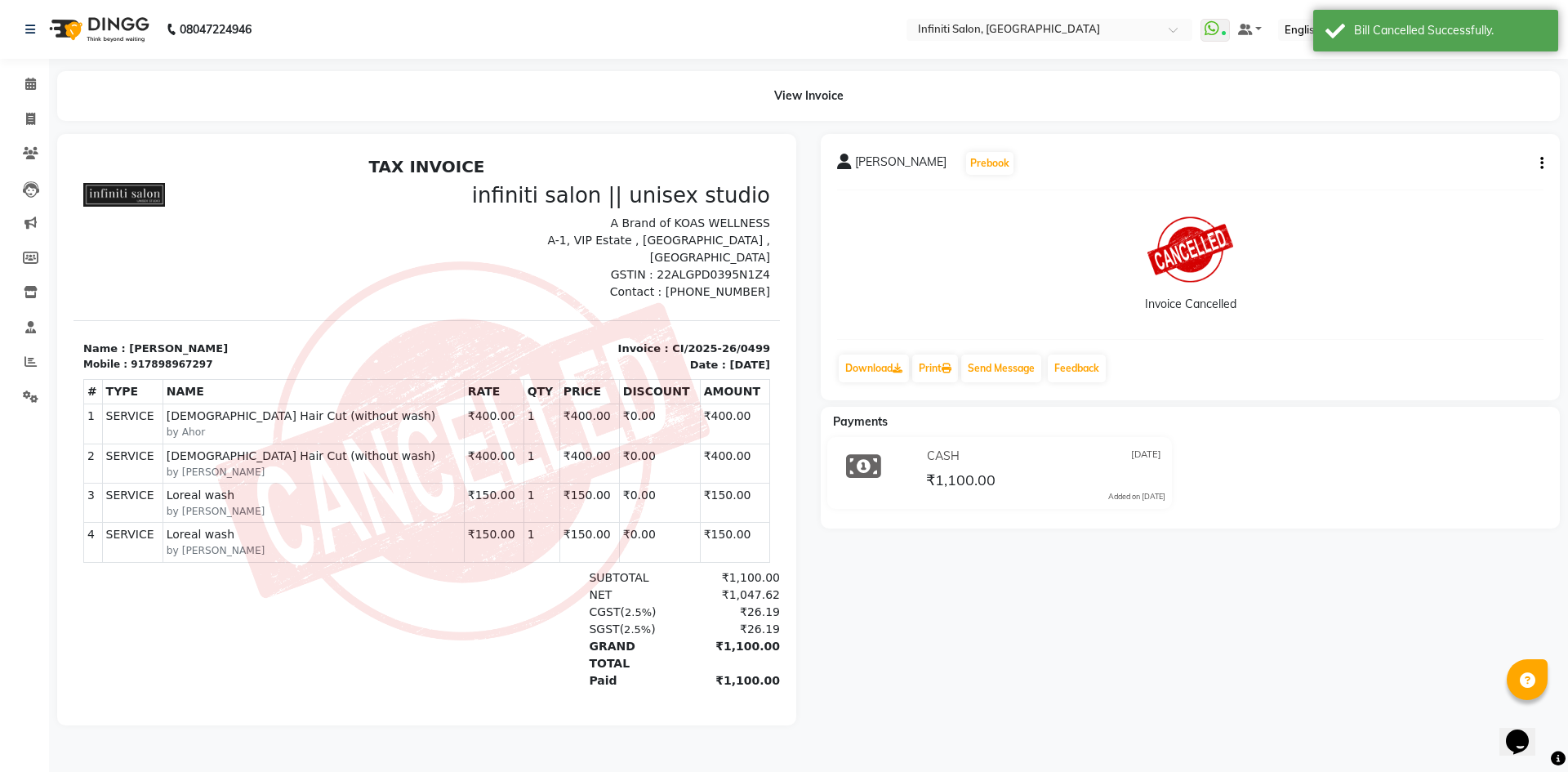
click at [57, 39] on img at bounding box center [97, 30] width 112 height 46
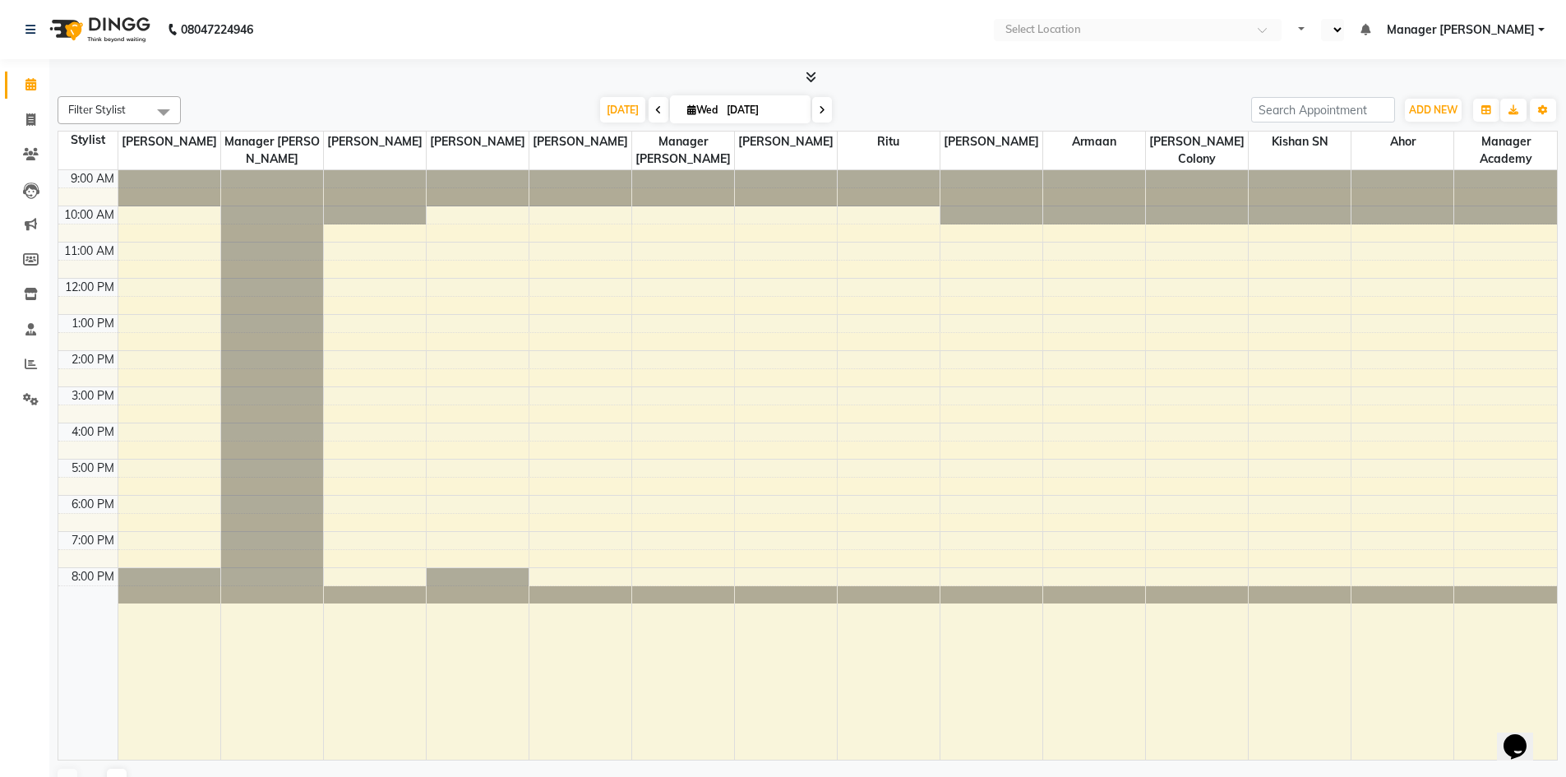
select select "en"
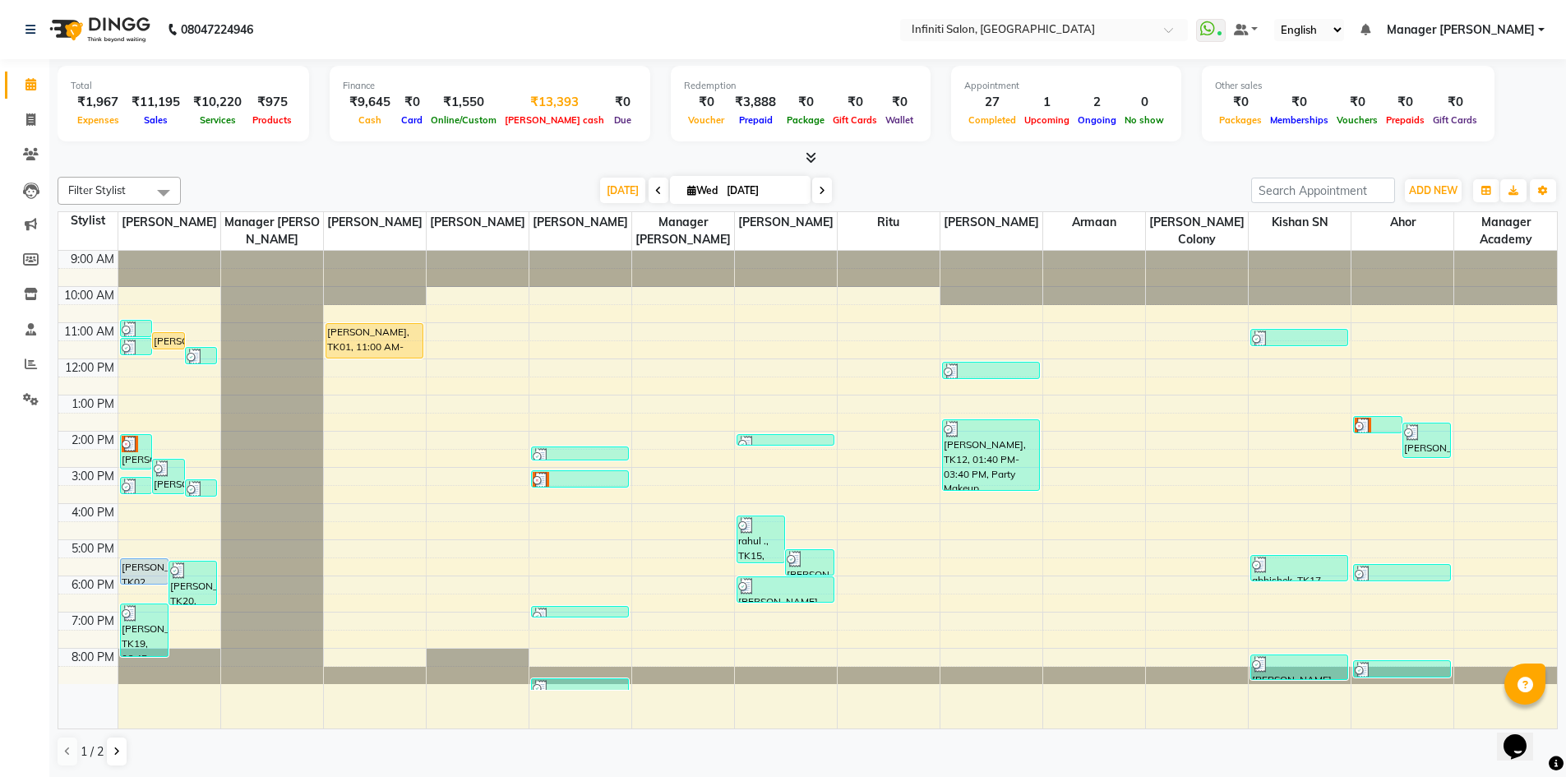
click at [520, 97] on div "₹13,393" at bounding box center [555, 102] width 108 height 19
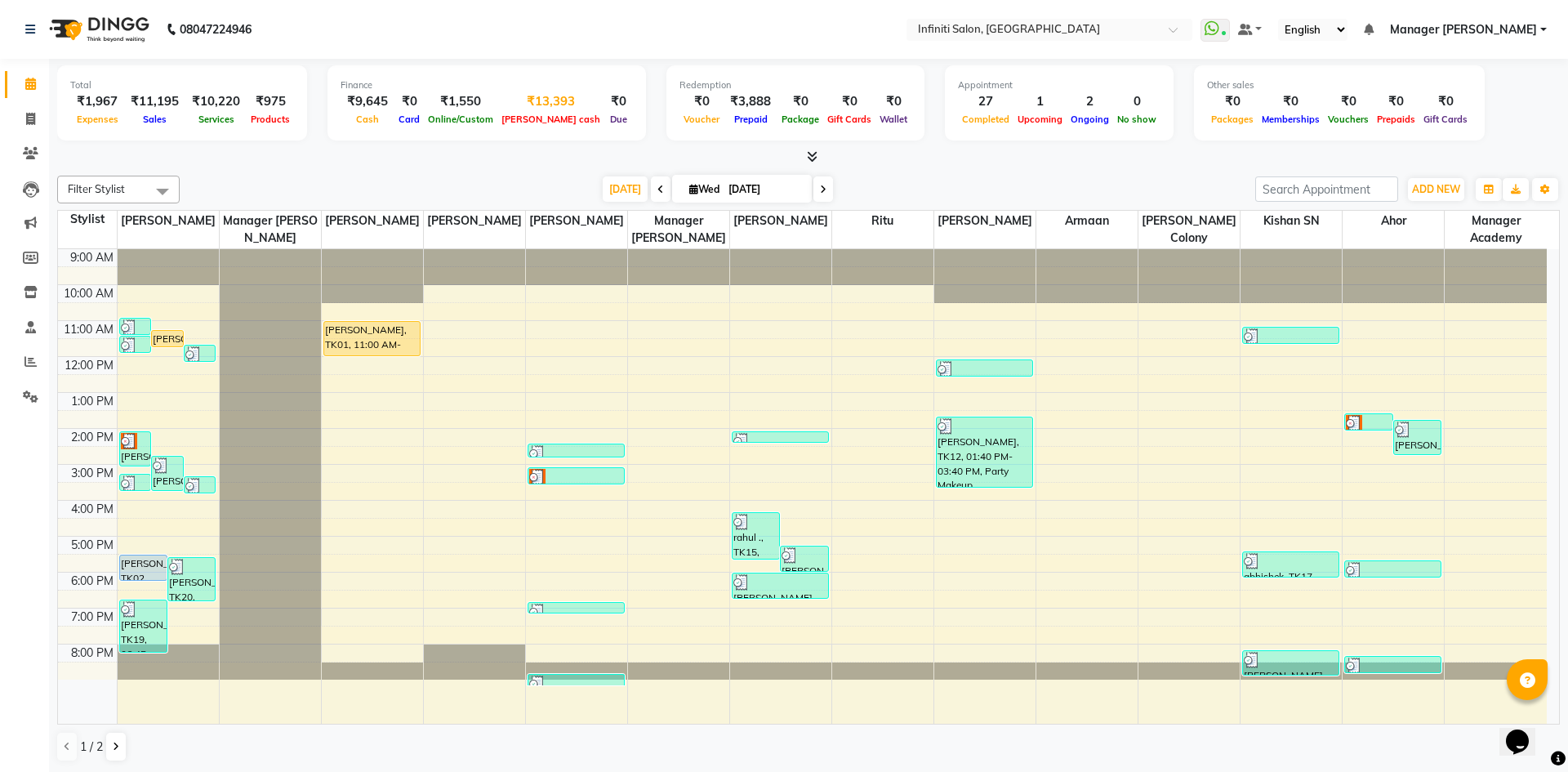
select select "4757"
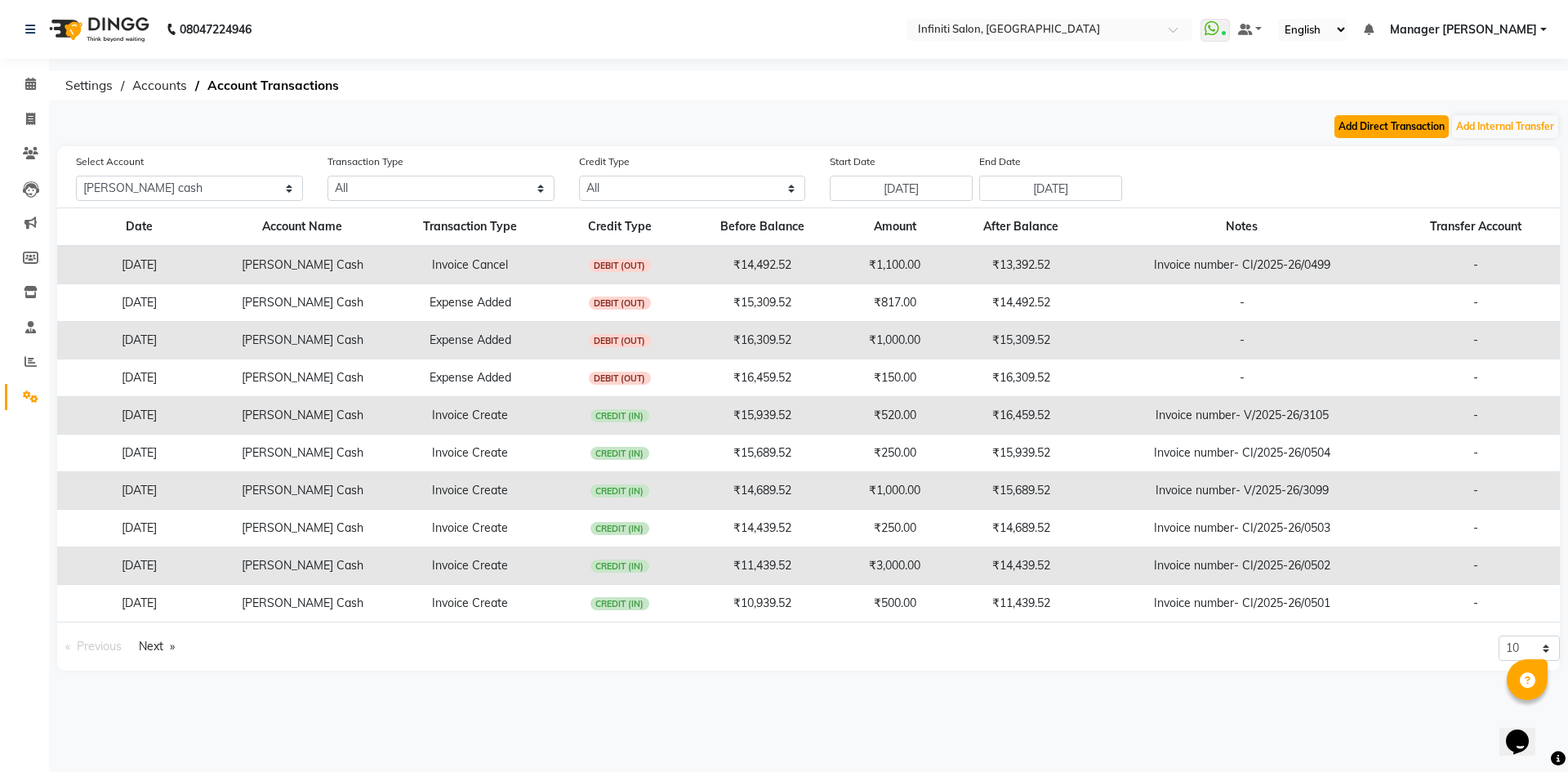
click at [1432, 132] on button "Add Direct Transaction" at bounding box center [1390, 126] width 114 height 23
select select "direct"
select select "4757"
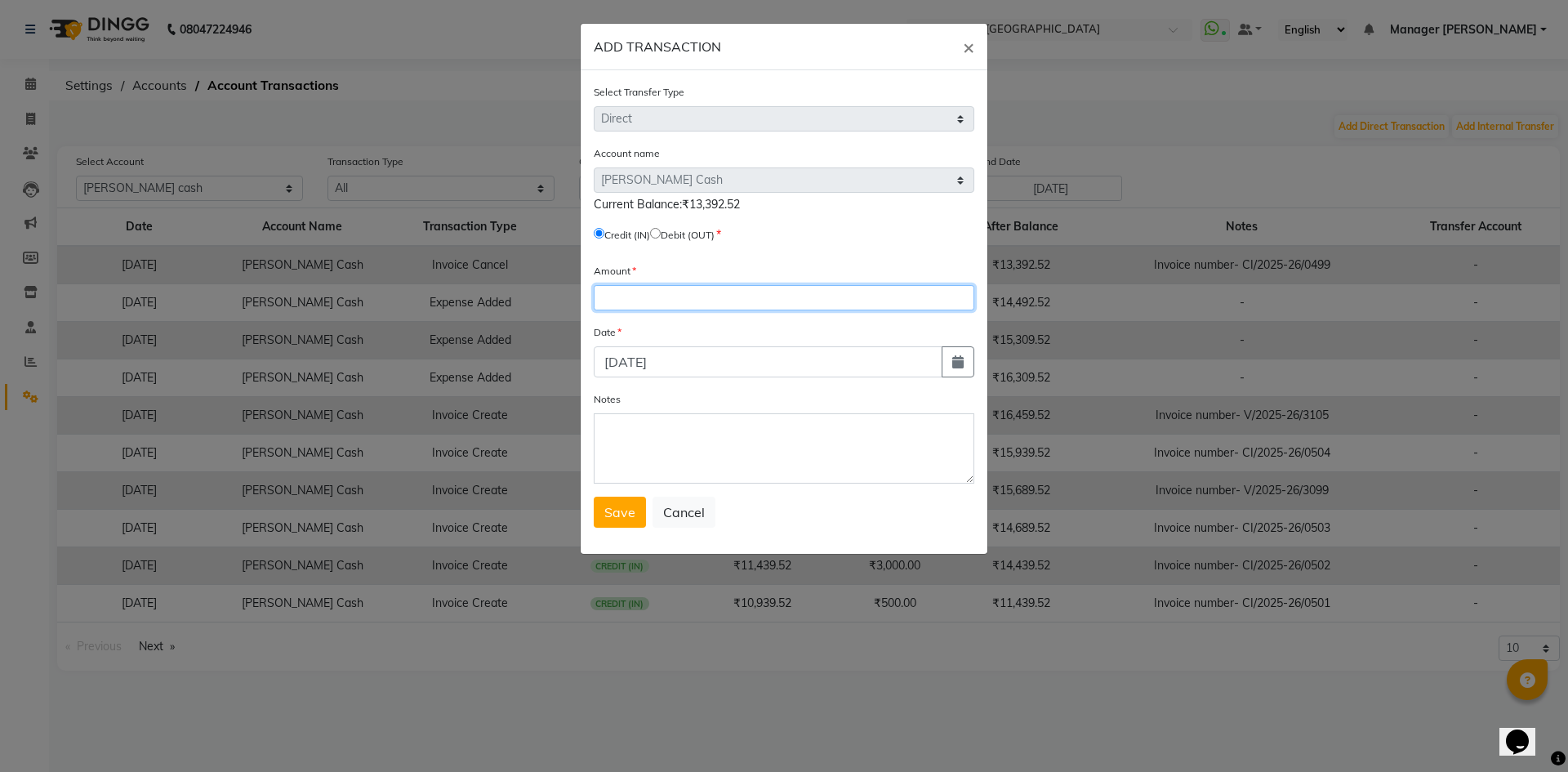
click at [631, 304] on input "number" at bounding box center [784, 297] width 380 height 25
click at [660, 230] on input "radio" at bounding box center [654, 232] width 11 height 11
radio input "true"
click at [666, 291] on input "number" at bounding box center [784, 297] width 380 height 25
type input "9000"
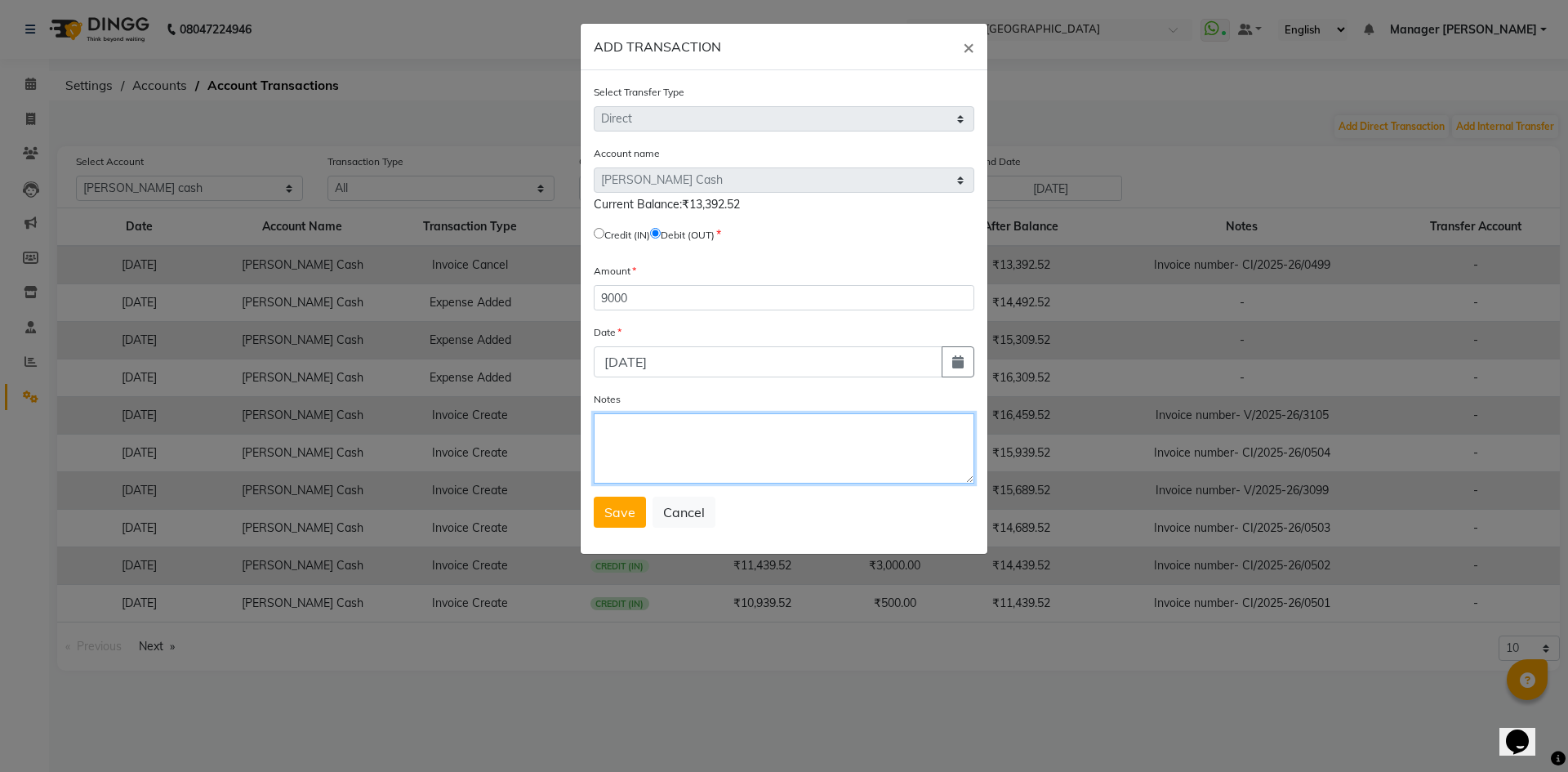
click at [636, 429] on textarea "Notes" at bounding box center [784, 448] width 380 height 71
type textarea "Handover to [PERSON_NAME] 9000 , closing by MK , Balance 4393"
click at [619, 504] on span "Save" at bounding box center [619, 512] width 31 height 16
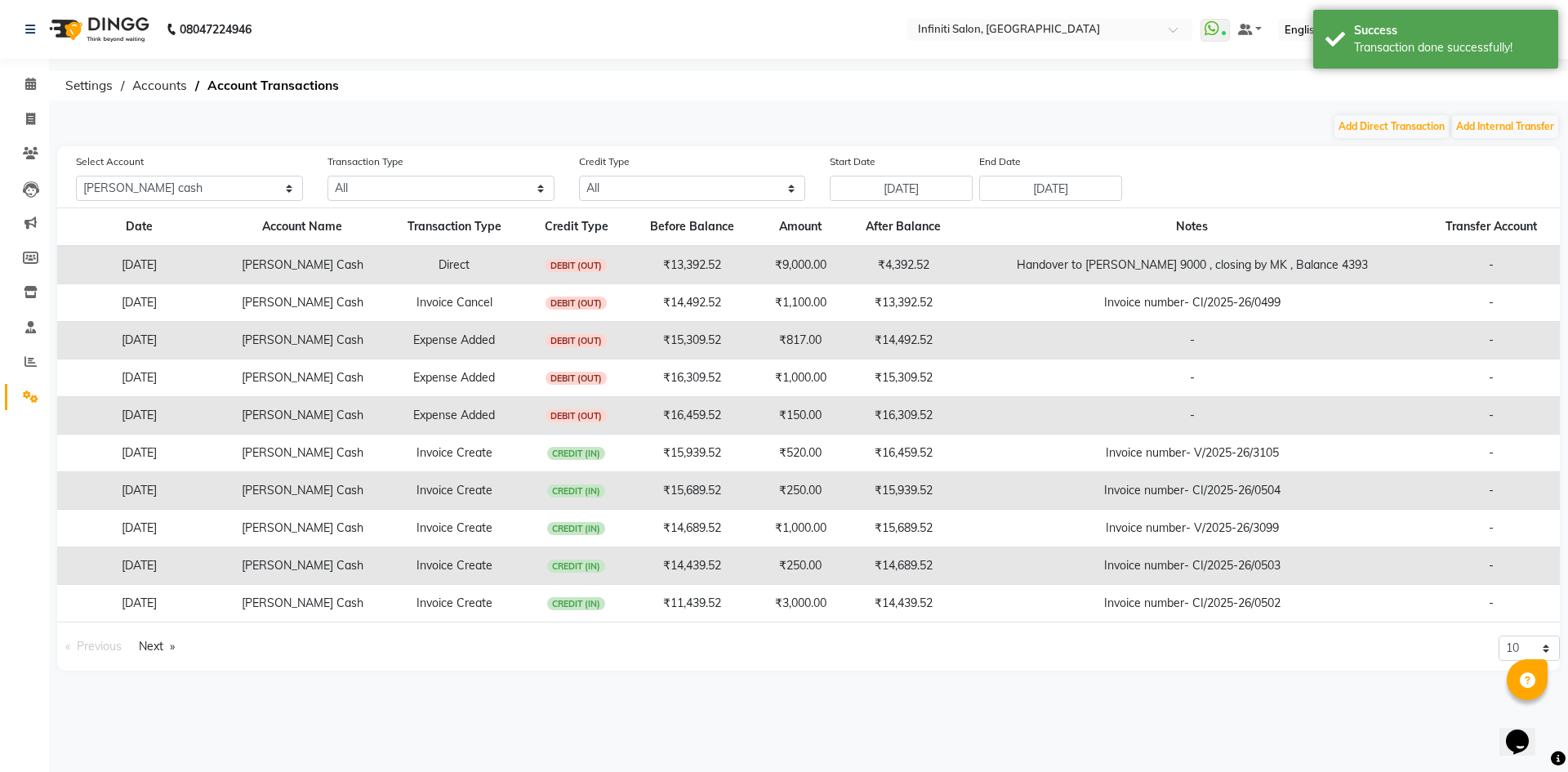
click at [82, 32] on img at bounding box center [97, 30] width 112 height 46
